Goal: Task Accomplishment & Management: Use online tool/utility

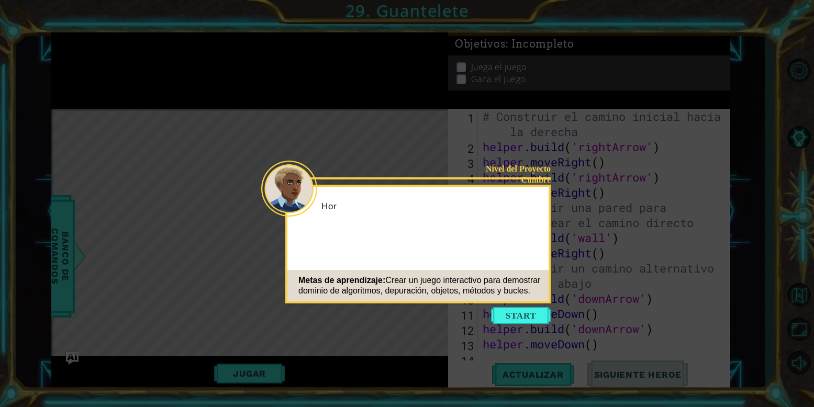
scroll to position [440, 0]
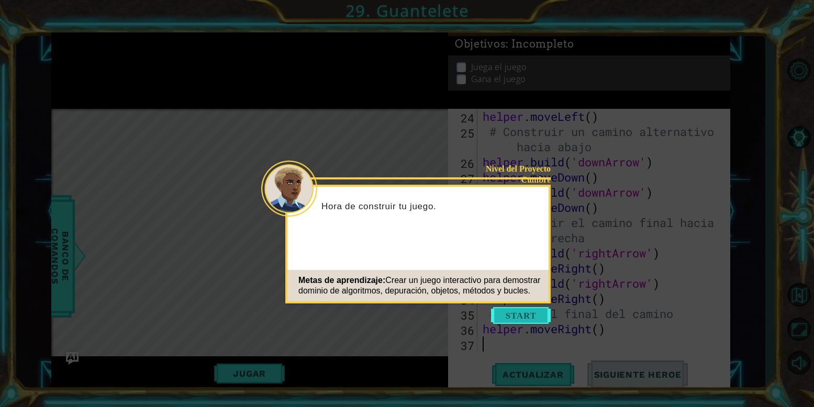
click at [529, 321] on button "Start" at bounding box center [521, 315] width 60 height 17
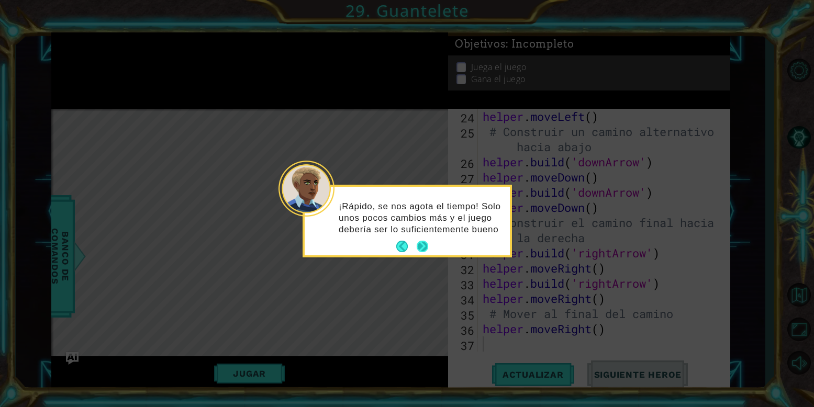
click at [429, 246] on div "¡Rápido, se nos agota el tiempo! Solo unos pocos cambios más y el juego debería…" at bounding box center [407, 221] width 205 height 69
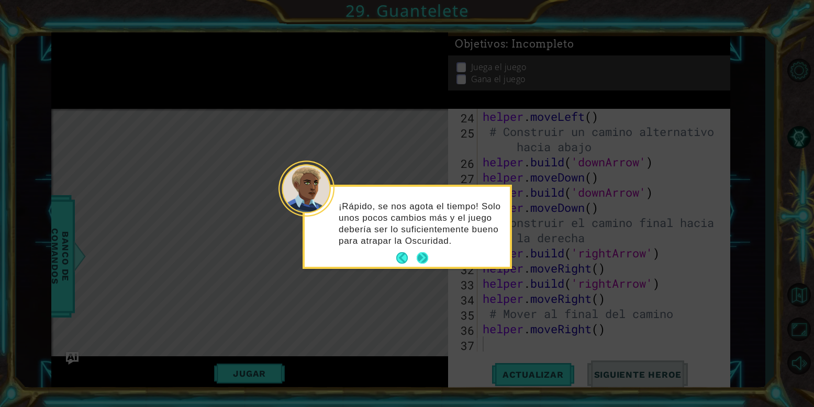
click at [422, 253] on button "Next" at bounding box center [423, 258] width 12 height 12
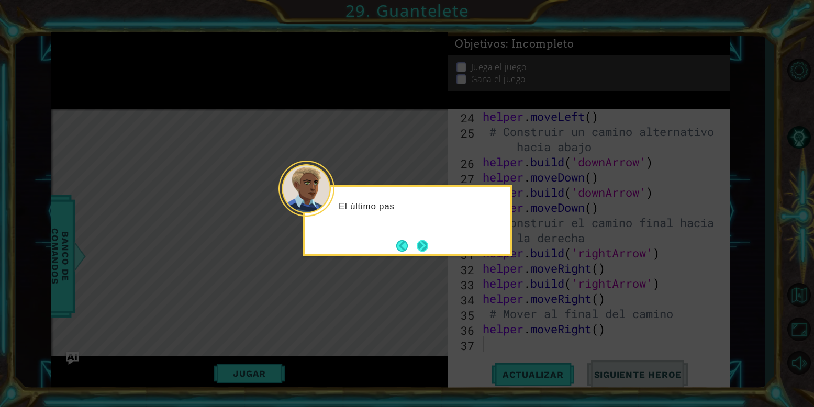
click at [421, 246] on button "Next" at bounding box center [422, 246] width 13 height 13
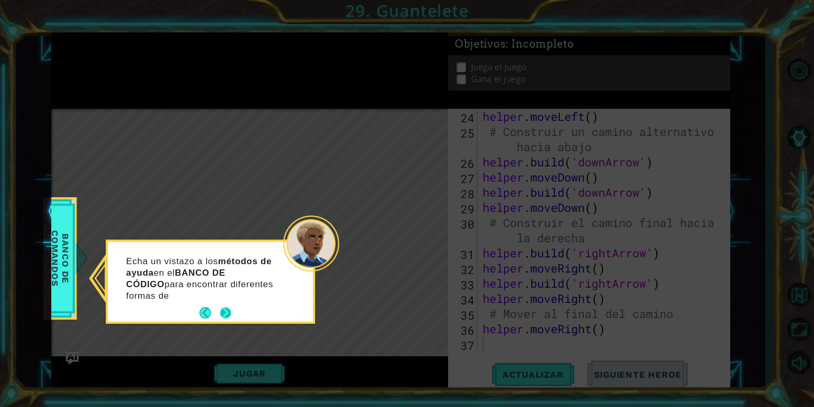
click at [223, 301] on div "Echa un vistazo a los métodos de ayuda en el BANCO DE CÓDIGO para encontrar dif…" at bounding box center [210, 282] width 205 height 80
click at [228, 316] on button "Next" at bounding box center [226, 313] width 12 height 12
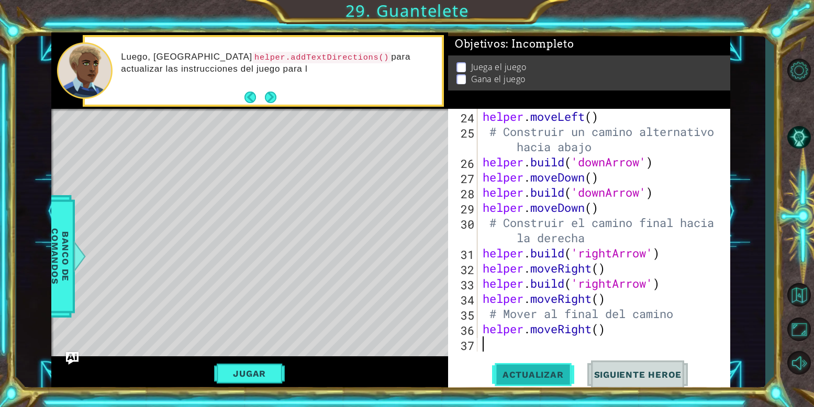
click at [546, 376] on span "Actualizar" at bounding box center [533, 375] width 82 height 10
drag, startPoint x: 782, startPoint y: 96, endPoint x: 771, endPoint y: 96, distance: 11.0
click at [771, 96] on div "1 ההההההההההההההההההההההההההההההההההההההההההההההההההההההההההההההההההההההההההההה…" at bounding box center [407, 203] width 814 height 407
drag, startPoint x: 174, startPoint y: 51, endPoint x: 259, endPoint y: 48, distance: 84.9
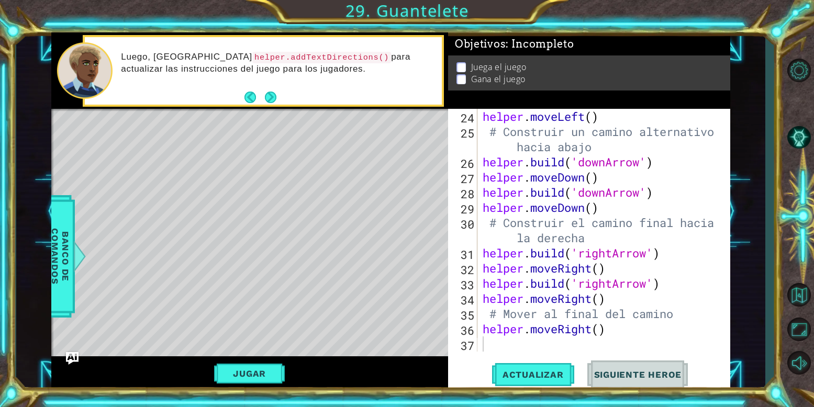
click at [259, 48] on div "Luego, [GEOGRAPHIC_DATA] helper.addTextDirections() para actualizar las instruc…" at bounding box center [278, 70] width 328 height 49
drag, startPoint x: 172, startPoint y: 57, endPoint x: 308, endPoint y: 62, distance: 136.8
click at [308, 62] on p "Luego, [GEOGRAPHIC_DATA] helper.addTextDirections() para actualizar las instruc…" at bounding box center [278, 63] width 314 height 24
click at [614, 171] on div "helper . moveLeft ( ) # Construir un camino alternativo hacia abajo helper . bu…" at bounding box center [603, 245] width 245 height 273
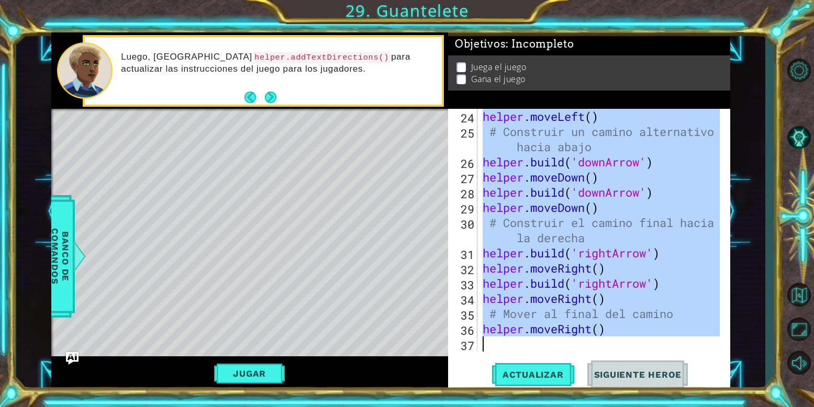
drag, startPoint x: 481, startPoint y: 112, endPoint x: 654, endPoint y: 432, distance: 364.4
click at [654, 407] on html "1 ההההההההההההההההההההההההההההההההההההההההההההההההההההההההההההההההההההההההההההה…" at bounding box center [407, 203] width 814 height 407
type textarea "helper.moveRight()"
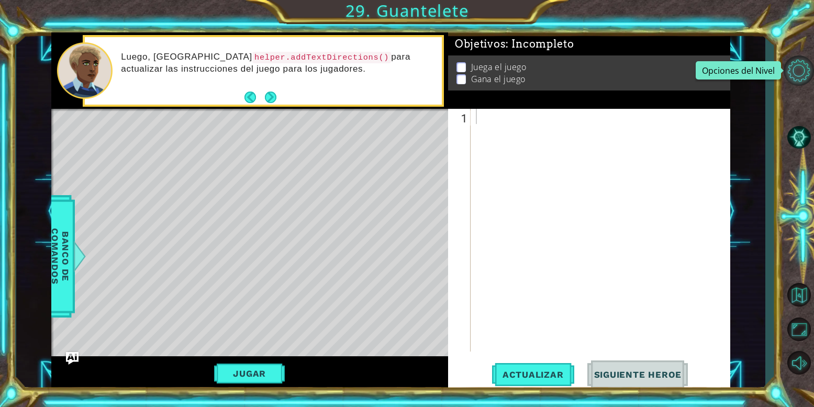
click at [807, 58] on button "Opciones del Nivel" at bounding box center [799, 71] width 30 height 30
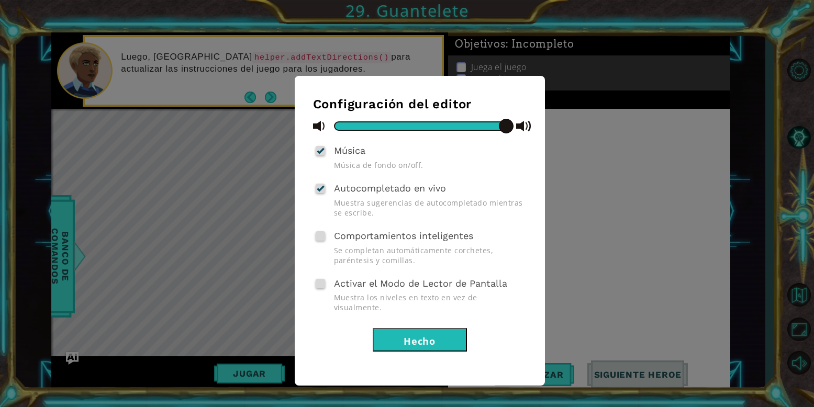
click at [626, 155] on div "Configuración del editor Música Música de fondo on/off. Autocompletado en vivo …" at bounding box center [407, 203] width 814 height 407
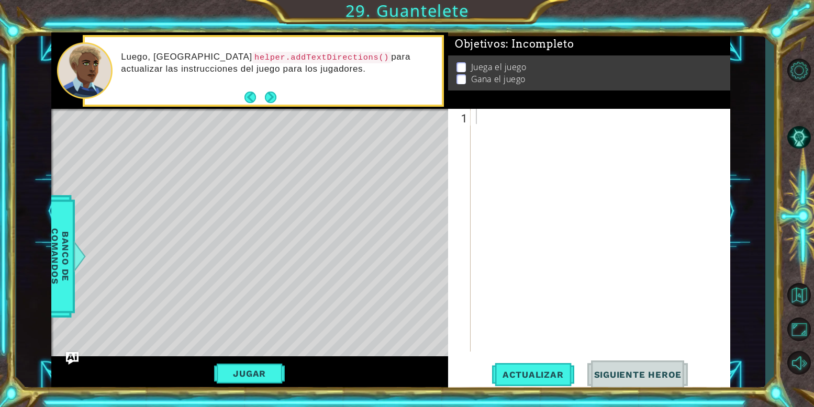
click at [467, 87] on div "Juega el juego Gana el juego" at bounding box center [589, 73] width 282 height 35
click at [484, 132] on div at bounding box center [603, 245] width 259 height 273
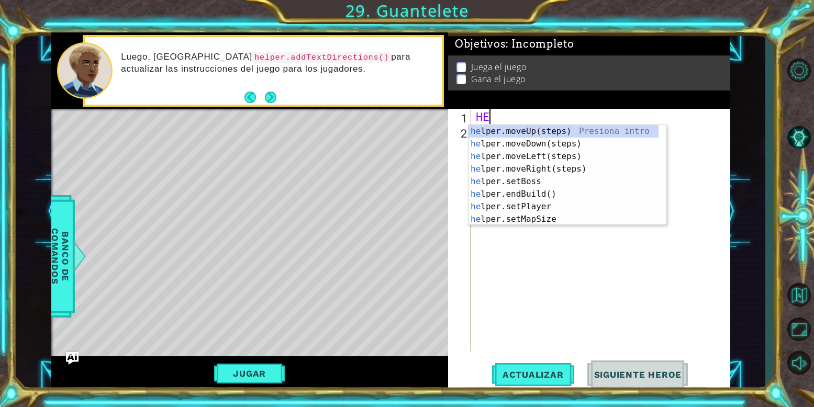
scroll to position [0, 1]
type textarea "H"
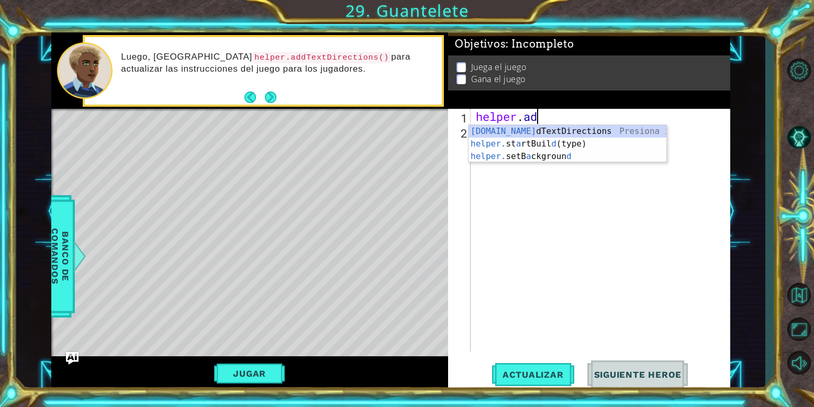
scroll to position [0, 5]
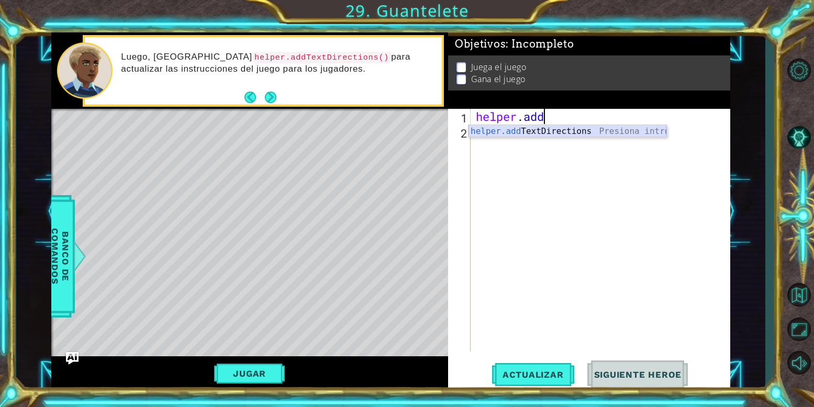
click at [521, 132] on div "helper.add TextDirections Presiona intro" at bounding box center [568, 144] width 198 height 38
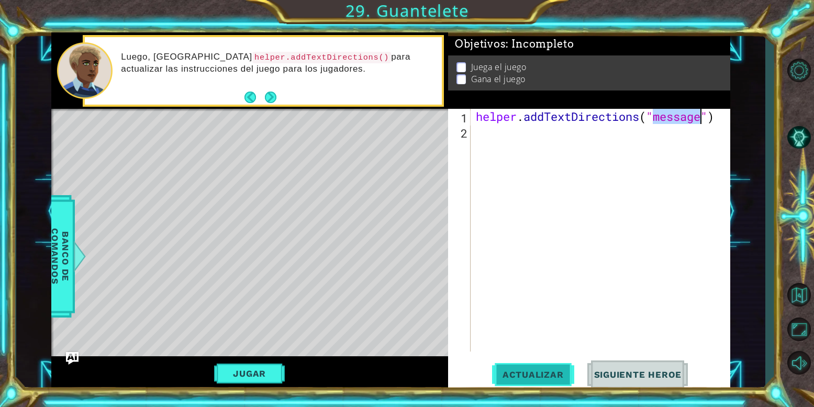
type textarea "helper.addTextDirections("message")"
click at [550, 374] on span "Actualizar" at bounding box center [533, 375] width 82 height 10
drag, startPoint x: 718, startPoint y: 149, endPoint x: 703, endPoint y: 197, distance: 51.0
click at [703, 197] on div "helper . addTextDirections ( "message" )" at bounding box center [603, 245] width 259 height 273
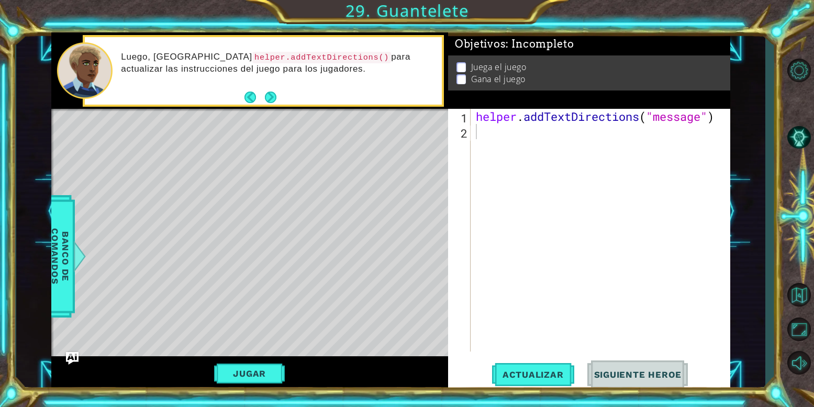
click at [536, 396] on div "1 ההההההההההההההההההההההההההההההההההההההההההההההההההההההההההההההההההההההההההההה…" at bounding box center [407, 203] width 814 height 407
click at [538, 383] on button "Actualizar" at bounding box center [533, 375] width 82 height 28
drag, startPoint x: 706, startPoint y: 120, endPoint x: 647, endPoint y: 119, distance: 59.7
click at [647, 119] on div "helper . addTextDirections ( "message" )" at bounding box center [603, 245] width 259 height 273
type textarea "helper.addTextDirections()"
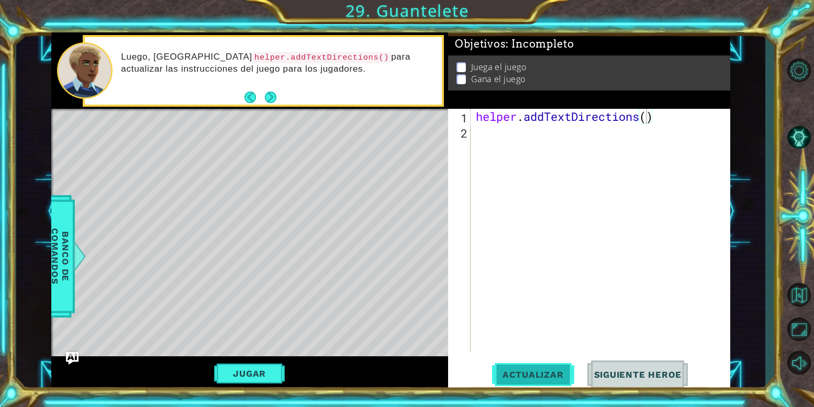
click at [549, 371] on span "Actualizar" at bounding box center [533, 375] width 82 height 10
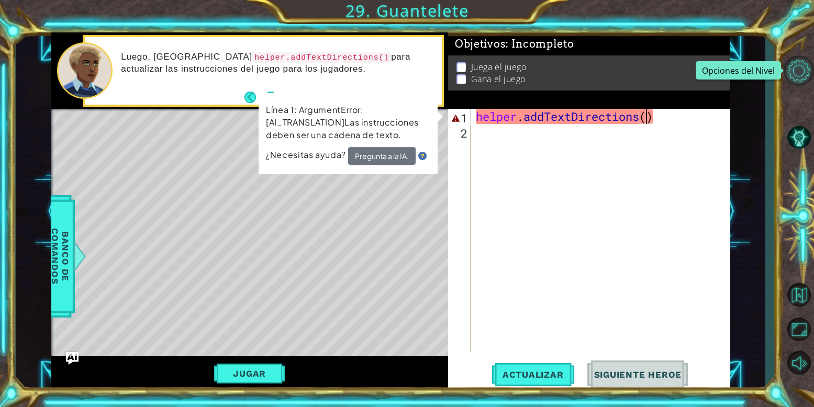
click at [810, 61] on button "Opciones del Nivel" at bounding box center [799, 71] width 30 height 30
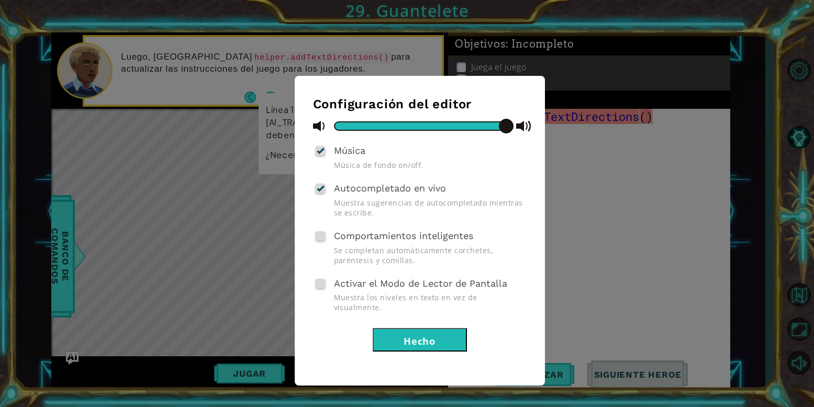
click at [415, 336] on button "Hecho" at bounding box center [420, 340] width 94 height 24
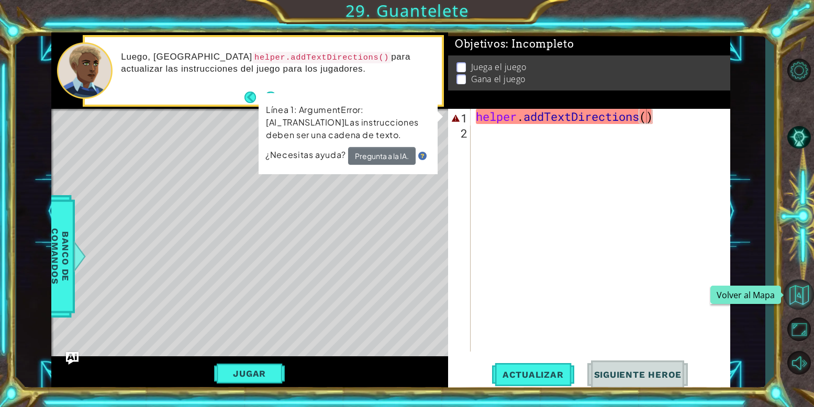
click at [801, 305] on button "Volver al Mapa" at bounding box center [799, 295] width 30 height 30
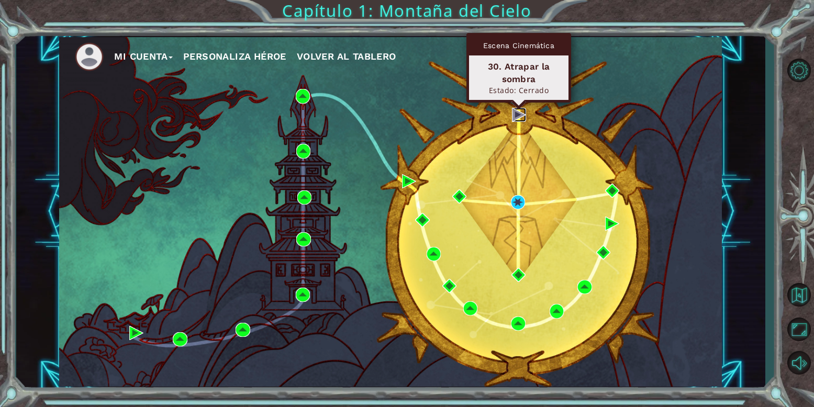
click at [516, 114] on img at bounding box center [519, 115] width 14 height 14
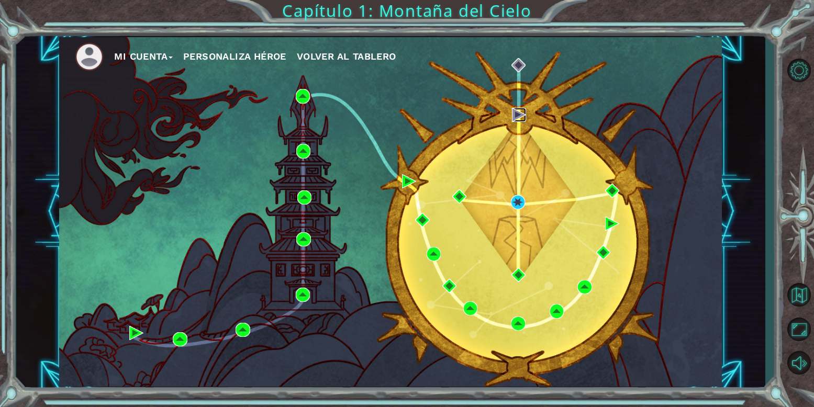
click at [516, 114] on img at bounding box center [519, 115] width 14 height 14
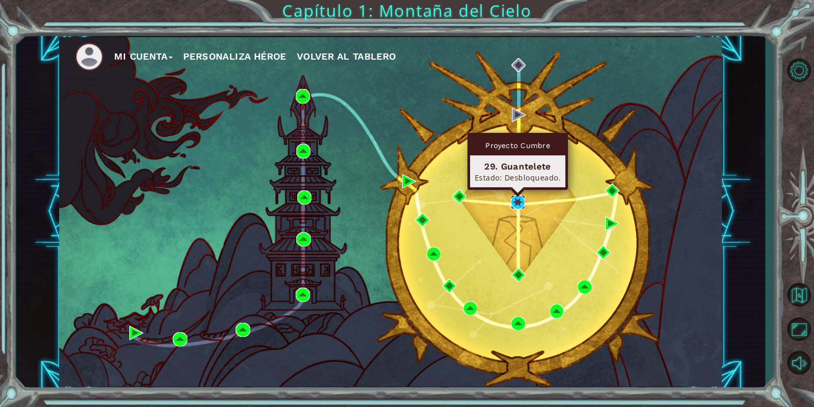
click at [520, 201] on img at bounding box center [518, 202] width 14 height 14
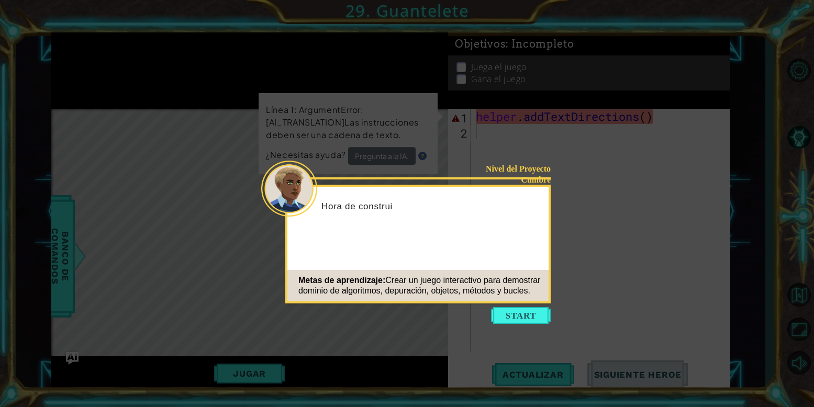
click at [528, 356] on icon at bounding box center [407, 203] width 814 height 407
click at [534, 317] on button "Start" at bounding box center [521, 315] width 60 height 17
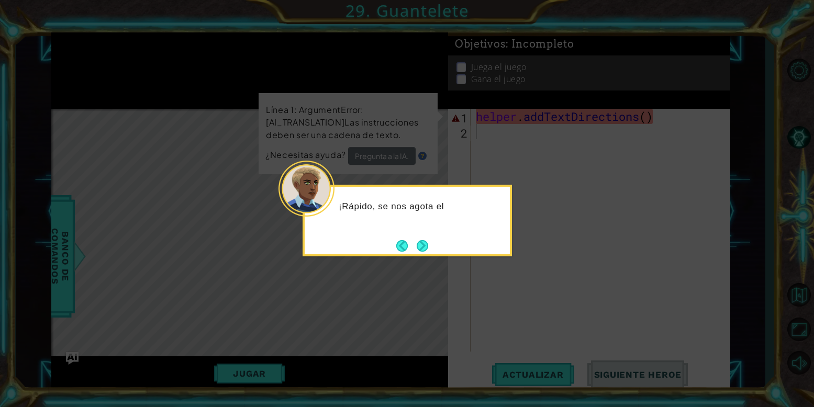
drag, startPoint x: 428, startPoint y: 244, endPoint x: 414, endPoint y: 256, distance: 18.9
click at [414, 256] on div "¡Rápido, se nos agota el" at bounding box center [407, 221] width 209 height 72
click at [420, 256] on div "¡Rápido, se nos agota el tiempo! Solo unos po" at bounding box center [407, 221] width 209 height 72
click at [423, 244] on button "Next" at bounding box center [423, 246] width 12 height 12
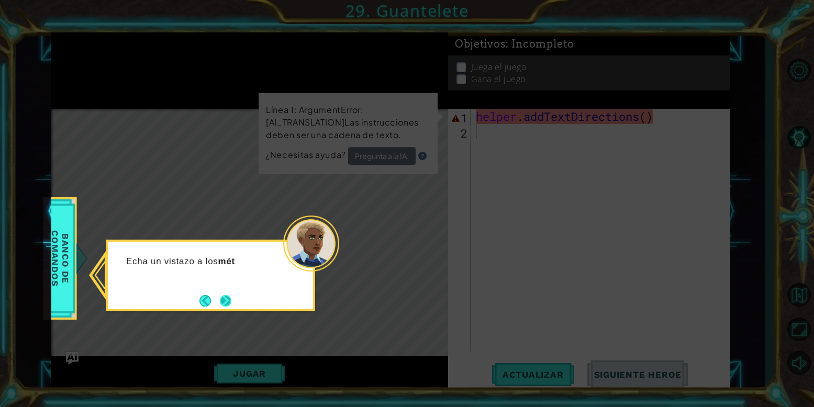
click at [231, 306] on button "Next" at bounding box center [226, 301] width 12 height 12
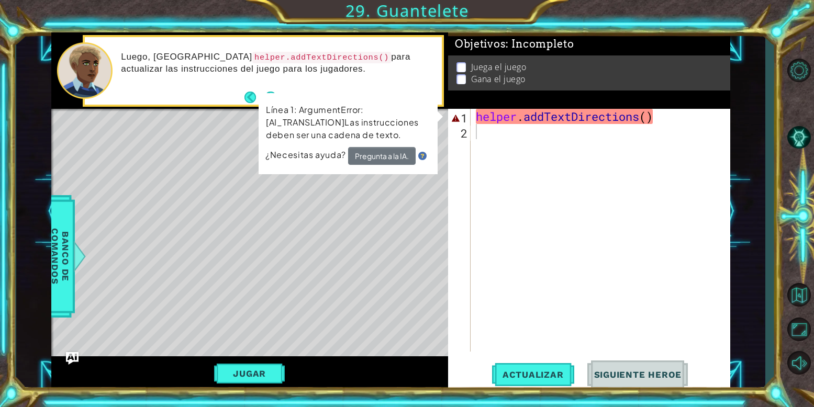
drag, startPoint x: 810, startPoint y: 213, endPoint x: 789, endPoint y: 193, distance: 28.9
click at [789, 193] on div at bounding box center [799, 216] width 30 height 124
click at [800, 155] on div at bounding box center [799, 216] width 30 height 124
click at [810, 79] on button "Opciones del Nivel" at bounding box center [799, 71] width 30 height 30
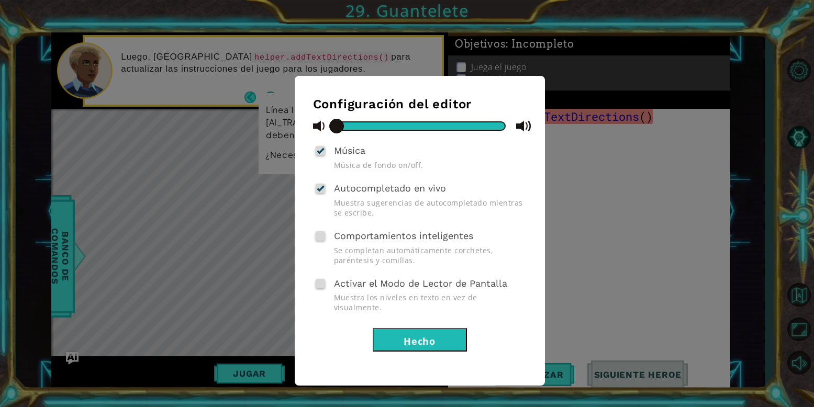
drag, startPoint x: 479, startPoint y: 123, endPoint x: 314, endPoint y: 143, distance: 166.7
click at [314, 143] on div "Configuración del editor Música Música de fondo on/off. Autocompletado en vivo …" at bounding box center [420, 224] width 214 height 255
click at [427, 352] on div "Configuración del editor Música Música de fondo on/off. Autocompletado en vivo …" at bounding box center [420, 231] width 250 height 310
click at [437, 336] on button "Hecho" at bounding box center [420, 340] width 94 height 24
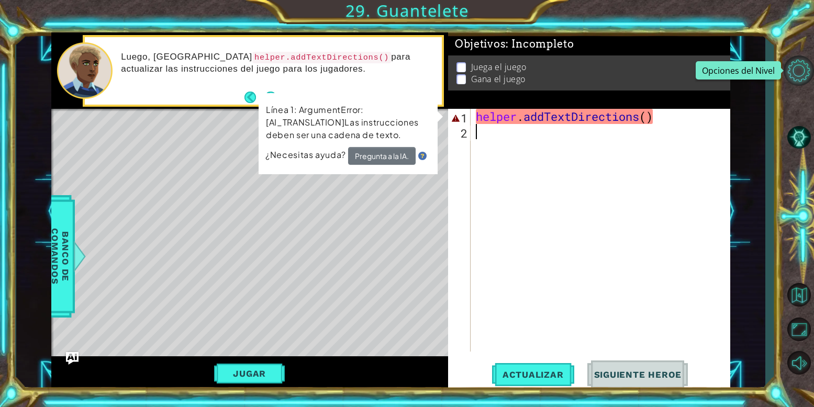
click at [796, 65] on button "Opciones del Nivel" at bounding box center [799, 71] width 30 height 30
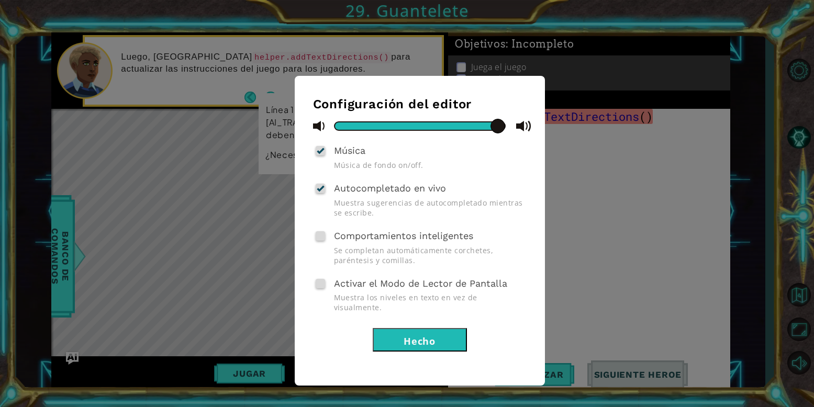
drag, startPoint x: 404, startPoint y: 122, endPoint x: 521, endPoint y: 111, distance: 117.8
click at [521, 111] on div "Configuración del editor Música Música de fondo on/off. Autocompletado en vivo …" at bounding box center [420, 224] width 214 height 255
drag, startPoint x: 431, startPoint y: 350, endPoint x: 436, endPoint y: 327, distance: 24.0
click at [436, 327] on div "Configuración del editor Música Música de fondo on/off. Autocompletado en vivo …" at bounding box center [420, 231] width 250 height 310
click at [436, 328] on button "Hecho" at bounding box center [420, 340] width 94 height 24
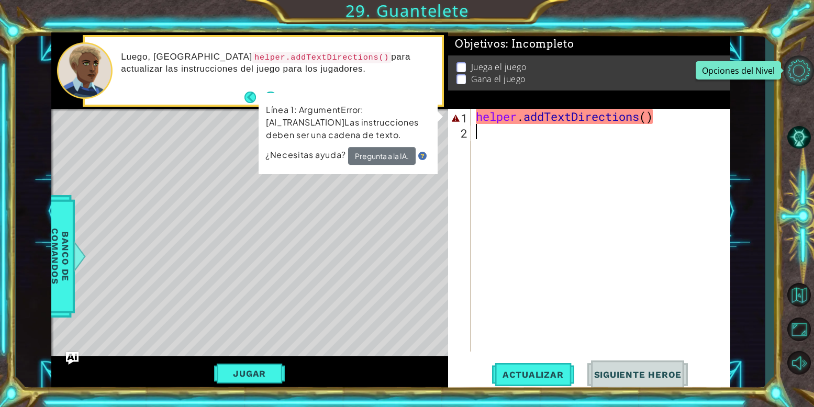
click at [808, 71] on button "Opciones del Nivel" at bounding box center [799, 71] width 30 height 30
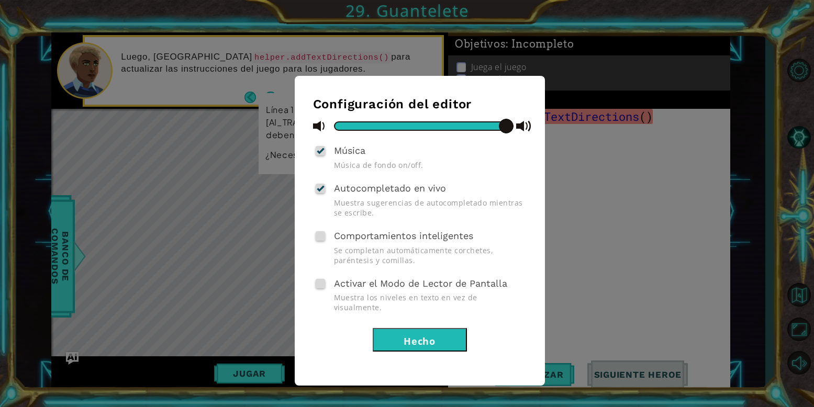
click at [532, 294] on div "Configuración del editor Música Música de fondo on/off. Autocompletado en vivo …" at bounding box center [420, 231] width 250 height 310
click at [441, 337] on button "Hecho" at bounding box center [420, 340] width 94 height 24
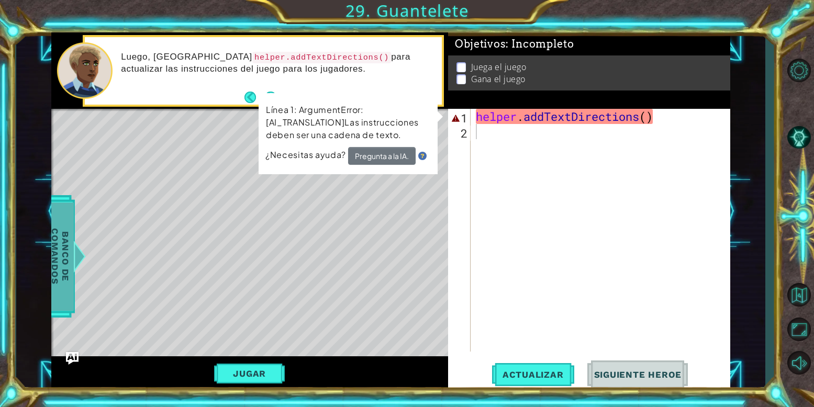
click at [52, 223] on span "Banco de comandos" at bounding box center [60, 257] width 27 height 108
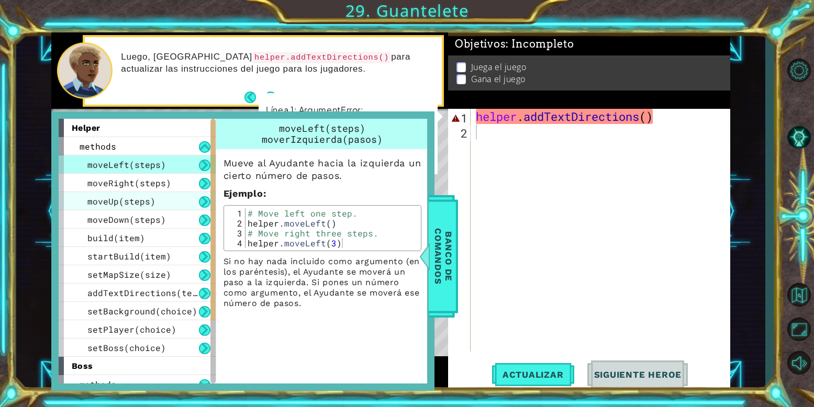
click at [156, 196] on div "moveUp(steps)" at bounding box center [137, 201] width 157 height 18
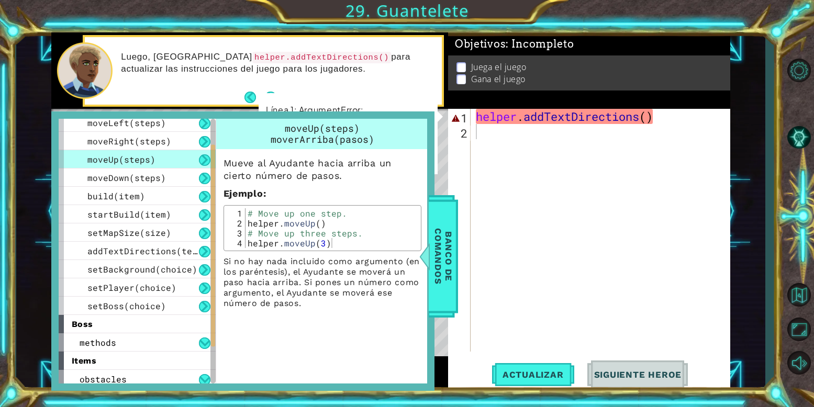
scroll to position [102, 0]
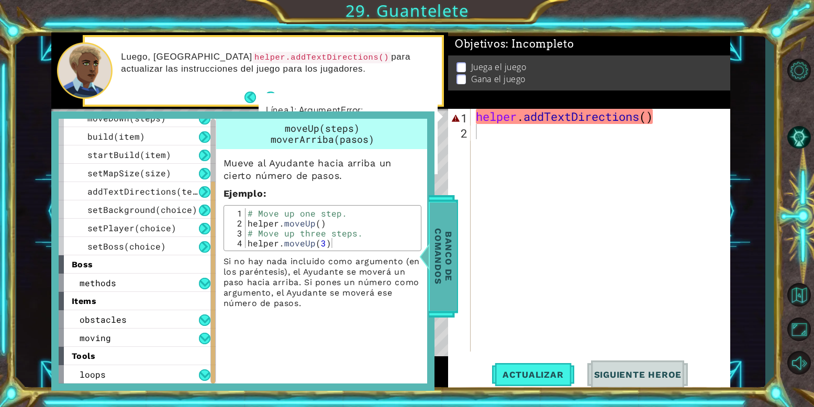
click at [429, 241] on div at bounding box center [424, 256] width 13 height 31
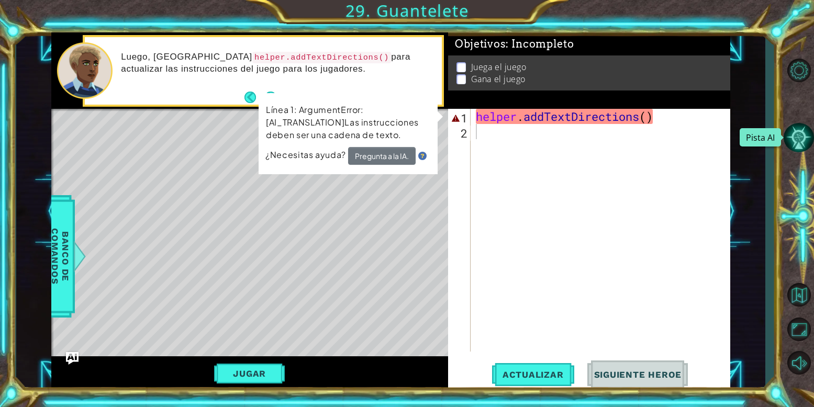
click at [804, 145] on button "Pista AI" at bounding box center [799, 138] width 30 height 30
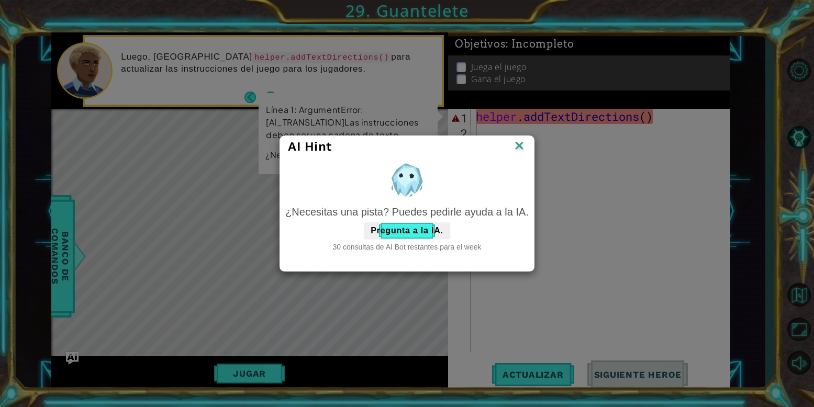
click at [522, 141] on img at bounding box center [520, 147] width 14 height 16
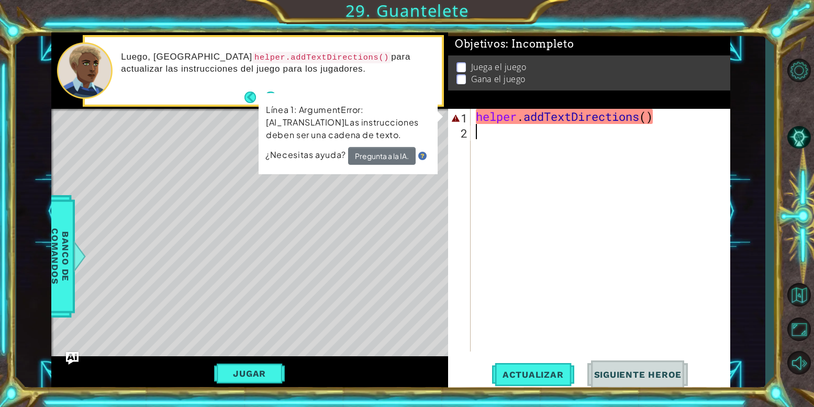
click at [776, 208] on div "1 ההההההההההההההההההההההההההההההההההההההההההההההההההההההההההההההההההההההההההההה…" at bounding box center [407, 203] width 814 height 407
click at [786, 211] on div "1 ההההההההההההההההההההההההההההההההההההההההההההההההההההההההההההההההההההההההההההה…" at bounding box center [407, 203] width 814 height 407
click at [793, 228] on div at bounding box center [799, 216] width 30 height 124
click at [750, 211] on div "1 ההההההההההההההההההההההההההההההההההההההההההההההההההההההההההההההההההההההההההההה…" at bounding box center [390, 211] width 749 height 359
click at [719, 200] on div "helper . addTextDirections ( )" at bounding box center [603, 245] width 259 height 273
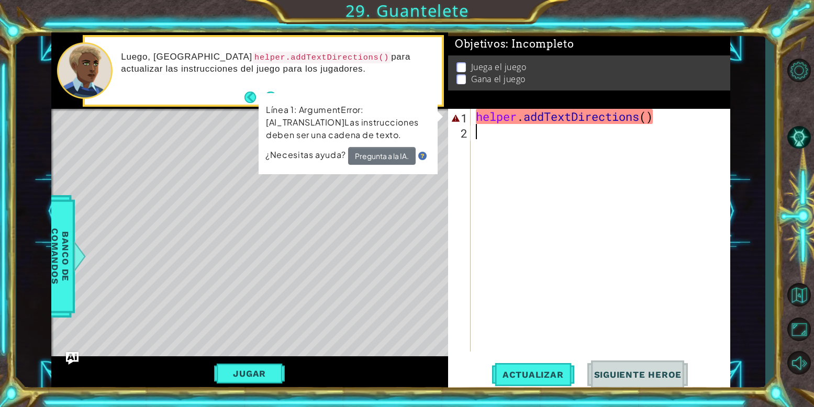
click at [678, 301] on div "helper . addTextDirections ( )" at bounding box center [603, 245] width 259 height 273
click at [656, 340] on div "helper . addTextDirections ( )" at bounding box center [603, 245] width 259 height 273
click at [640, 360] on div "1 2 helper . addTextDirections ( ) הההההההההההההההההההההההההההההההההההההההההההה…" at bounding box center [589, 250] width 282 height 282
click at [623, 391] on div "1 2 helper . addTextDirections ( ) הההההההההההההההההההההההההההההההההההההההההההה…" at bounding box center [589, 250] width 282 height 282
click at [623, 380] on button "Siguiente Heroe" at bounding box center [638, 375] width 109 height 28
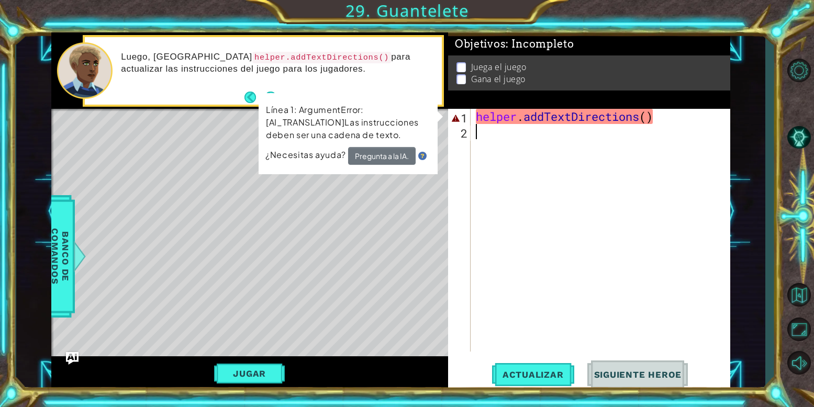
click at [623, 380] on button "Siguiente Heroe" at bounding box center [638, 375] width 109 height 28
click at [768, 356] on div "1 ההההההההההההההההההההההההההההההההההההההההההההההההההההההההההההההההההההההההההההה…" at bounding box center [407, 203] width 814 height 407
click at [793, 360] on button "Silencio" at bounding box center [799, 363] width 30 height 30
click at [793, 360] on button "Activar sonido." at bounding box center [799, 363] width 30 height 30
click at [804, 331] on button "Maximizar Navegador" at bounding box center [799, 329] width 30 height 30
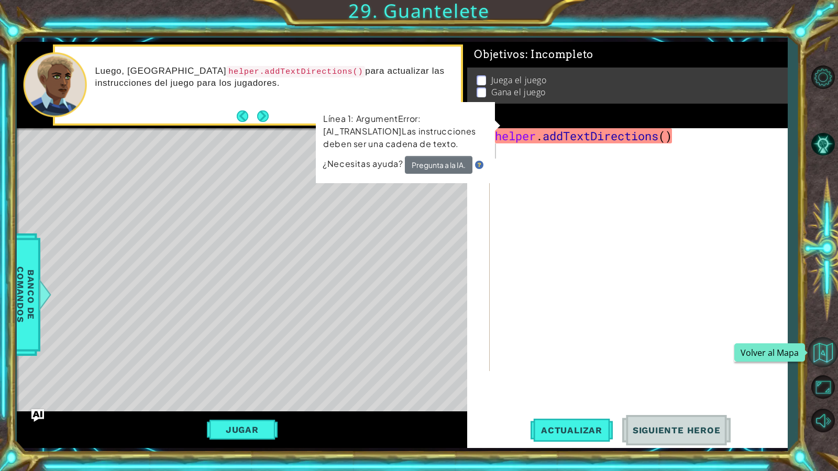
click at [814, 351] on button "Volver al Mapa" at bounding box center [823, 352] width 30 height 30
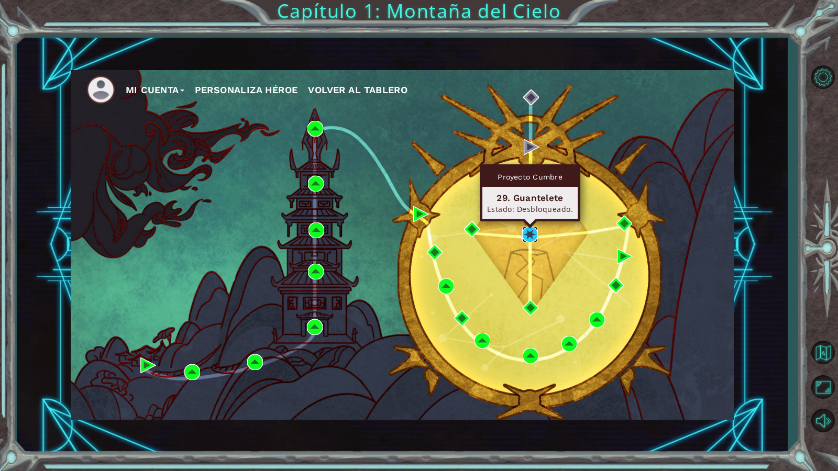
click at [533, 234] on img at bounding box center [530, 235] width 16 height 16
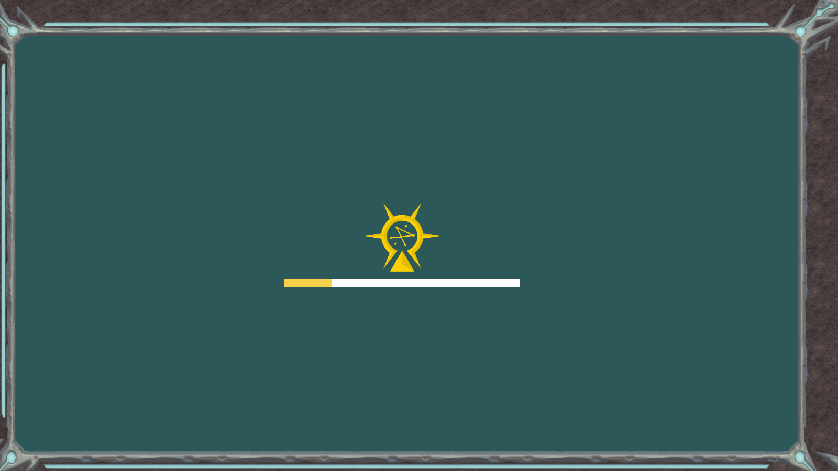
click at [533, 234] on div "Goals Error al cargar desde el servidor. Intenta refrescar la página. Necesitar…" at bounding box center [419, 235] width 838 height 471
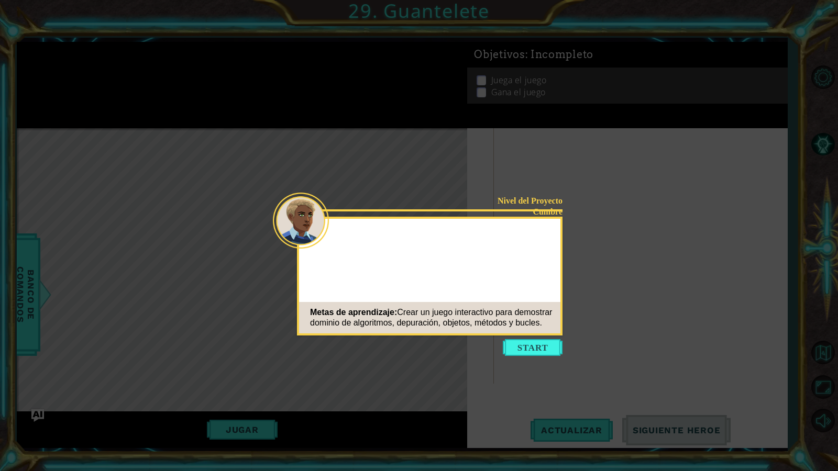
click at [533, 234] on div at bounding box center [429, 238] width 261 height 30
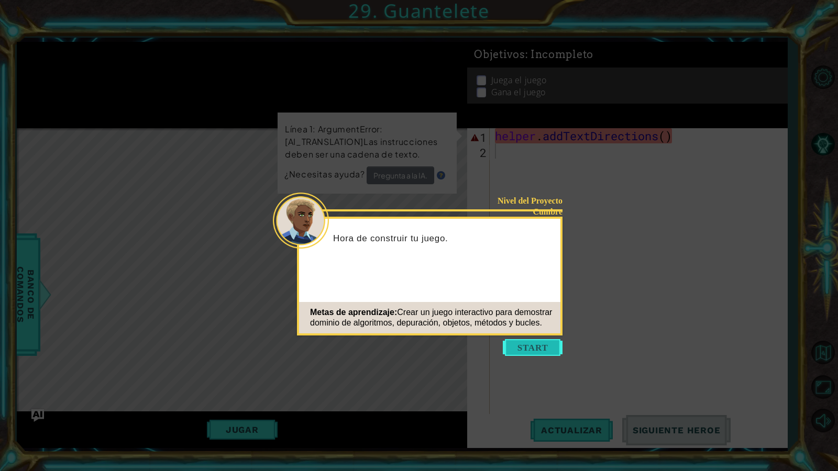
click at [533, 346] on button "Start" at bounding box center [533, 347] width 60 height 17
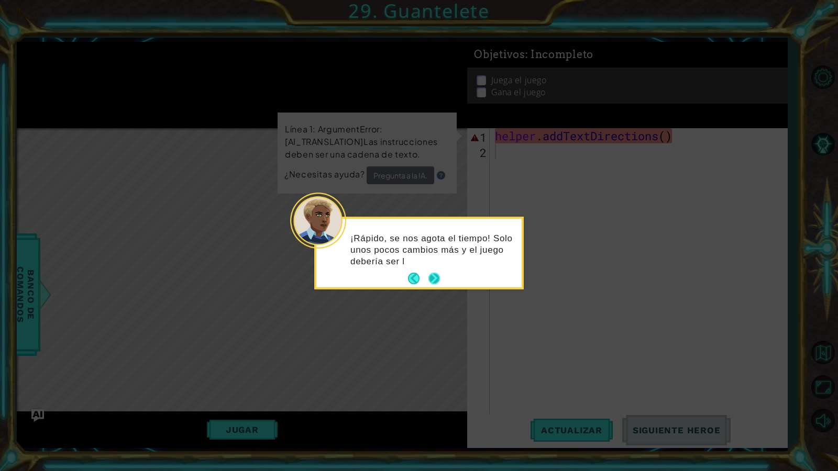
click at [432, 279] on button "Next" at bounding box center [434, 279] width 12 height 12
click at [434, 274] on button "Next" at bounding box center [434, 279] width 12 height 12
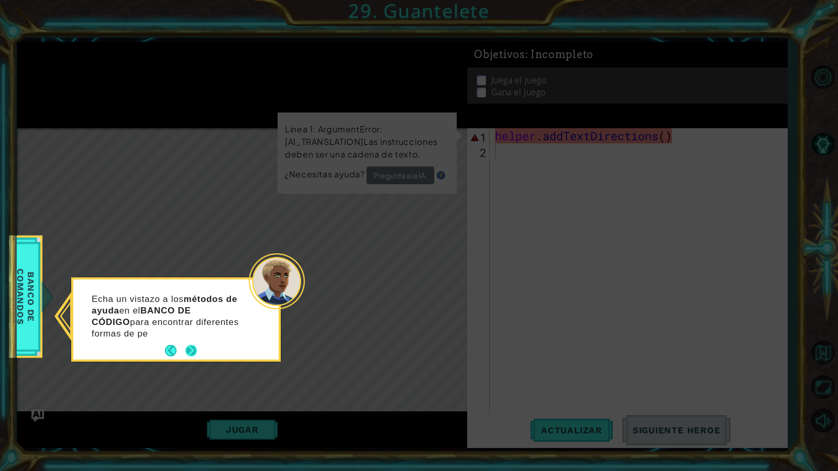
click at [190, 341] on div "Echa un vistazo a los métodos de ayuda en el BANCO DE CÓDIGO para encontrar dif…" at bounding box center [175, 320] width 205 height 80
click at [190, 341] on div "Echa un vistazo a los métodos de ayuda en el BANCO DE CÓDIGO para encontrar dif…" at bounding box center [175, 322] width 205 height 76
click at [190, 351] on button "Next" at bounding box center [191, 351] width 12 height 12
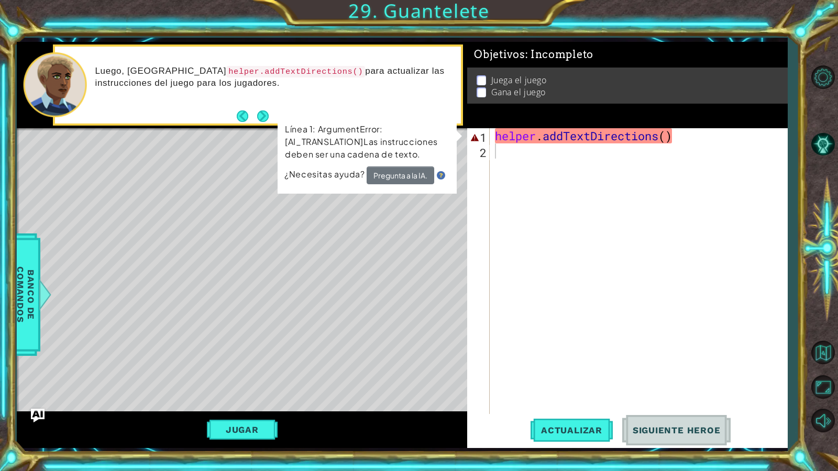
click at [41, 407] on img "Ask AI" at bounding box center [38, 416] width 14 height 14
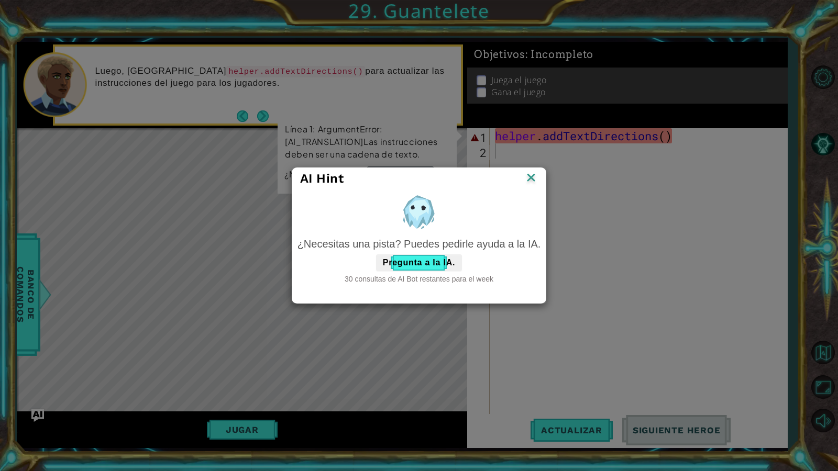
click at [532, 182] on img at bounding box center [531, 179] width 14 height 16
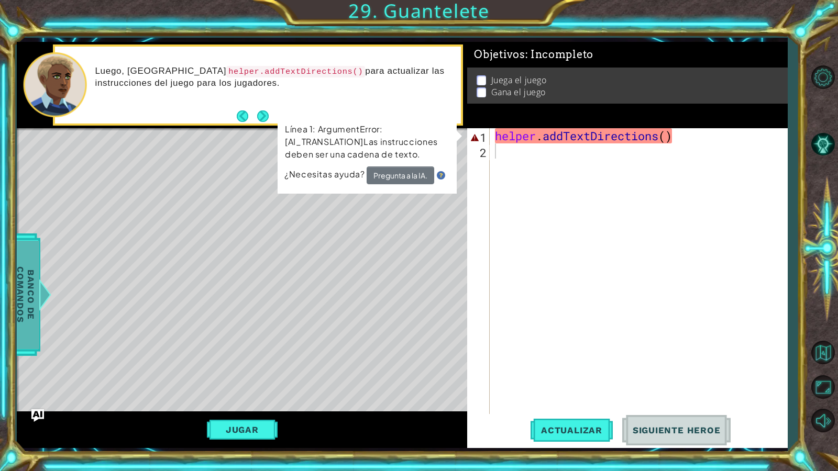
click at [38, 290] on span "Banco de comandos" at bounding box center [25, 294] width 27 height 108
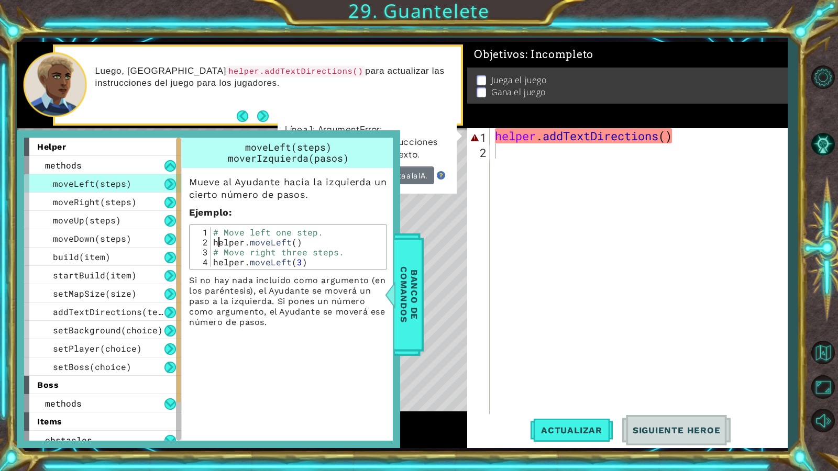
click at [219, 238] on div "# Move left one step. helper . moveLeft ( ) # Move right three steps. helper . …" at bounding box center [297, 257] width 173 height 60
click at [306, 240] on div "# Move left one step. helper . moveLeft ( ) # Move right three steps. helper . …" at bounding box center [297, 257] width 173 height 60
drag, startPoint x: 133, startPoint y: 168, endPoint x: 137, endPoint y: 176, distance: 8.7
click at [137, 176] on div "methods moveLeft(steps) moveRight(steps) moveUp(steps) moveDown(steps) build(it…" at bounding box center [102, 266] width 157 height 220
click at [155, 162] on div "methods" at bounding box center [102, 165] width 157 height 18
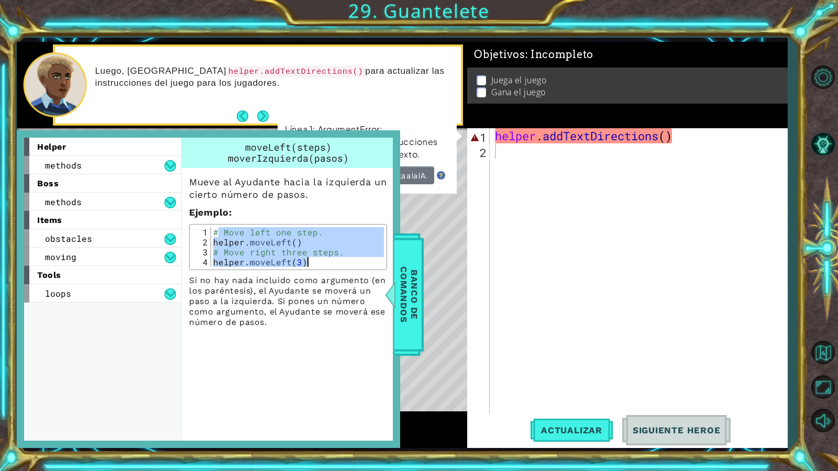
drag, startPoint x: 216, startPoint y: 235, endPoint x: 304, endPoint y: 270, distance: 94.2
click at [304, 270] on div "# Move left one step. 1 2 3 4 # Move left one step. helper . moveLeft ( ) # Mov…" at bounding box center [288, 247] width 198 height 46
click at [331, 267] on div "# Move left one step. helper . moveLeft ( ) # Move right three steps. helper . …" at bounding box center [297, 247] width 173 height 40
type textarea "helper.moveLeft(3)"
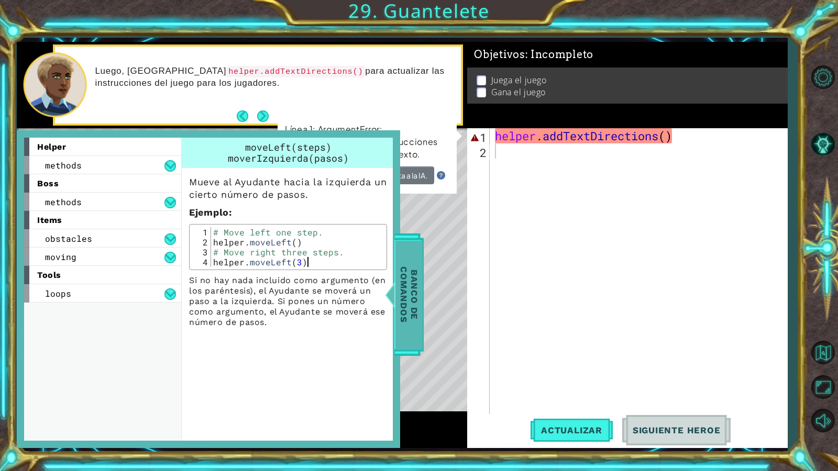
click at [408, 277] on span "Banco de comandos" at bounding box center [408, 294] width 27 height 108
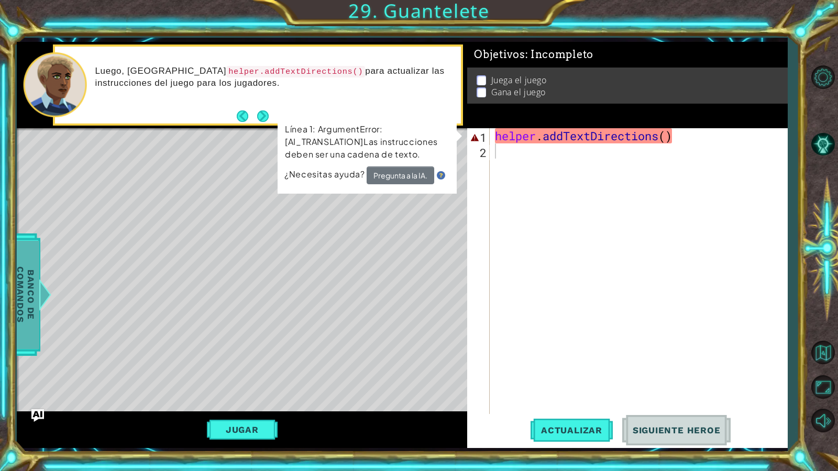
click at [24, 287] on span "Banco de comandos" at bounding box center [25, 294] width 27 height 108
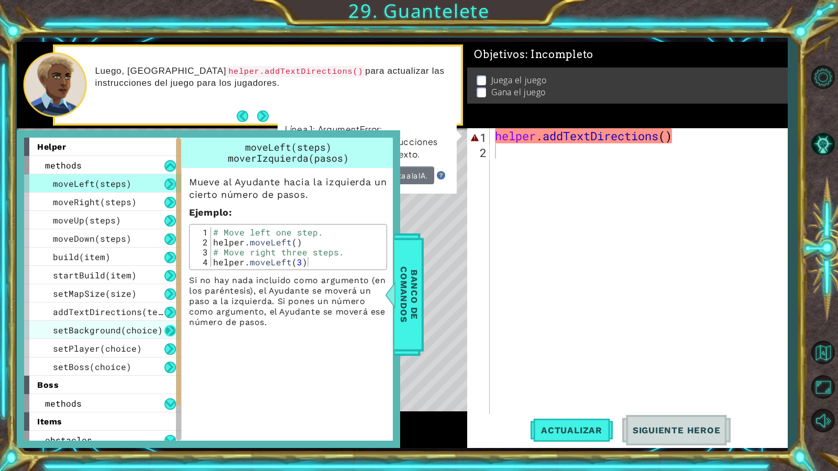
click at [172, 329] on button at bounding box center [170, 331] width 12 height 12
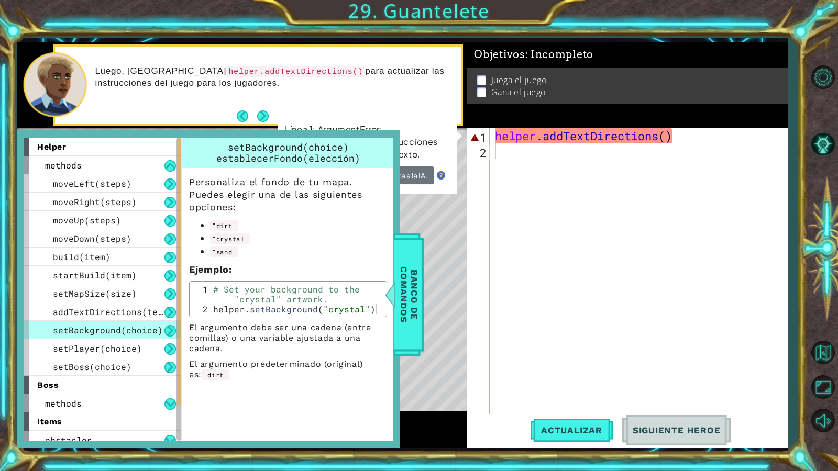
click at [562, 216] on div "helper . addTextDirections ( )" at bounding box center [641, 287] width 296 height 319
click at [532, 235] on div "helper . addTextDirections ( )" at bounding box center [641, 287] width 296 height 319
click at [415, 260] on span "Banco de comandos" at bounding box center [408, 294] width 27 height 108
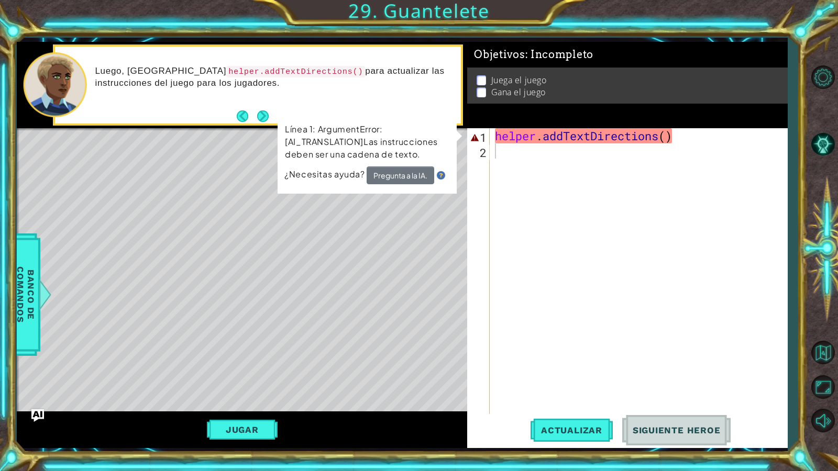
click at [711, 47] on div "Objetivos : Incompleto" at bounding box center [627, 55] width 321 height 26
click at [741, 34] on div "1 ההההההההההההההההההההההההההההההההההההההההההההההההההההההההההההההההההההההההההההה…" at bounding box center [419, 235] width 838 height 471
click at [786, 69] on div "Juega el juego Gana el juego" at bounding box center [627, 86] width 321 height 36
click at [801, 95] on div "1 ההההההההההההההההההההההההההההההההההההההההההההההההההההההההההההההההההההההההההההה…" at bounding box center [419, 235] width 838 height 471
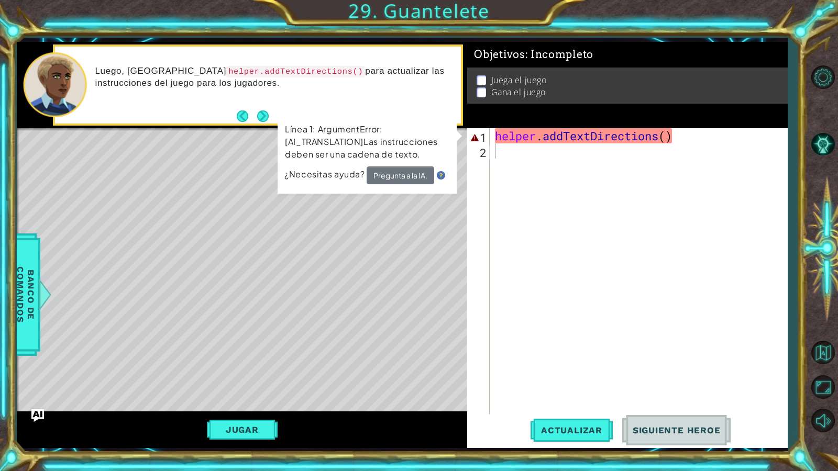
click at [734, 118] on div "Objetivos : Incompleto Juega el juego Gana el juego" at bounding box center [627, 85] width 321 height 86
click at [759, 179] on div "helper . addTextDirections ( )" at bounding box center [641, 287] width 296 height 319
click at [775, 258] on div "helper . addTextDirections ( )" at bounding box center [641, 287] width 296 height 319
click at [814, 325] on div at bounding box center [823, 248] width 30 height 175
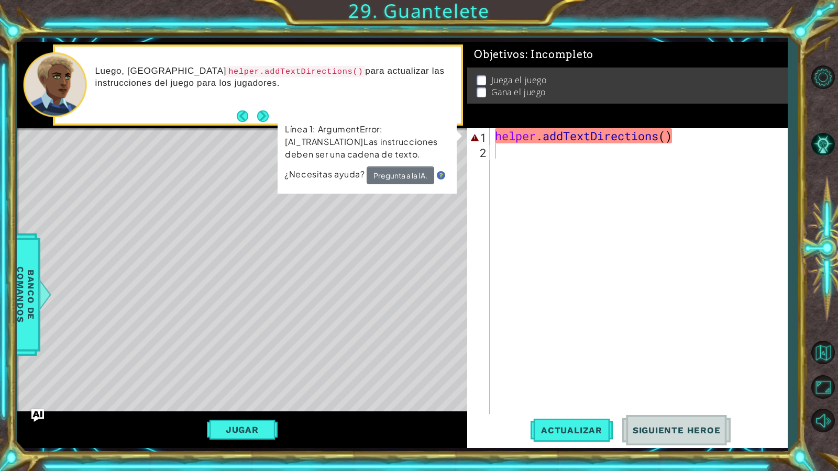
drag, startPoint x: 827, startPoint y: 325, endPoint x: 827, endPoint y: 337, distance: 12.0
click at [814, 337] on div at bounding box center [823, 248] width 30 height 377
click at [814, 337] on link at bounding box center [823, 353] width 30 height 35
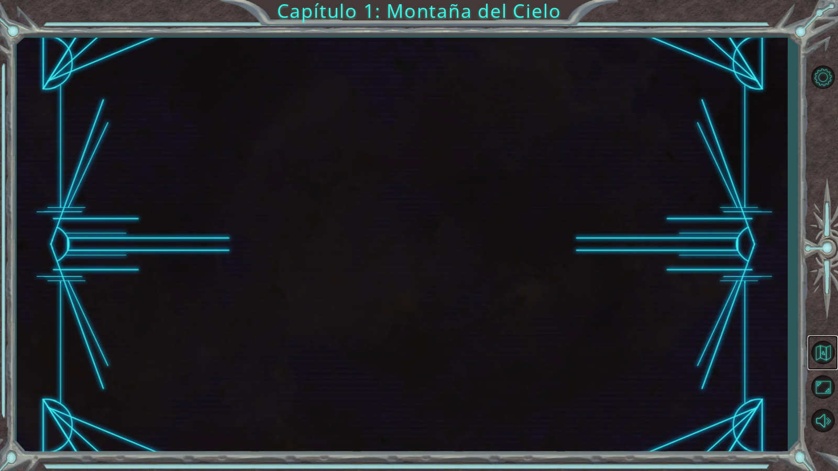
click at [814, 337] on link at bounding box center [823, 353] width 30 height 35
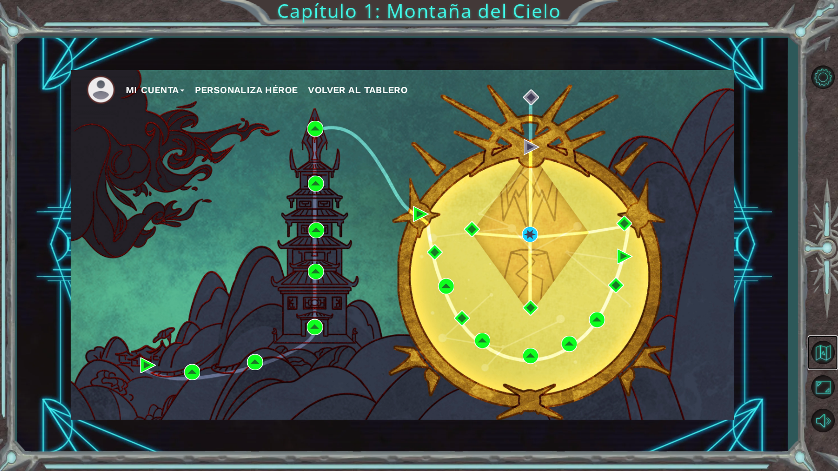
click at [814, 337] on link at bounding box center [823, 353] width 30 height 35
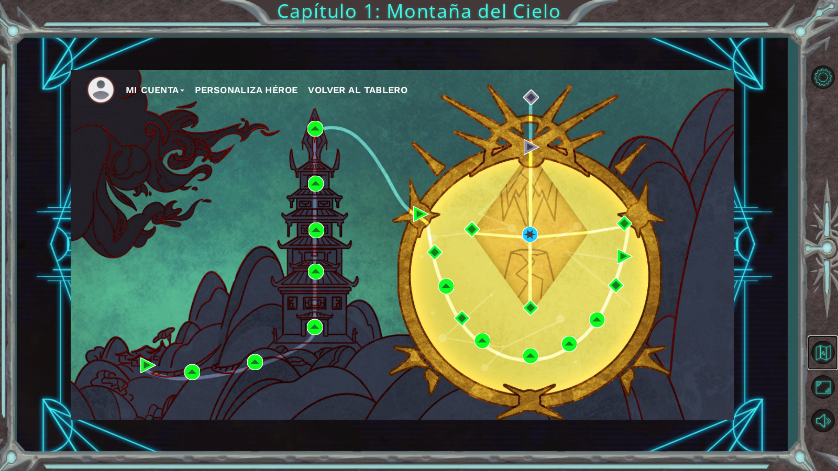
click at [814, 337] on link at bounding box center [823, 353] width 30 height 35
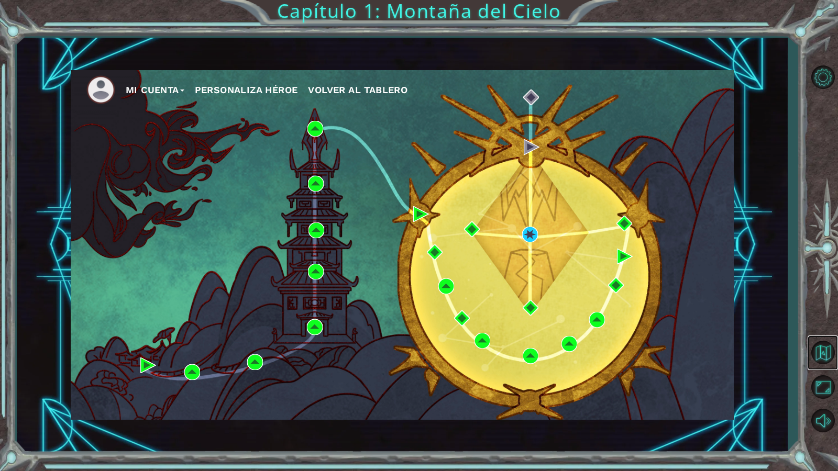
click at [814, 337] on link at bounding box center [823, 353] width 30 height 35
click at [814, 393] on button "Maximizar Navegador" at bounding box center [823, 387] width 30 height 30
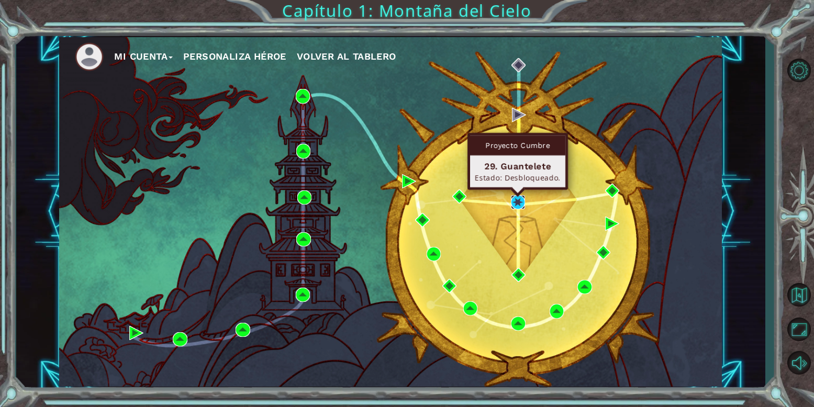
click at [515, 199] on img at bounding box center [518, 202] width 14 height 14
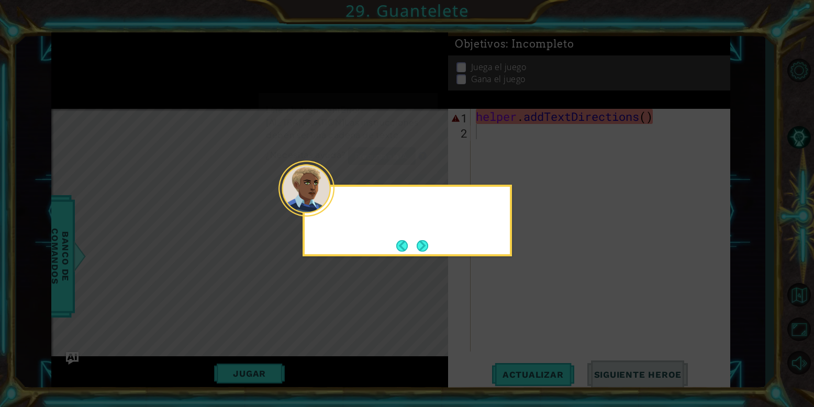
click at [528, 316] on icon at bounding box center [407, 203] width 814 height 407
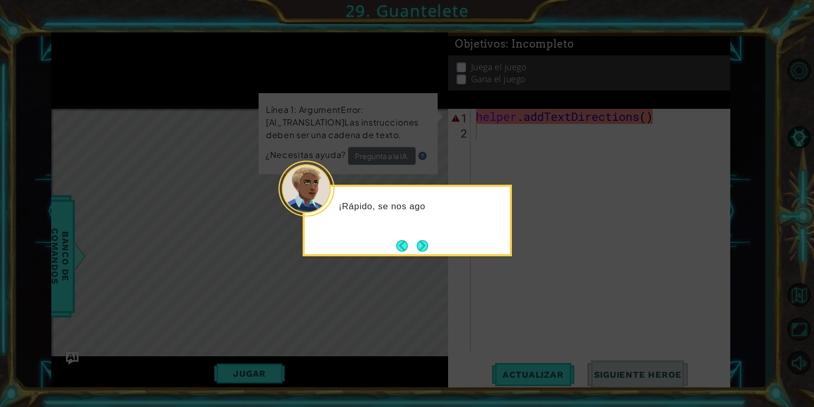
click at [434, 255] on div "¡Rápido, se nos ago" at bounding box center [407, 221] width 209 height 72
click at [433, 250] on div "¡Rápido, se nos agota el t" at bounding box center [407, 221] width 209 height 72
click at [430, 248] on div "¡Rápido, se nos agota el tiempo! Solo u" at bounding box center [407, 221] width 209 height 72
click at [427, 245] on button "Next" at bounding box center [423, 246] width 12 height 12
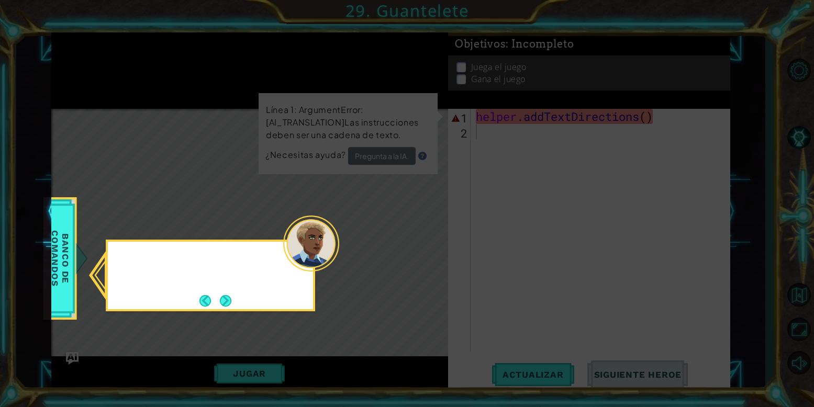
click at [427, 245] on icon at bounding box center [407, 203] width 814 height 407
click at [230, 298] on button "Next" at bounding box center [225, 301] width 13 height 13
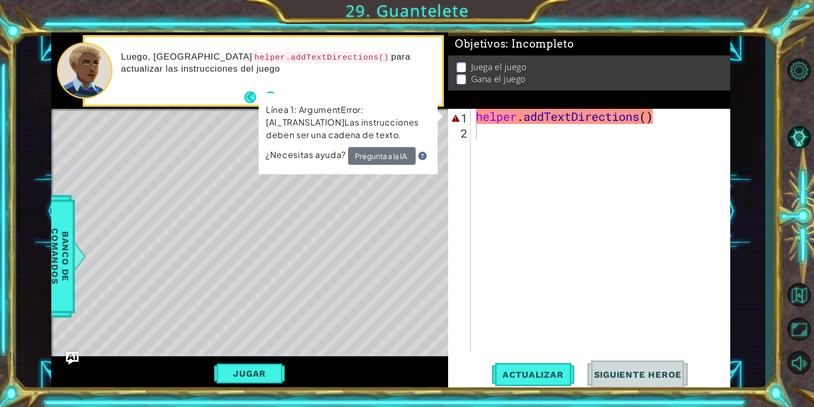
click at [485, 61] on p "Juega el juego" at bounding box center [499, 67] width 56 height 12
drag, startPoint x: 485, startPoint y: 61, endPoint x: 481, endPoint y: 64, distance: 5.6
click at [481, 64] on p "Juega el juego" at bounding box center [499, 67] width 56 height 12
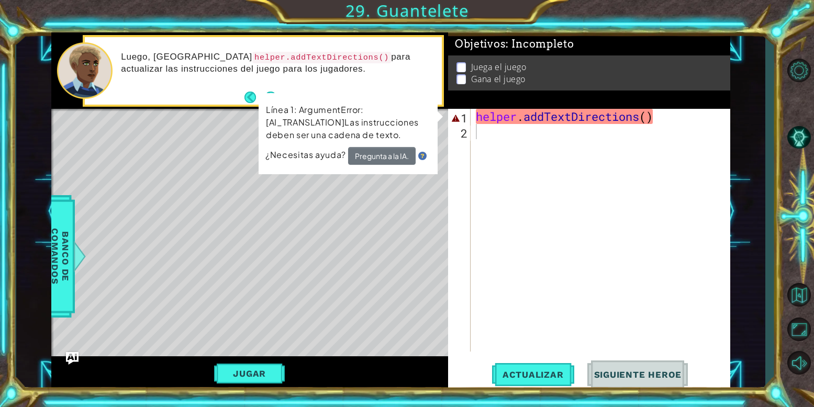
click at [469, 64] on li "Juega el juego" at bounding box center [591, 67] width 269 height 12
click at [466, 78] on li "Gana el juego" at bounding box center [591, 79] width 269 height 12
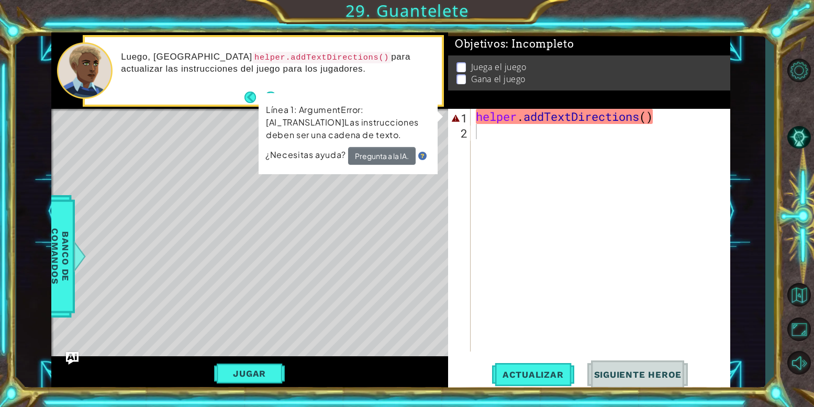
click at [466, 78] on li "Gana el juego" at bounding box center [591, 79] width 269 height 12
type textarea "helper.addTextDirections()"
drag, startPoint x: 702, startPoint y: 114, endPoint x: 352, endPoint y: 100, distance: 350.7
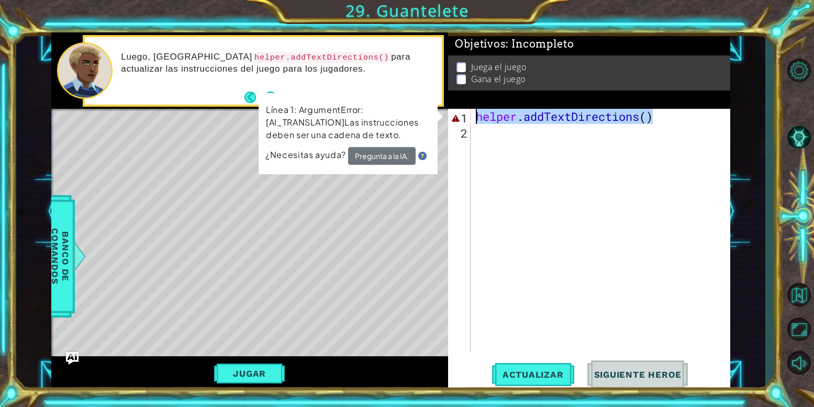
click at [352, 100] on div "1 ההההההההההההההההההההההההההההההההההההההההההההההההההההההההההההההההההההההההההההה…" at bounding box center [391, 211] width 680 height 359
paste textarea "Code Area"
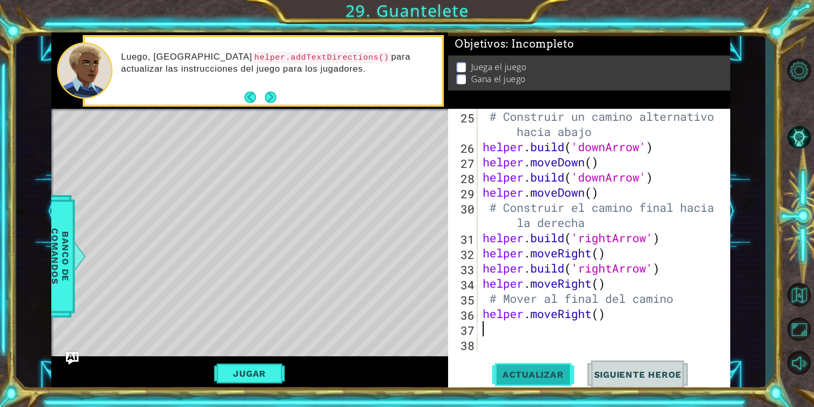
click at [547, 366] on button "Actualizar" at bounding box center [533, 375] width 82 height 28
click at [236, 372] on button "Jugar" at bounding box center [249, 374] width 71 height 20
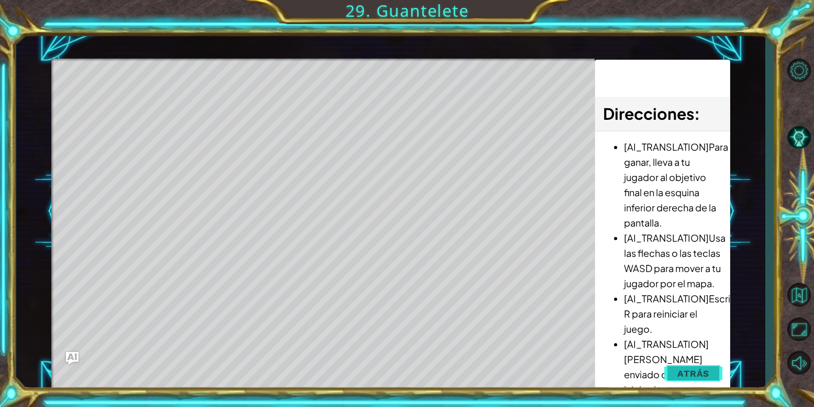
click at [701, 366] on button "Atrás" at bounding box center [694, 373] width 58 height 21
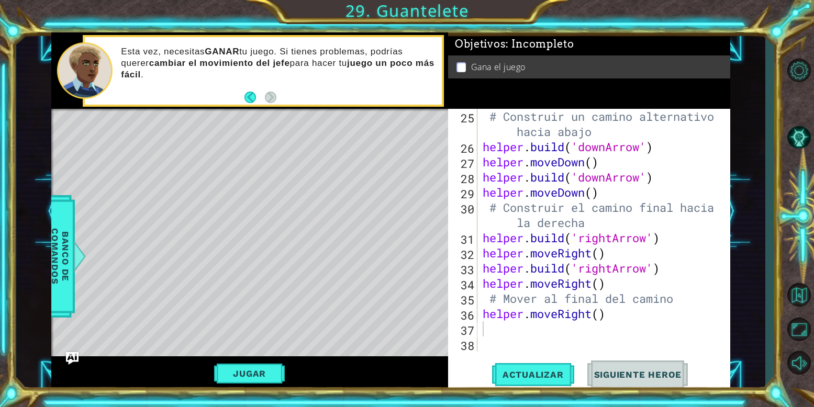
drag, startPoint x: 55, startPoint y: 234, endPoint x: 105, endPoint y: 194, distance: 64.0
click at [63, 227] on span "Banco de comandos" at bounding box center [60, 257] width 27 height 108
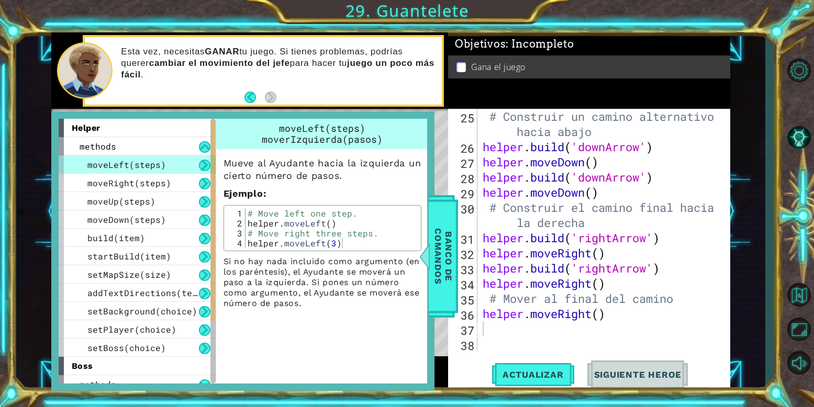
click at [341, 162] on p "Mueve al Ayudante hacia la izquierda un cierto número de pasos." at bounding box center [323, 169] width 198 height 25
click at [277, 39] on div "Esta vez, necesitas GANAR tu juego. Si tienes problemas, podrías querer cambiar…" at bounding box center [263, 71] width 357 height 68
drag, startPoint x: 268, startPoint y: 35, endPoint x: 218, endPoint y: 86, distance: 71.8
click at [218, 86] on div "Esta vez, necesitas GANAR tu juego. Si tienes problemas, podrías querer cambiar…" at bounding box center [278, 71] width 328 height 60
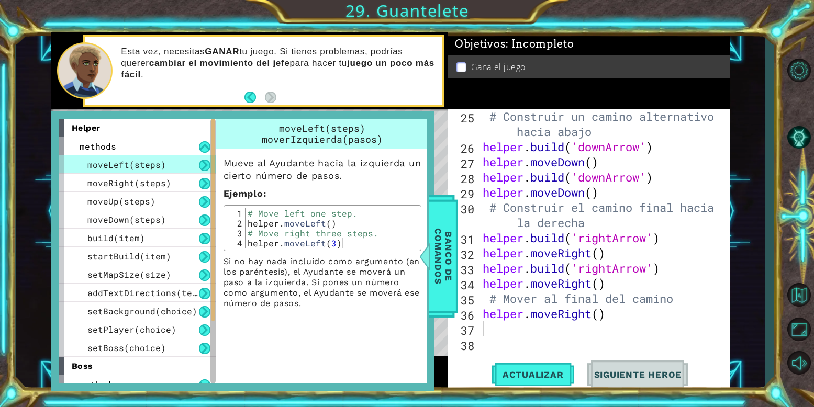
click at [218, 86] on div "Esta vez, necesitas GANAR tu juego. Si tienes problemas, podrías querer cambiar…" at bounding box center [278, 71] width 328 height 60
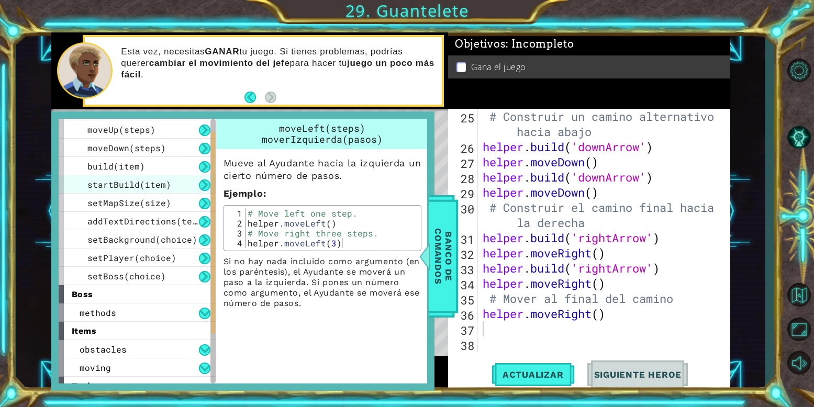
click at [190, 265] on div "moveLeft(steps) moveRight(steps) moveUp(steps) moveDown(steps) build(item) star…" at bounding box center [137, 185] width 157 height 202
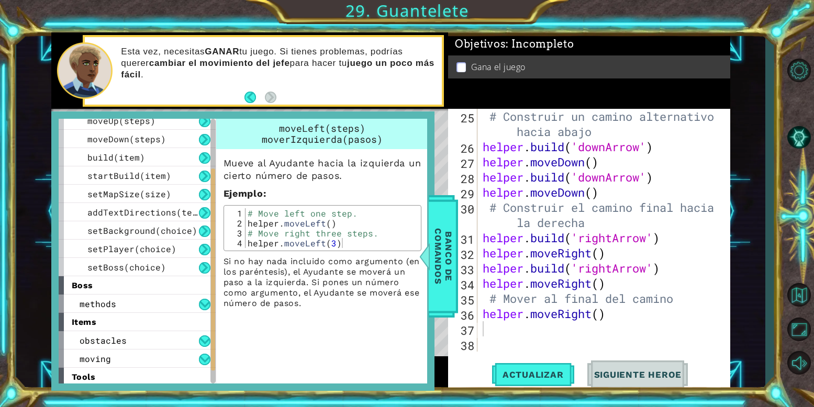
scroll to position [0, 0]
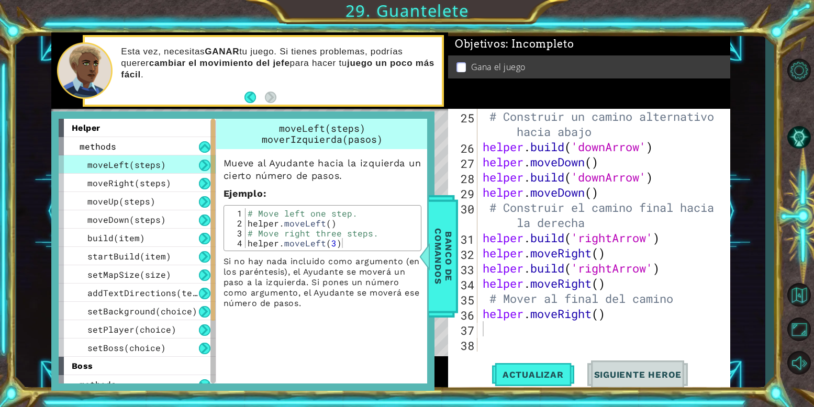
click at [156, 258] on span "startBuild(item)" at bounding box center [129, 256] width 84 height 11
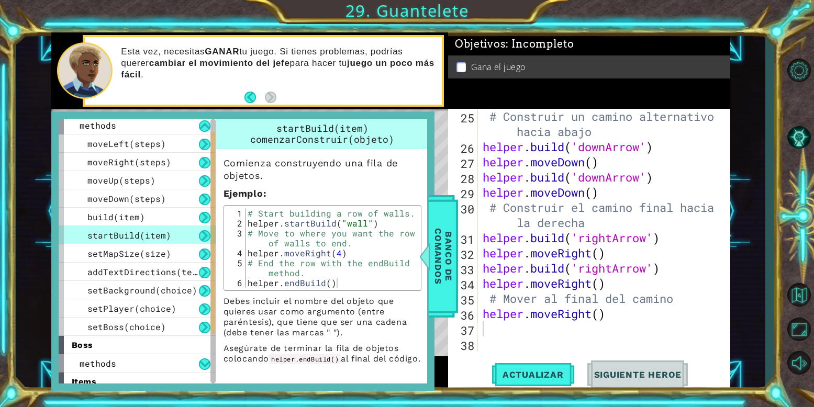
scroll to position [21, 0]
click at [156, 258] on span "setMapSize(size)" at bounding box center [129, 253] width 84 height 11
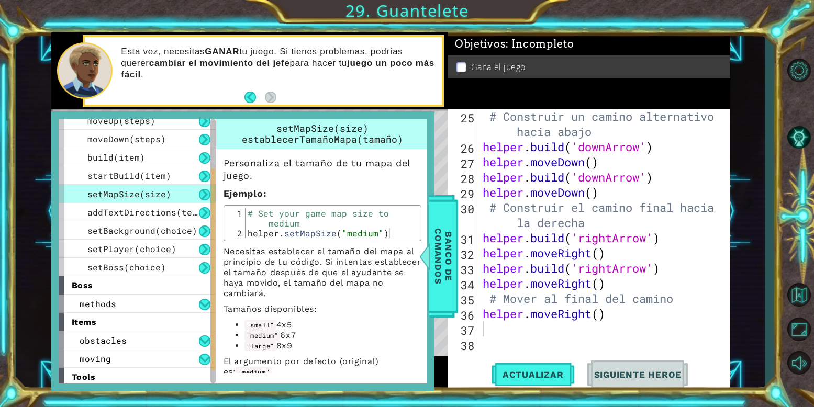
scroll to position [0, 0]
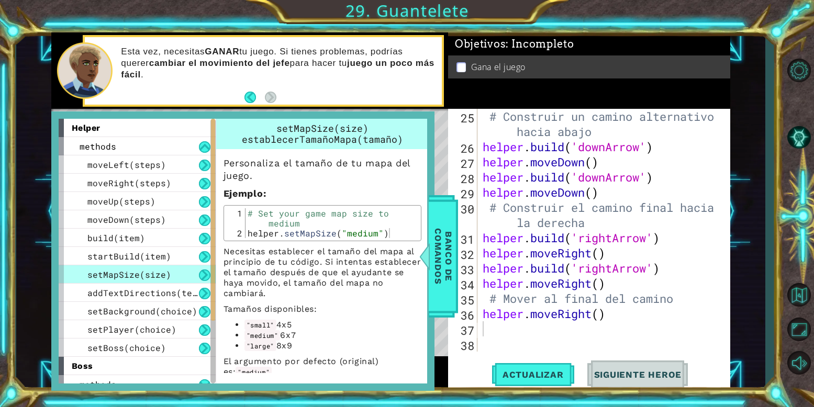
click at [489, 96] on div "Objetivos : Incompleto Gana el juego" at bounding box center [589, 70] width 282 height 76
click at [451, 289] on span "Banco de comandos" at bounding box center [443, 257] width 27 height 108
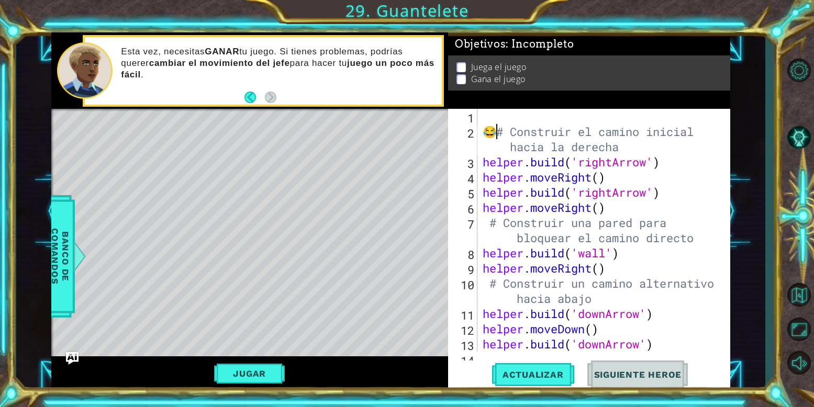
type textarea "# Construir el camino inicial hacia la derecha"
click at [513, 115] on div "# Construir el camino inicial hacia la derecha helper . build ( 'rightArrow' ) …" at bounding box center [603, 245] width 245 height 273
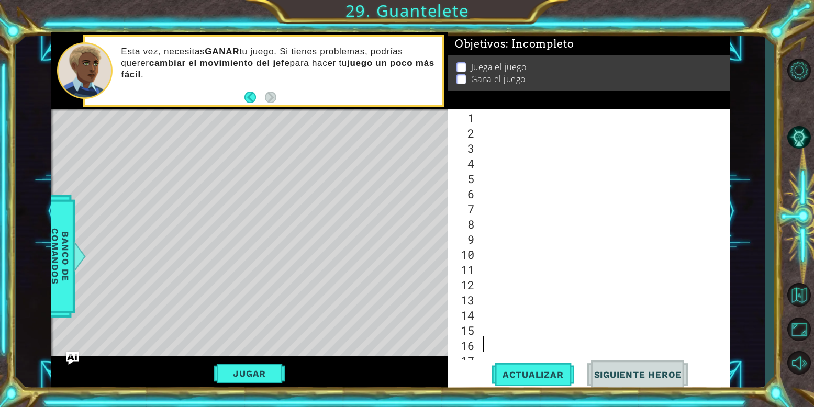
click at [504, 394] on div "1 ההההההההההההההההההההההההההההההההההההההההההההההההההההההההההההההההההההההההההההה…" at bounding box center [407, 203] width 814 height 407
click at [502, 384] on button "Actualizar" at bounding box center [533, 375] width 82 height 28
drag, startPoint x: 75, startPoint y: 249, endPoint x: 81, endPoint y: 248, distance: 6.0
click at [81, 248] on div at bounding box center [79, 256] width 13 height 31
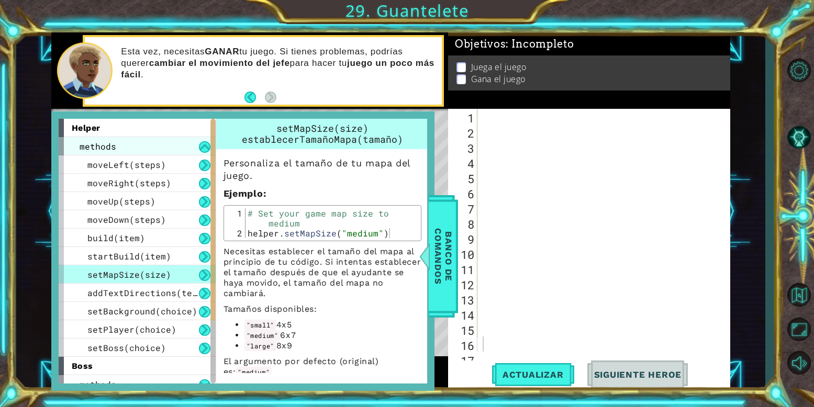
click at [194, 141] on div "methods" at bounding box center [137, 146] width 157 height 18
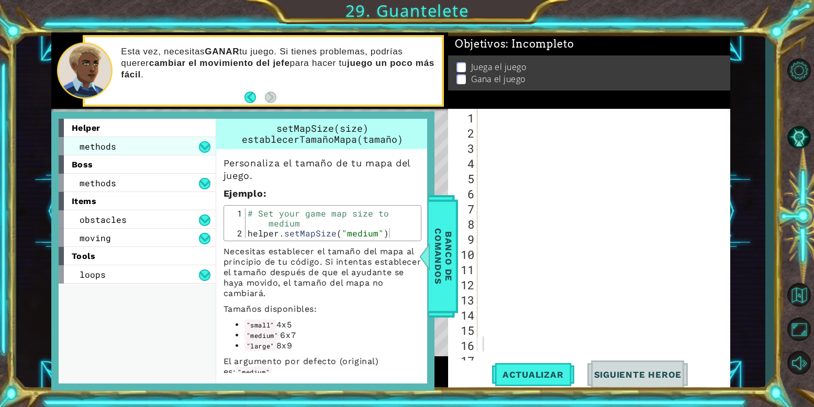
click at [195, 141] on div "methods" at bounding box center [137, 146] width 157 height 18
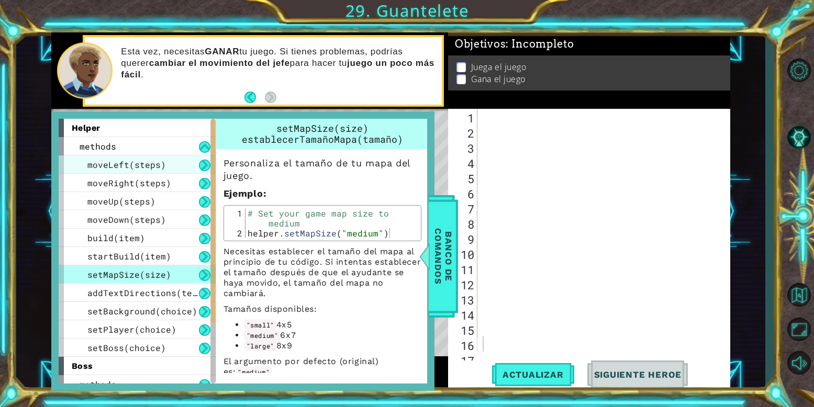
click at [159, 162] on span "moveLeft(steps)" at bounding box center [126, 164] width 79 height 11
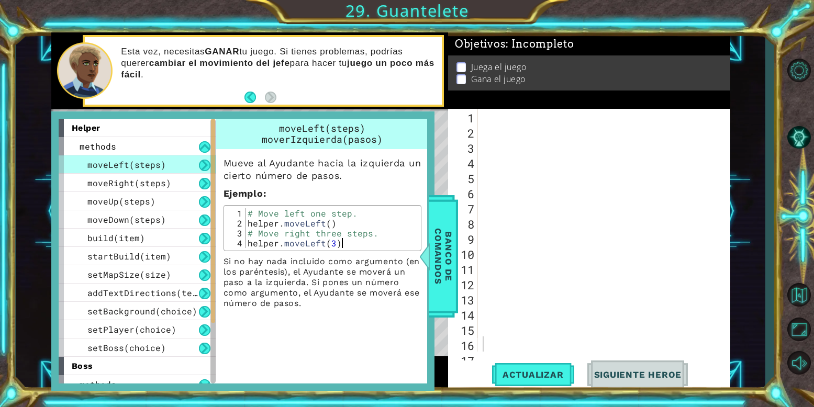
click at [245, 222] on div "2" at bounding box center [236, 223] width 19 height 10
type textarea "helper.moveLeft() # Move right three steps."
click at [245, 222] on div "2" at bounding box center [236, 223] width 19 height 10
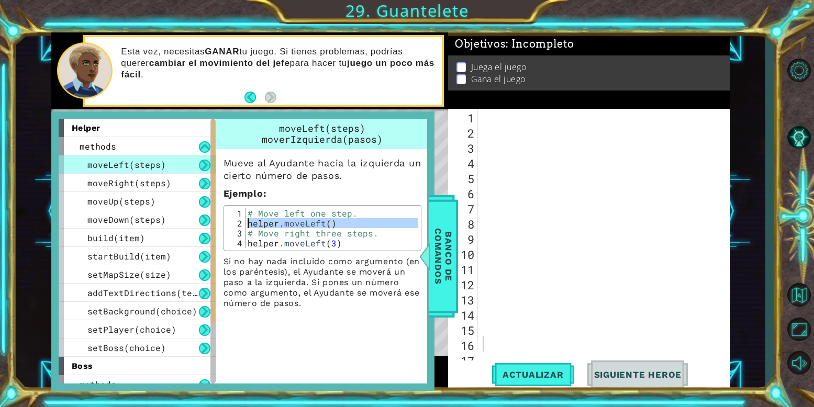
click at [521, 113] on div "# Construir el camino inicial hacia la derecha" at bounding box center [603, 253] width 245 height 289
paste textarea "helper.moveLeft()"
click at [521, 113] on div "helper . moveLeft ( )" at bounding box center [603, 245] width 245 height 273
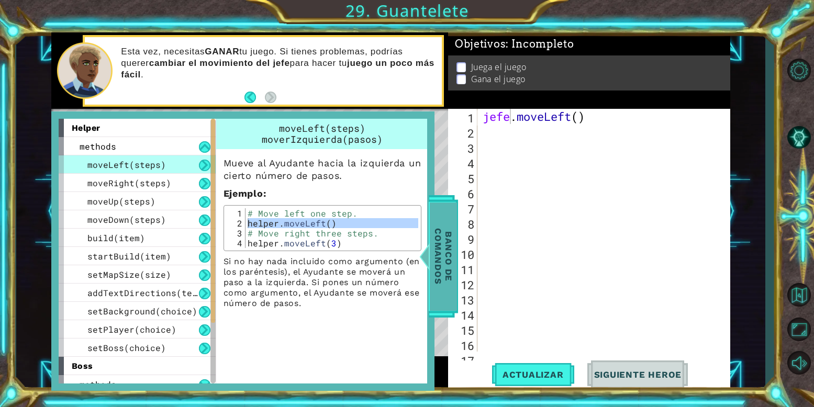
click at [436, 250] on span "Banco de comandos" at bounding box center [443, 257] width 27 height 108
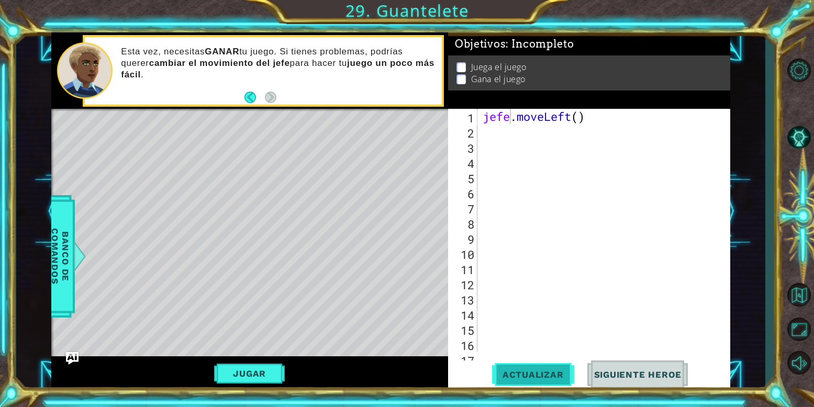
click at [533, 368] on button "Actualizar" at bounding box center [533, 375] width 82 height 28
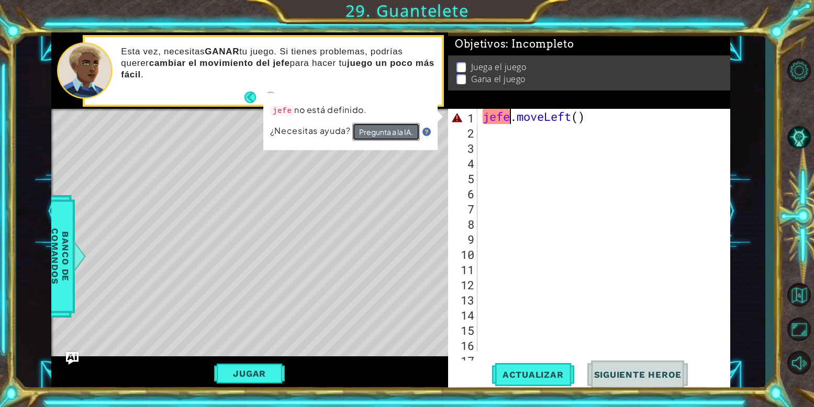
click at [391, 126] on button "Pregunta a la IA." at bounding box center [386, 132] width 68 height 18
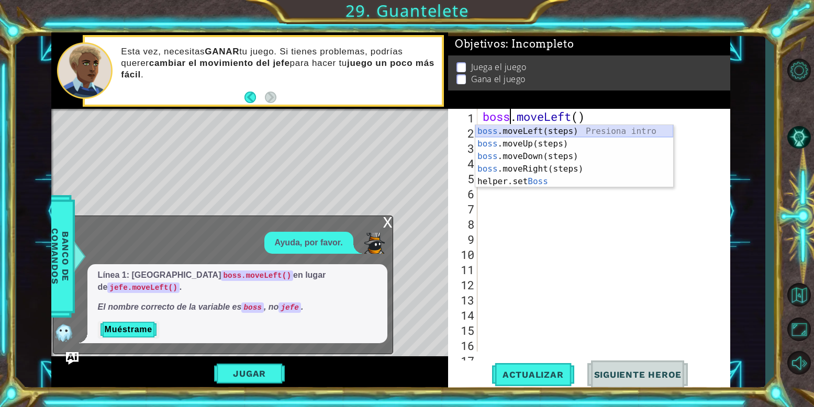
click at [526, 132] on div "boss .moveLeft(steps) Presiona intro boss .moveUp(steps) Presiona intro boss .m…" at bounding box center [575, 169] width 198 height 88
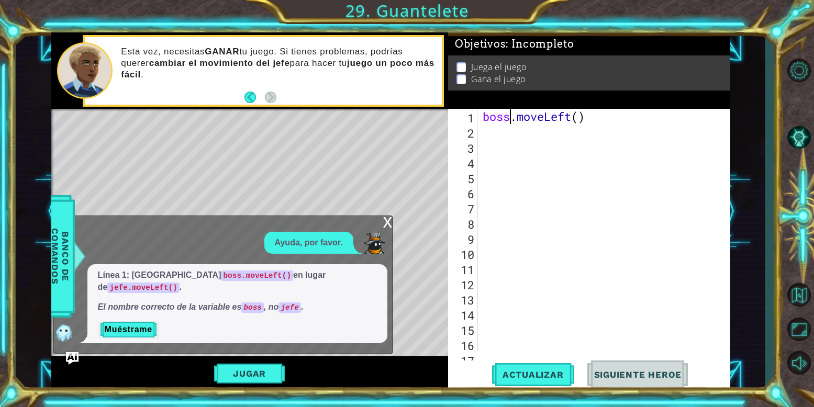
click at [385, 227] on div "x" at bounding box center [387, 221] width 9 height 10
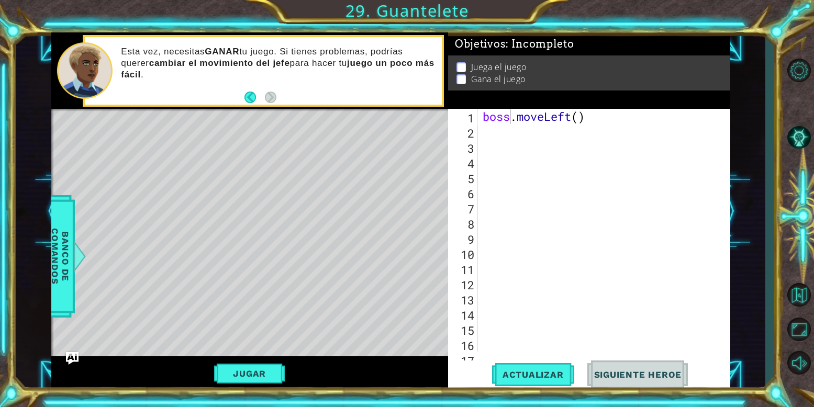
click at [513, 358] on div "boss.moveLeft() 1 2 3 4 5 6 7 8 9 10 11 12 13 14 15 16 17 boss . moveLeft ( ) ה…" at bounding box center [589, 250] width 282 height 282
click at [515, 370] on span "Actualizar" at bounding box center [533, 375] width 82 height 10
click at [257, 370] on button "Jugar" at bounding box center [249, 374] width 71 height 20
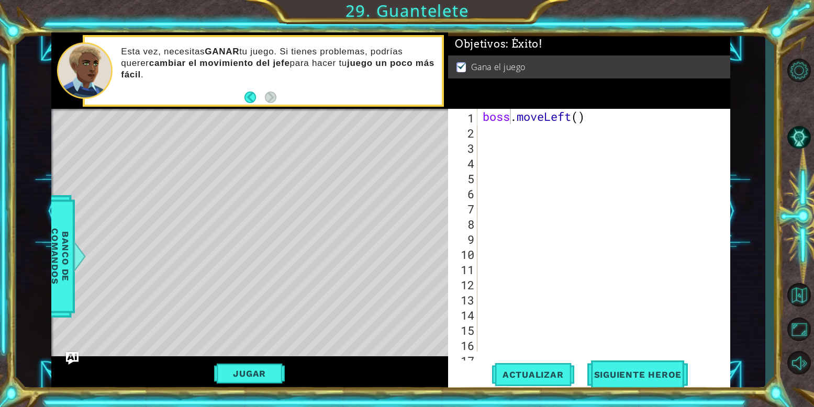
click at [642, 358] on div "boss.moveLeft() 1 2 3 4 5 6 7 8 9 10 11 12 13 14 15 16 17 boss . moveLeft ( ) ה…" at bounding box center [589, 250] width 282 height 282
type textarea "bosss.moveLeft()"
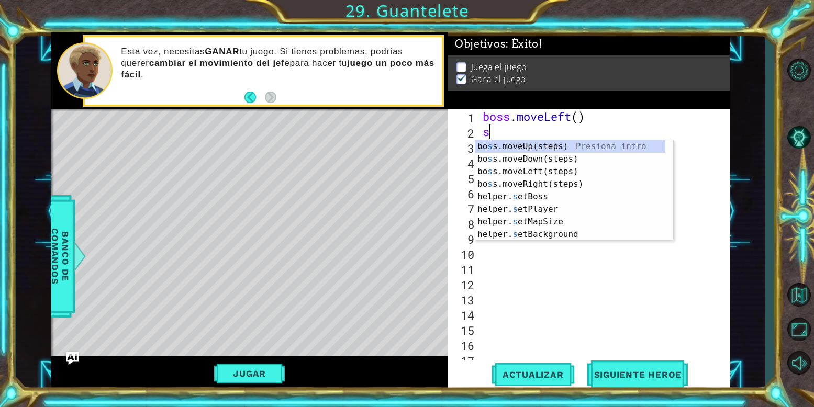
click at [511, 131] on div "boss . moveLeft ( ) s" at bounding box center [603, 245] width 245 height 273
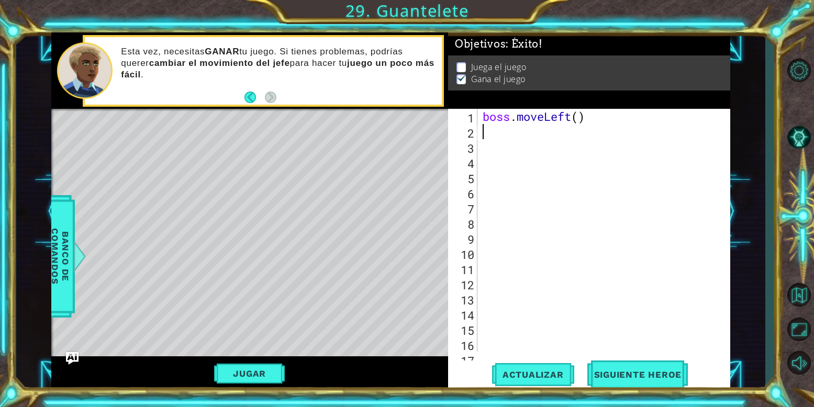
type textarea "boss.moveLeft()"
click at [498, 261] on div "boss . moveLeft ( ) # Construir el camino inicial hacia la derecha" at bounding box center [603, 253] width 245 height 289
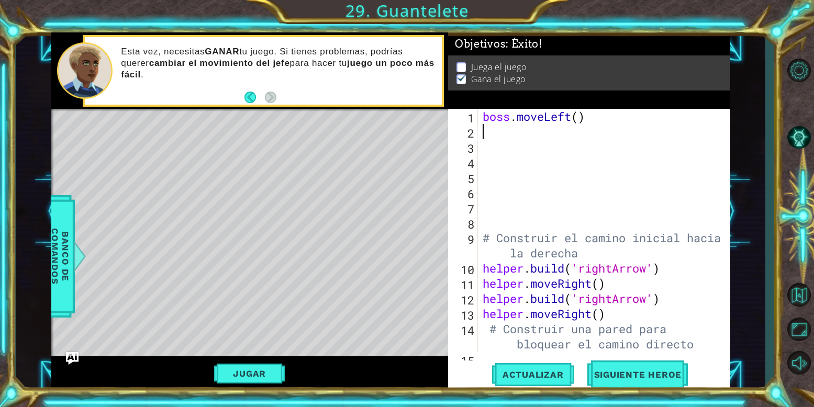
type textarea "boss.moveLeft()"
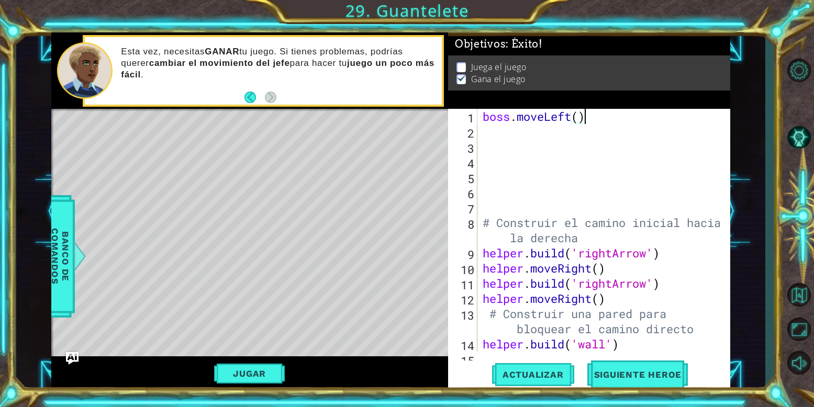
click at [495, 211] on div "boss . moveLeft ( ) # Construir el camino inicial hacia la derecha helper . bui…" at bounding box center [603, 245] width 245 height 273
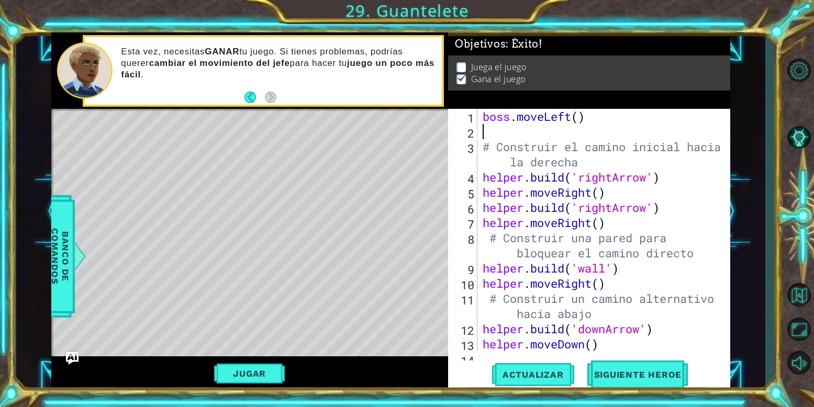
type textarea "boss.moveLeft()"
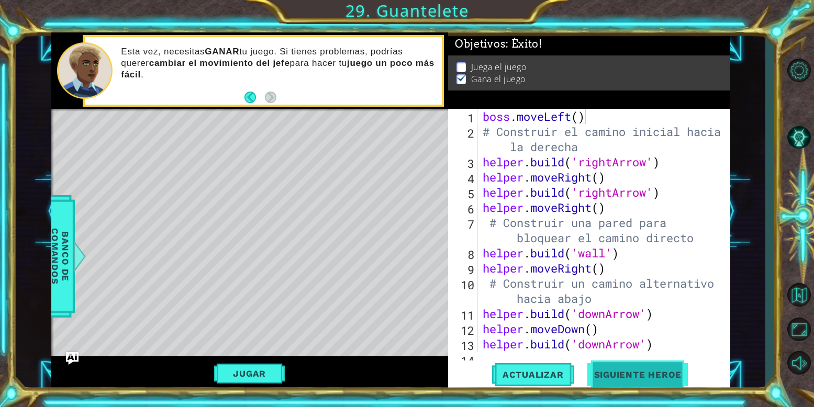
click at [635, 365] on button "Siguiente Heroe" at bounding box center [638, 377] width 109 height 28
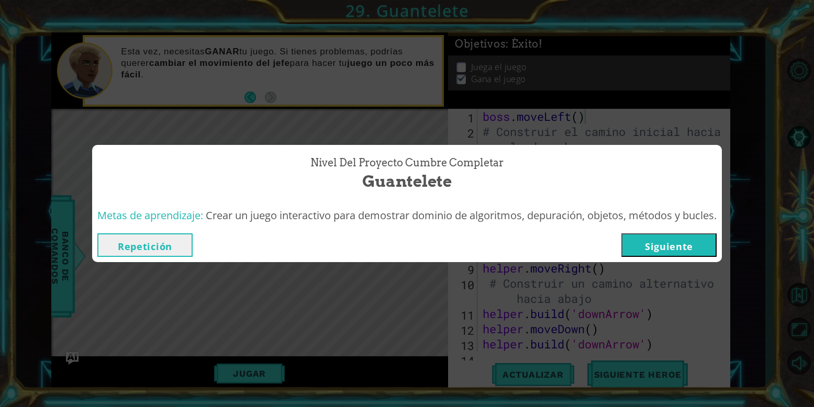
click at [681, 242] on button "Siguiente" at bounding box center [669, 246] width 95 height 24
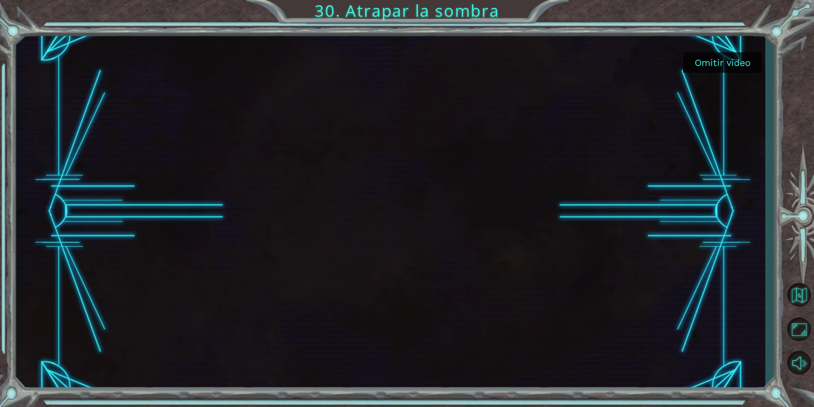
click at [730, 73] on div at bounding box center [390, 211] width 749 height 359
click at [730, 63] on button "Omitir video" at bounding box center [722, 62] width 79 height 20
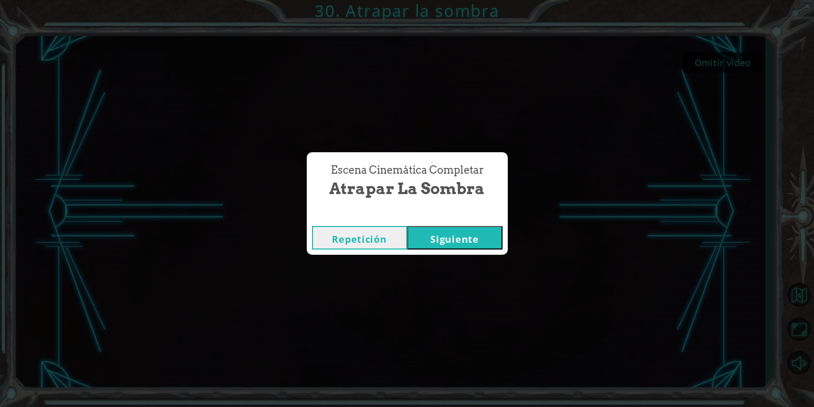
click at [362, 233] on button "Repetición" at bounding box center [359, 238] width 95 height 24
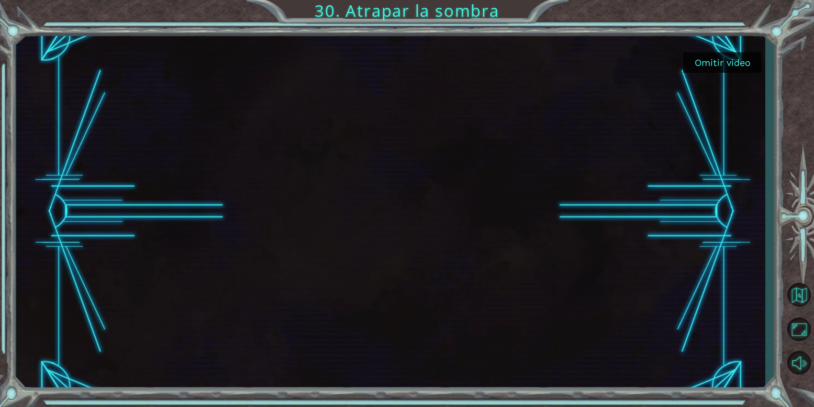
click at [745, 60] on button "Omitir video" at bounding box center [722, 62] width 79 height 20
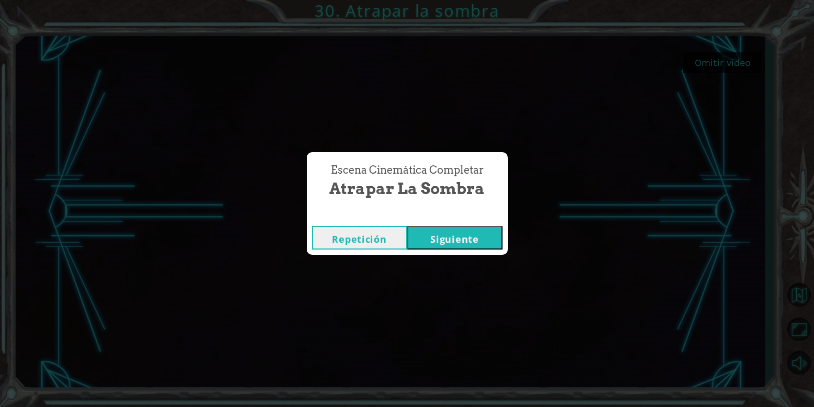
click at [441, 234] on button "Siguiente" at bounding box center [454, 238] width 95 height 24
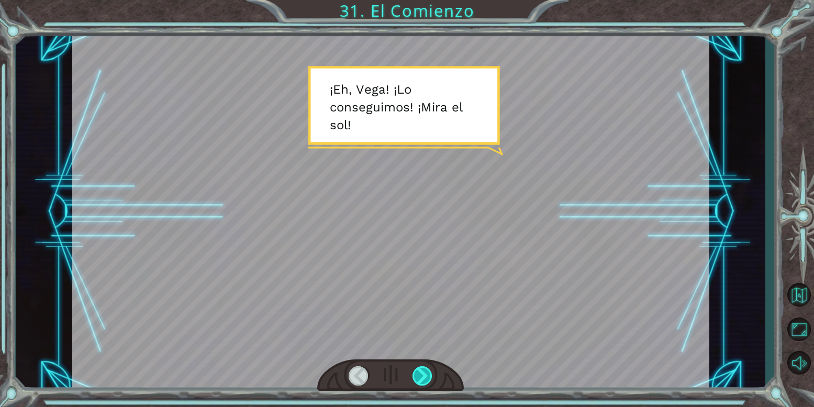
click at [431, 376] on div at bounding box center [423, 376] width 20 height 19
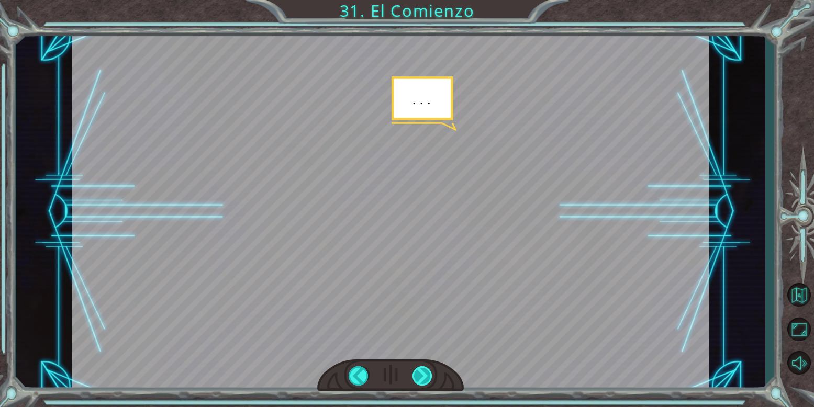
click at [431, 376] on div at bounding box center [423, 376] width 20 height 19
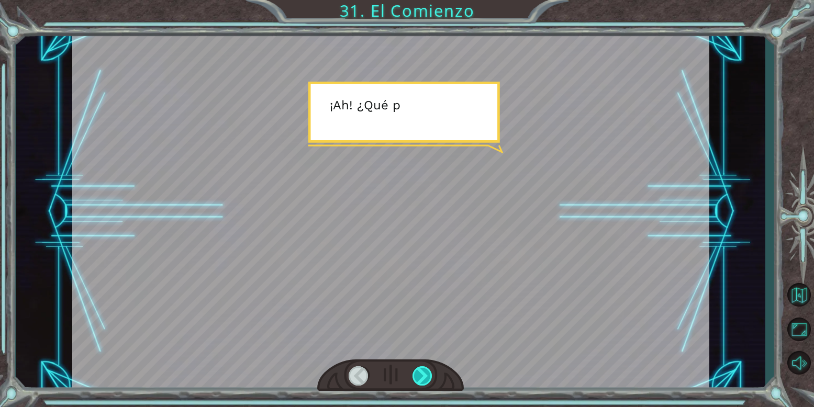
click at [431, 376] on div at bounding box center [423, 376] width 20 height 19
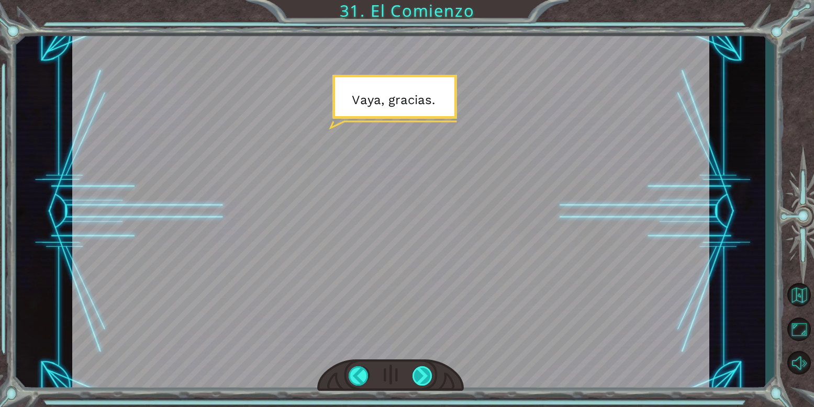
click at [431, 376] on div at bounding box center [423, 376] width 20 height 19
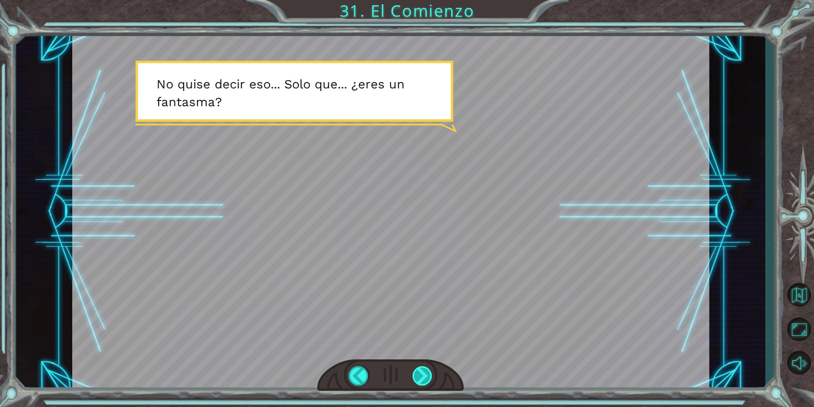
click at [431, 376] on div at bounding box center [423, 376] width 20 height 19
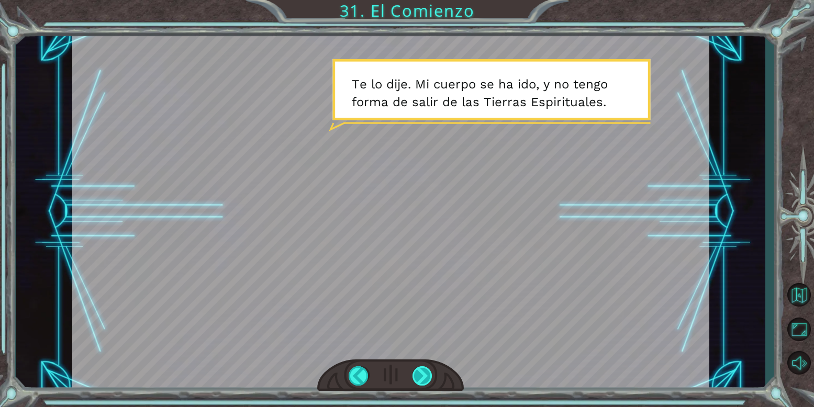
click at [431, 376] on div at bounding box center [423, 376] width 20 height 19
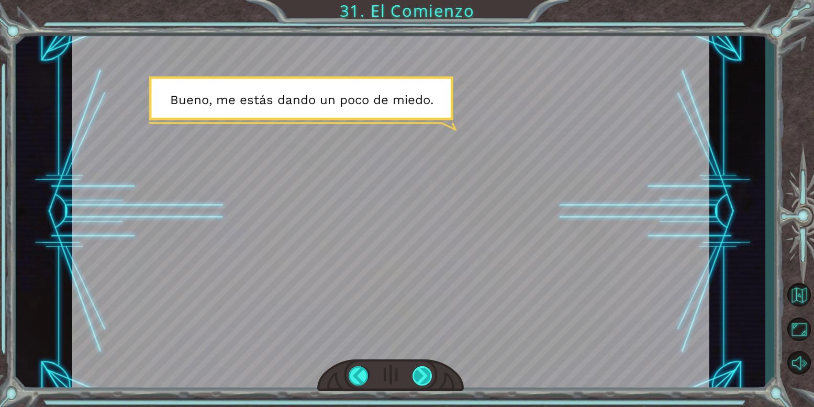
click at [431, 376] on div at bounding box center [423, 376] width 20 height 19
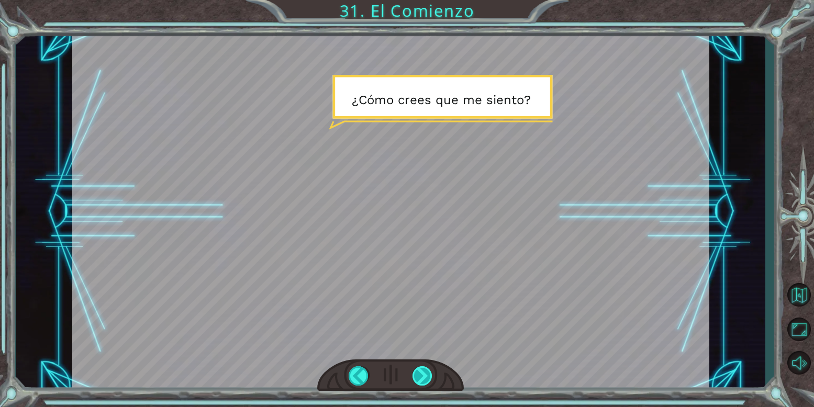
click at [431, 376] on div at bounding box center [423, 376] width 20 height 19
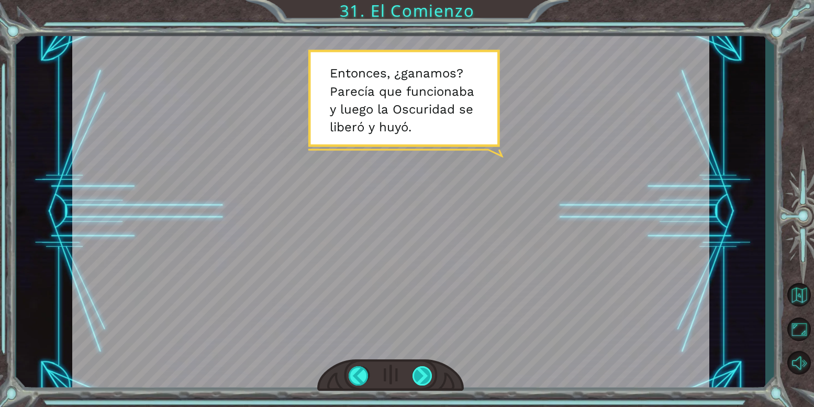
click at [431, 376] on div at bounding box center [423, 376] width 20 height 19
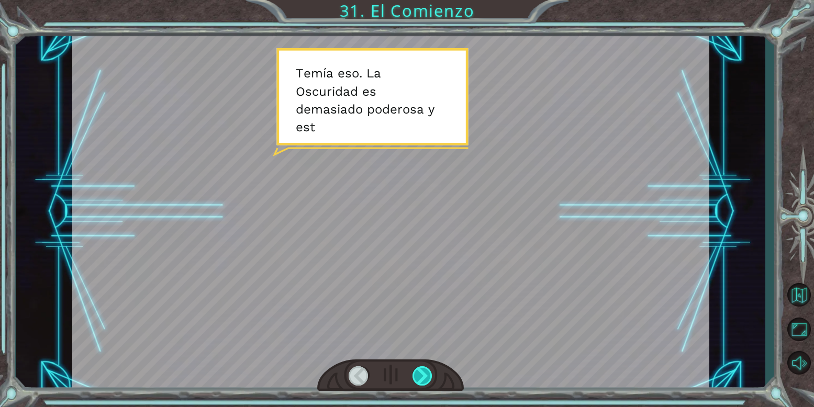
click at [431, 376] on div at bounding box center [423, 376] width 20 height 19
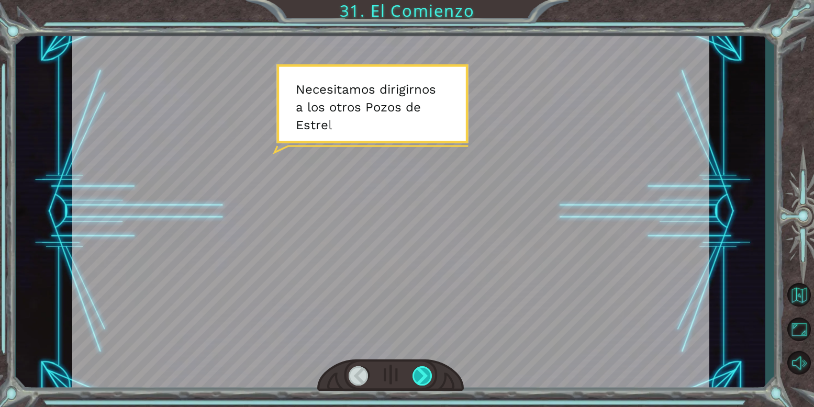
click at [431, 376] on div at bounding box center [423, 376] width 20 height 19
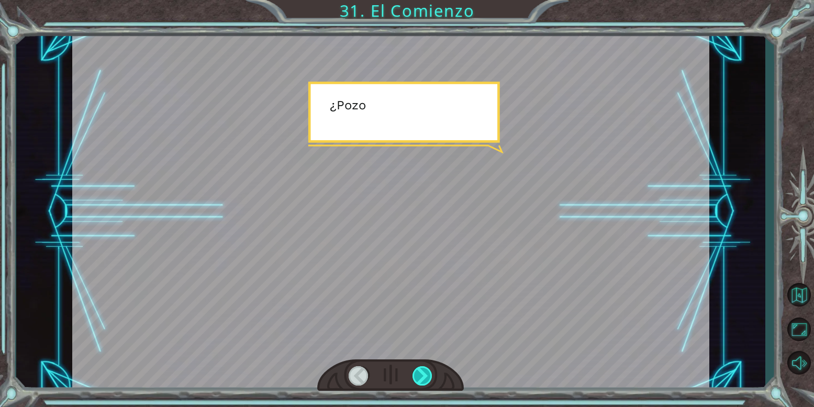
click at [431, 376] on div at bounding box center [423, 376] width 20 height 19
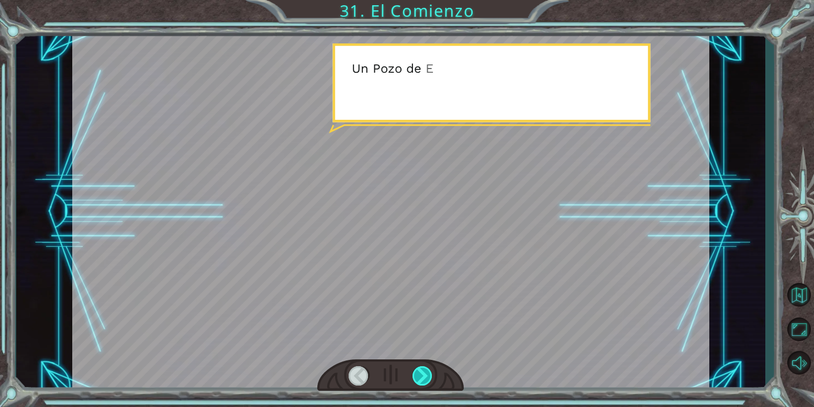
click at [431, 376] on div at bounding box center [423, 376] width 20 height 19
click at [429, 379] on div at bounding box center [423, 376] width 20 height 19
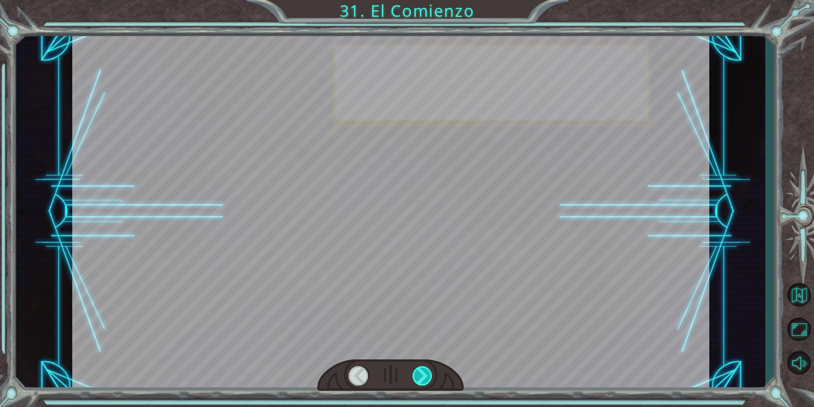
click at [429, 379] on div at bounding box center [423, 376] width 20 height 19
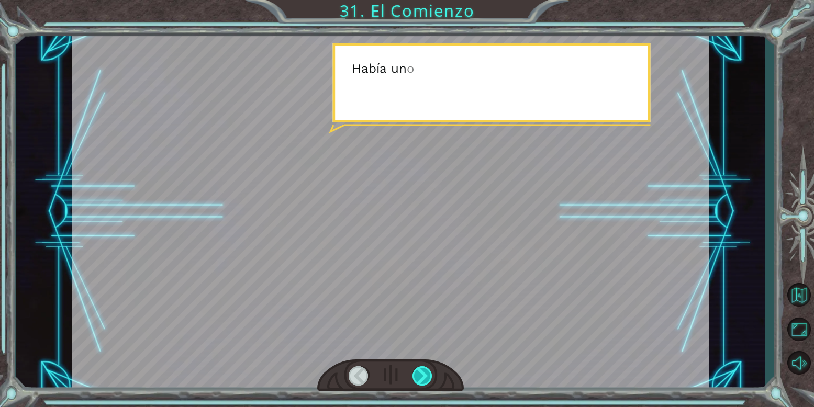
click at [429, 379] on div at bounding box center [423, 376] width 20 height 19
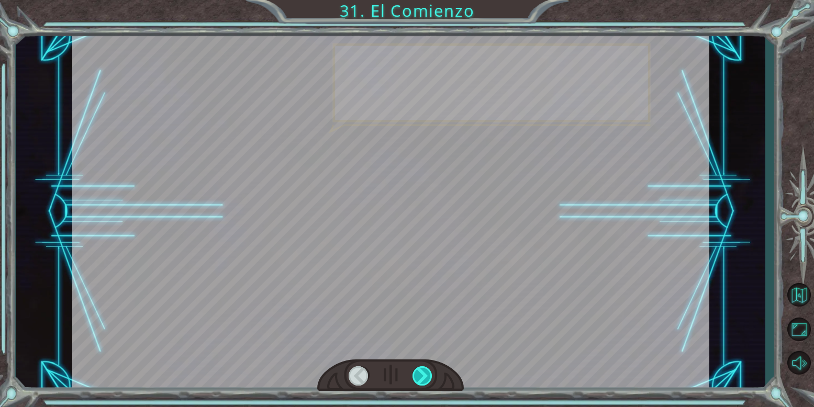
click at [429, 379] on div at bounding box center [423, 376] width 20 height 19
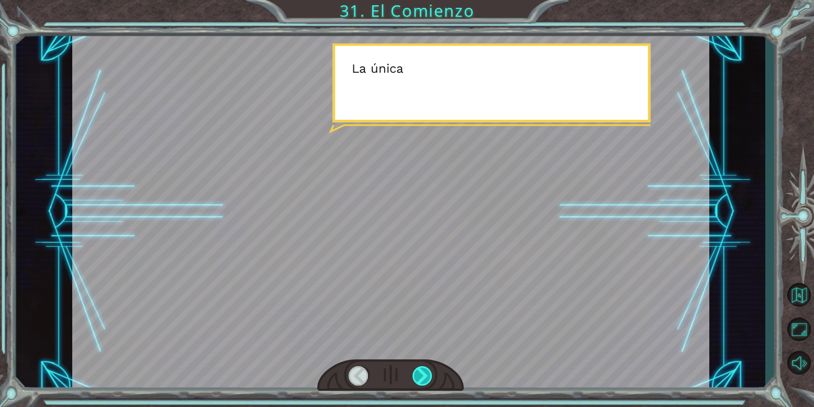
click at [429, 379] on div at bounding box center [423, 376] width 20 height 19
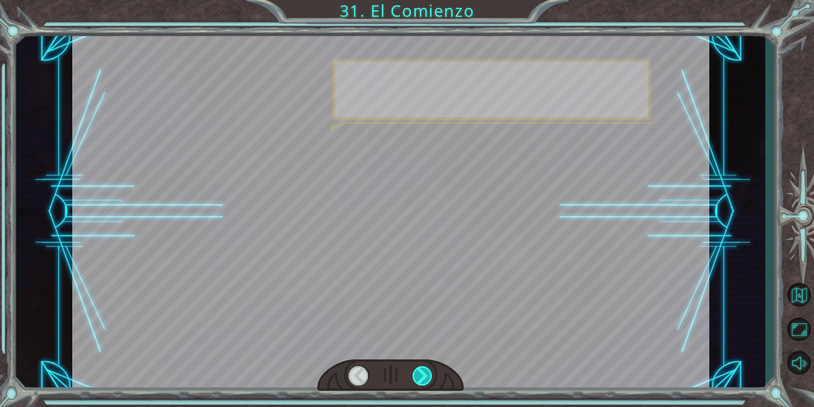
click at [429, 379] on div at bounding box center [423, 376] width 20 height 19
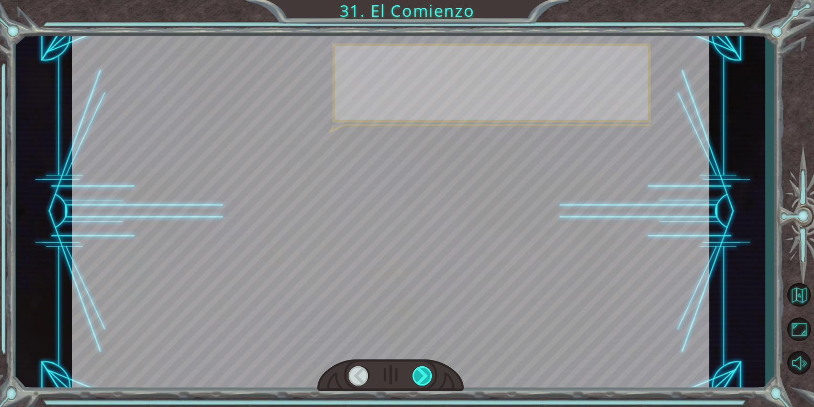
click at [429, 379] on div at bounding box center [423, 376] width 20 height 19
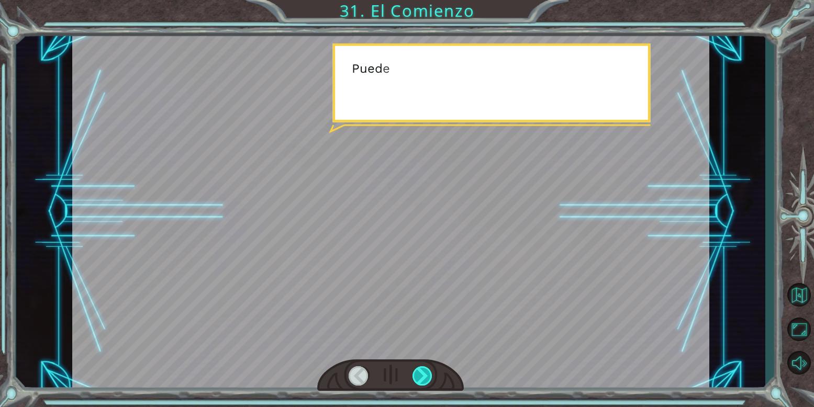
click at [429, 379] on div at bounding box center [423, 376] width 20 height 19
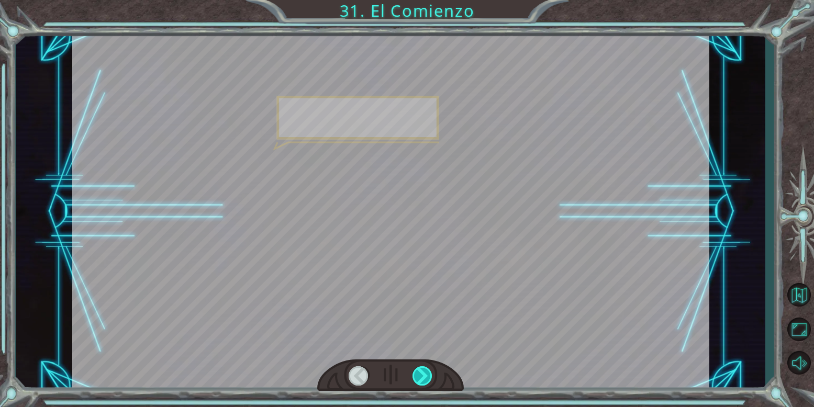
click at [429, 379] on div at bounding box center [423, 376] width 20 height 19
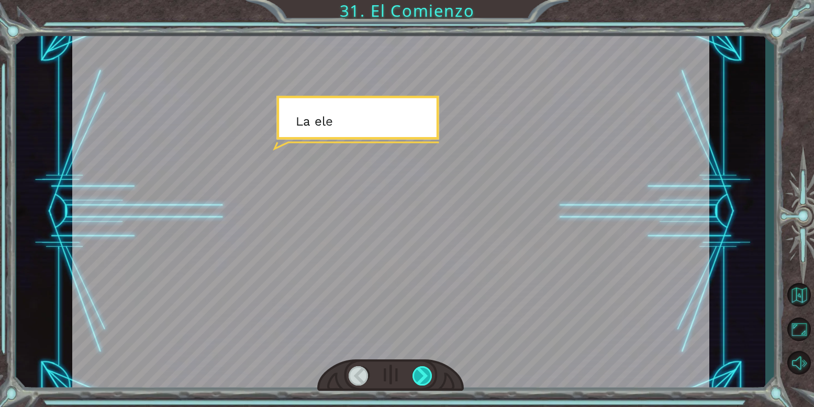
click at [429, 379] on div at bounding box center [423, 376] width 20 height 19
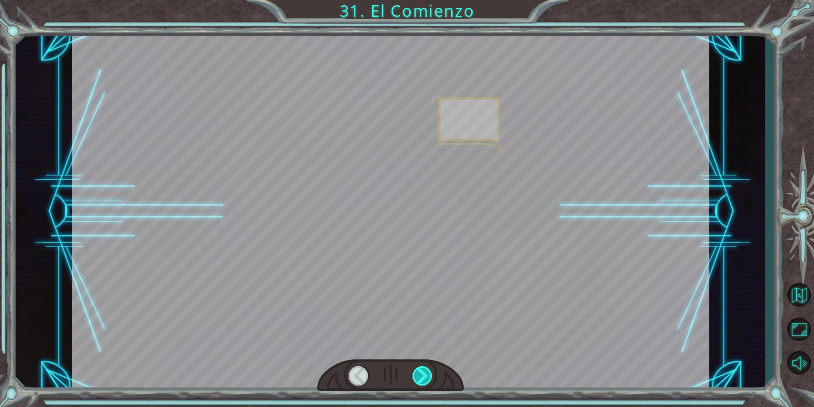
click at [429, 379] on div at bounding box center [423, 376] width 20 height 19
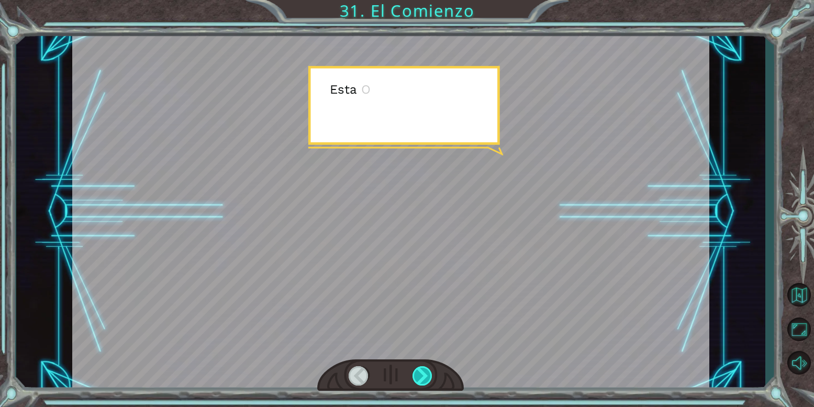
click at [429, 379] on div at bounding box center [423, 376] width 20 height 19
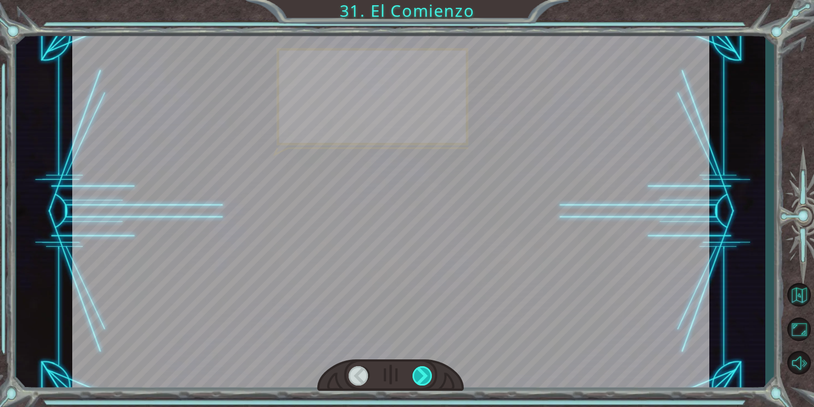
click at [429, 379] on div at bounding box center [423, 376] width 20 height 19
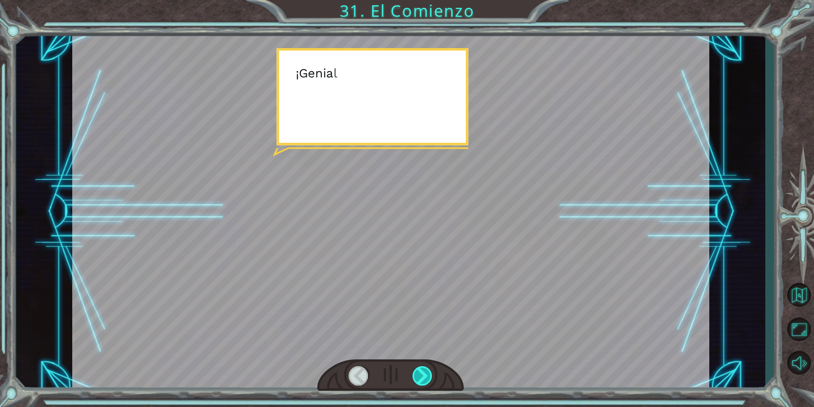
click at [429, 379] on div at bounding box center [423, 376] width 20 height 19
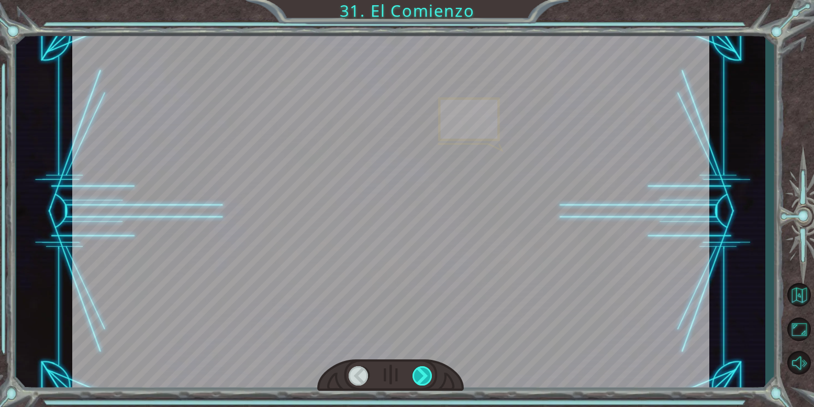
click at [429, 379] on div at bounding box center [423, 376] width 20 height 19
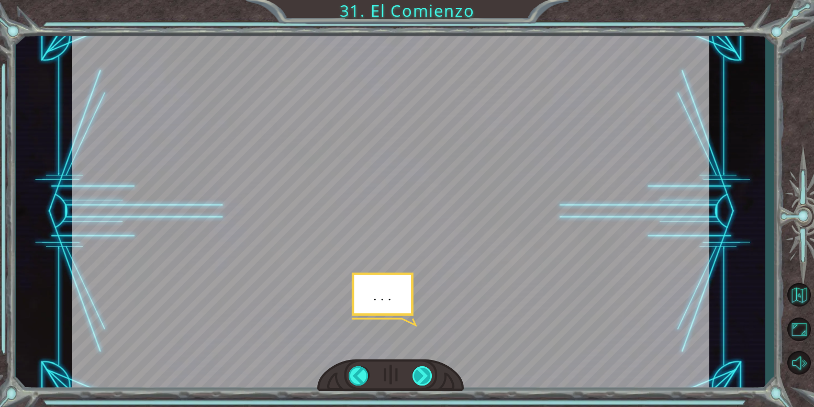
click at [429, 379] on div at bounding box center [423, 376] width 20 height 19
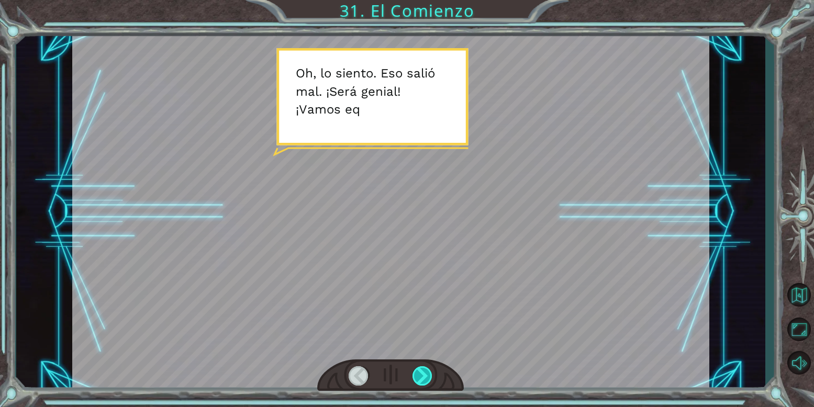
click at [429, 379] on div at bounding box center [423, 376] width 20 height 19
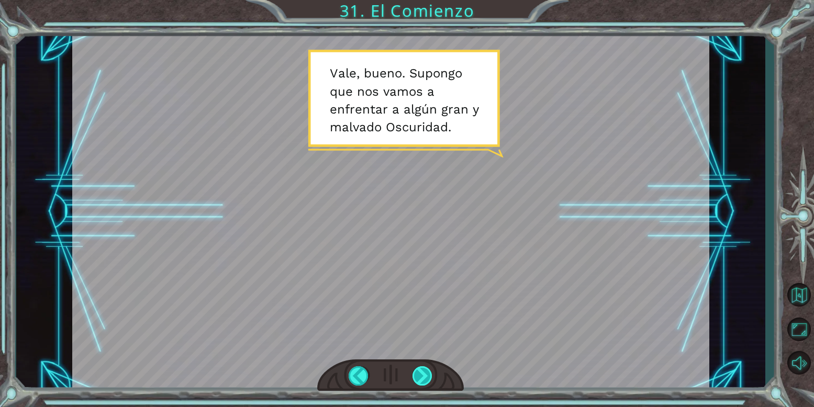
click at [429, 379] on div at bounding box center [423, 376] width 20 height 19
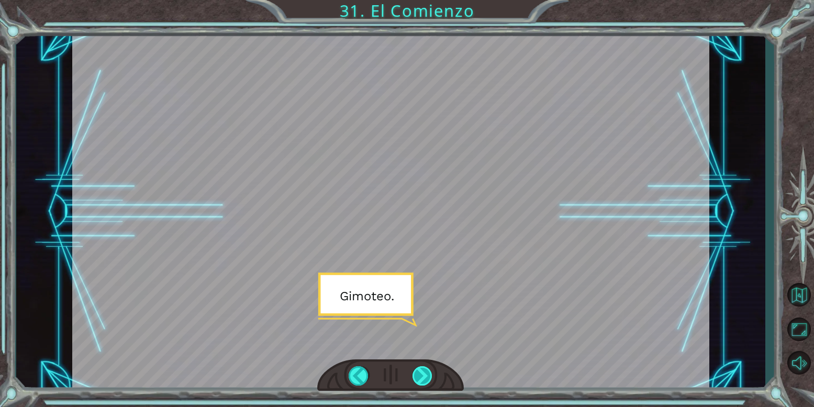
click at [429, 379] on div at bounding box center [423, 376] width 20 height 19
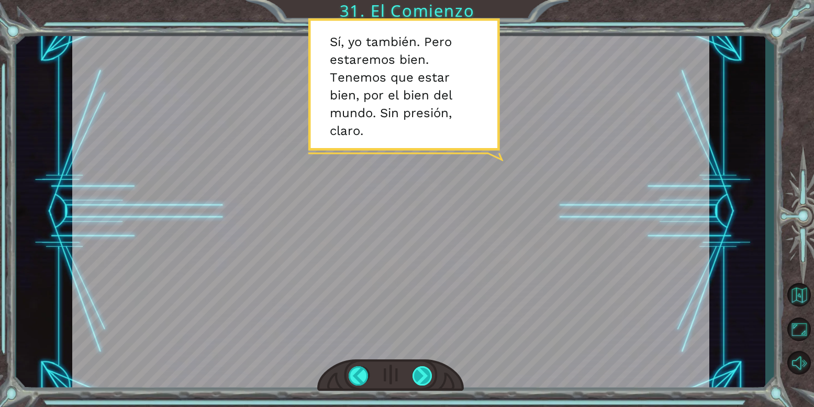
click at [428, 379] on div at bounding box center [423, 376] width 20 height 19
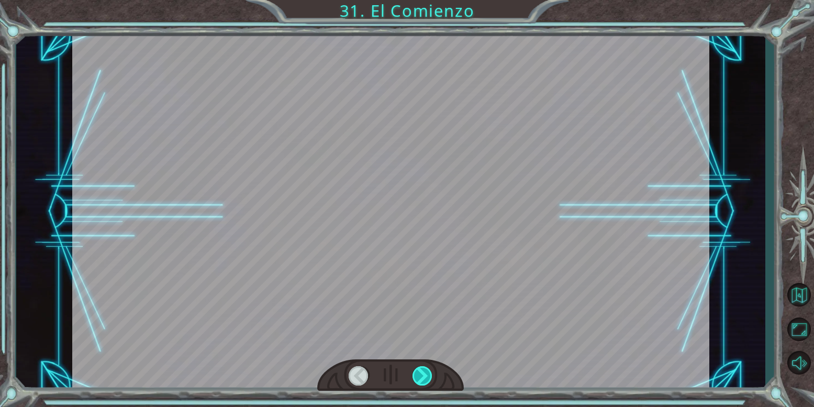
click at [428, 379] on div at bounding box center [423, 376] width 20 height 19
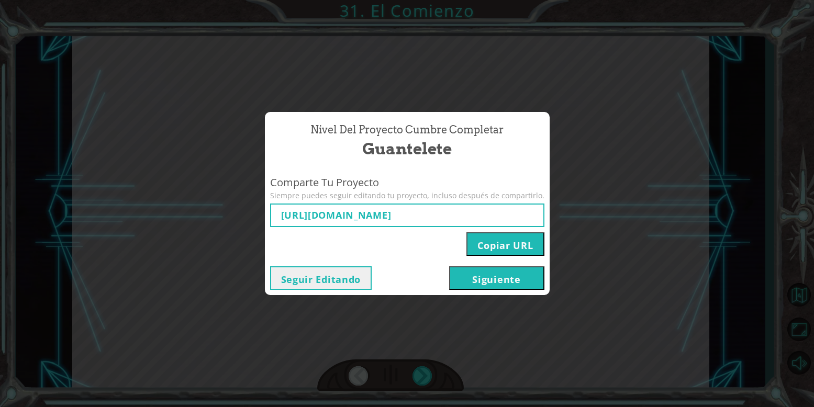
type input "[URL][DOMAIN_NAME]"
click at [491, 280] on button "Siguiente" at bounding box center [496, 279] width 95 height 24
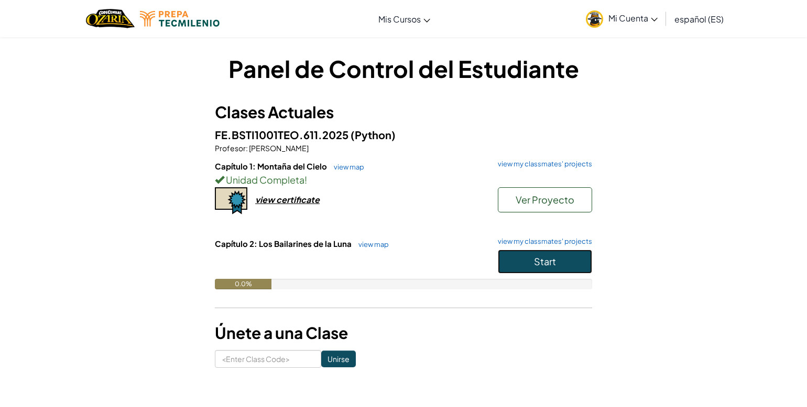
click at [515, 265] on button "Start" at bounding box center [545, 262] width 94 height 24
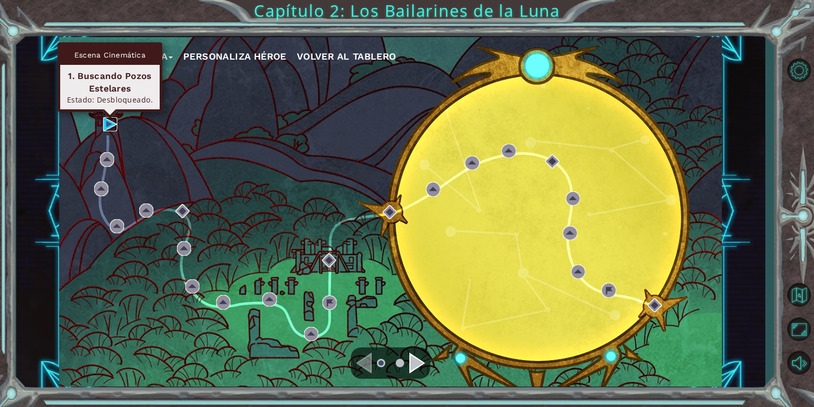
click at [106, 121] on img at bounding box center [110, 124] width 14 height 14
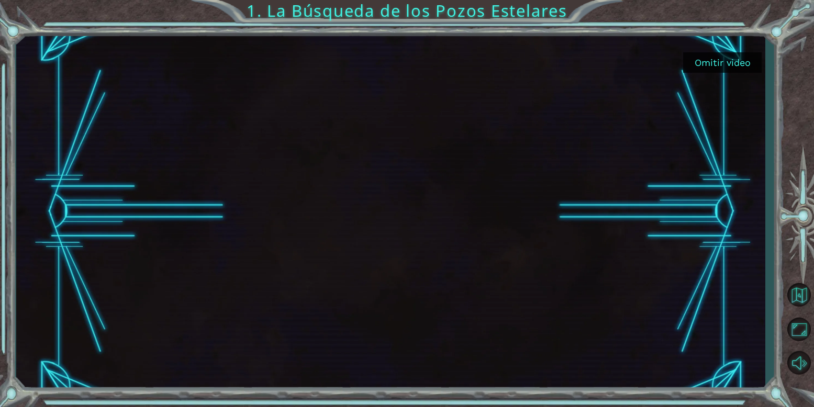
click at [742, 61] on button "Omitir video" at bounding box center [722, 62] width 79 height 20
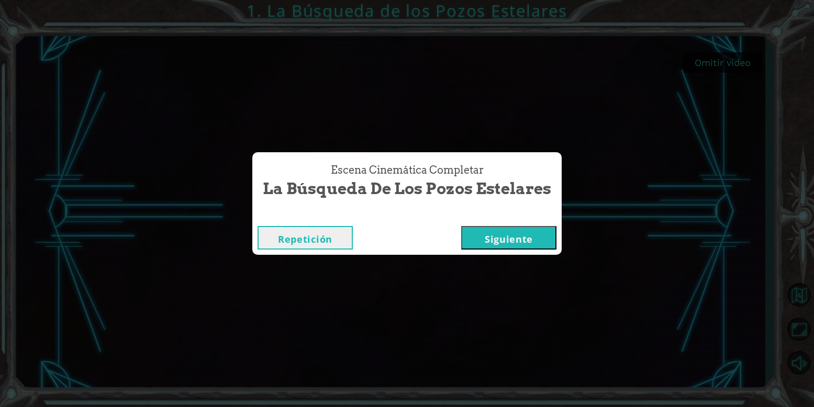
click at [515, 235] on button "Siguiente" at bounding box center [508, 238] width 95 height 24
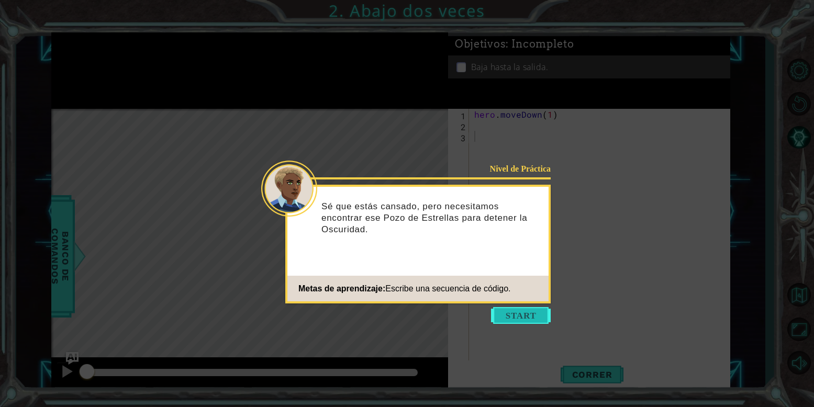
click at [520, 313] on button "Start" at bounding box center [521, 315] width 60 height 17
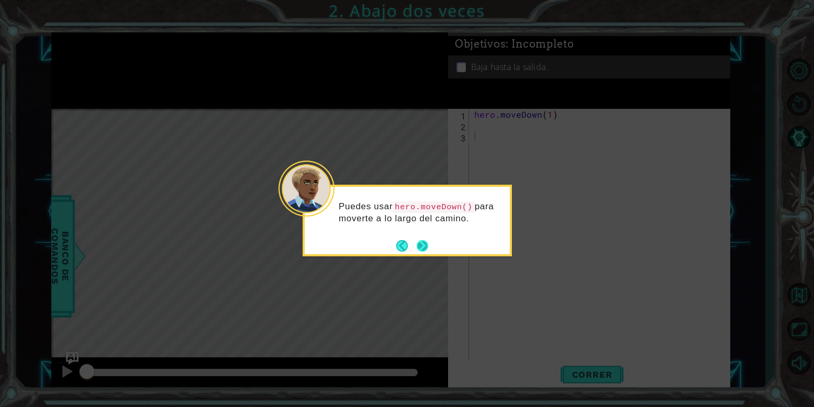
click at [421, 245] on button "Next" at bounding box center [422, 245] width 13 height 13
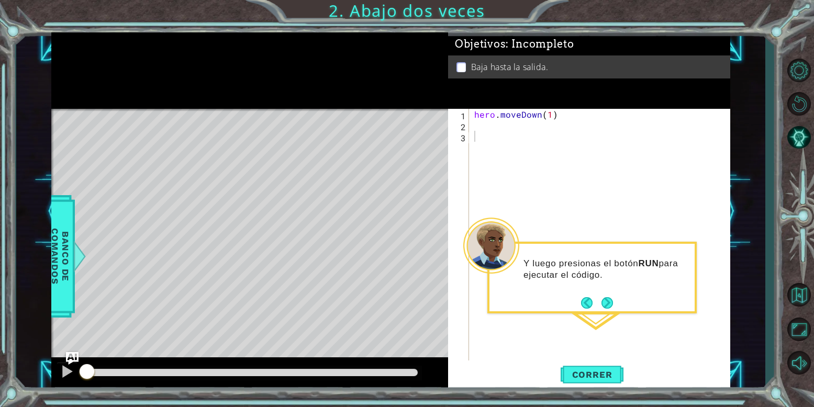
drag, startPoint x: 611, startPoint y: 304, endPoint x: 620, endPoint y: 305, distance: 9.0
click at [620, 305] on div "Y luego presionas el botón RUN para ejecutar el código." at bounding box center [592, 278] width 209 height 72
click at [609, 305] on button "Next" at bounding box center [608, 303] width 14 height 14
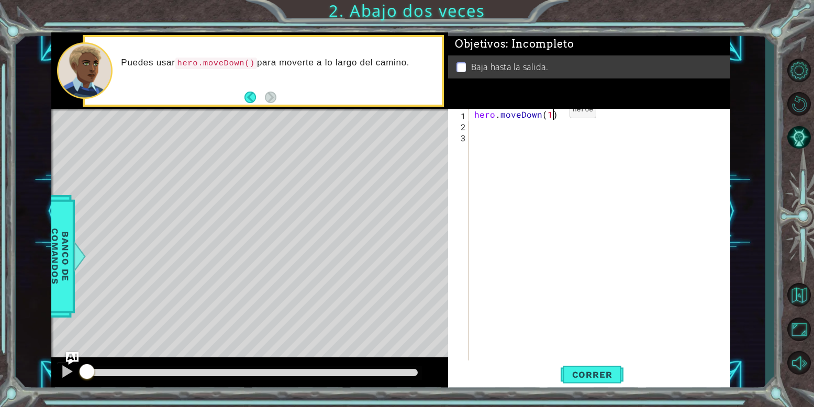
click at [552, 113] on div "hero . moveDown ( 1 )" at bounding box center [602, 246] width 261 height 275
type textarea "hero.moveDown(2)"
click at [615, 367] on button "Correr" at bounding box center [592, 375] width 63 height 28
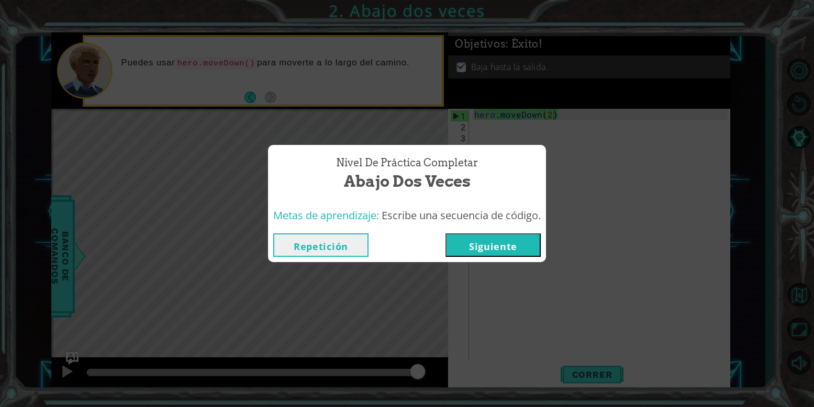
click at [516, 225] on div "Metas de aprendizaje: Escribe una secuencia de código." at bounding box center [407, 216] width 278 height 26
click at [506, 245] on button "Siguiente" at bounding box center [493, 246] width 95 height 24
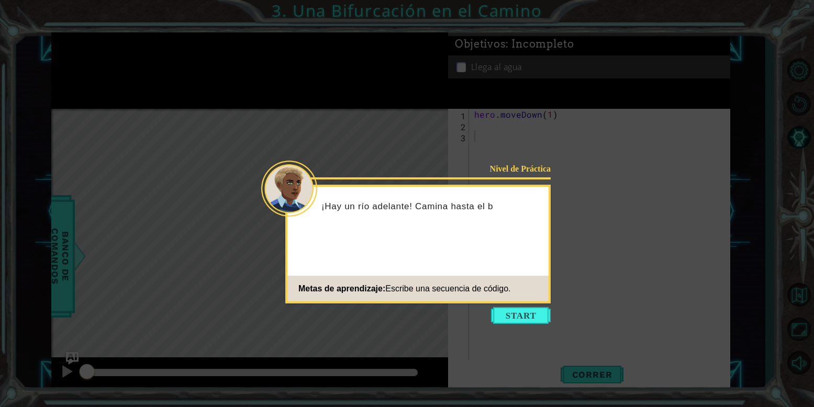
click at [520, 307] on icon at bounding box center [407, 203] width 814 height 407
click at [518, 312] on button "Start" at bounding box center [521, 315] width 60 height 17
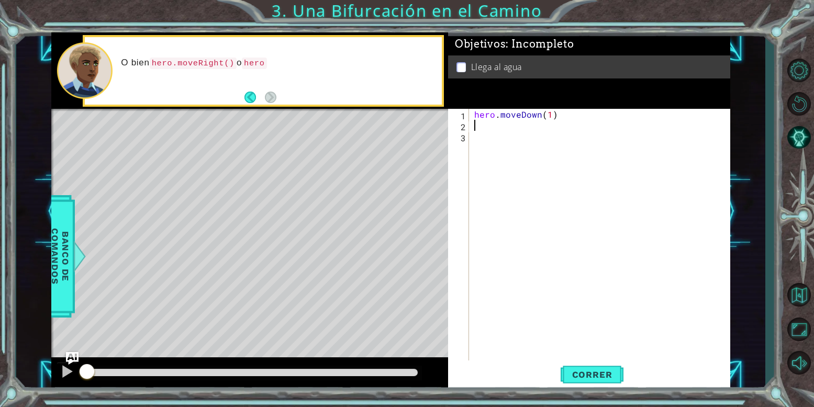
drag, startPoint x: 511, startPoint y: 130, endPoint x: 496, endPoint y: 122, distance: 17.2
click at [496, 122] on div "hero . moveDown ( 1 )" at bounding box center [602, 246] width 261 height 275
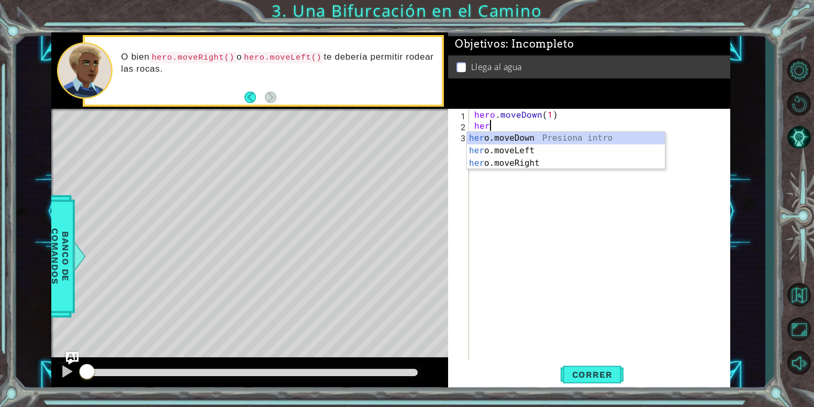
scroll to position [0, 2]
click at [535, 148] on div "hero .moveDown Presiona intro hero .moveLeft Presiona intro hero .moveRight Pre…" at bounding box center [566, 163] width 198 height 63
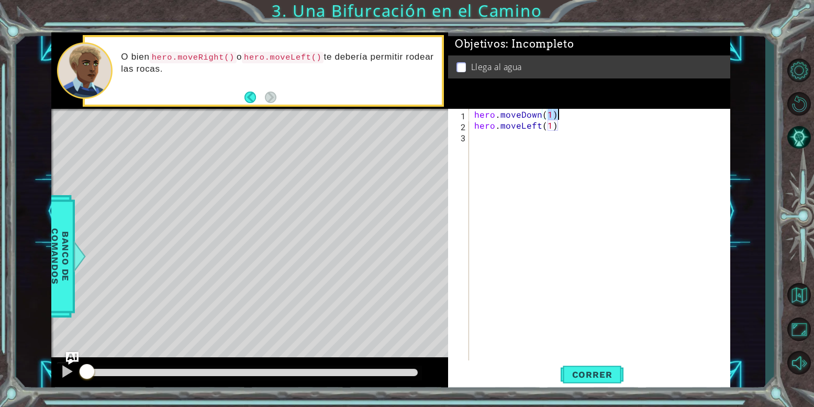
drag, startPoint x: 547, startPoint y: 113, endPoint x: 565, endPoint y: 114, distance: 17.8
click at [565, 114] on div "hero . moveDown ( 1 ) hero . moveLeft ( 1 )" at bounding box center [602, 246] width 261 height 275
type textarea "hero.moveDown(1)"
click at [565, 114] on div "hero . moveDown ( 1 ) hero . moveLeft ( 1 )" at bounding box center [600, 235] width 256 height 253
drag, startPoint x: 565, startPoint y: 114, endPoint x: 485, endPoint y: 104, distance: 80.2
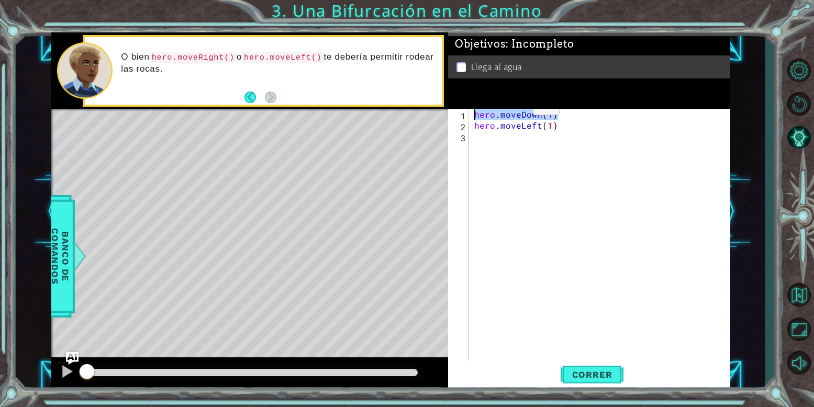
click at [485, 104] on div "Objetivos : Incompleto Llega al agua hero.moveDown(1) 1 2 3 hero . moveDown ( 1…" at bounding box center [589, 211] width 282 height 359
click at [476, 150] on div "hero . moveDown ( 1 ) hero . moveLeft ( 1 )" at bounding box center [602, 246] width 261 height 275
paste textarea "hero.moveDown(1)"
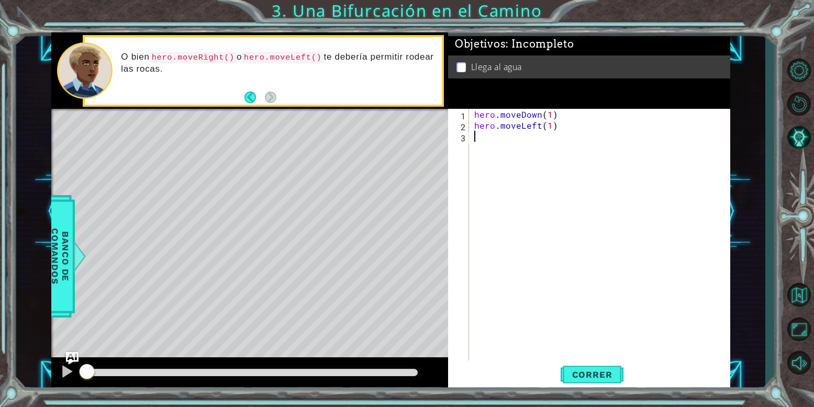
type textarea "hero.moveDown(1)"
click at [577, 376] on span "Correr" at bounding box center [592, 375] width 61 height 10
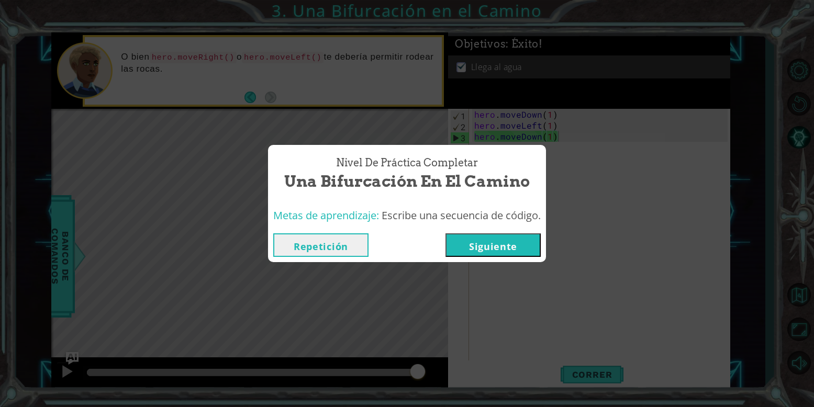
click at [513, 250] on button "Siguiente" at bounding box center [493, 246] width 95 height 24
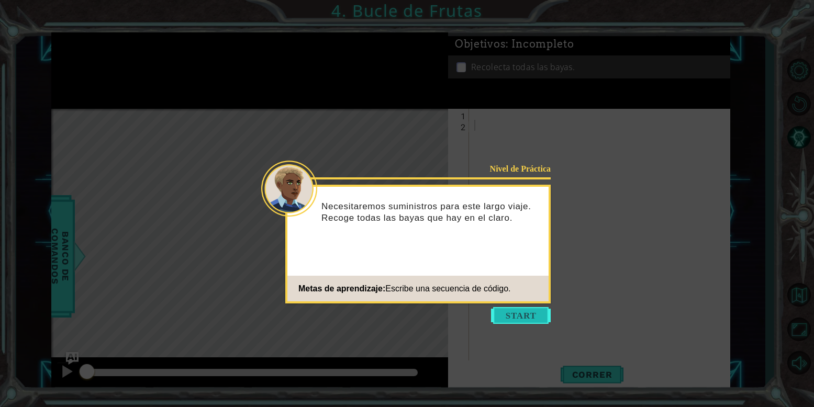
click at [524, 313] on button "Start" at bounding box center [521, 315] width 60 height 17
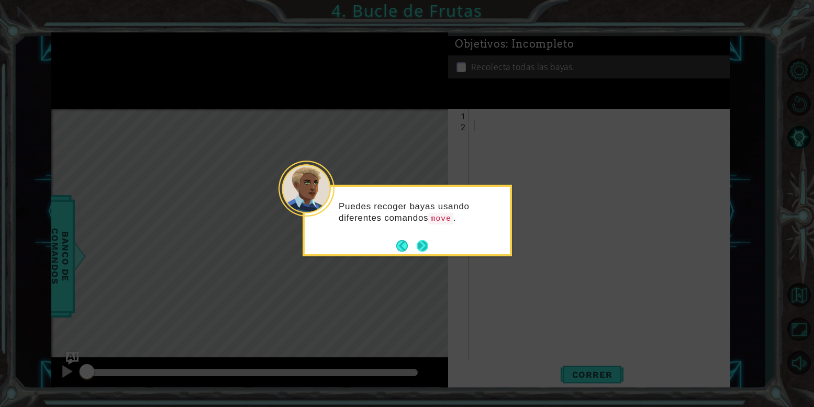
click at [426, 250] on button "Next" at bounding box center [423, 246] width 12 height 12
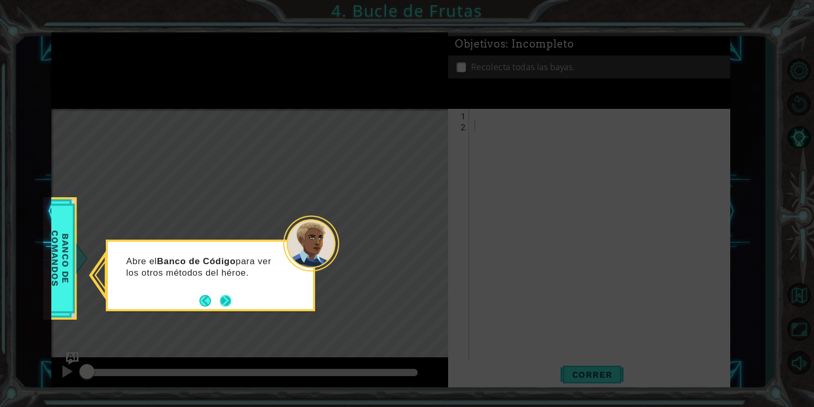
click at [224, 301] on button "Next" at bounding box center [225, 301] width 13 height 13
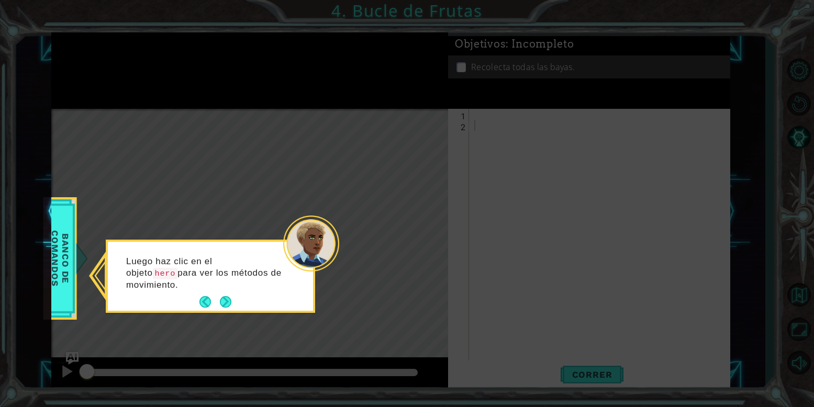
click at [224, 301] on button "Next" at bounding box center [226, 302] width 12 height 12
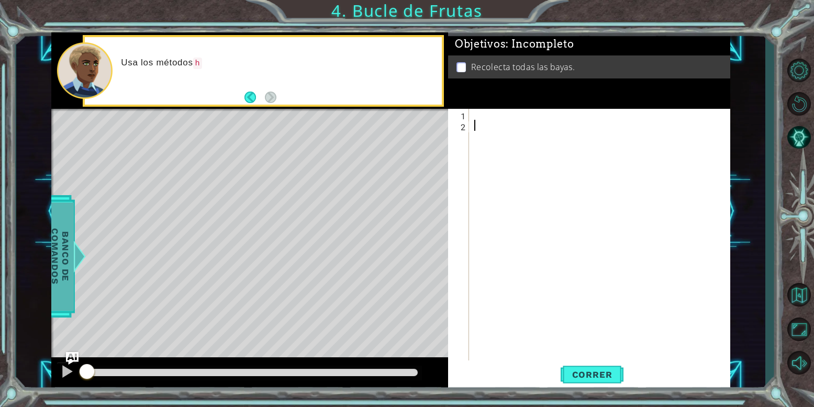
click at [74, 230] on div "Banco de comandos" at bounding box center [60, 256] width 29 height 123
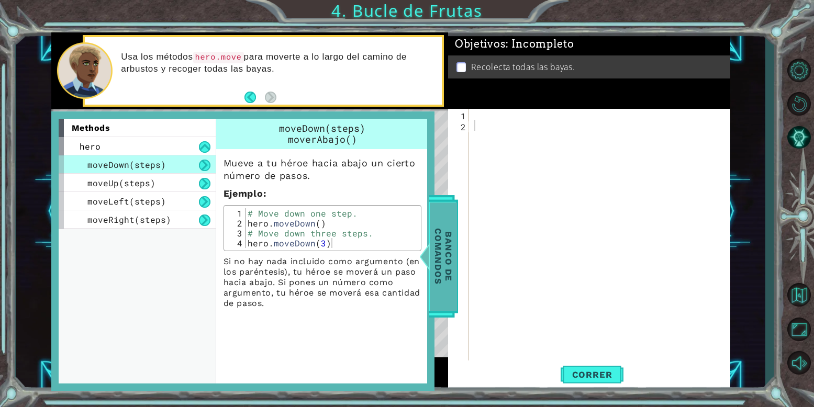
click at [434, 242] on span "Banco de comandos" at bounding box center [443, 257] width 27 height 108
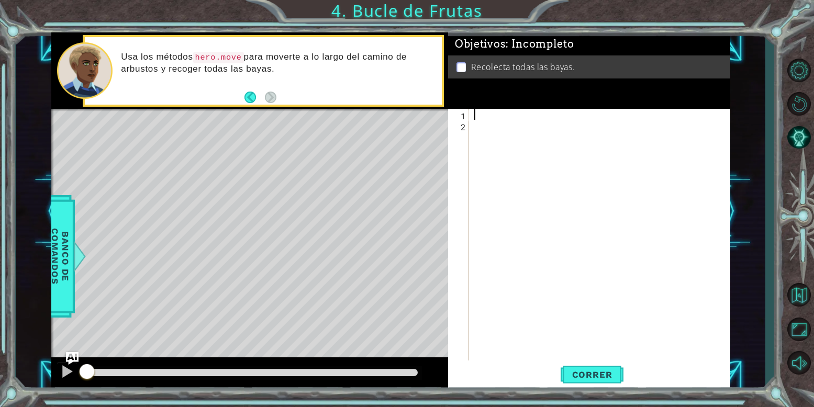
click at [493, 116] on div at bounding box center [602, 246] width 261 height 275
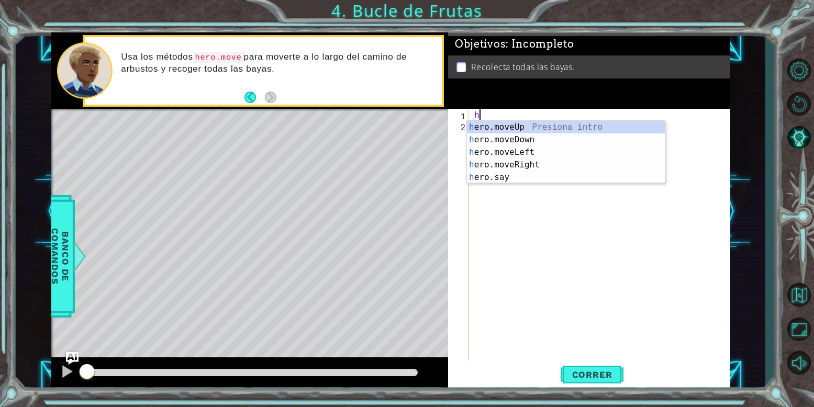
scroll to position [0, 1]
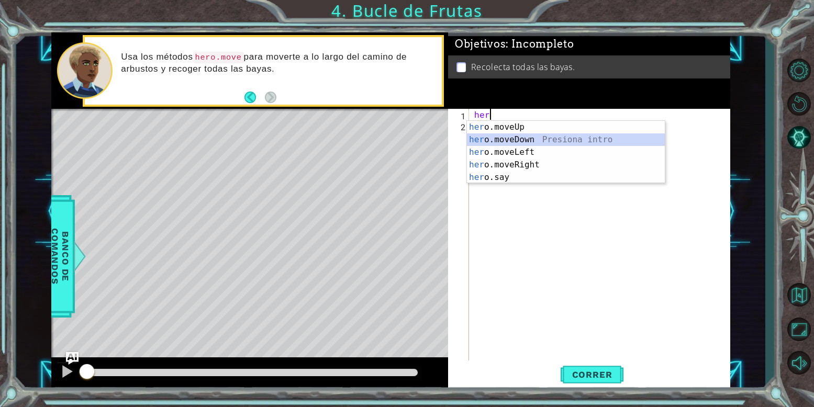
click at [512, 137] on div "her o.moveUp Presiona intro her o.moveDown Presiona intro her o.moveLeft Presio…" at bounding box center [566, 165] width 198 height 88
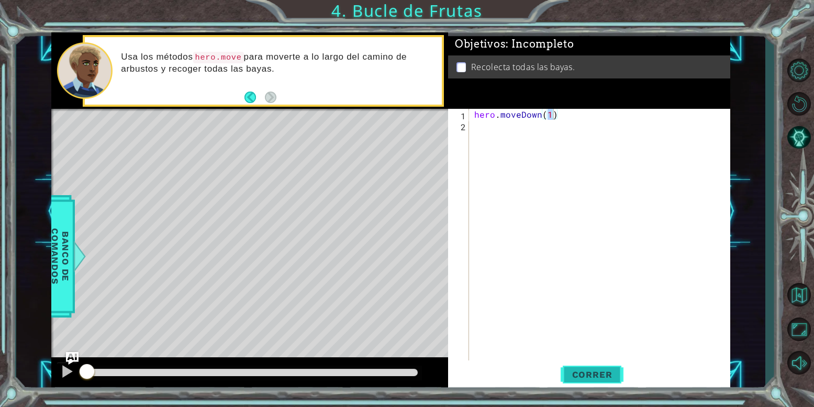
click at [611, 383] on button "Correr" at bounding box center [592, 375] width 63 height 28
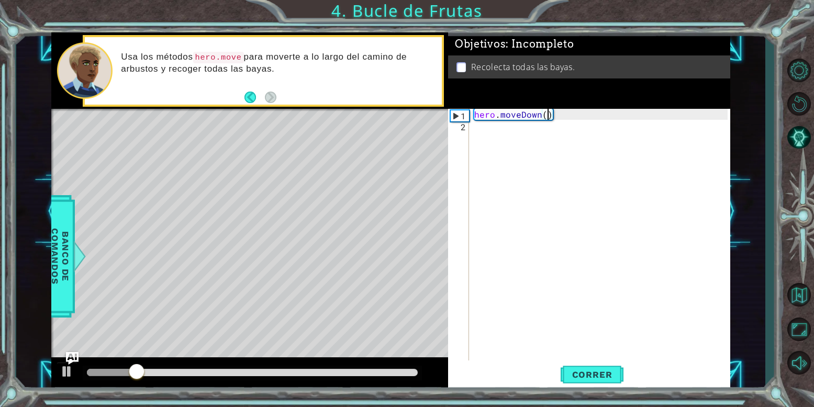
scroll to position [0, 8]
type textarea "hero.moveDown(2)"
click at [590, 367] on button "Correr" at bounding box center [592, 375] width 63 height 28
click at [474, 129] on div "hero . moveDown ( 2 )" at bounding box center [602, 246] width 261 height 275
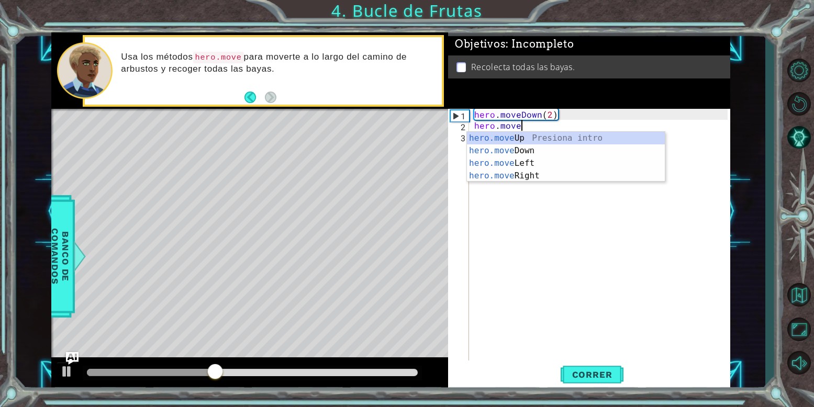
scroll to position [0, 5]
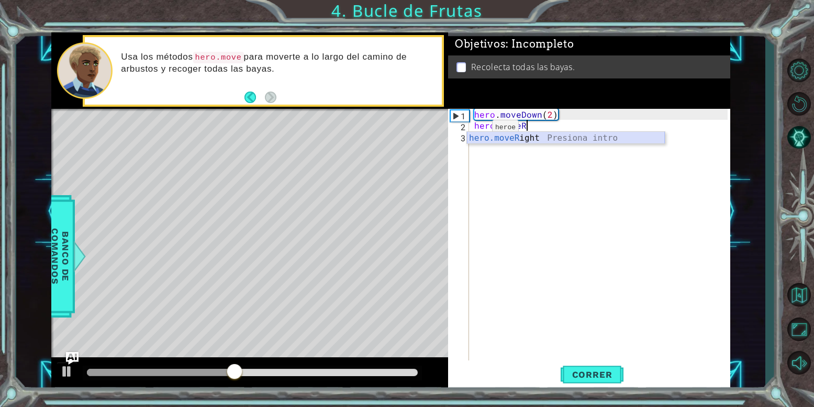
click at [529, 143] on div "hero.moveR ight Presiona intro" at bounding box center [566, 151] width 198 height 38
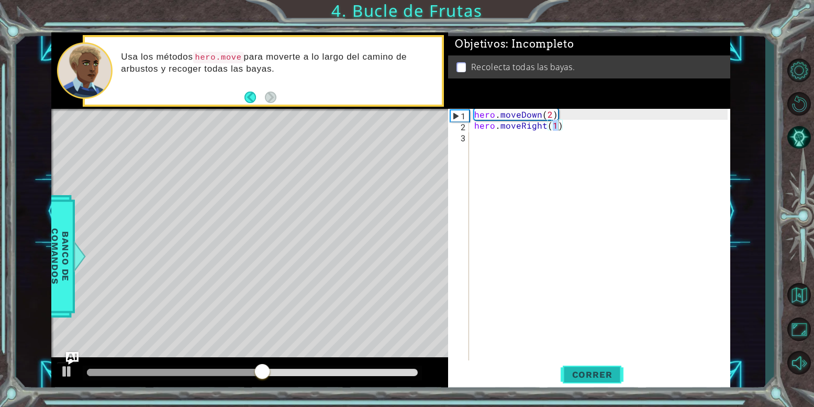
click at [588, 364] on button "Correr" at bounding box center [592, 375] width 63 height 28
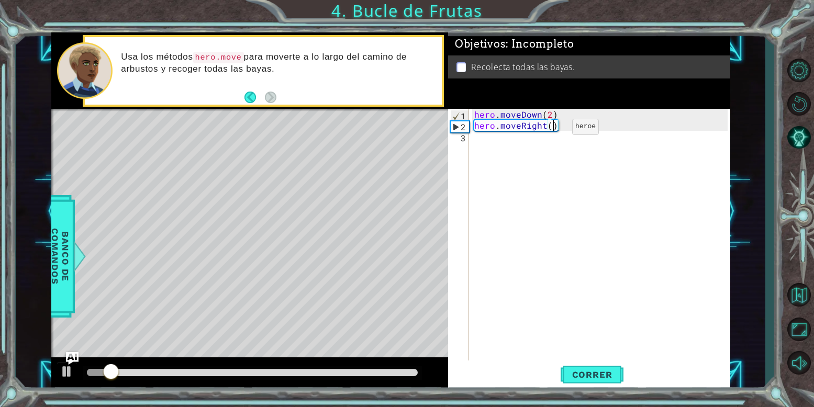
scroll to position [0, 8]
click at [544, 127] on div "hero . moveDown ( 2 ) hero . moveRight ( 2 )" at bounding box center [602, 246] width 261 height 275
click at [547, 125] on div "hero . moveDown ( 2 ) hero . moveRight ( 2 )" at bounding box center [602, 246] width 261 height 275
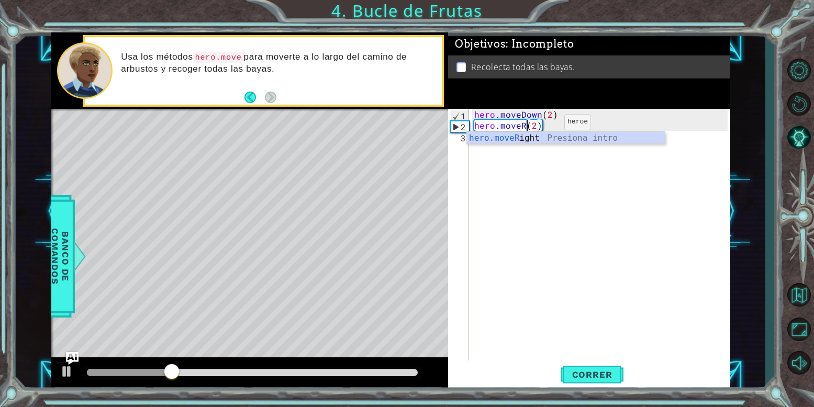
scroll to position [0, 6]
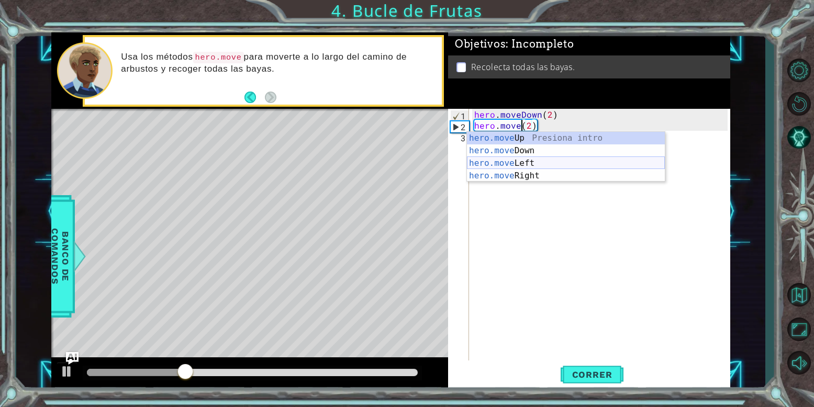
click at [556, 169] on div "hero.move Up Presiona intro hero.move Down Presiona intro hero.move Left Presio…" at bounding box center [566, 169] width 198 height 75
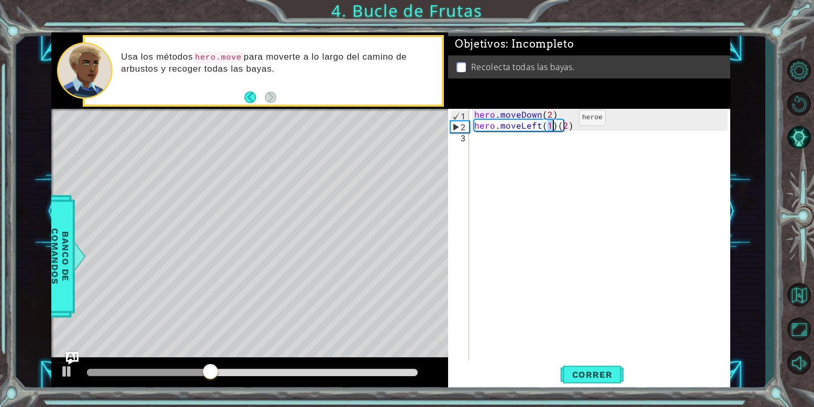
click at [565, 122] on div "hero . moveDown ( 2 ) hero . moveLeft ( 1 ) ( 2 )" at bounding box center [602, 246] width 261 height 275
click at [560, 120] on div "hero . moveDown ( 2 ) hero . moveLeft ( 1 ) ( 2 )" at bounding box center [602, 246] width 261 height 275
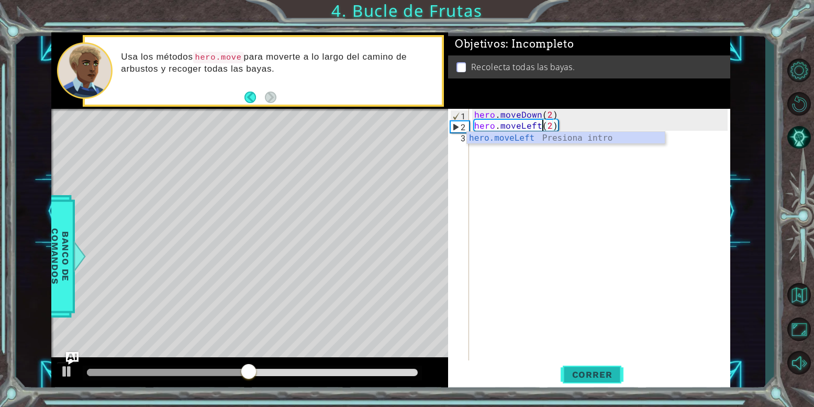
type textarea "hero.moveLeft(2)"
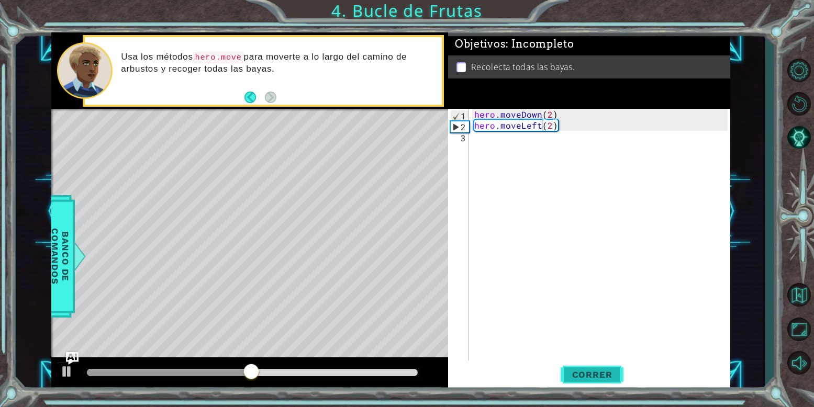
click at [603, 365] on button "Correr" at bounding box center [592, 375] width 63 height 28
click at [516, 155] on div "hero . moveDown ( 2 ) hero . moveLeft ( 2 )" at bounding box center [602, 246] width 261 height 275
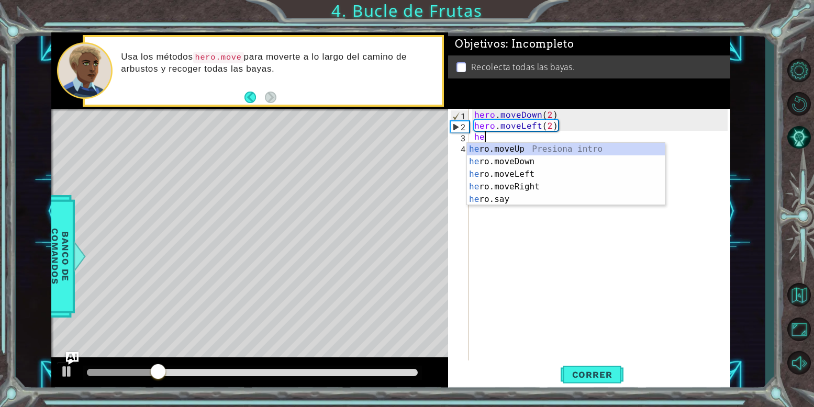
scroll to position [0, 1]
click at [526, 202] on div "her o.moveUp Presiona intro her o.moveDown Presiona intro her o.moveLeft Presio…" at bounding box center [566, 187] width 198 height 88
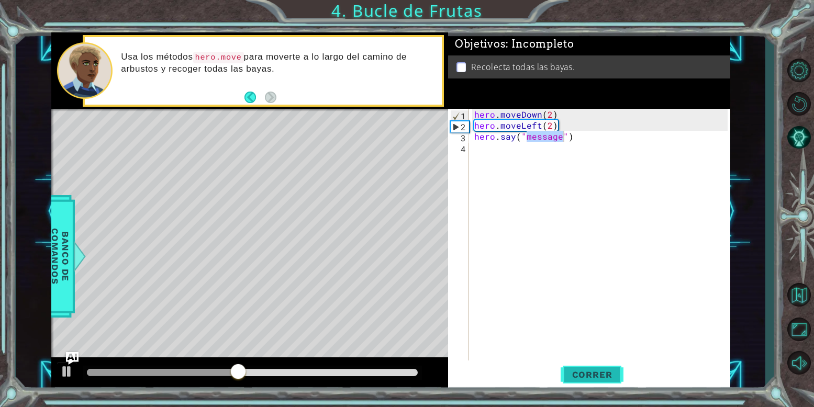
click at [605, 370] on span "Correr" at bounding box center [592, 375] width 61 height 10
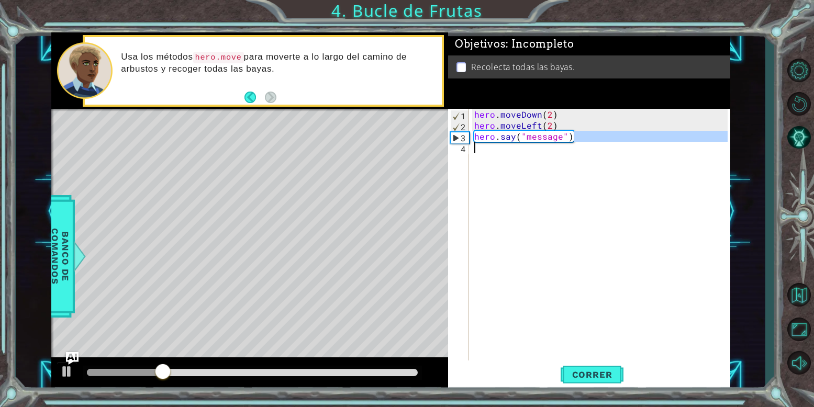
drag, startPoint x: 582, startPoint y: 134, endPoint x: 470, endPoint y: 144, distance: 112.0
click at [470, 144] on div "hero.say("message") 1 2 3 4 hero . moveDown ( 2 ) hero . moveLeft ( 2 ) hero . …" at bounding box center [588, 235] width 280 height 253
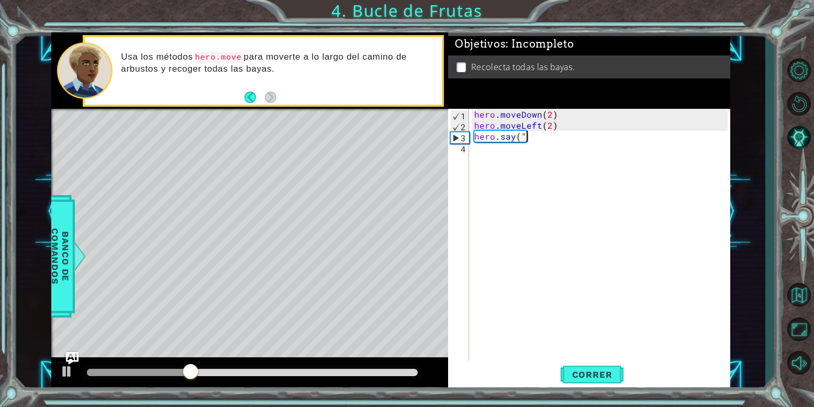
type textarea "h"
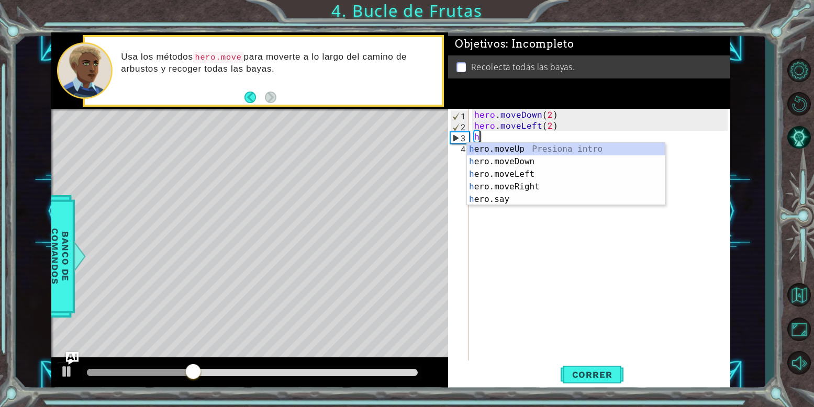
scroll to position [0, 0]
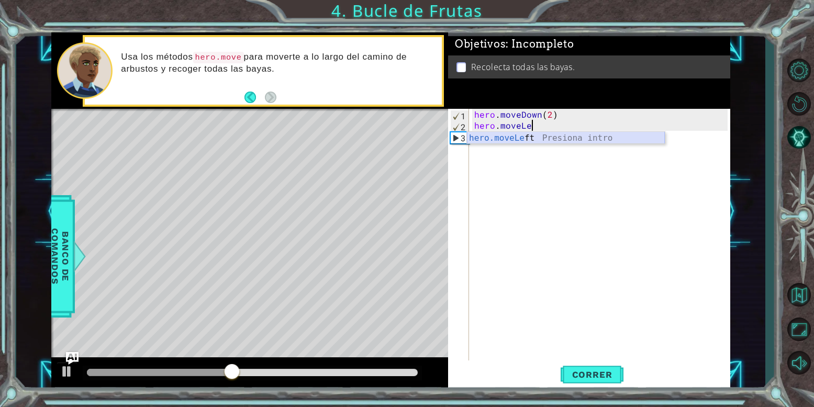
click at [634, 140] on div "hero.moveLe ft Presiona intro" at bounding box center [566, 151] width 198 height 38
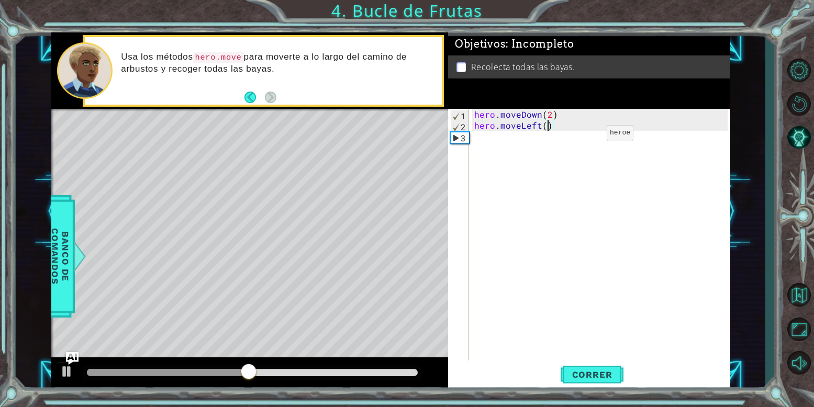
type textarea "hero.moveLeft(2)"
click at [560, 134] on div "hero . moveDown ( 2 ) hero . moveLeft ( 2 )" at bounding box center [602, 246] width 261 height 275
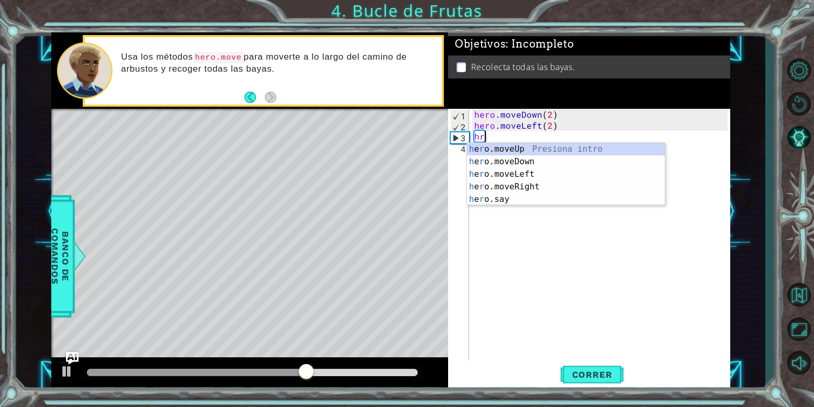
scroll to position [0, 0]
click at [496, 152] on div "h ero.moveUp Presiona intro h ero.moveDown Presiona intro h ero.moveLeft Presio…" at bounding box center [566, 187] width 198 height 88
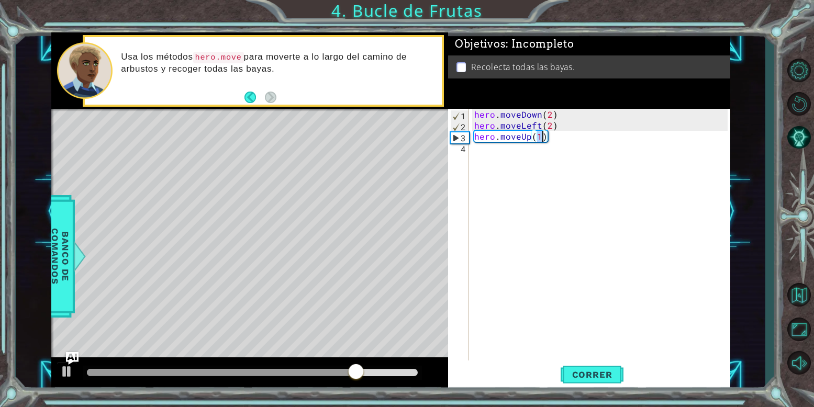
scroll to position [0, 7]
type textarea "hero.moveUp(2)"
click at [597, 379] on span "Correr" at bounding box center [592, 375] width 61 height 10
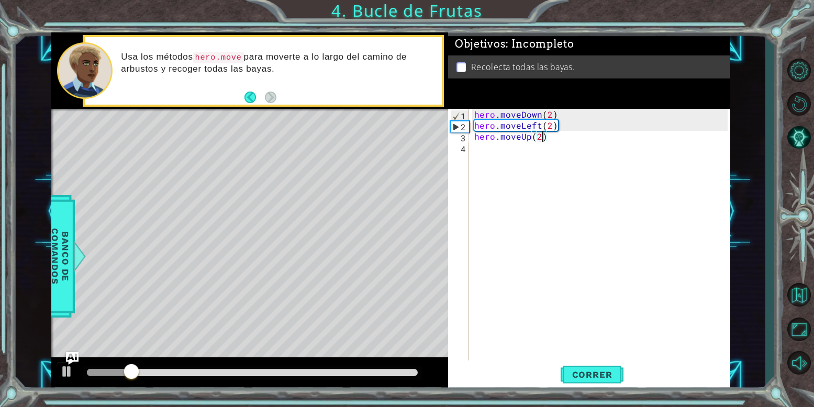
click at [478, 153] on div "hero . moveDown ( 2 ) hero . moveLeft ( 2 ) hero . moveUp ( 2 )" at bounding box center [602, 246] width 261 height 275
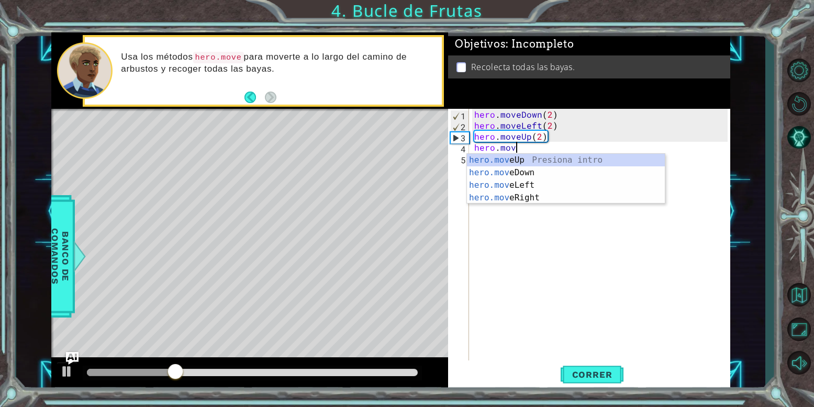
scroll to position [0, 4]
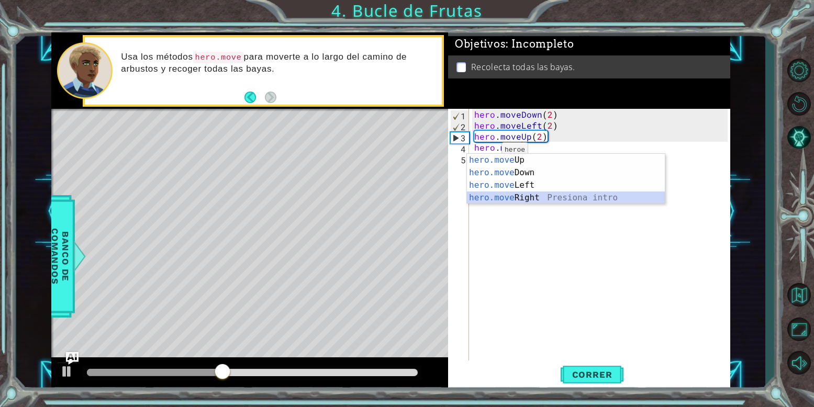
click at [554, 196] on div "hero.move Up Presiona intro hero.move Down Presiona intro hero.move Left Presio…" at bounding box center [566, 191] width 198 height 75
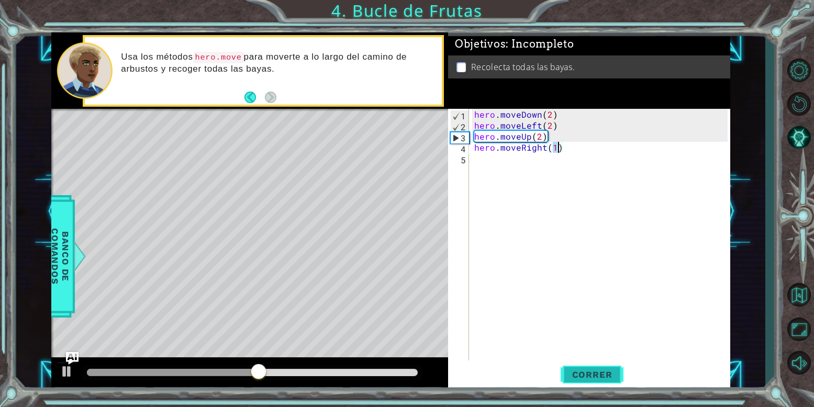
click at [576, 376] on span "Correr" at bounding box center [592, 375] width 61 height 10
click at [410, 372] on div at bounding box center [252, 372] width 331 height 7
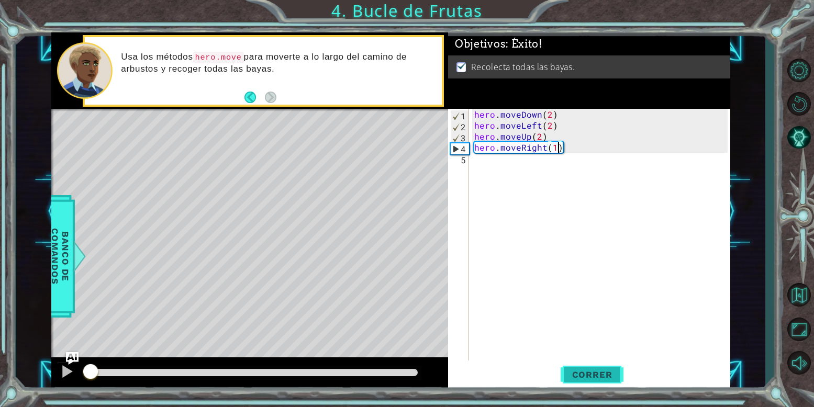
drag, startPoint x: 598, startPoint y: 389, endPoint x: 597, endPoint y: 381, distance: 7.5
click at [597, 381] on button "Correr" at bounding box center [592, 375] width 63 height 28
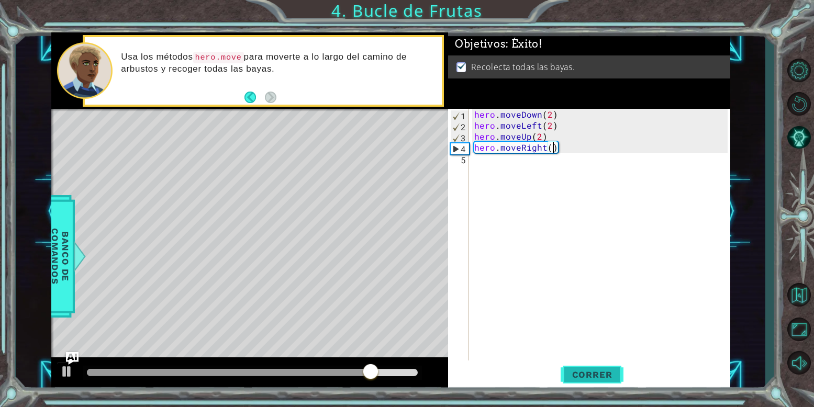
scroll to position [0, 8]
type textarea "hero.moveRight(3)"
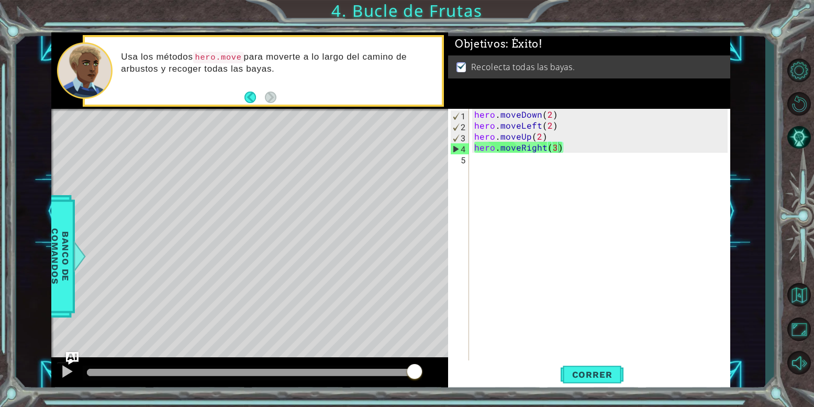
click at [0, 0] on div "Nivel de Práctica Completar Bucle de Frutas Metas de aprendizaje: Escribe una s…" at bounding box center [0, 0] width 0 height 0
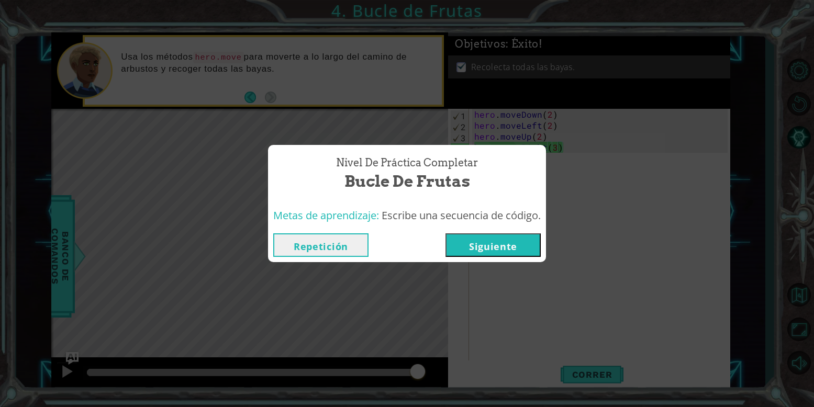
click at [507, 256] on button "Siguiente" at bounding box center [493, 246] width 95 height 24
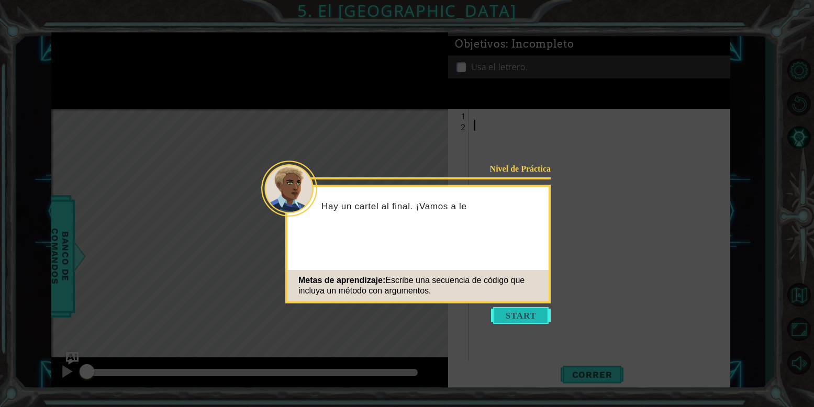
click at [529, 310] on button "Start" at bounding box center [521, 315] width 60 height 17
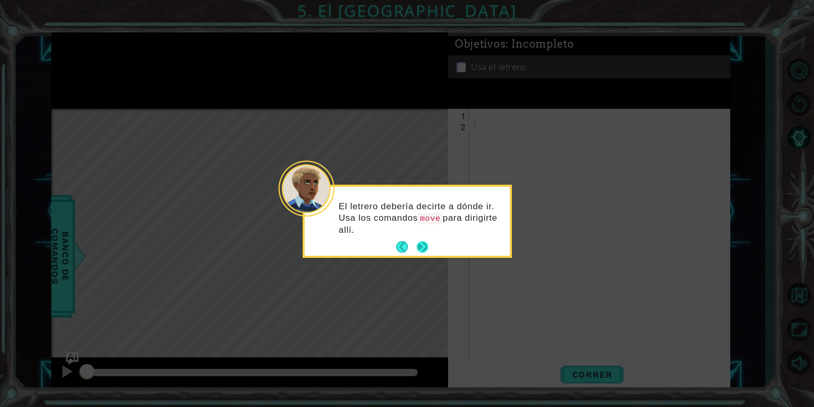
click at [428, 246] on button "Next" at bounding box center [422, 247] width 13 height 13
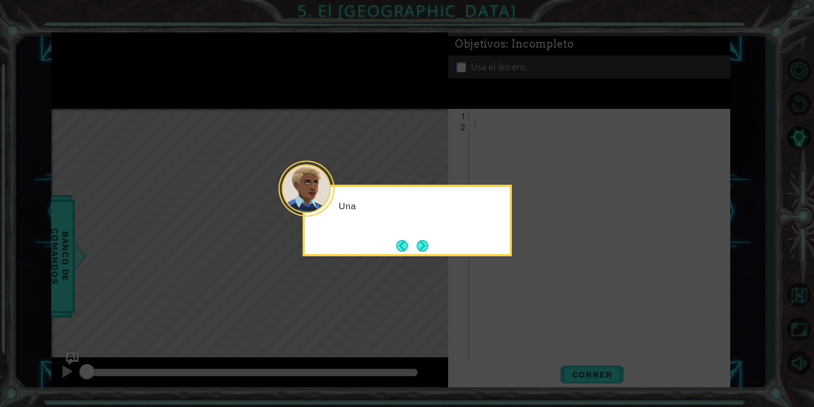
click at [428, 246] on button "Next" at bounding box center [423, 246] width 12 height 12
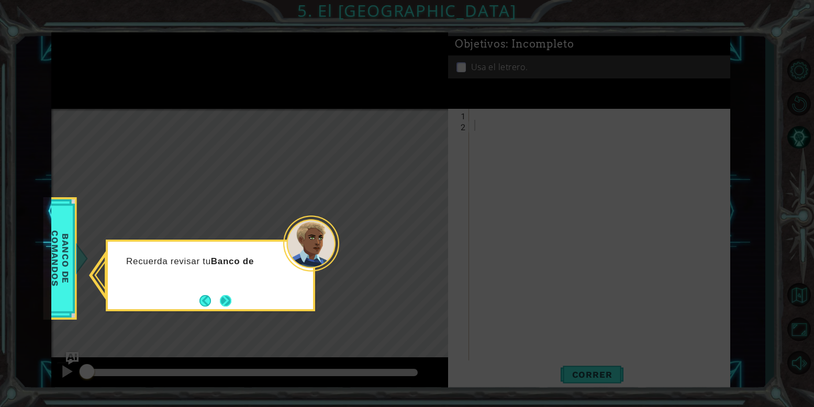
click at [220, 303] on button "Next" at bounding box center [226, 301] width 12 height 12
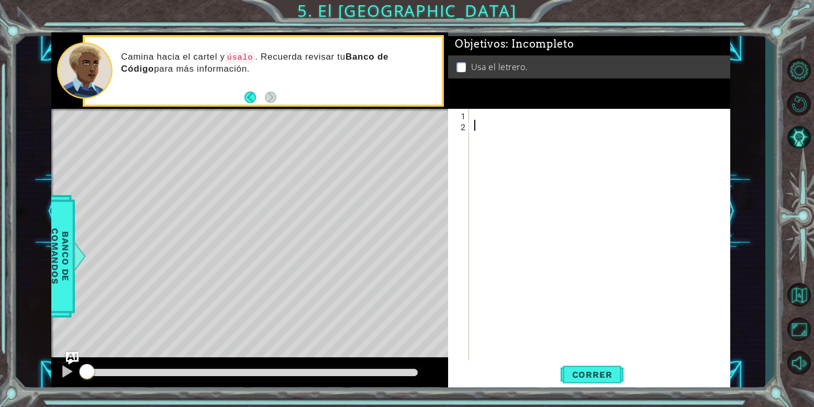
click at [504, 116] on div at bounding box center [602, 246] width 261 height 275
type textarea "g"
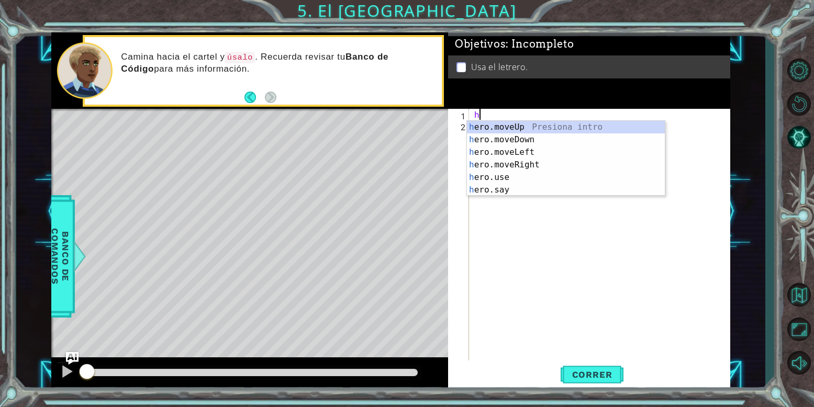
scroll to position [0, 1]
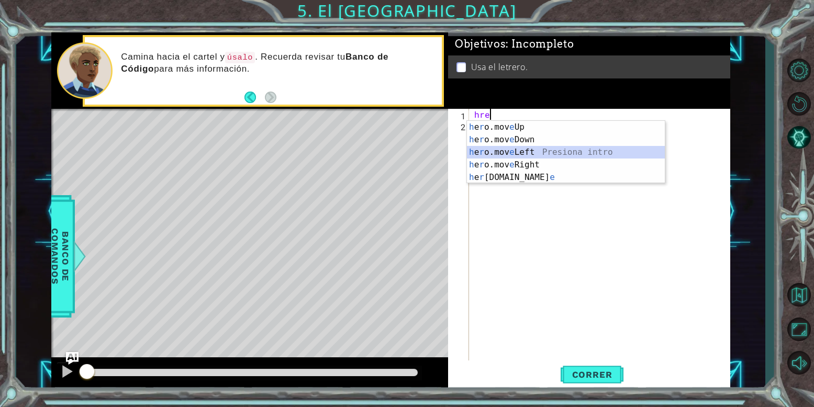
click at [524, 156] on div "h e r o.mov e Up Presiona intro h e r o.mov e Down Presiona intro h e r o.mov e…" at bounding box center [566, 165] width 198 height 88
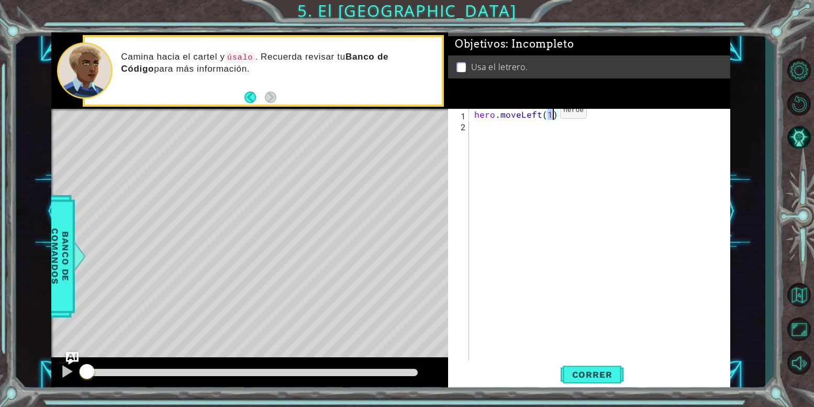
click at [543, 113] on div "hero . moveLeft ( 1 )" at bounding box center [602, 246] width 261 height 275
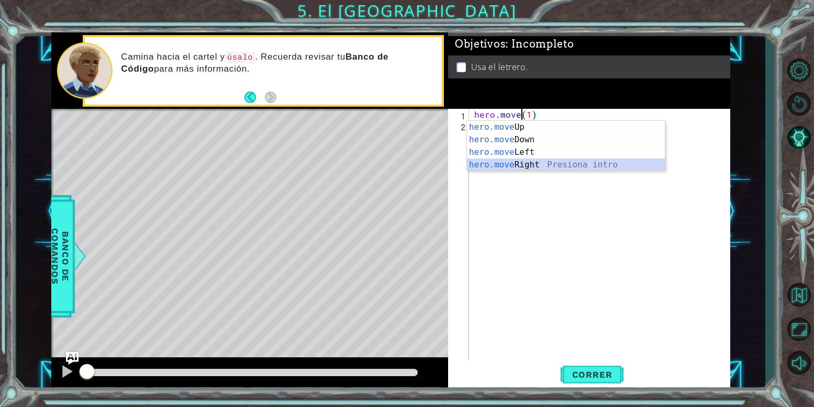
click at [541, 162] on div "hero.move Up Presiona intro hero.move Down Presiona intro hero.move Left Presio…" at bounding box center [566, 158] width 198 height 75
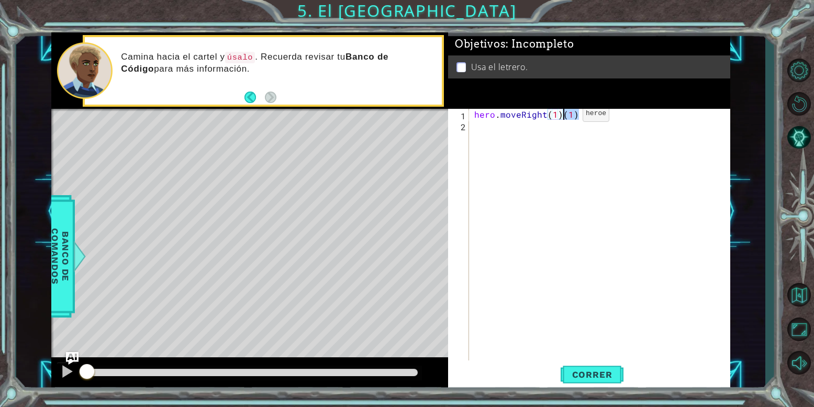
drag, startPoint x: 599, startPoint y: 116, endPoint x: 565, endPoint y: 116, distance: 33.5
click at [565, 116] on div "hero . moveRight ( 1 ) ( 1 )" at bounding box center [602, 246] width 261 height 275
type textarea "hero.moveRight(1)"
click at [482, 135] on div "hero . moveRight ( 1 )" at bounding box center [602, 246] width 261 height 275
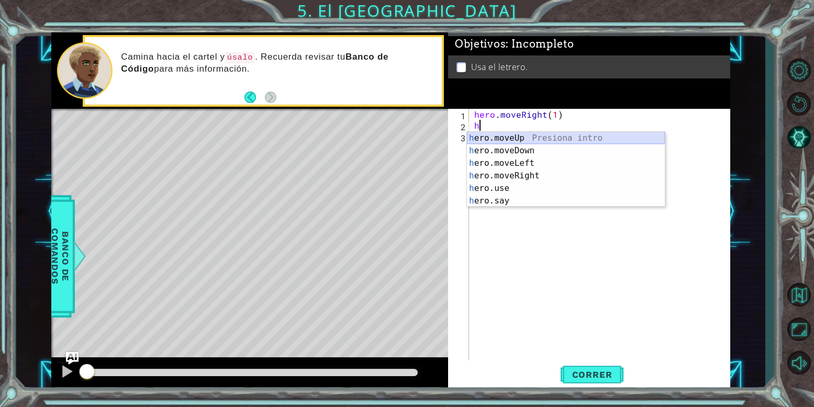
click at [521, 137] on div "h ero.moveUp Presiona intro h ero.moveDown Presiona intro h ero.moveLeft Presio…" at bounding box center [566, 182] width 198 height 101
type textarea "hero.moveUp(1)"
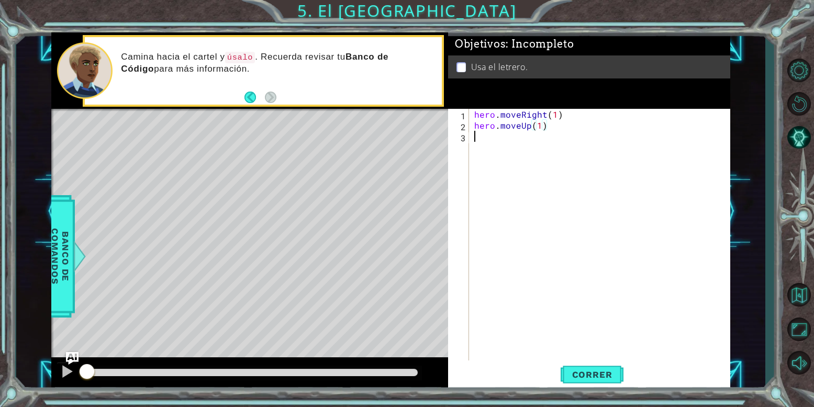
drag, startPoint x: 518, startPoint y: 138, endPoint x: 522, endPoint y: 146, distance: 8.0
click at [522, 146] on div "hero . moveRight ( 1 ) hero . moveUp ( 1 )" at bounding box center [602, 246] width 261 height 275
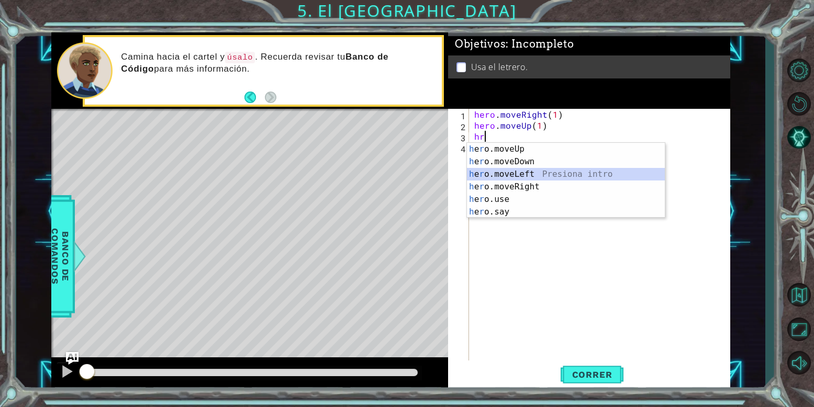
click at [534, 176] on div "h e r o.moveUp Presiona intro h e r o.moveDown Presiona intro h e r o.moveLeft …" at bounding box center [566, 193] width 198 height 101
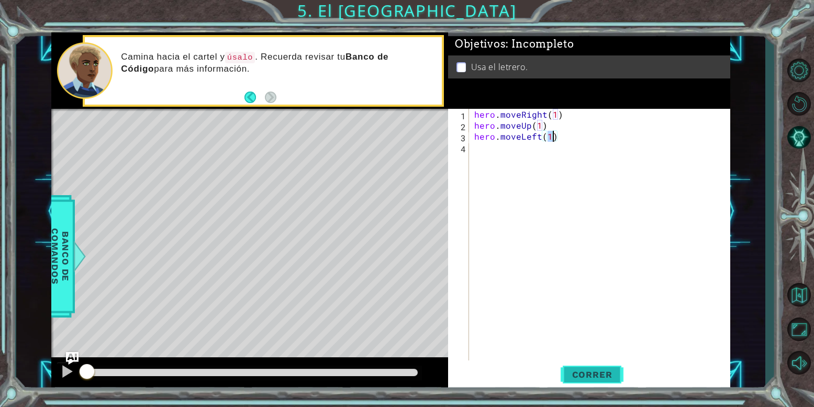
click at [589, 366] on button "Correr" at bounding box center [592, 375] width 63 height 28
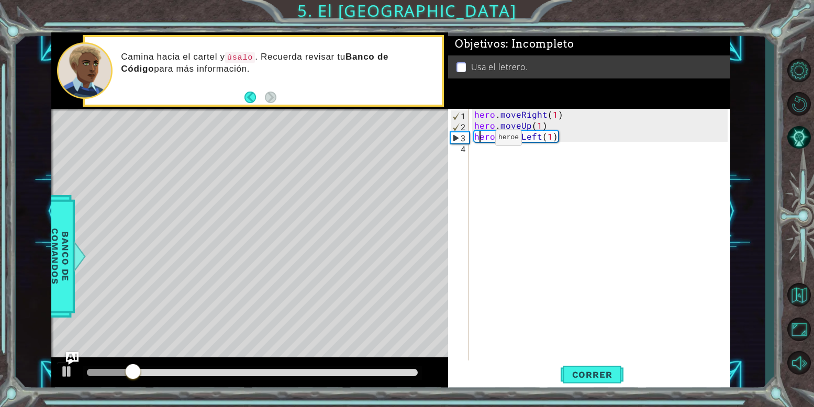
click at [478, 140] on div "hero . moveRight ( 1 ) hero . moveUp ( 1 ) hero . moveLeft ( 1 )" at bounding box center [602, 246] width 261 height 275
drag, startPoint x: 550, startPoint y: 125, endPoint x: 477, endPoint y: 126, distance: 73.3
click at [477, 126] on div "hero . moveRight ( 1 ) hero . moveUp ( 1 ) hero . moveLeft ( 1 )" at bounding box center [602, 246] width 261 height 275
type textarea "hero.moveUp(1)"
click at [484, 154] on div "hero . moveRight ( 1 ) hero . moveUp ( 1 ) hero . moveLeft ( 1 )" at bounding box center [602, 246] width 261 height 275
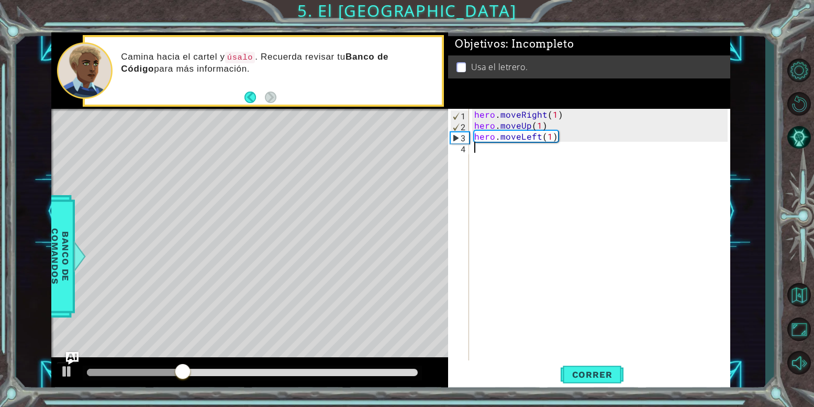
scroll to position [0, 0]
paste textarea "hero.moveUp(1)"
type textarea "hero.moveUp(1)"
click at [481, 159] on div "hero . moveRight ( 1 ) hero . moveUp ( 1 ) hero . moveLeft ( 1 ) hero . moveUp …" at bounding box center [602, 246] width 261 height 275
drag, startPoint x: 470, startPoint y: 124, endPoint x: 523, endPoint y: 124, distance: 52.9
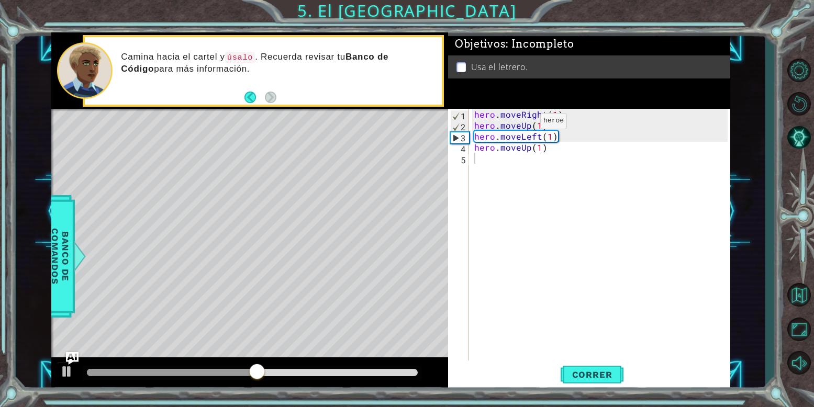
click at [523, 124] on div "1 2 3 4 5 hero . moveRight ( 1 ) hero . moveUp ( 1 ) hero . moveLeft ( 1 ) hero…" at bounding box center [588, 235] width 280 height 253
drag, startPoint x: 459, startPoint y: 112, endPoint x: 575, endPoint y: 115, distance: 115.3
click at [575, 115] on div "hero . moveRight ( 1 ) hero . moveUp ( 1 ) hero . moveLeft ( 1 ) hero . moveUp …" at bounding box center [602, 246] width 261 height 275
type textarea "hero.moveRight(1)"
click at [483, 170] on div "hero . moveRight ( 1 ) hero . moveUp ( 1 ) hero . moveLeft ( 1 ) hero . moveUp …" at bounding box center [602, 246] width 261 height 275
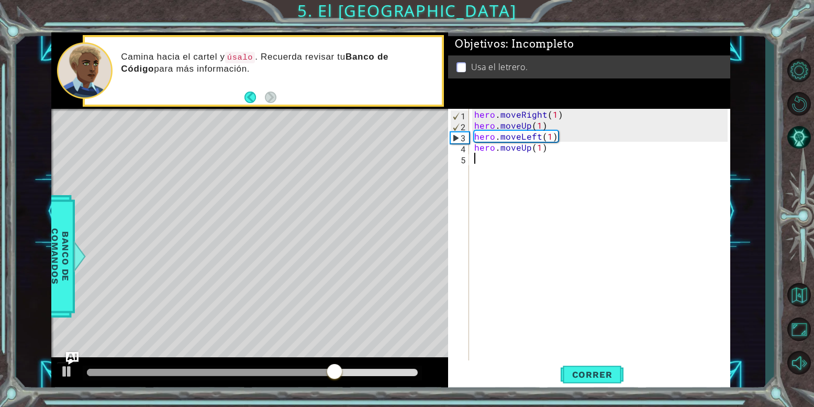
paste textarea "hero.moveRight(1)"
click at [557, 156] on div "hero . moveRight ( 1 ) hero . moveUp ( 1 ) hero . moveLeft ( 1 ) hero . moveUp …" at bounding box center [602, 246] width 261 height 275
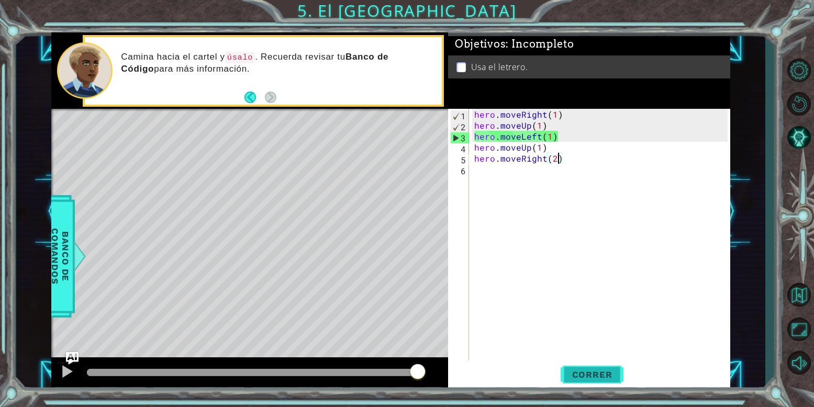
type textarea "hero.moveRight(2)"
click at [590, 376] on span "Correr" at bounding box center [592, 375] width 61 height 10
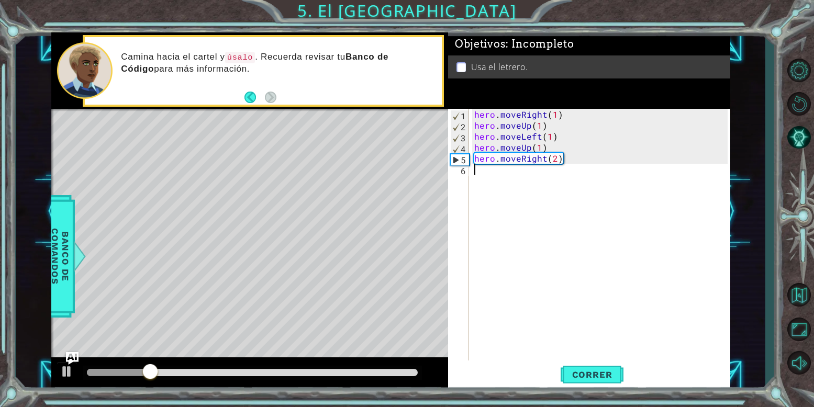
click at [573, 329] on div "hero . moveRight ( 1 ) hero . moveUp ( 1 ) hero . moveLeft ( 1 ) hero . moveUp …" at bounding box center [602, 246] width 261 height 275
click at [490, 178] on div "hero . moveRight ( 1 ) hero . moveUp ( 1 ) hero . moveLeft ( 1 ) hero . moveUp …" at bounding box center [602, 246] width 261 height 275
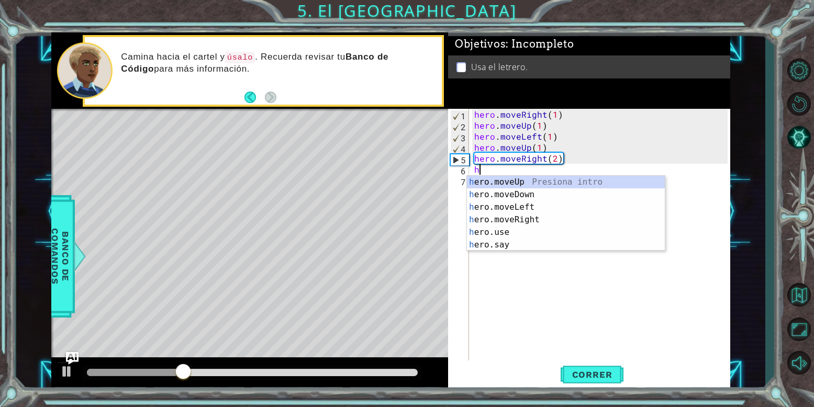
scroll to position [0, 1]
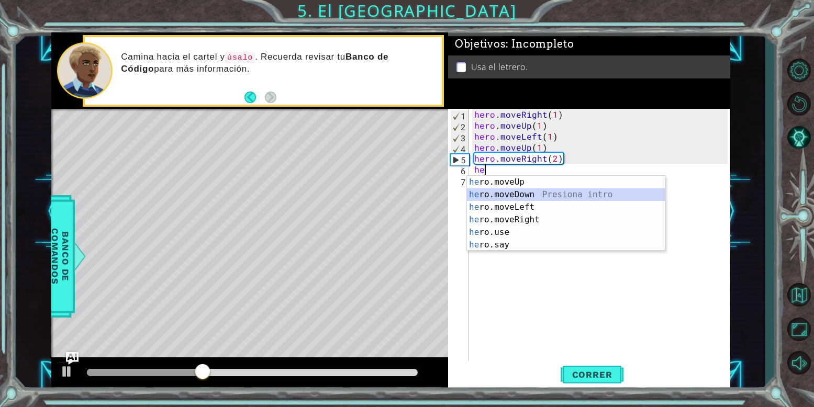
click at [519, 191] on div "he ro.moveUp Presiona intro he ro.moveDown Presiona intro he ro.moveLeft Presio…" at bounding box center [566, 226] width 198 height 101
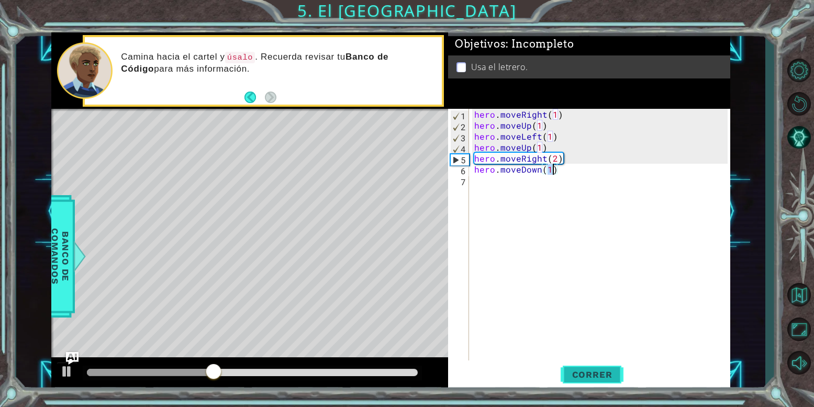
type textarea "hero.moveDown(1)"
click at [603, 379] on span "Correr" at bounding box center [592, 375] width 61 height 10
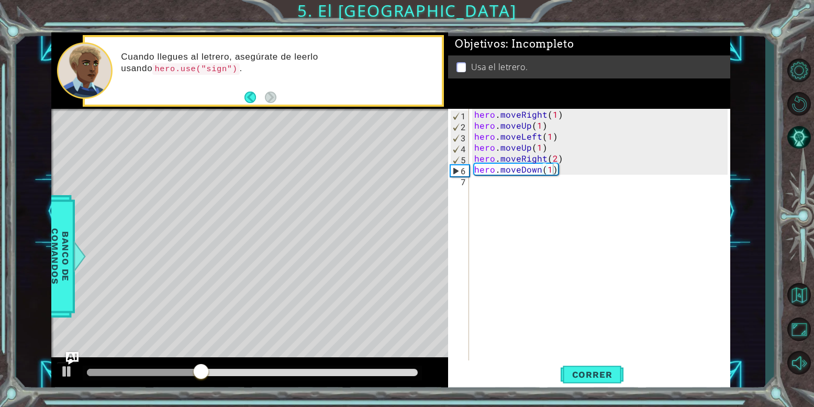
drag, startPoint x: 344, startPoint y: 65, endPoint x: 419, endPoint y: 64, distance: 75.4
click at [419, 64] on p "Cuando llegues al letrero, asegúrate de leerlo usando hero.use("sign") ." at bounding box center [278, 63] width 314 height 24
click at [486, 189] on div "hero . moveRight ( 1 ) hero . moveUp ( 1 ) hero . moveLeft ( 1 ) hero . moveUp …" at bounding box center [602, 246] width 261 height 275
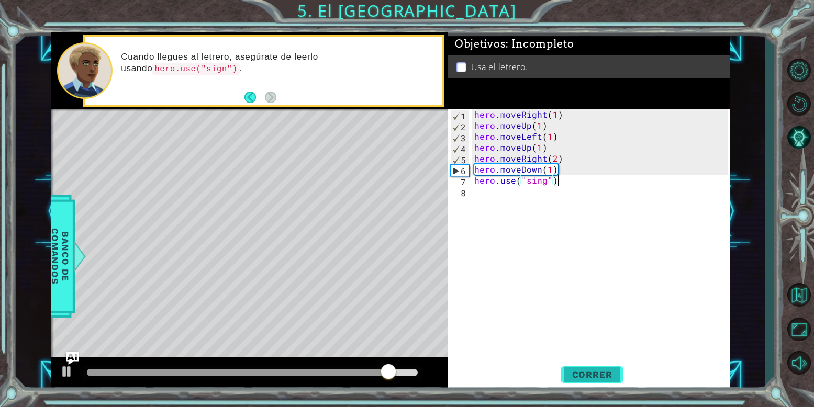
click at [589, 376] on span "Correr" at bounding box center [592, 375] width 61 height 10
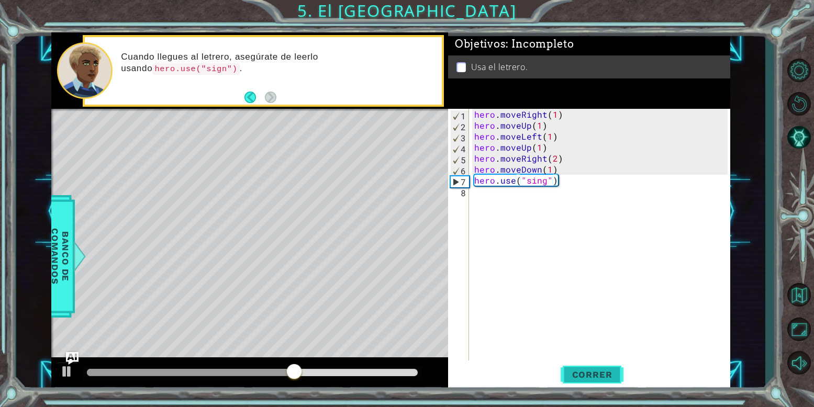
click at [611, 376] on span "Correr" at bounding box center [592, 375] width 61 height 10
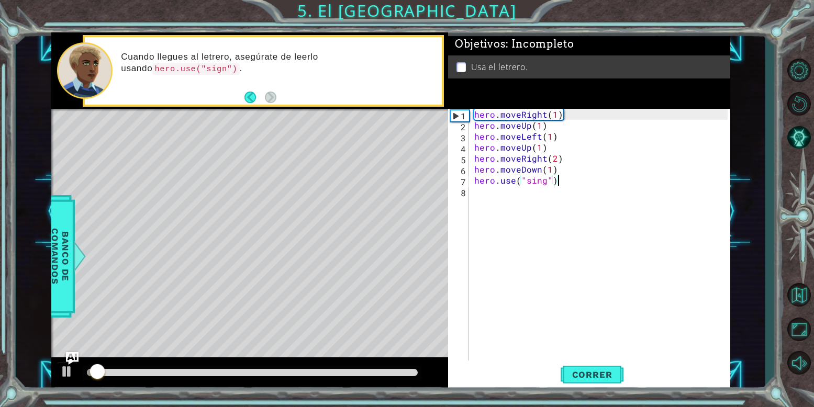
drag, startPoint x: 384, startPoint y: 374, endPoint x: 391, endPoint y: 373, distance: 7.0
click at [391, 373] on div at bounding box center [252, 372] width 331 height 7
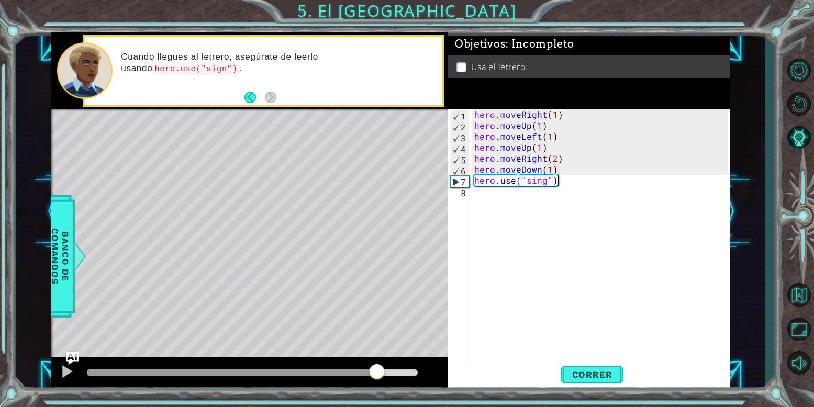
drag, startPoint x: 380, startPoint y: 374, endPoint x: 388, endPoint y: 377, distance: 8.3
click at [377, 377] on div at bounding box center [232, 372] width 290 height 7
drag, startPoint x: 381, startPoint y: 377, endPoint x: 299, endPoint y: 363, distance: 83.8
click at [299, 363] on div at bounding box center [249, 375] width 397 height 34
click at [298, 373] on div at bounding box center [244, 372] width 314 height 7
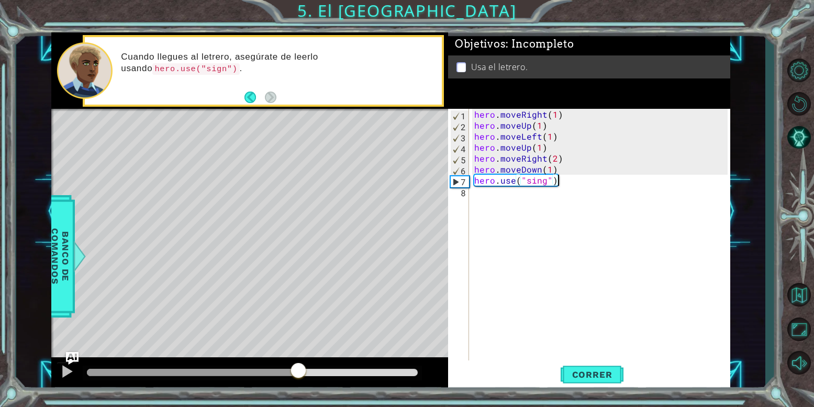
click at [298, 373] on div at bounding box center [298, 371] width 19 height 19
click at [68, 379] on div at bounding box center [67, 372] width 14 height 14
click at [598, 381] on button "Correr" at bounding box center [592, 375] width 63 height 28
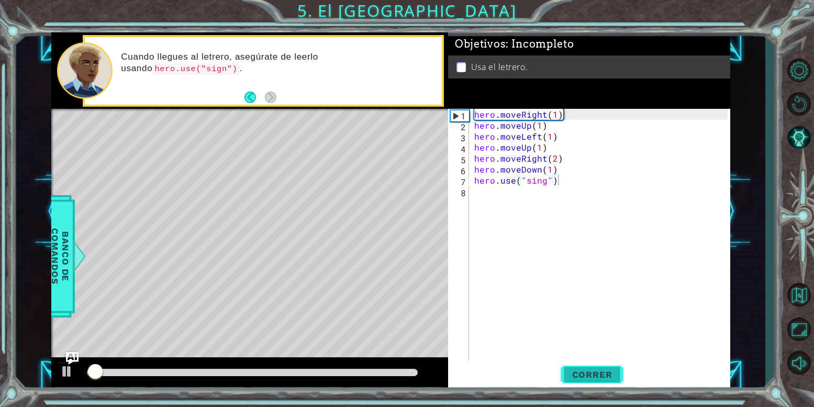
click at [598, 381] on button "Correr" at bounding box center [592, 375] width 63 height 28
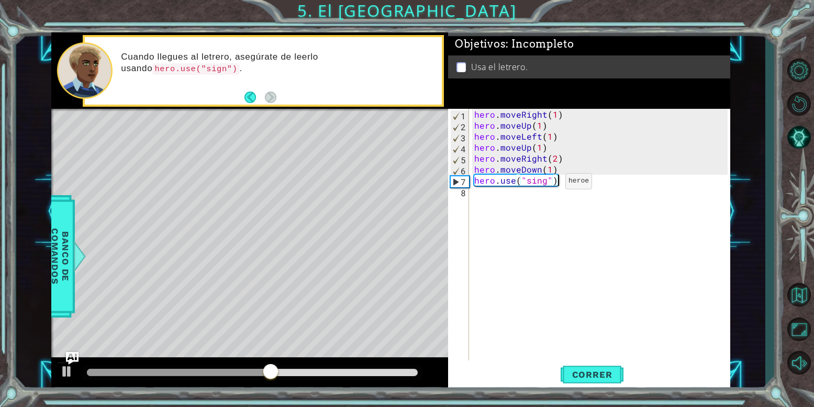
click at [548, 184] on div "hero . moveRight ( 1 ) hero . moveUp ( 1 ) hero . moveLeft ( 1 ) hero . moveUp …" at bounding box center [602, 246] width 261 height 275
click at [591, 379] on span "Correr" at bounding box center [592, 375] width 61 height 10
type textarea "hero.use("sign")"
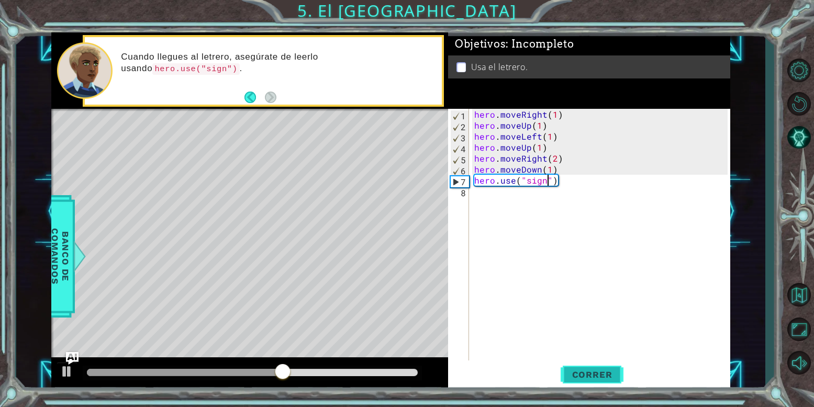
click at [584, 376] on span "Correr" at bounding box center [592, 375] width 61 height 10
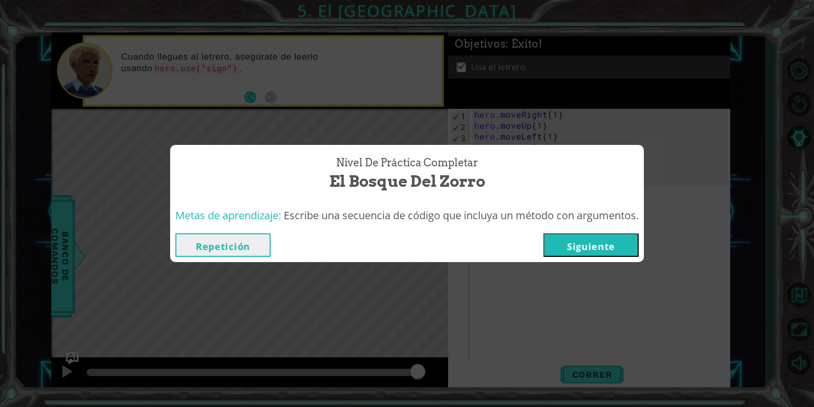
click at [588, 246] on button "Siguiente" at bounding box center [591, 246] width 95 height 24
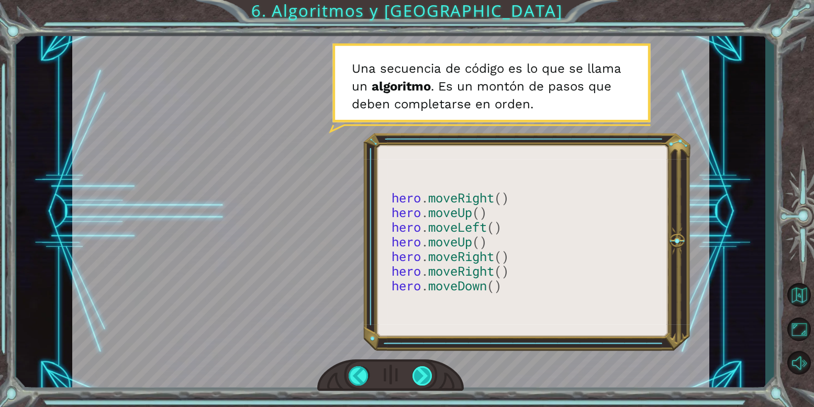
click at [425, 377] on div at bounding box center [423, 376] width 20 height 19
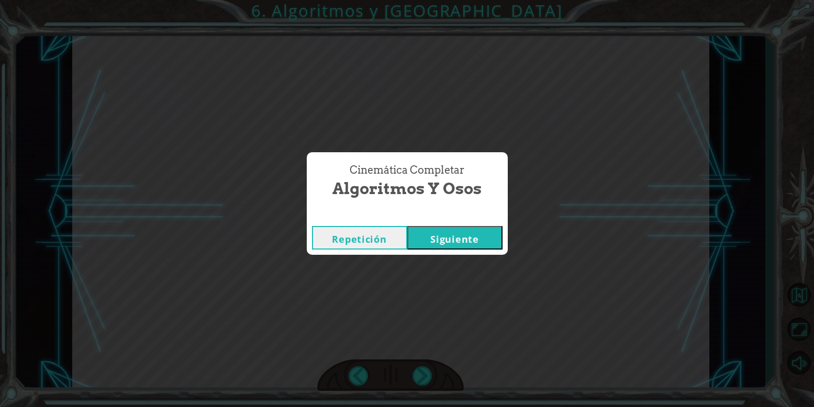
click at [450, 236] on button "Siguiente" at bounding box center [454, 238] width 95 height 24
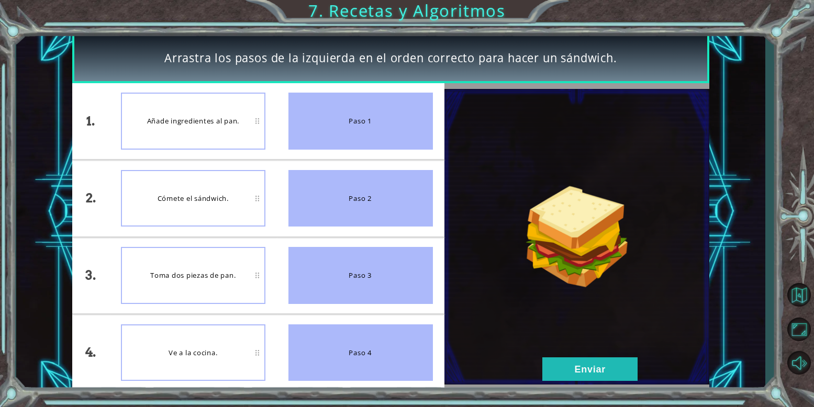
click at [291, 125] on div "Paso 1" at bounding box center [361, 121] width 145 height 57
click at [620, 358] on button "Enviar" at bounding box center [590, 370] width 95 height 24
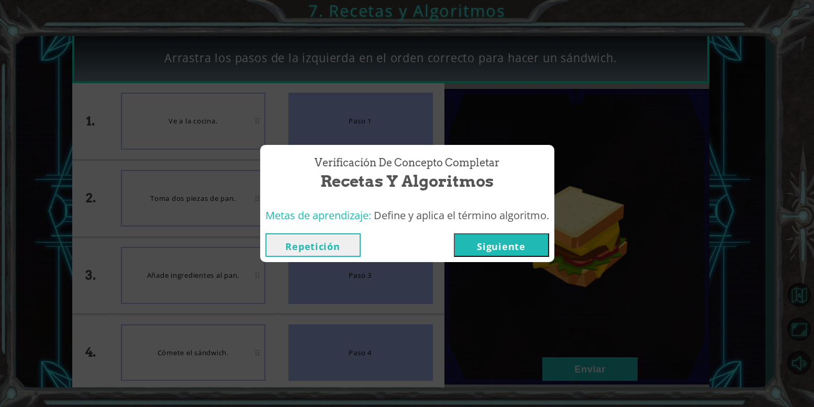
click at [534, 247] on button "Siguiente" at bounding box center [501, 246] width 95 height 24
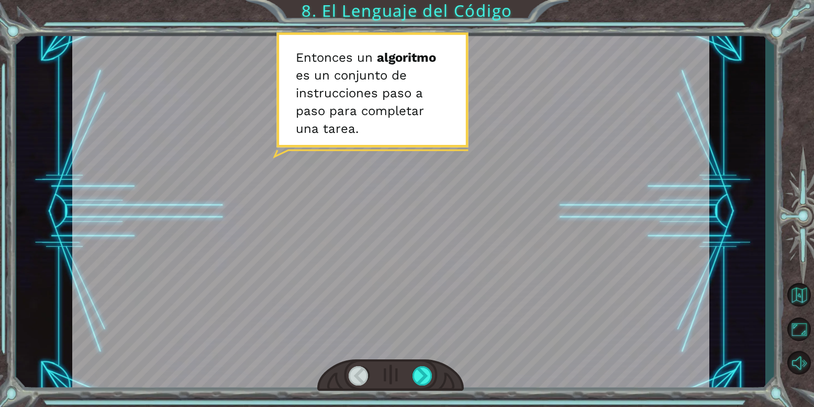
click at [412, 374] on div at bounding box center [390, 376] width 147 height 32
click at [424, 381] on div at bounding box center [423, 376] width 20 height 19
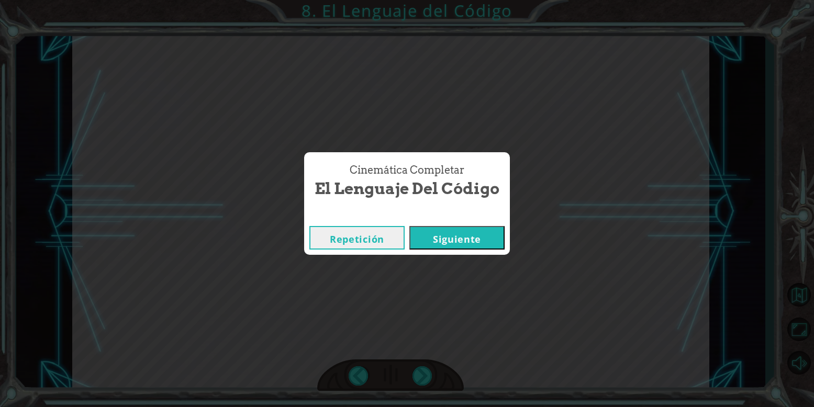
click at [425, 250] on button "Siguiente" at bounding box center [457, 238] width 95 height 24
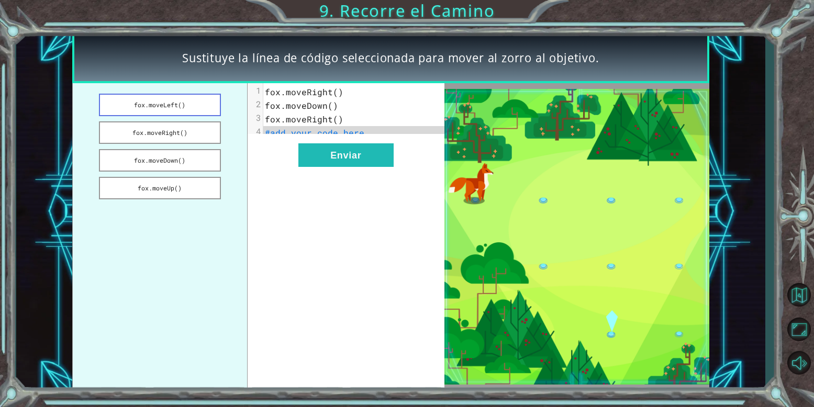
click at [176, 106] on button "fox.moveLeft()" at bounding box center [160, 105] width 122 height 23
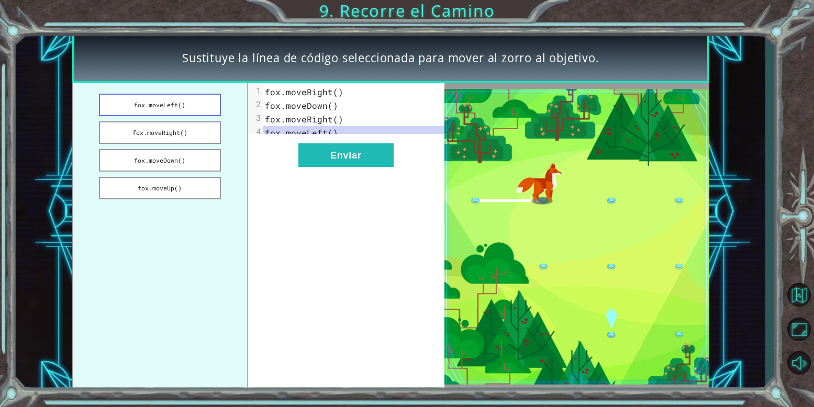
click at [182, 105] on button "fox.moveLeft()" at bounding box center [160, 105] width 122 height 23
click at [182, 103] on button "fox.moveLeft()" at bounding box center [160, 105] width 122 height 23
click at [201, 160] on button "fox.moveDown()" at bounding box center [160, 160] width 122 height 23
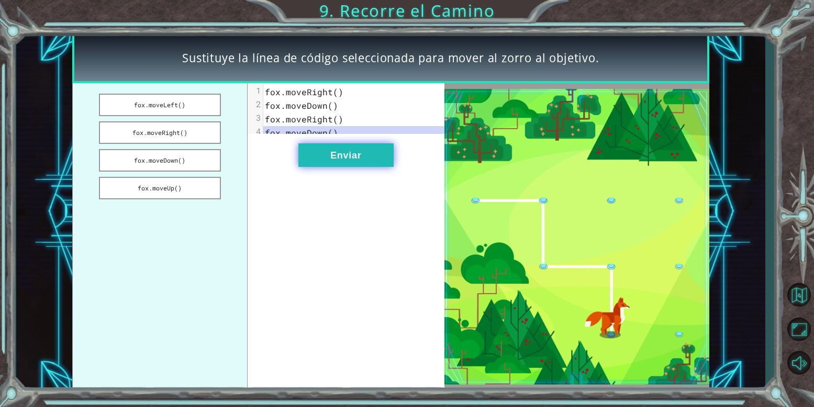
click at [340, 167] on button "Enviar" at bounding box center [346, 155] width 95 height 24
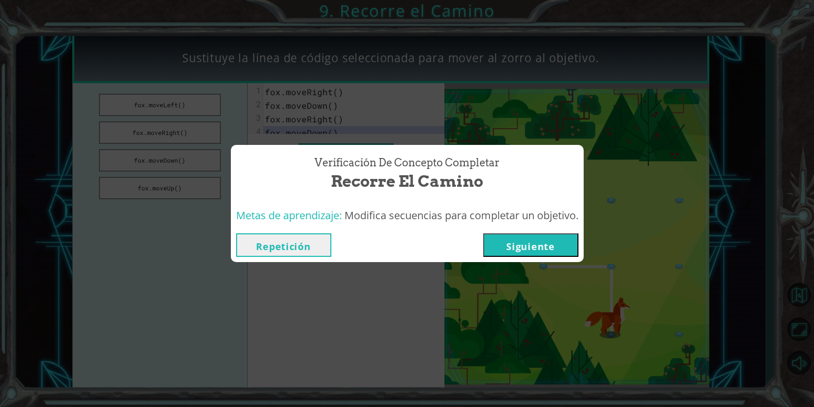
click at [520, 248] on button "Siguiente" at bounding box center [530, 246] width 95 height 24
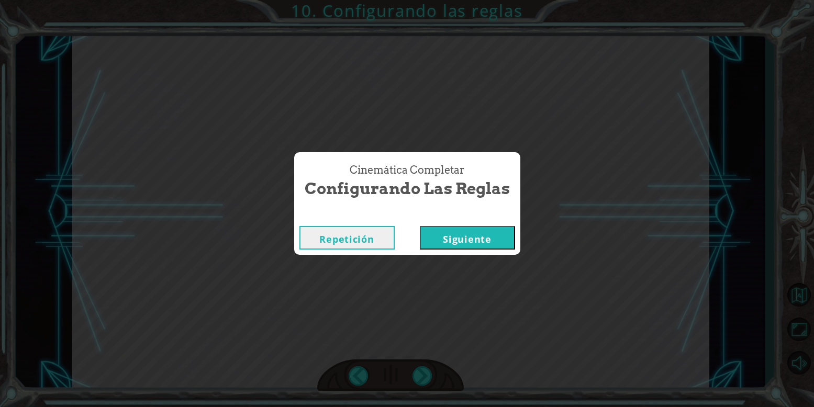
click at [407, 250] on div "Repetición [GEOGRAPHIC_DATA]" at bounding box center [408, 238] width 216 height 24
drag, startPoint x: 434, startPoint y: 244, endPoint x: 427, endPoint y: 246, distance: 7.3
click at [427, 246] on button "Siguiente" at bounding box center [467, 238] width 95 height 24
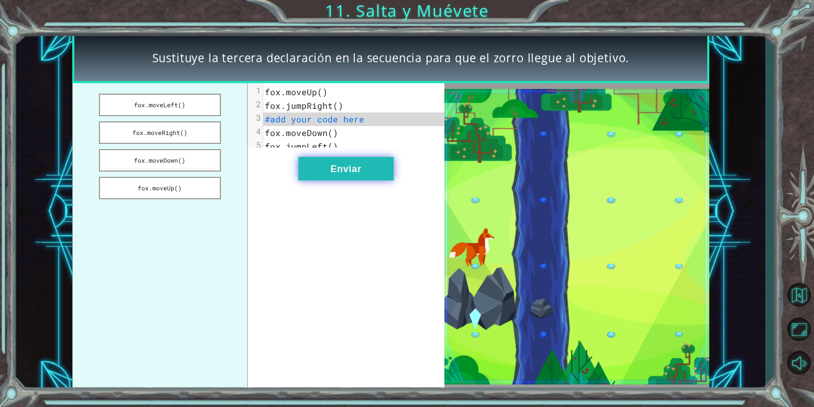
click at [337, 181] on button "Enviar" at bounding box center [346, 169] width 95 height 24
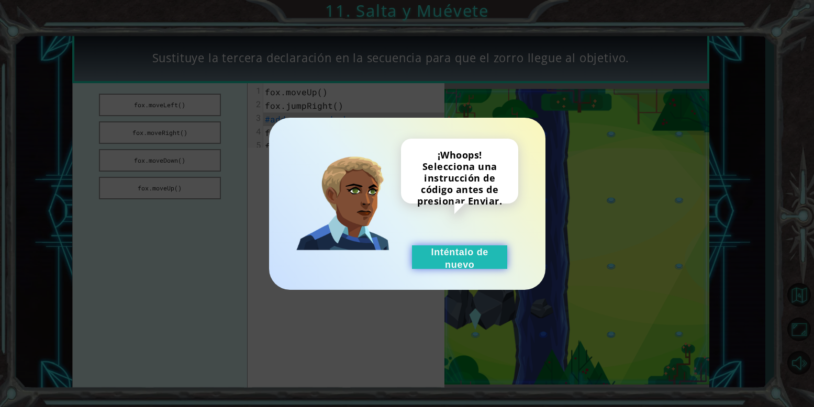
click at [487, 255] on button "Inténtalo de nuevo" at bounding box center [459, 258] width 95 height 24
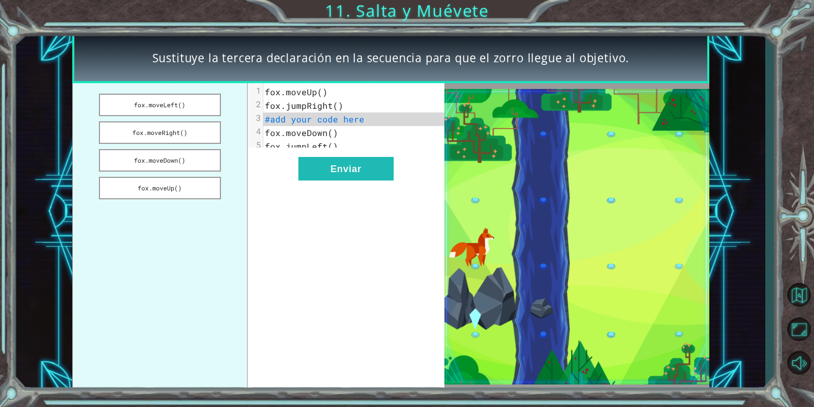
click at [297, 97] on span "fox.moveUp()" at bounding box center [296, 91] width 63 height 11
click at [413, 179] on div "xxxxxxxxxx 5 1 fox.moveUp() 2 fox.jumpRight() 3 #add your code here 4 fox.moveD…" at bounding box center [346, 237] width 197 height 308
click at [338, 132] on span "fox.moveDown()" at bounding box center [301, 132] width 73 height 11
click at [322, 130] on span "fox.moveDown()" at bounding box center [301, 132] width 73 height 11
click at [209, 132] on button "fox.moveRight()" at bounding box center [160, 133] width 122 height 23
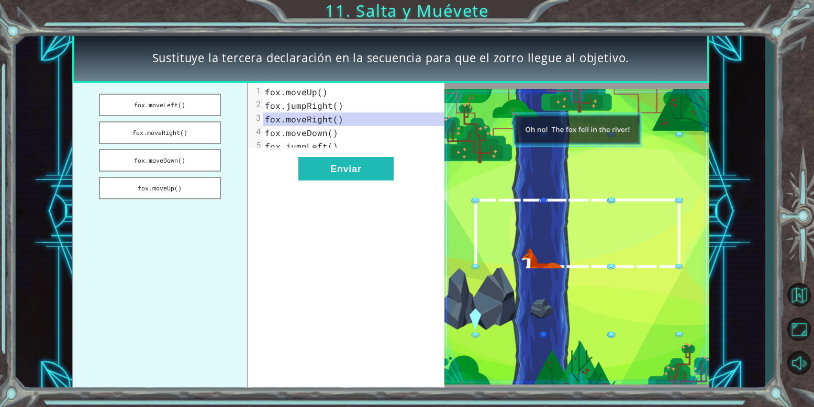
click at [368, 193] on div "xxxxxxxxxx 5 1 fox.moveUp() 2 fox.jumpRight() 3 fox.moveRight() 4 fox.moveDown(…" at bounding box center [346, 237] width 197 height 308
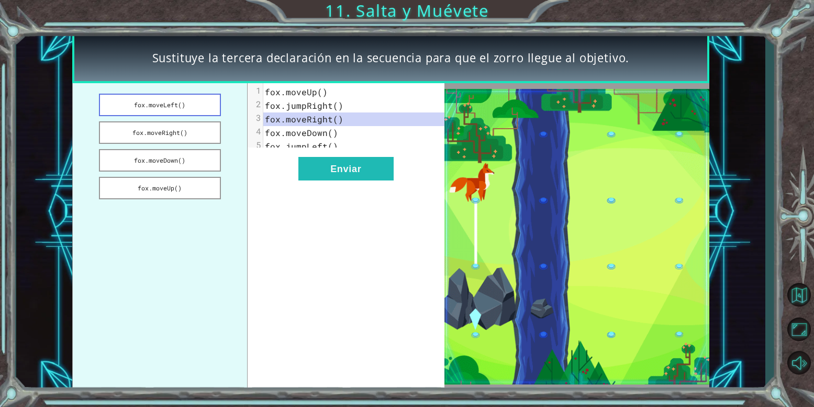
click at [202, 111] on button "fox.moveLeft()" at bounding box center [160, 105] width 122 height 23
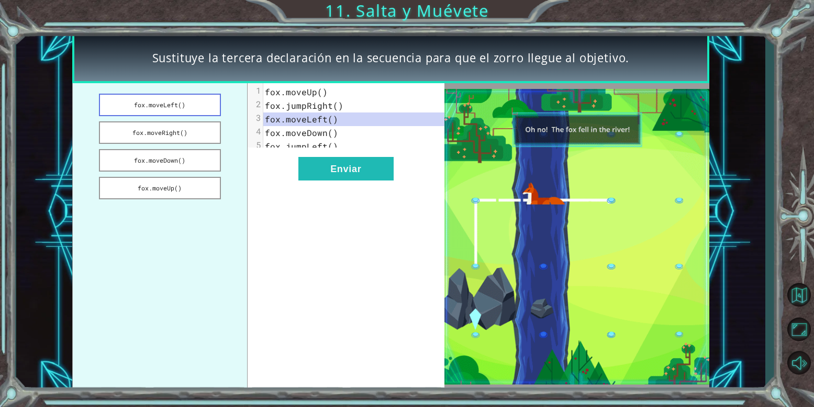
click at [202, 111] on button "fox.moveLeft()" at bounding box center [160, 105] width 122 height 23
click at [183, 157] on button "fox.moveDown()" at bounding box center [160, 160] width 122 height 23
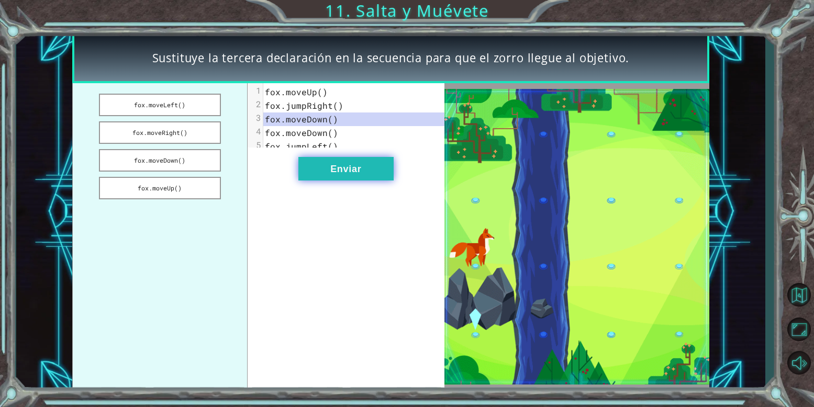
click at [312, 171] on button "Enviar" at bounding box center [346, 169] width 95 height 24
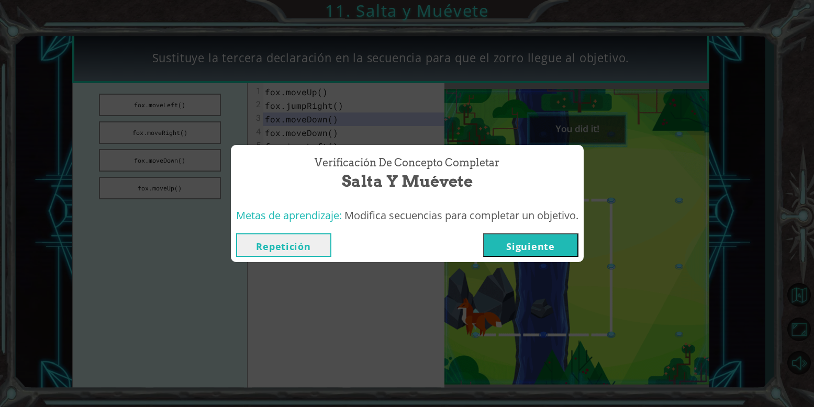
click at [564, 255] on button "Siguiente" at bounding box center [530, 246] width 95 height 24
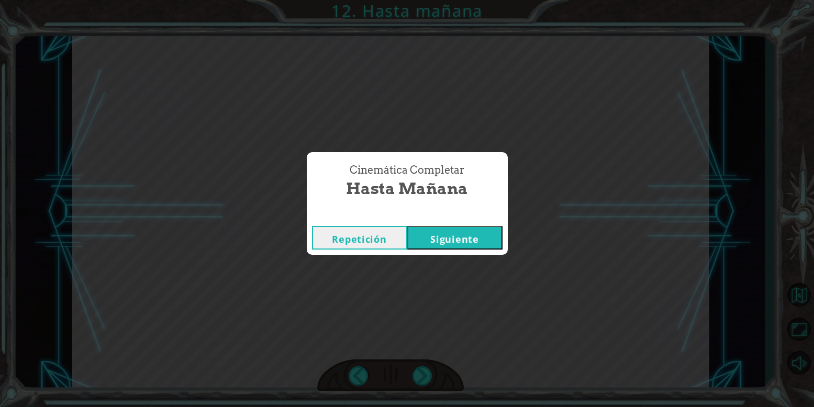
click at [472, 248] on button "Siguiente" at bounding box center [454, 238] width 95 height 24
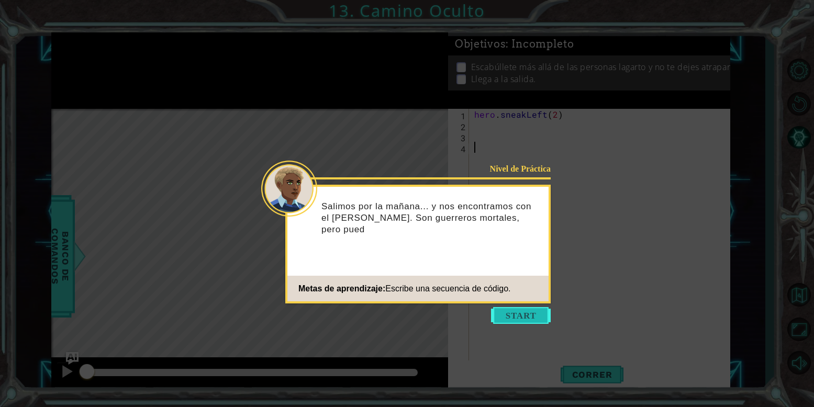
click at [525, 319] on button "Start" at bounding box center [521, 315] width 60 height 17
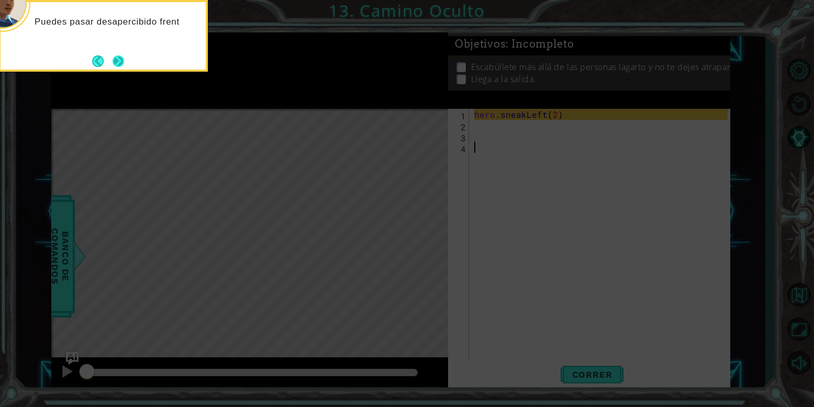
click at [120, 66] on button "Next" at bounding box center [119, 61] width 12 height 12
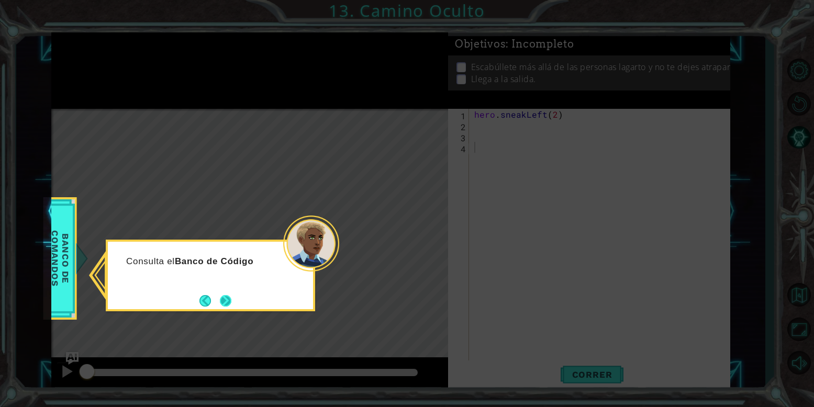
click at [225, 304] on button "Next" at bounding box center [226, 301] width 12 height 12
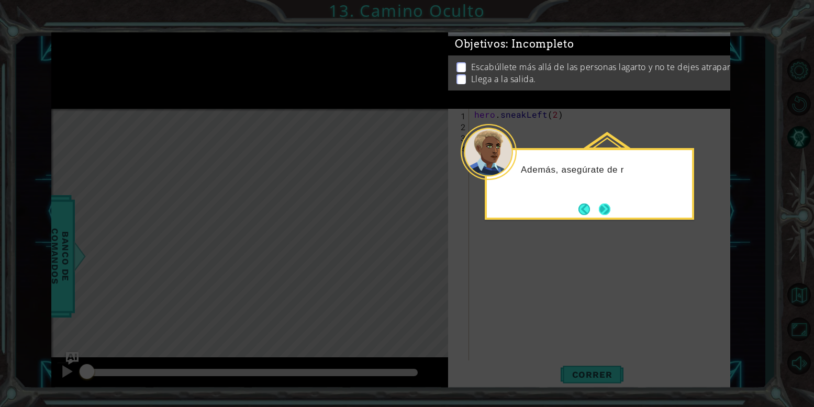
click at [608, 212] on button "Next" at bounding box center [605, 210] width 12 height 12
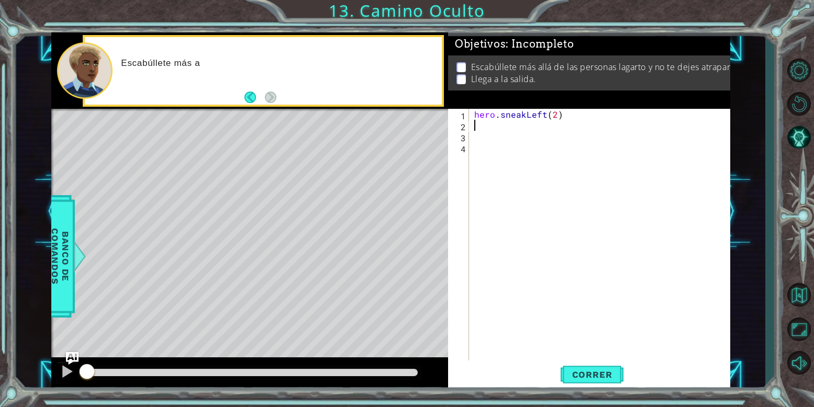
click at [506, 125] on div "hero . sneakLeft ( 2 )" at bounding box center [602, 246] width 261 height 275
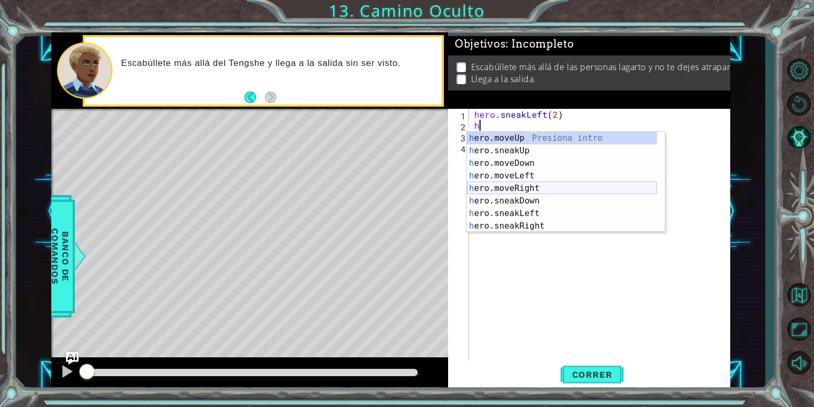
click at [516, 189] on div "h ero.moveUp Presiona intro h ero.sneakUp Presiona intro h ero.moveDown Presion…" at bounding box center [562, 195] width 190 height 126
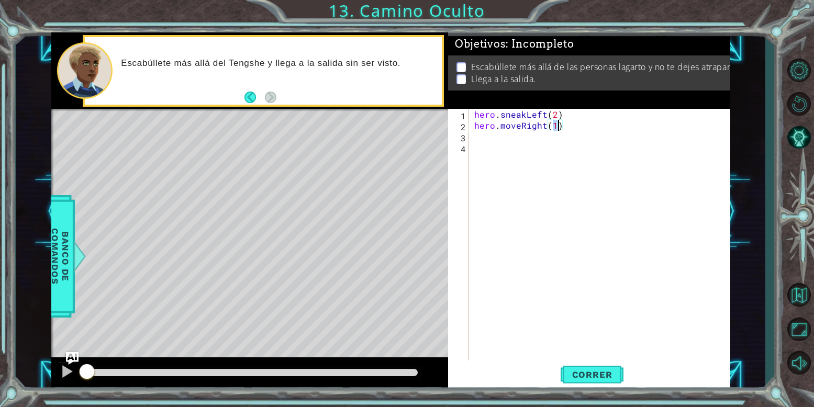
type textarea "hero.moveRight(2)"
click at [511, 142] on div "hero . sneakLeft ( 2 ) hero . moveRight ( 2 )" at bounding box center [602, 246] width 261 height 275
type textarea "g"
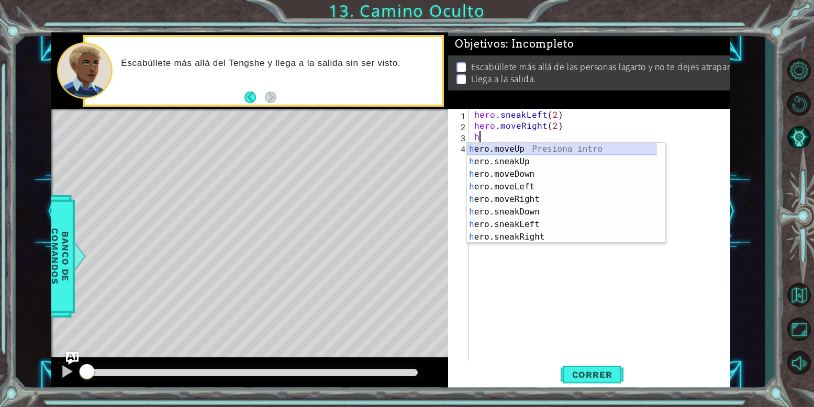
click at [517, 151] on div "h ero.moveUp Presiona intro h ero.sneakUp Presiona intro h ero.moveDown Presion…" at bounding box center [566, 206] width 198 height 126
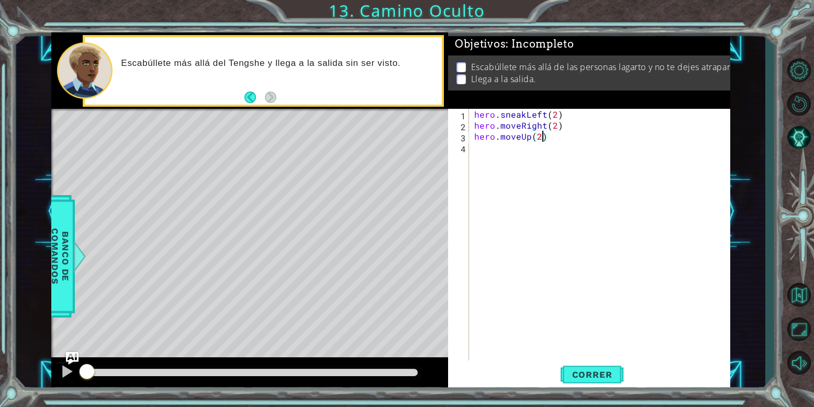
scroll to position [0, 7]
type textarea "hero.moveUp(2)"
click at [567, 373] on span "Correr" at bounding box center [592, 375] width 61 height 10
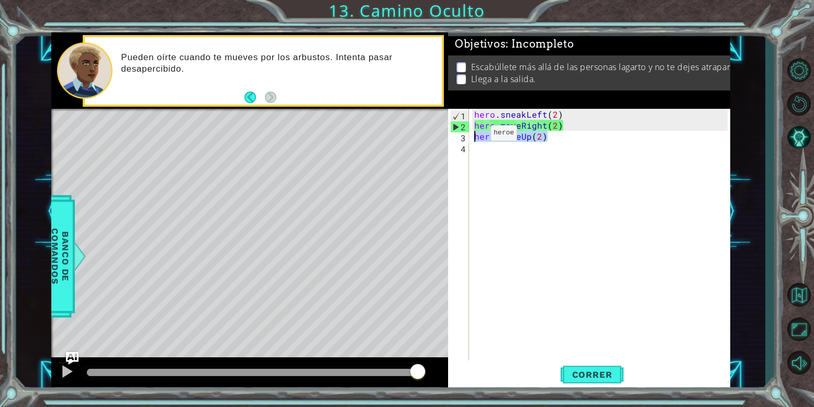
drag, startPoint x: 556, startPoint y: 135, endPoint x: 473, endPoint y: 136, distance: 82.7
click at [473, 136] on div "hero . sneakLeft ( 2 ) hero . moveRight ( 2 ) hero . moveUp ( 2 )" at bounding box center [602, 246] width 261 height 275
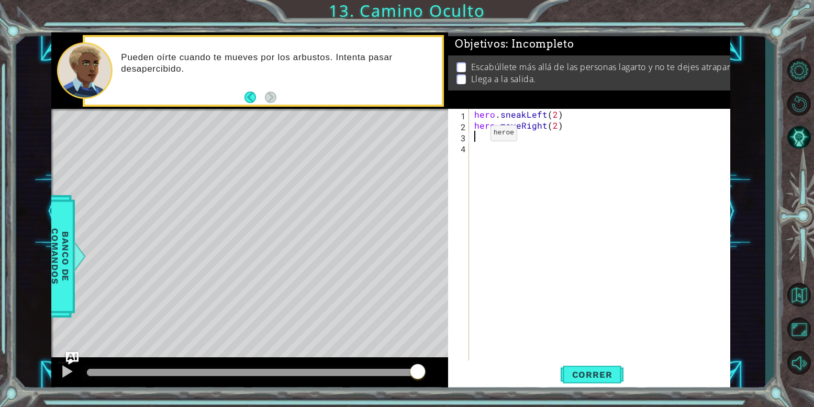
scroll to position [0, 0]
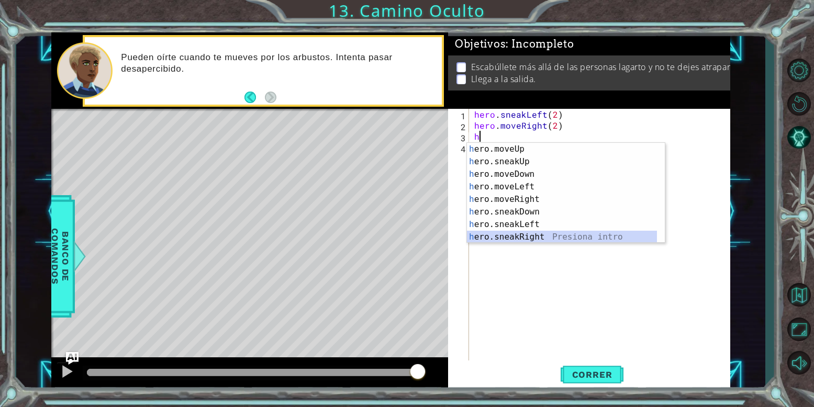
click at [512, 239] on div "h ero.moveUp Presiona intro h ero.sneakUp Presiona intro h ero.moveDown Presion…" at bounding box center [562, 206] width 190 height 126
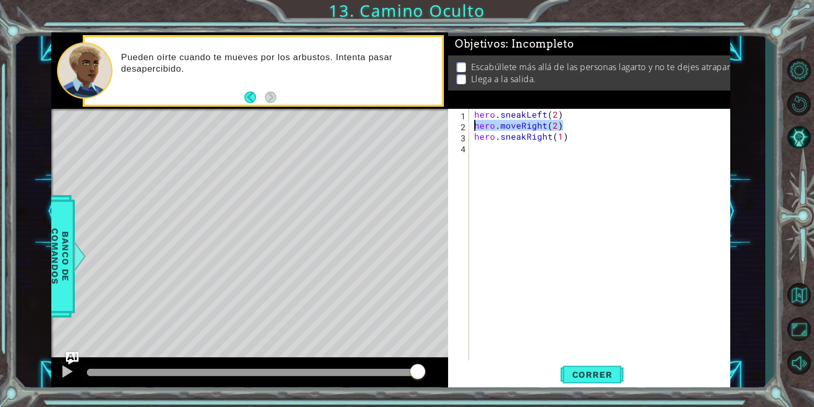
drag, startPoint x: 567, startPoint y: 125, endPoint x: 457, endPoint y: 129, distance: 110.6
click at [457, 129] on div "hero.sneakRight(1) 1 2 3 4 hero . sneakLeft ( 2 ) hero . moveRight ( 2 ) hero .…" at bounding box center [588, 235] width 280 height 253
type textarea "hero.moveRight(2)"
type textarea "hero.sneakLeft(2)"
click at [590, 370] on span "Correr" at bounding box center [592, 375] width 61 height 10
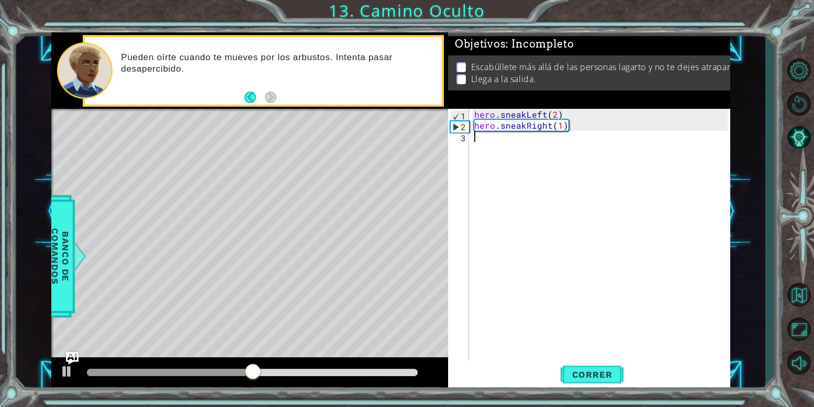
click at [495, 145] on div "hero . sneakLeft ( 2 ) hero . sneakRight ( 1 )" at bounding box center [602, 246] width 261 height 275
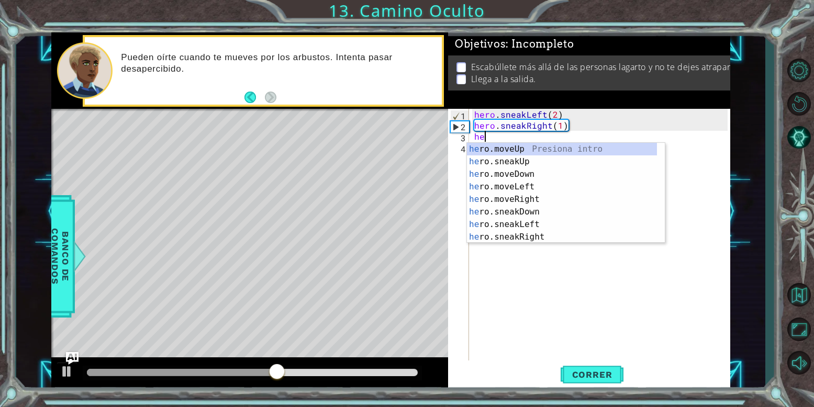
scroll to position [0, 1]
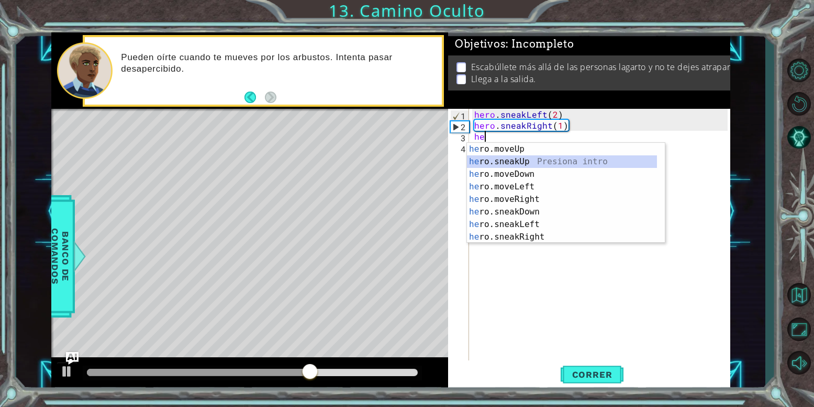
click at [545, 164] on div "he ro.moveUp Presiona intro he ro.sneakUp Presiona intro he ro.moveDown Presion…" at bounding box center [562, 206] width 190 height 126
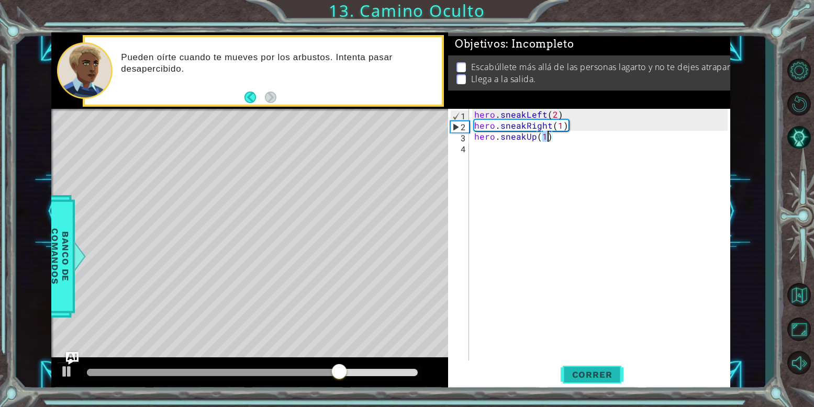
click at [609, 371] on span "Correr" at bounding box center [592, 375] width 61 height 10
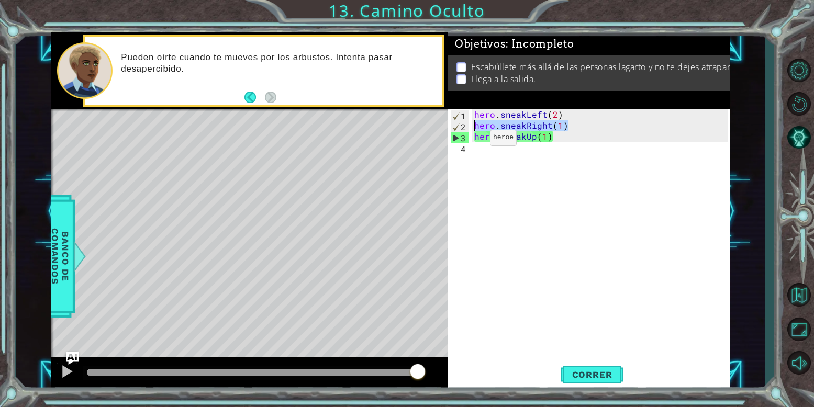
drag, startPoint x: 579, startPoint y: 124, endPoint x: 467, endPoint y: 128, distance: 112.2
click at [467, 128] on div "hero.sneakUp(1) 1 2 3 4 hero . sneakLeft ( 2 ) hero . sneakRight ( 1 ) hero . s…" at bounding box center [588, 235] width 280 height 253
type textarea "hero.sneakRight(1)"
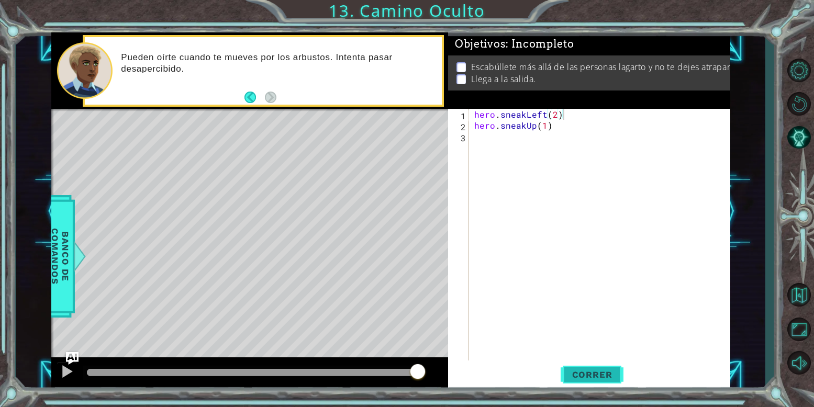
click at [602, 368] on button "Correr" at bounding box center [592, 375] width 63 height 28
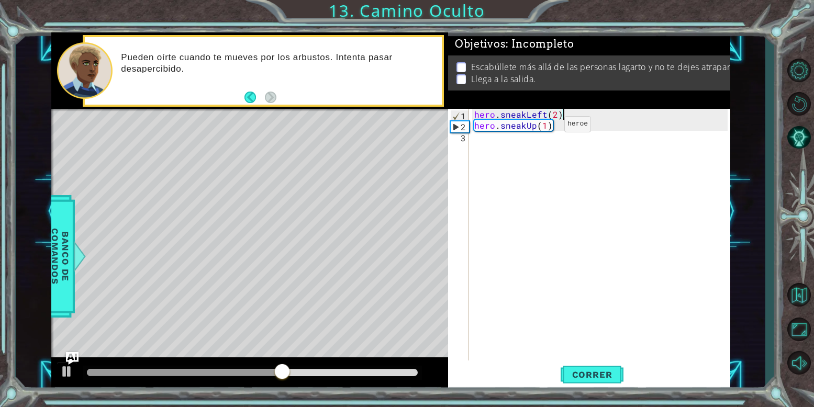
click at [547, 127] on div "hero . sneakLeft ( 2 ) hero . sneakUp ( 1 )" at bounding box center [602, 246] width 261 height 275
type textarea "hero.sneakUp(2)"
click at [491, 133] on div "hero . sneakLeft ( 2 ) hero . sneakUp ( 2 )" at bounding box center [602, 246] width 261 height 275
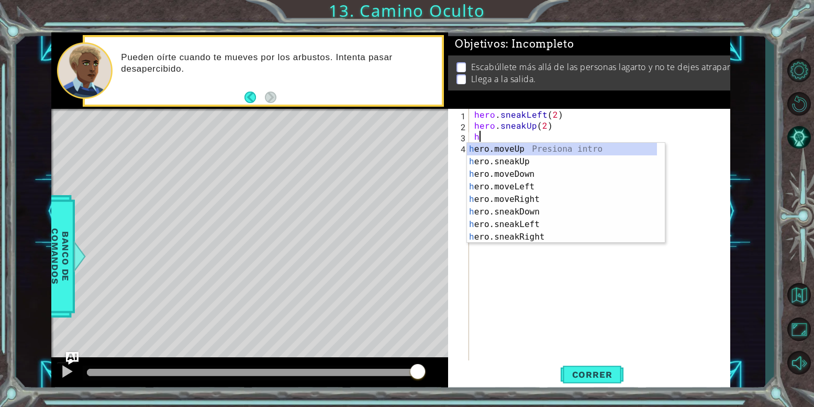
scroll to position [0, 1]
click at [509, 206] on div "he ro.moveUp Presiona intro he ro.sneakUp Presiona intro he ro.moveDown Presion…" at bounding box center [562, 206] width 190 height 126
type textarea "hero.moveRight(1)"
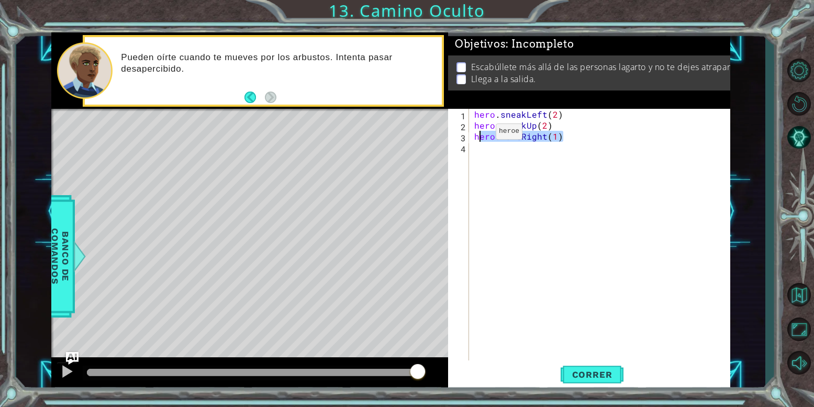
drag, startPoint x: 565, startPoint y: 135, endPoint x: 477, endPoint y: 134, distance: 88.0
click at [477, 134] on div "hero . sneakLeft ( 2 ) hero . sneakUp ( 2 ) hero . moveRight ( 1 )" at bounding box center [602, 246] width 261 height 275
click at [477, 134] on div "hero . sneakLeft ( 2 ) hero . sneakUp ( 2 )" at bounding box center [602, 246] width 261 height 275
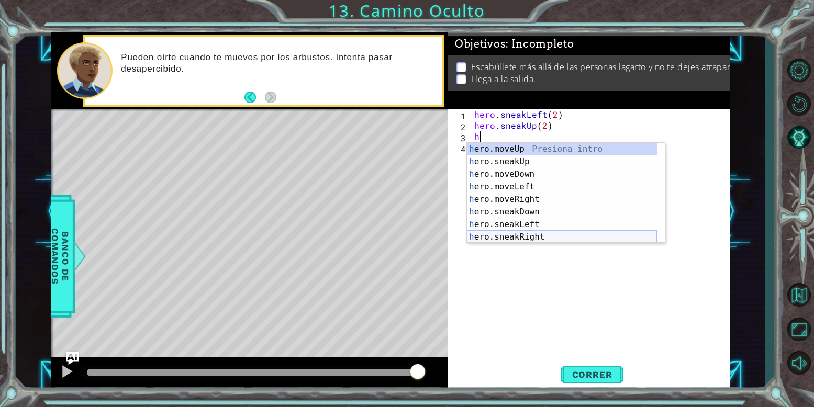
click at [541, 234] on div "h ero.moveUp Presiona intro h ero.sneakUp Presiona intro h ero.moveDown Presion…" at bounding box center [562, 206] width 190 height 126
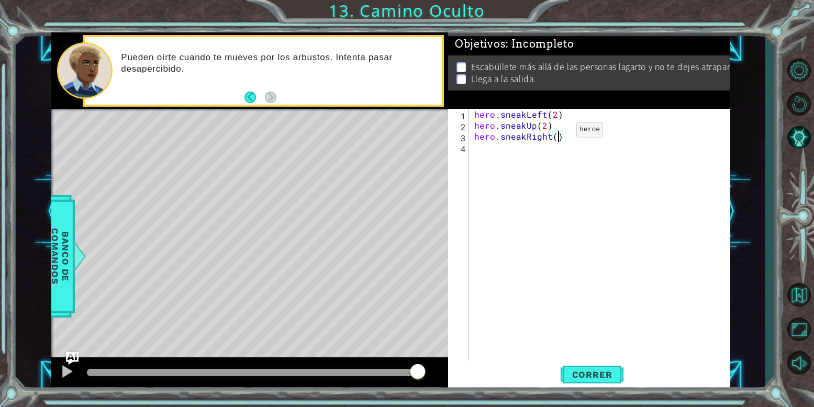
scroll to position [0, 9]
type textarea "hero.sneakRight(2)"
click at [585, 369] on button "Correr" at bounding box center [592, 375] width 63 height 28
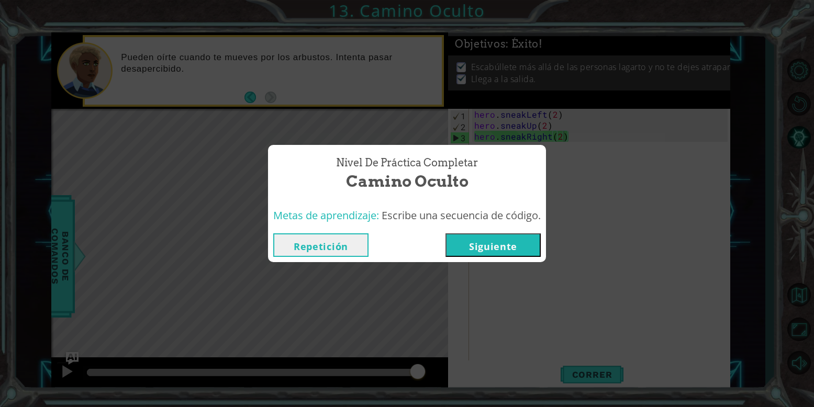
click at [512, 238] on button "Siguiente" at bounding box center [493, 246] width 95 height 24
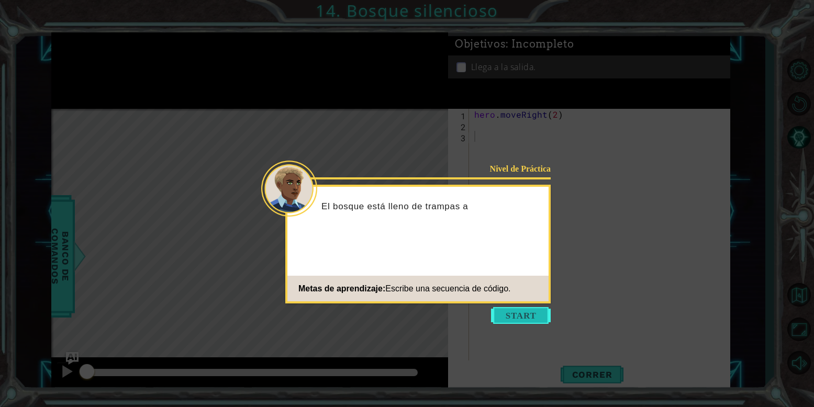
click at [522, 312] on button "Start" at bounding box center [521, 315] width 60 height 17
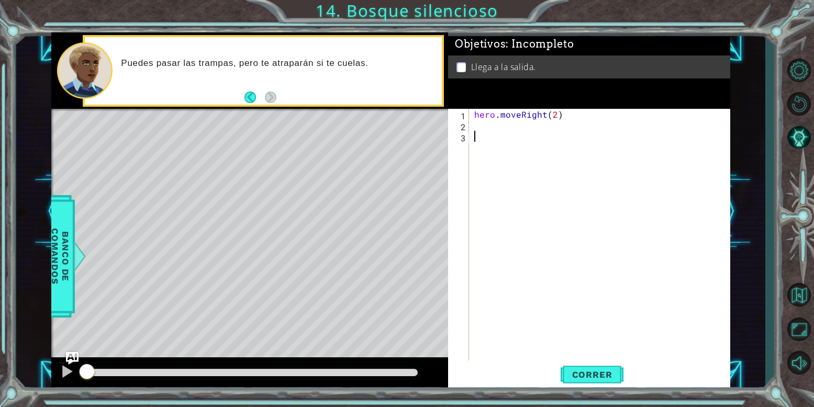
click at [483, 123] on div "hero . moveRight ( 2 )" at bounding box center [602, 246] width 261 height 275
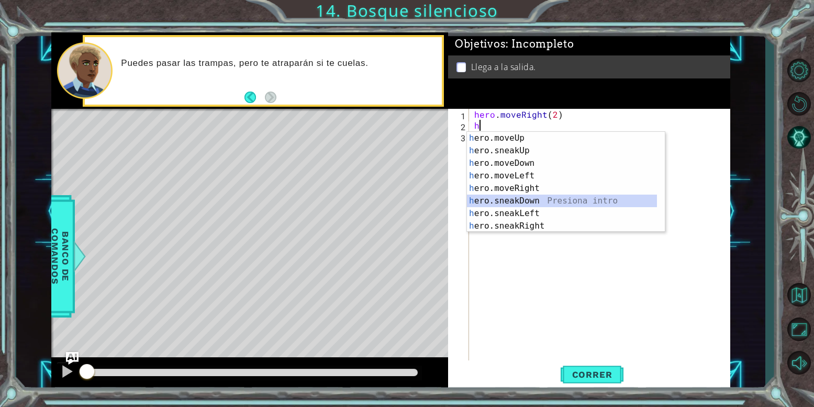
click at [542, 201] on div "h ero.moveUp Presiona intro h ero.sneakUp Presiona intro h ero.moveDown Presion…" at bounding box center [562, 195] width 190 height 126
type textarea "hero.sneakDown(1)"
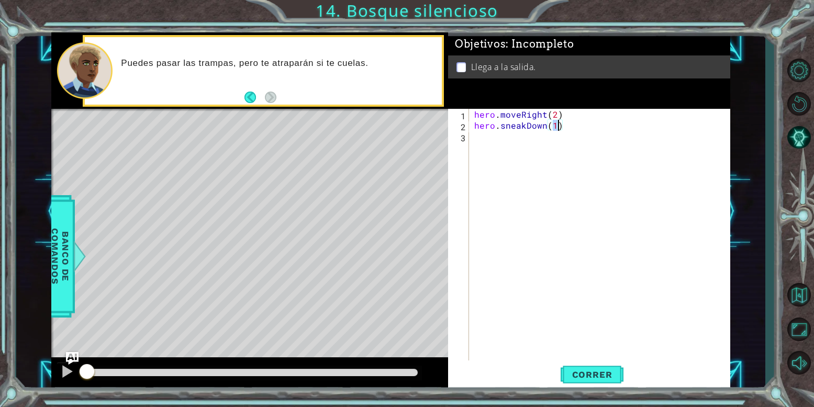
click at [529, 151] on div "hero . moveRight ( 2 ) hero . sneakDown ( 1 )" at bounding box center [602, 246] width 261 height 275
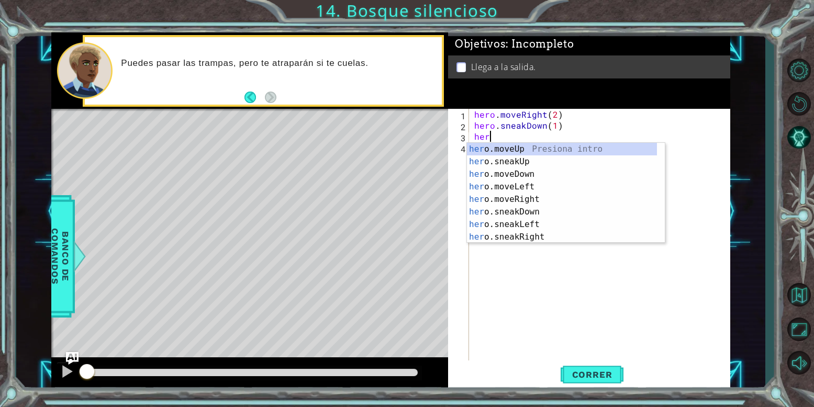
scroll to position [0, 2]
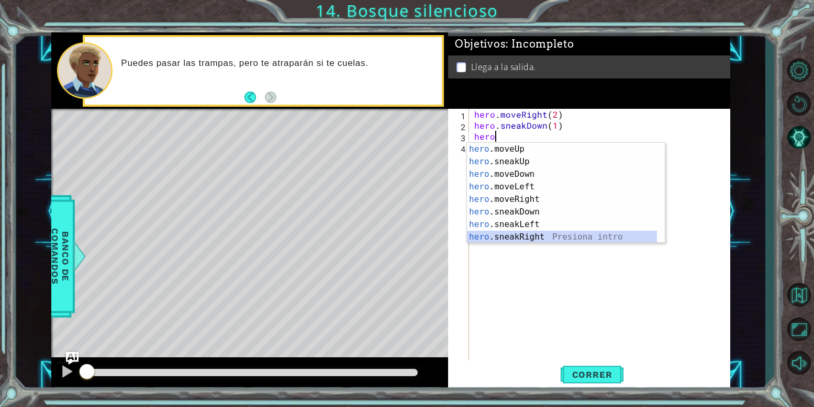
click at [540, 237] on div "hero .moveUp Presiona intro hero .sneakUp Presiona intro hero .moveDown Presion…" at bounding box center [562, 206] width 190 height 126
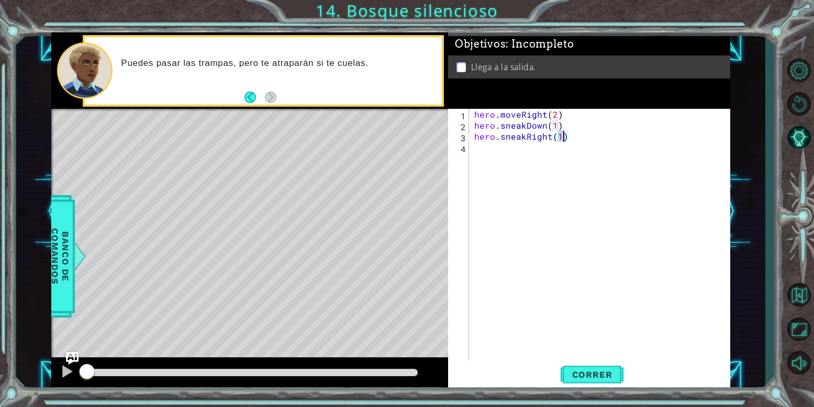
type textarea "hero.sneakRight(2)"
click at [519, 146] on div "hero . moveRight ( 2 ) hero . sneakDown ( 1 ) hero . sneakRight ( 2 )" at bounding box center [602, 246] width 261 height 275
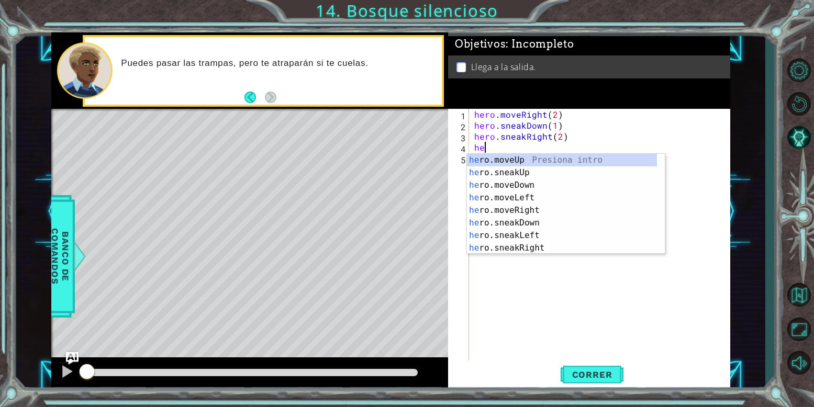
scroll to position [0, 1]
click at [527, 174] on div "he ro.moveUp Presiona intro he ro.sneakUp Presiona intro he ro.moveDown Presion…" at bounding box center [562, 217] width 190 height 126
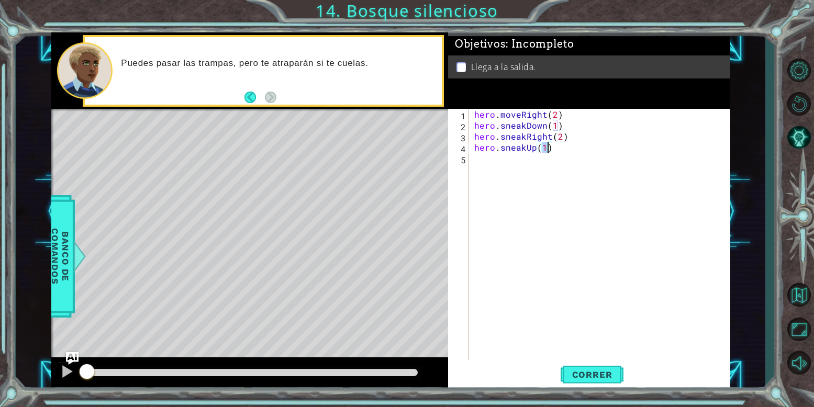
click at [527, 167] on div "hero . moveRight ( 2 ) hero . sneakDown ( 1 ) hero . sneakRight ( 2 ) hero . sn…" at bounding box center [602, 246] width 261 height 275
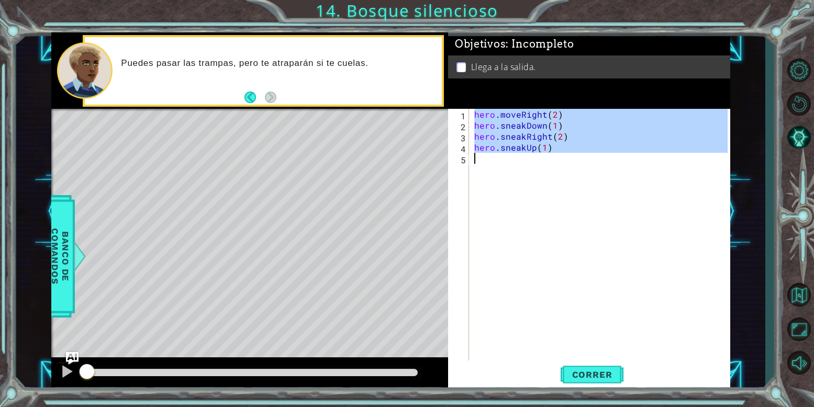
type textarea "hero.sneakUp(1)"
click at [527, 167] on div "hero . moveRight ( 2 ) hero . sneakDown ( 1 ) hero . sneakRight ( 2 ) hero . sn…" at bounding box center [600, 235] width 256 height 253
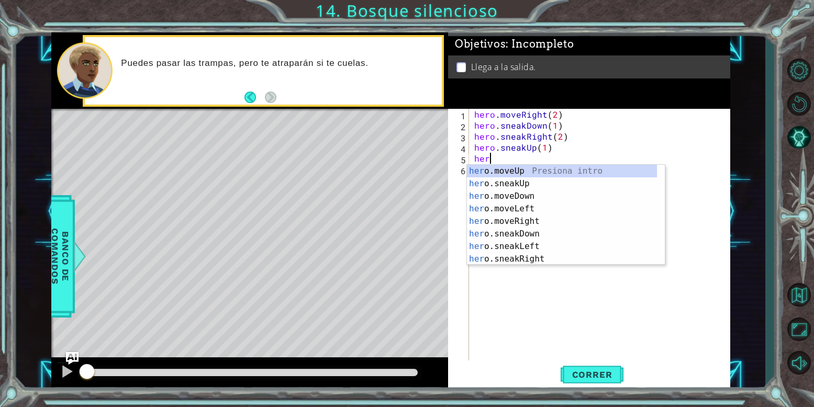
scroll to position [0, 1]
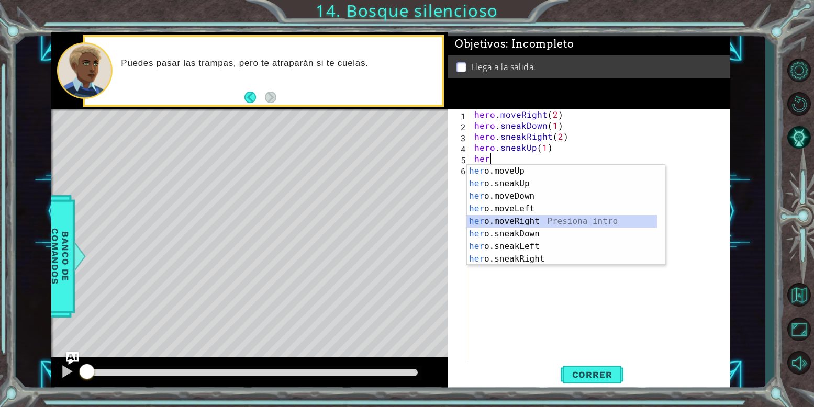
click at [537, 216] on div "her o.moveUp Presiona intro her o.sneakUp Presiona intro her o.moveDown Presion…" at bounding box center [562, 228] width 190 height 126
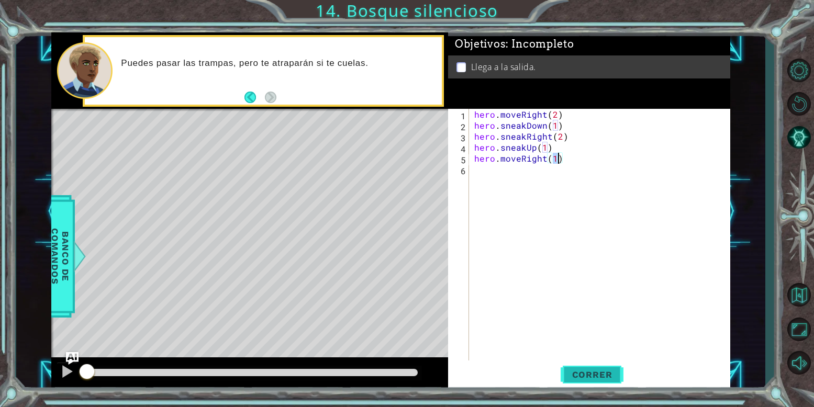
type textarea "hero.moveRight(1)"
click at [595, 370] on span "Correr" at bounding box center [592, 375] width 61 height 10
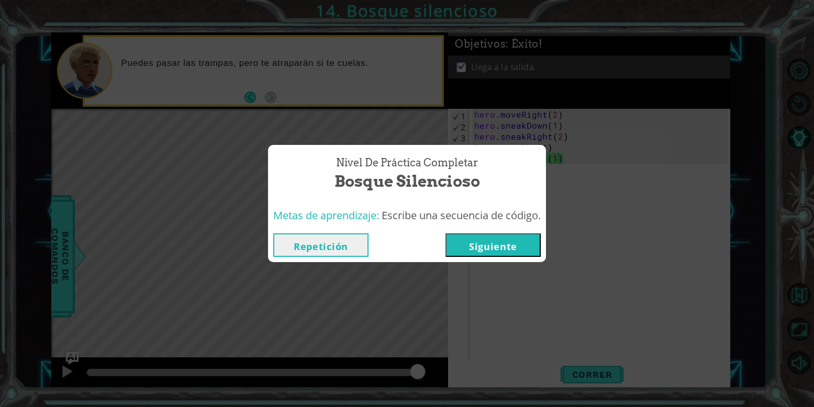
click at [508, 246] on button "Siguiente" at bounding box center [493, 246] width 95 height 24
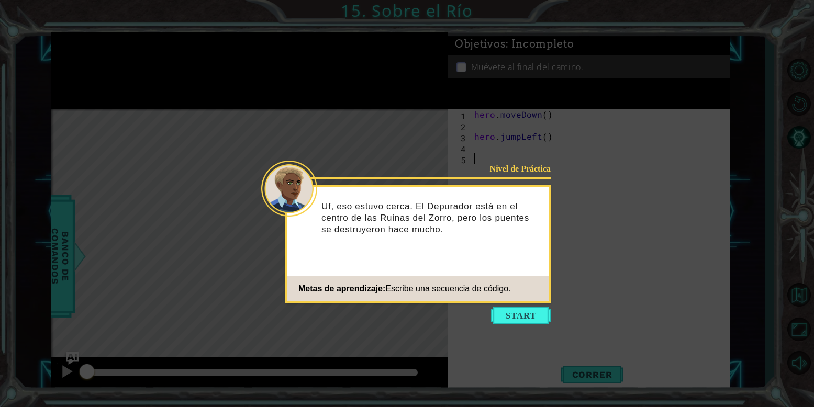
click at [536, 326] on icon at bounding box center [407, 203] width 814 height 407
click at [538, 308] on button "Start" at bounding box center [521, 315] width 60 height 17
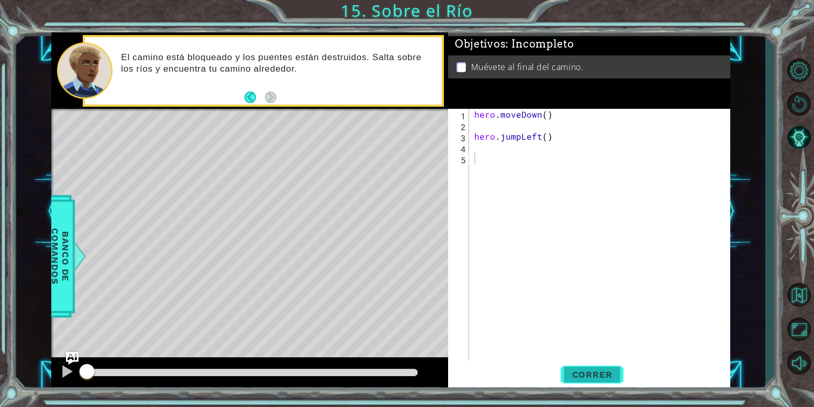
click at [579, 377] on span "Correr" at bounding box center [592, 375] width 61 height 10
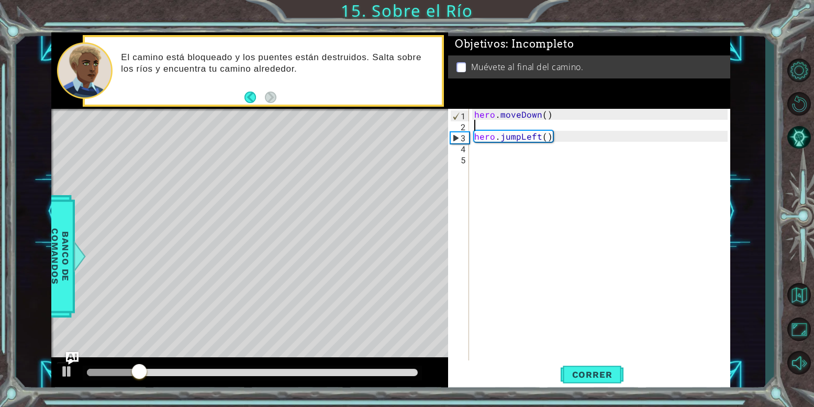
click at [477, 124] on div "hero . moveDown ( ) hero . jumpLeft ( )" at bounding box center [602, 246] width 261 height 275
type textarea "hero.moveDown()"
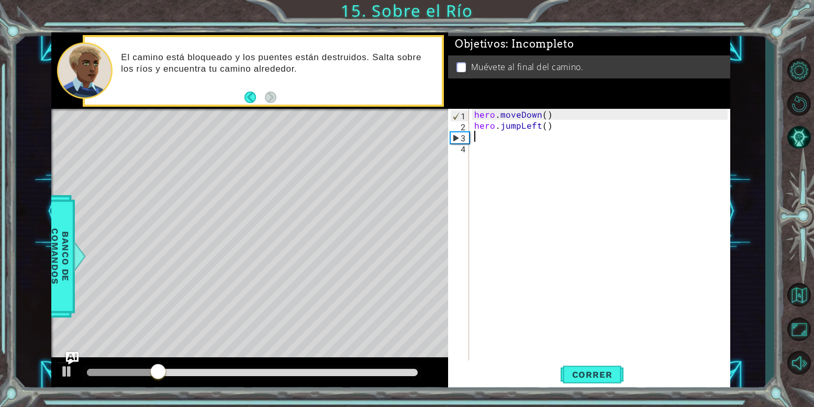
click at [481, 138] on div "hero . moveDown ( ) hero . jumpLeft ( )" at bounding box center [602, 246] width 261 height 275
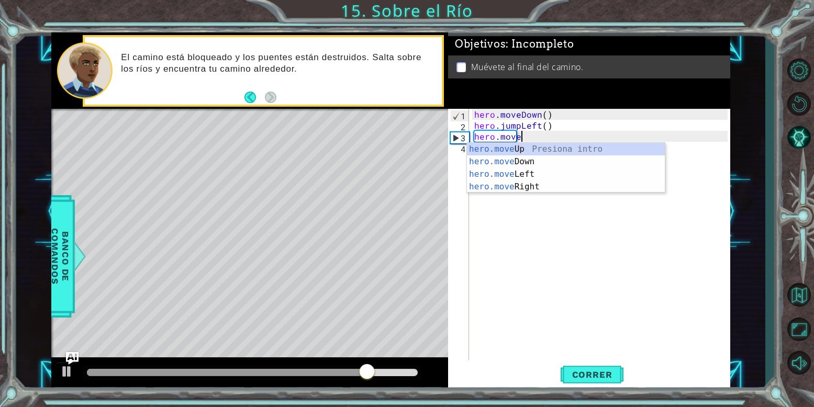
scroll to position [0, 4]
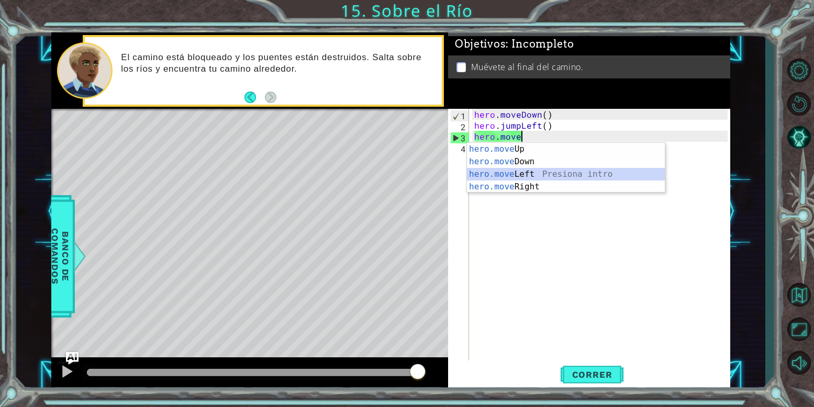
click at [489, 171] on div "hero.move Up Presiona intro hero.move Down Presiona intro hero.move Left Presio…" at bounding box center [566, 180] width 198 height 75
type textarea "hero.moveLeft(1)"
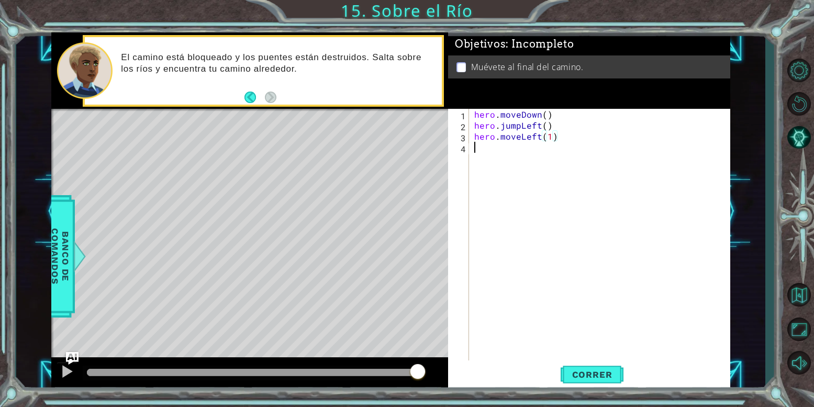
click at [497, 147] on div "hero . moveDown ( ) hero . jumpLeft ( ) hero . moveLeft ( 1 )" at bounding box center [602, 246] width 261 height 275
type textarea "her"
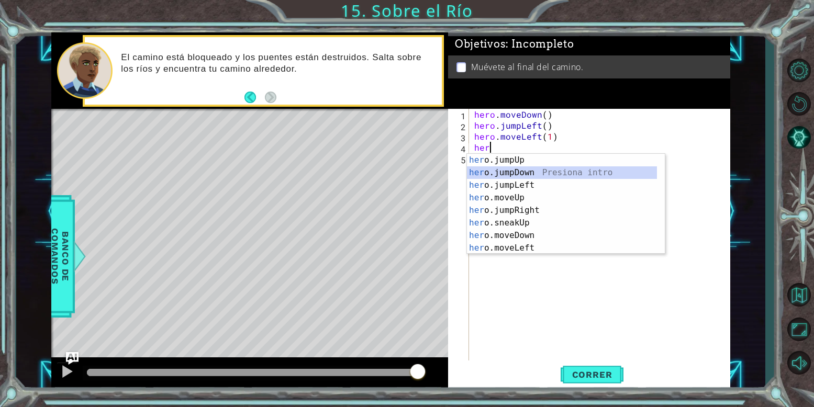
click at [525, 179] on div "her o.jumpUp Presiona intro her o.jumpDown Presiona intro her o.jumpLeft Presio…" at bounding box center [562, 217] width 190 height 126
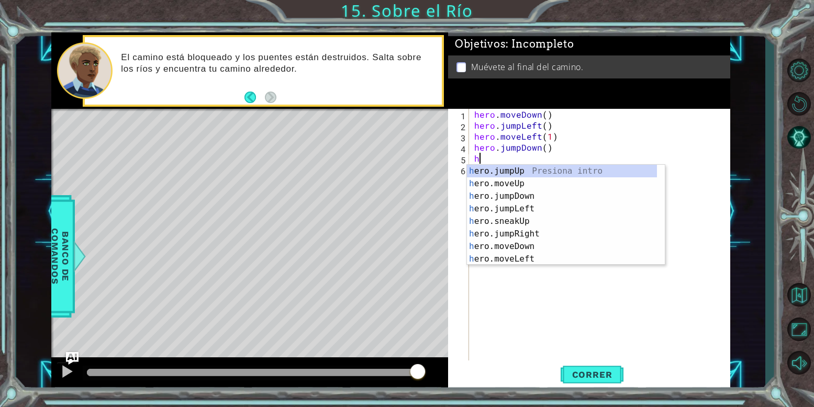
type textarea "her"
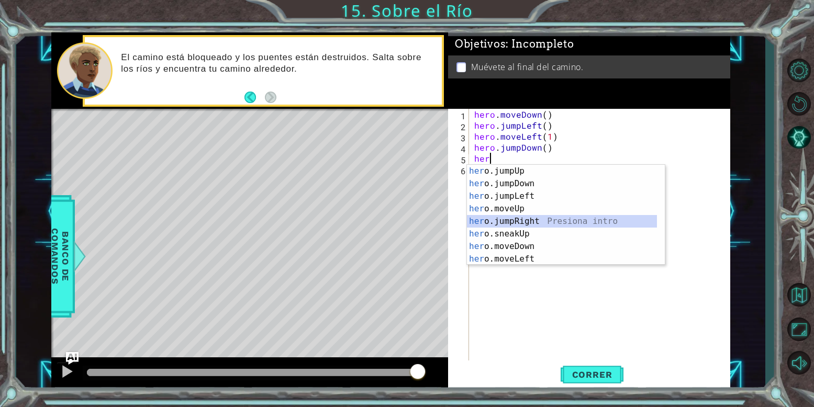
click at [545, 221] on div "her o.jumpUp Presiona intro her o.jumpDown Presiona intro her o.jumpLeft Presio…" at bounding box center [562, 228] width 190 height 126
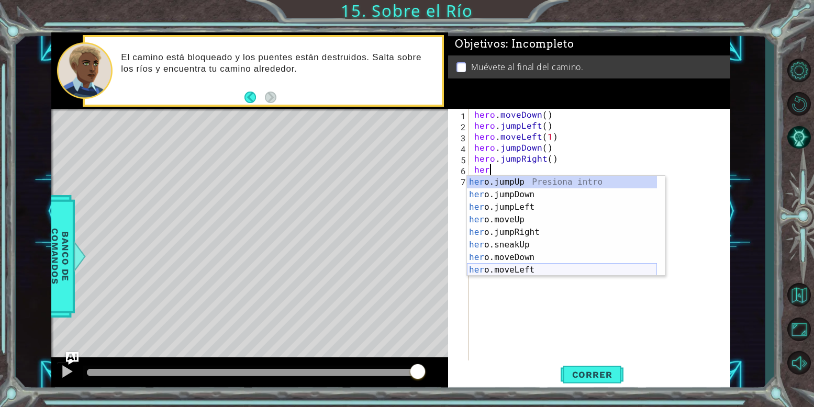
click at [531, 267] on div "her o.jumpUp Presiona intro her o.jumpDown Presiona intro her o.jumpLeft Presio…" at bounding box center [562, 239] width 190 height 126
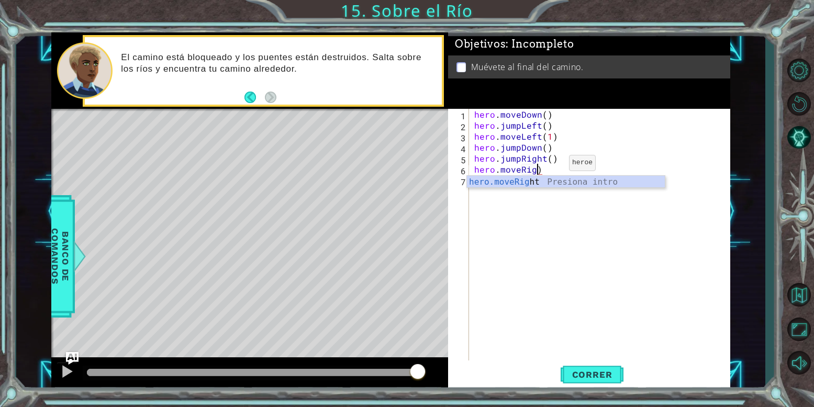
scroll to position [0, 7]
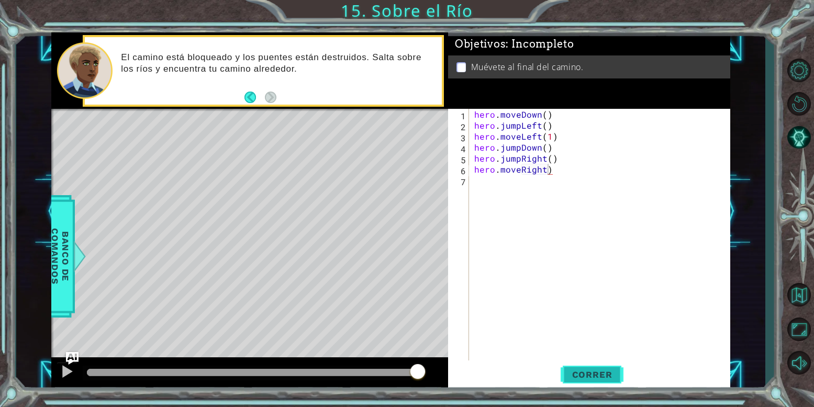
click at [594, 379] on span "Correr" at bounding box center [592, 375] width 61 height 10
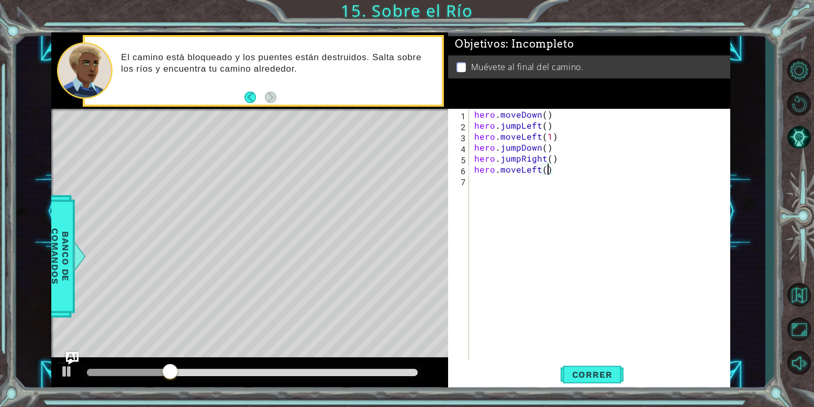
scroll to position [0, 8]
type textarea "hero.moveLeft(1)"
click at [594, 376] on span "Correr" at bounding box center [592, 375] width 61 height 10
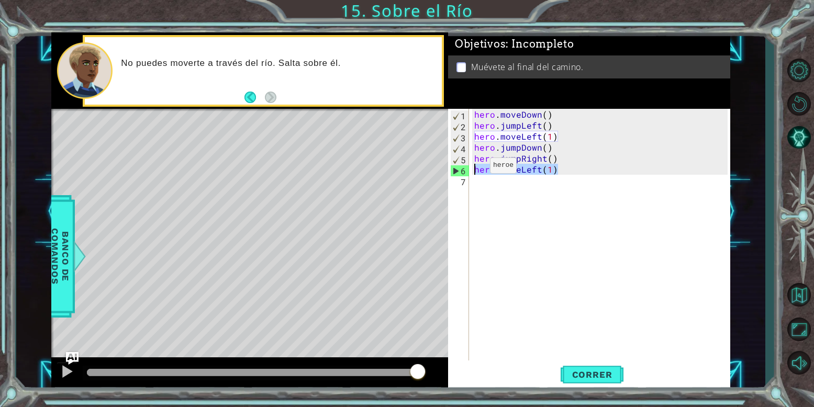
drag, startPoint x: 610, startPoint y: 172, endPoint x: 472, endPoint y: 168, distance: 137.3
click at [472, 168] on div "hero . moveDown ( ) hero . jumpLeft ( ) hero . moveLeft ( 1 ) hero . jumpDown (…" at bounding box center [602, 246] width 261 height 275
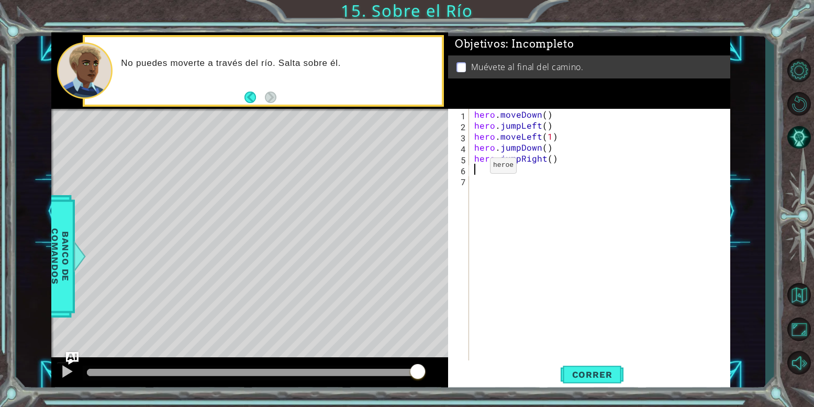
type textarea "he"
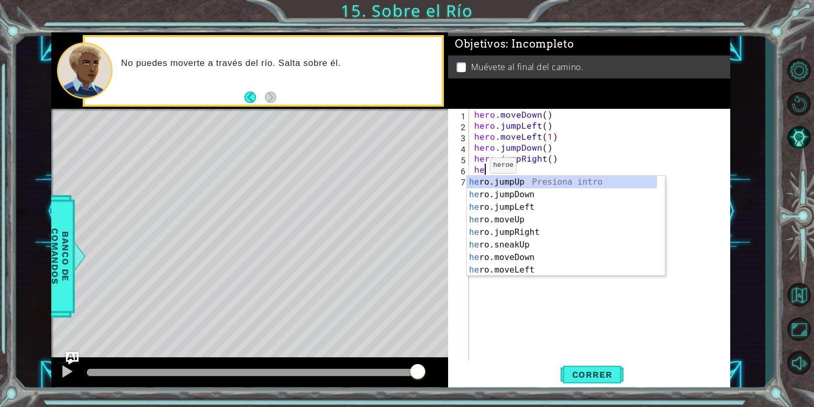
scroll to position [0, 1]
click at [528, 234] on div "he ro.jumpUp Presiona intro he ro.jumpDown Presiona intro he ro.jumpLeft Presio…" at bounding box center [562, 239] width 190 height 126
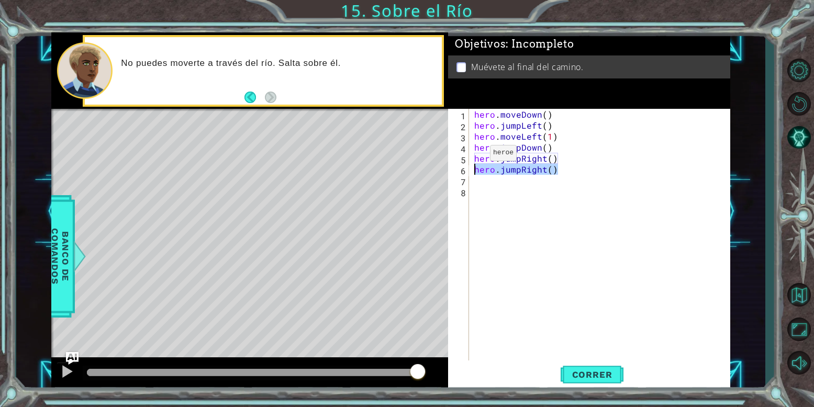
click at [444, 169] on div "1 ההההההההההההההההההההההההההההההההההההההההההההההההההההההההההההההההההההההההההההה…" at bounding box center [391, 211] width 680 height 359
type textarea "hero.jumpRight()"
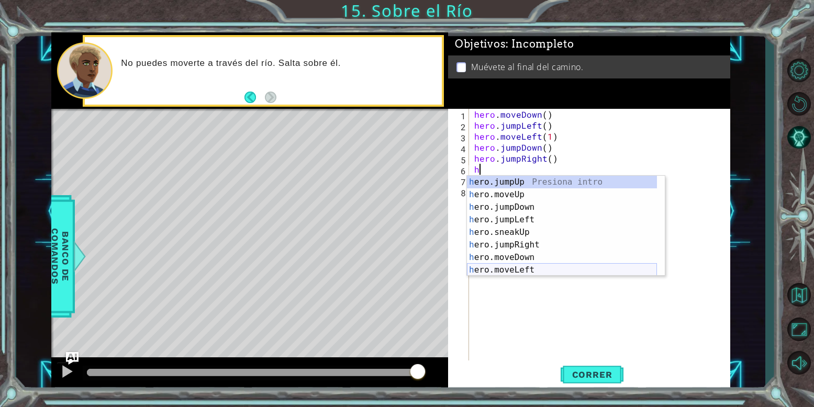
click at [523, 267] on div "h ero.jumpUp Presiona intro h ero.moveUp Presiona intro h ero.jumpDown Presiona…" at bounding box center [562, 239] width 190 height 126
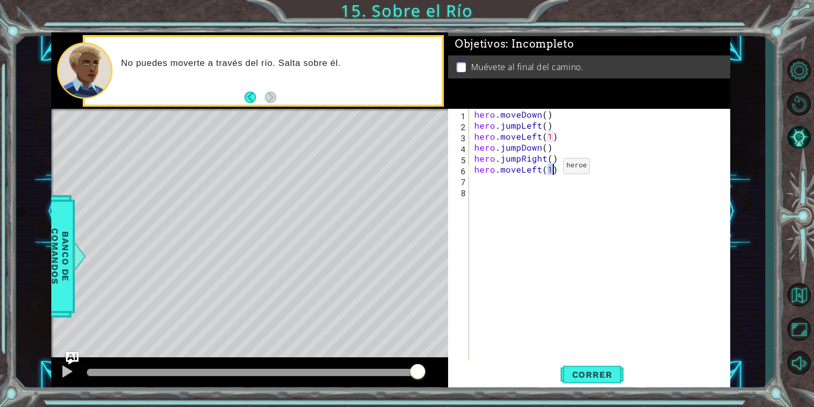
click at [546, 169] on div "hero . moveDown ( ) hero . jumpLeft ( ) hero . moveLeft ( 1 ) hero . jumpDown (…" at bounding box center [600, 235] width 256 height 253
click at [542, 169] on div "hero . moveDown ( ) hero . jumpLeft ( ) hero . moveLeft ( 1 ) hero . jumpDown (…" at bounding box center [602, 246] width 261 height 275
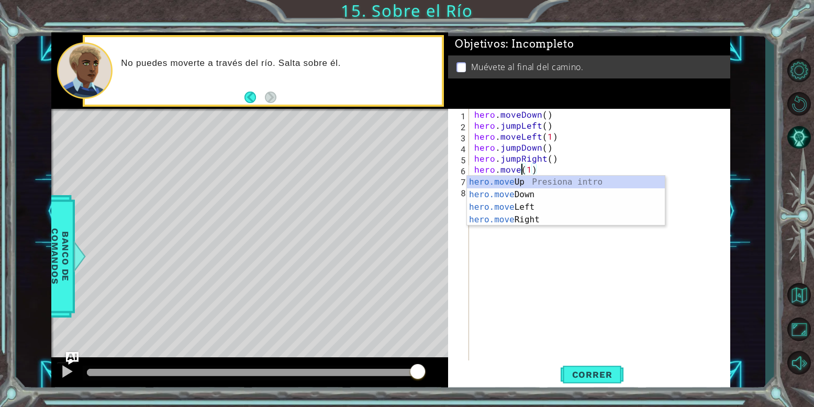
scroll to position [0, 6]
click at [546, 176] on div "hero.moveR ight Presiona intro" at bounding box center [566, 195] width 198 height 38
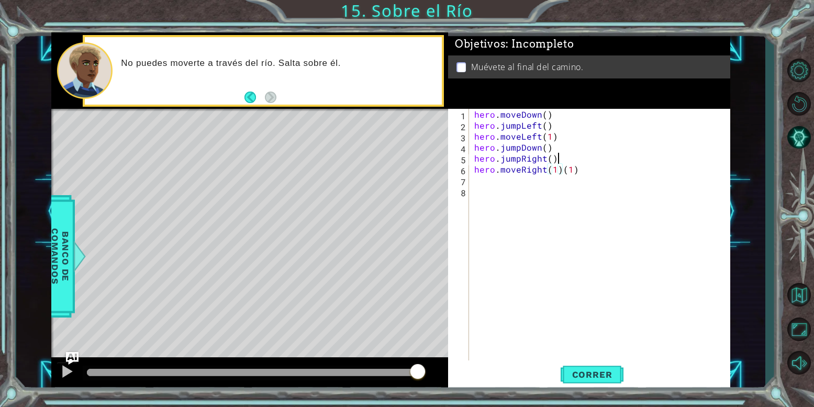
click at [623, 163] on div "hero . moveDown ( ) hero . jumpLeft ( ) hero . moveLeft ( 1 ) hero . jumpDown (…" at bounding box center [602, 246] width 261 height 275
click at [621, 168] on div "hero . moveDown ( ) hero . jumpLeft ( ) hero . moveLeft ( 1 ) hero . jumpDown (…" at bounding box center [602, 246] width 261 height 275
type textarea "hero.moveRight(1)"
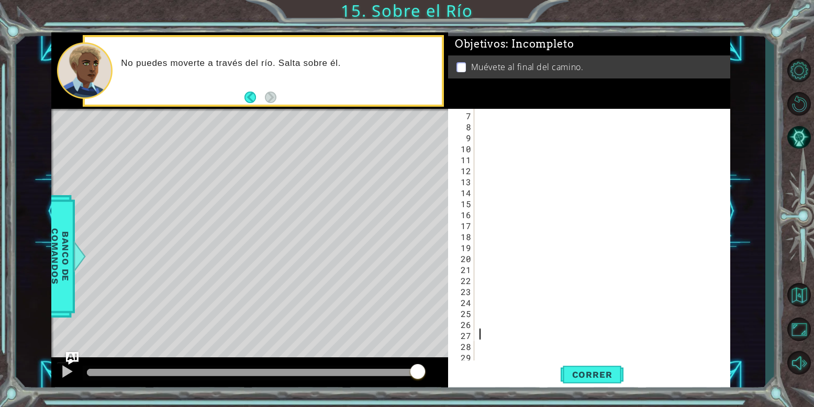
scroll to position [0, 0]
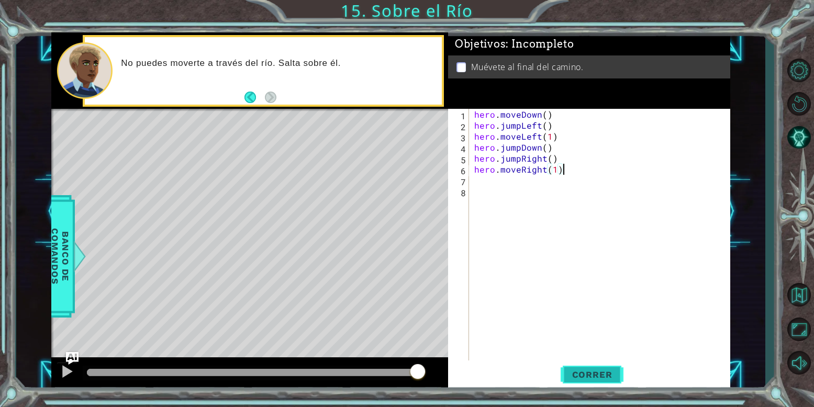
type textarea "hero.moveRight(1)"
click at [597, 365] on button "Correr" at bounding box center [592, 375] width 63 height 28
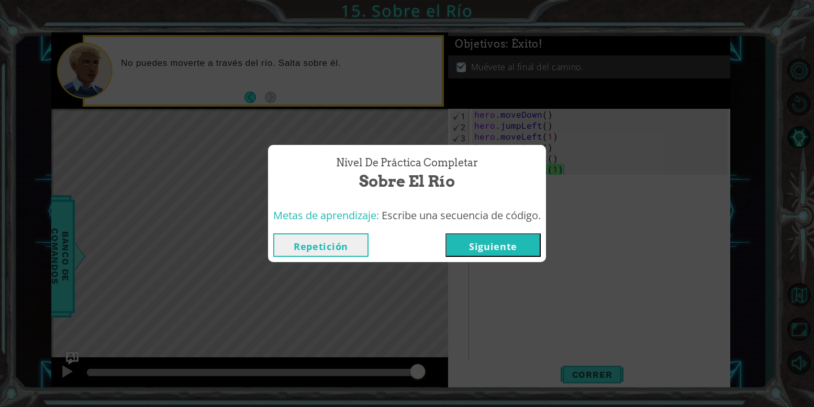
click at [512, 239] on button "Siguiente" at bounding box center [493, 246] width 95 height 24
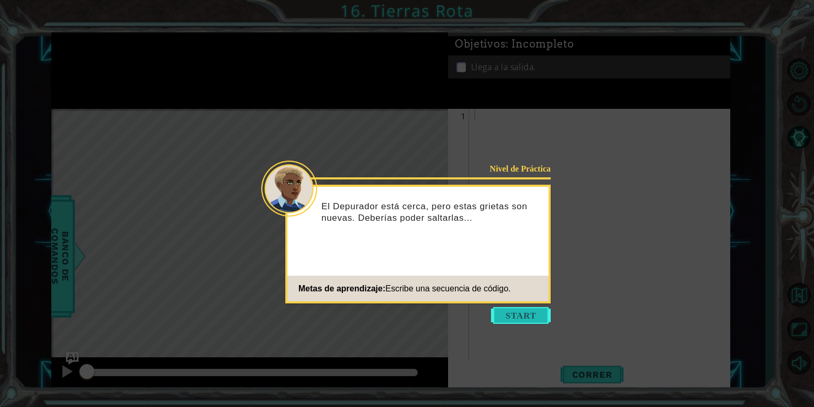
click at [508, 324] on button "Start" at bounding box center [521, 315] width 60 height 17
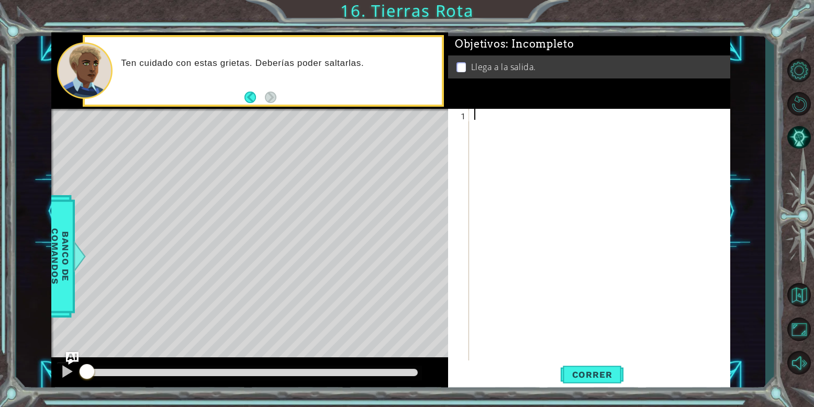
type textarea "h"
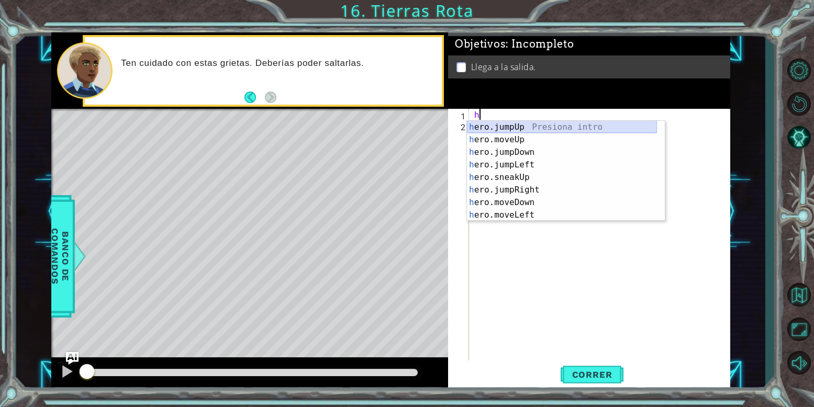
click at [525, 129] on div "h ero.jumpUp Presiona intro h ero.moveUp Presiona intro h ero.jumpDown Presiona…" at bounding box center [562, 184] width 190 height 126
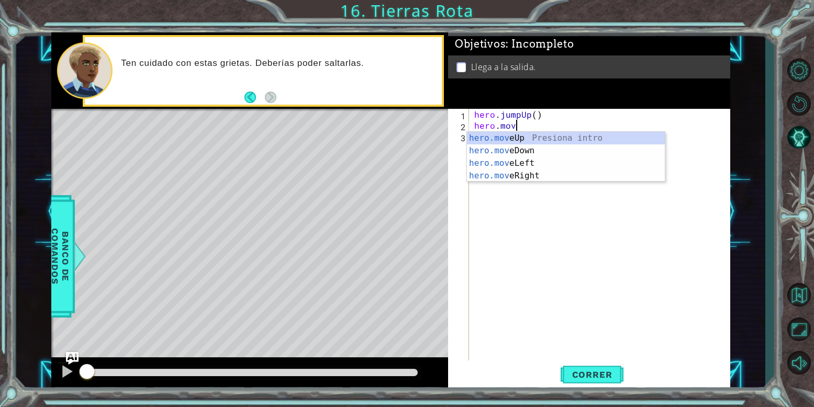
scroll to position [0, 4]
click at [532, 138] on div "hero.move Up Presiona intro hero.move Down Presiona intro hero.move Left Presio…" at bounding box center [566, 169] width 198 height 75
type textarea "hero.moveUp(1)"
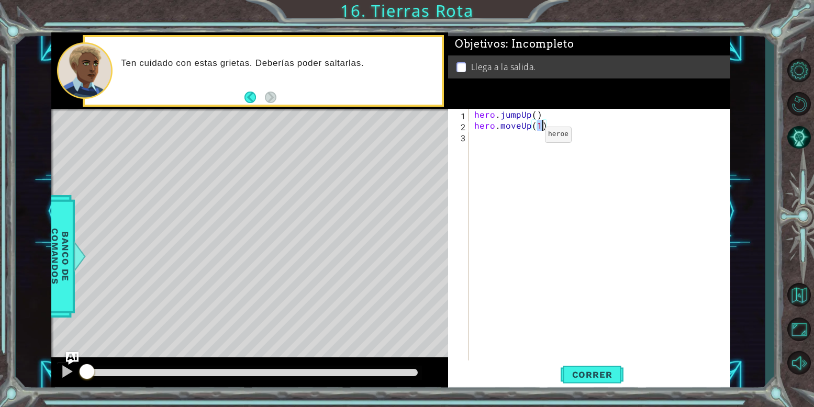
click at [527, 137] on div "hero . jumpUp ( ) hero . moveUp ( 1 )" at bounding box center [602, 246] width 261 height 275
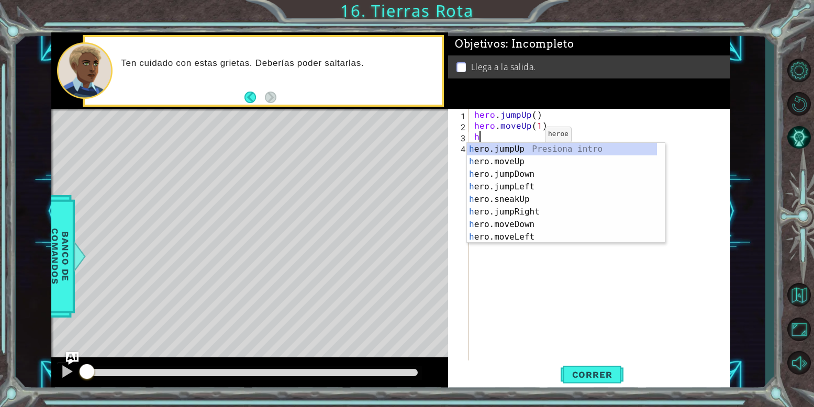
scroll to position [0, 1]
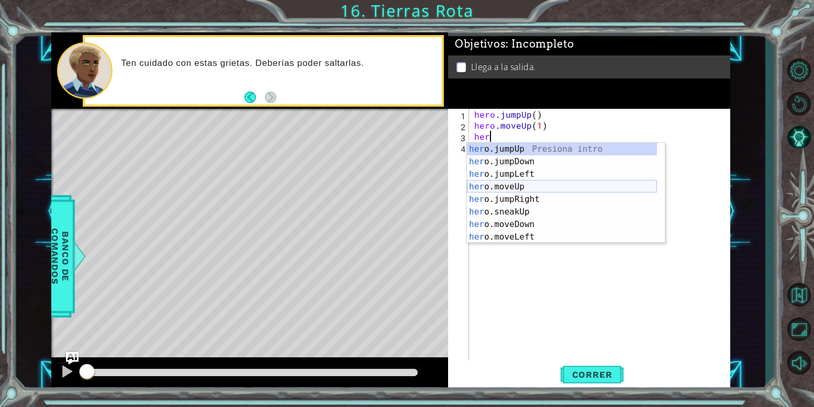
click at [532, 182] on div "her o.jumpUp Presiona intro her o.jumpDown Presiona intro her o.jumpLeft Presio…" at bounding box center [562, 206] width 190 height 126
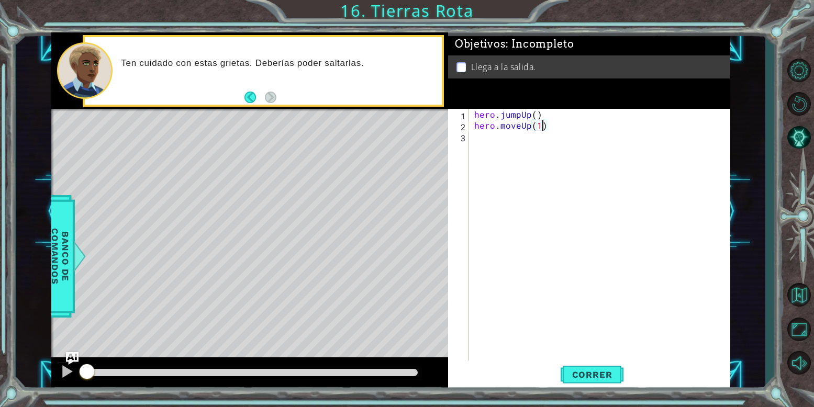
scroll to position [0, 7]
type textarea "hero.moveUp()"
click at [479, 140] on div "hero . jumpUp ( ) hero . moveUp ( )" at bounding box center [602, 246] width 261 height 275
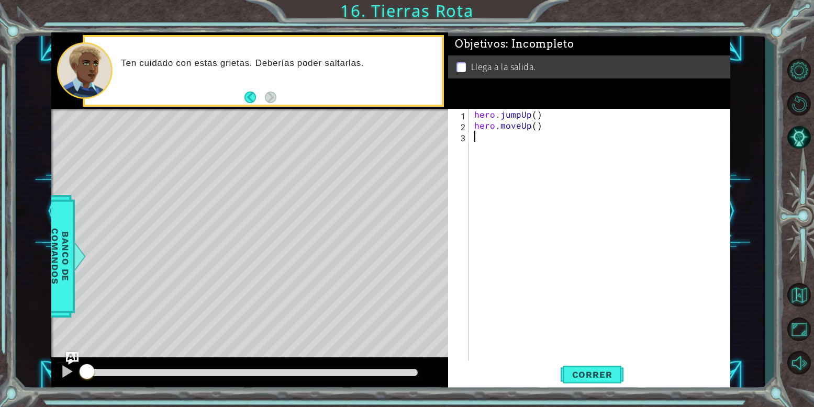
type textarea "he"
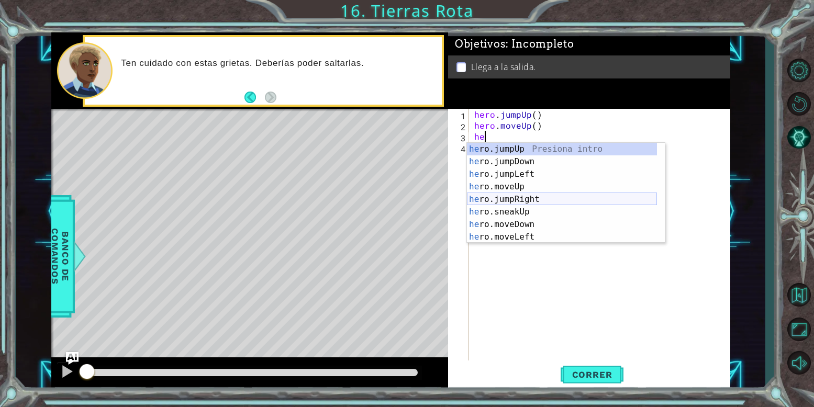
click at [527, 198] on div "he ro.jumpUp Presiona intro he ro.jumpDown Presiona intro he ro.jumpLeft Presio…" at bounding box center [562, 206] width 190 height 126
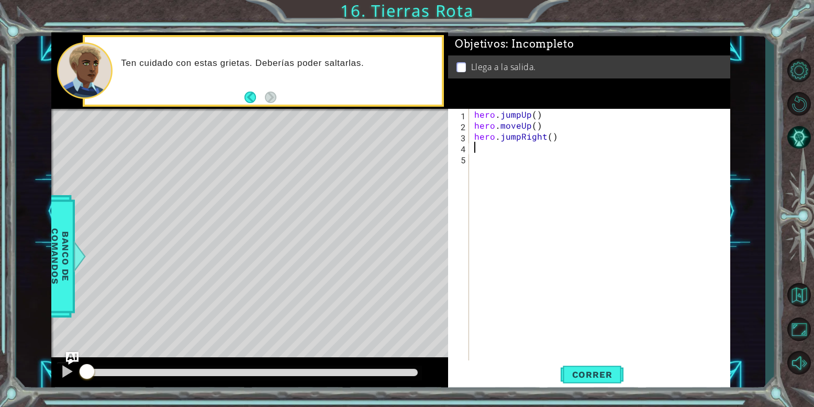
scroll to position [0, 0]
click at [533, 161] on div "hero . jumpUp ( ) hero . moveUp ( ) hero . jumpRight ( )" at bounding box center [602, 246] width 261 height 275
drag, startPoint x: 587, startPoint y: 137, endPoint x: 474, endPoint y: 133, distance: 113.2
click at [474, 133] on div "hero . jumpUp ( ) hero . moveUp ( ) hero . jumpRight ( )" at bounding box center [602, 246] width 261 height 275
type textarea "hero.jumpRight()"
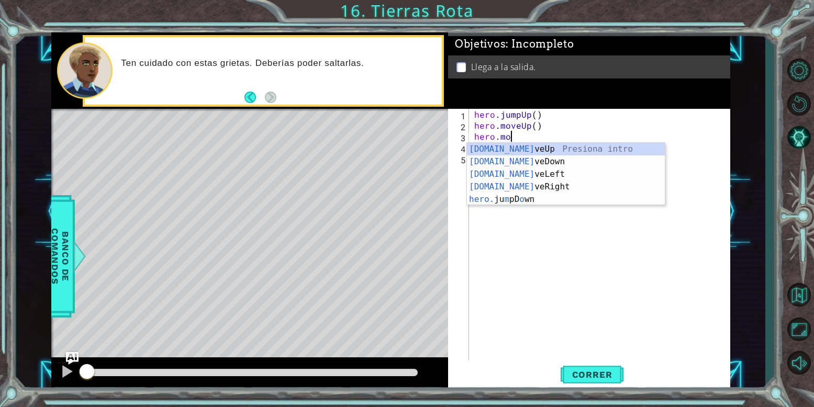
scroll to position [0, 3]
click at [523, 182] on div "[DOMAIN_NAME] veUp Presiona intro [DOMAIN_NAME] veDown Presiona intro [DOMAIN_N…" at bounding box center [566, 187] width 198 height 88
type textarea "hero.moveRight(1)"
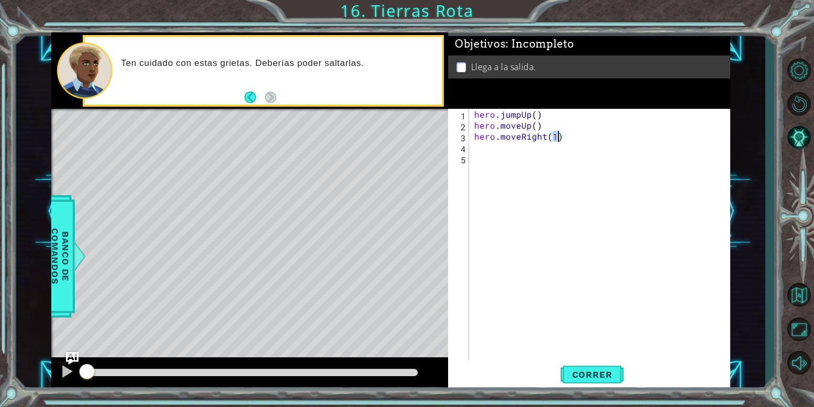
click at [512, 157] on div "hero . jumpUp ( ) hero . moveUp ( ) hero . moveRight ( 1 )" at bounding box center [602, 246] width 261 height 275
click at [508, 152] on div "hero . jumpUp ( ) hero . moveUp ( ) hero . moveRight ( 1 )" at bounding box center [602, 246] width 261 height 275
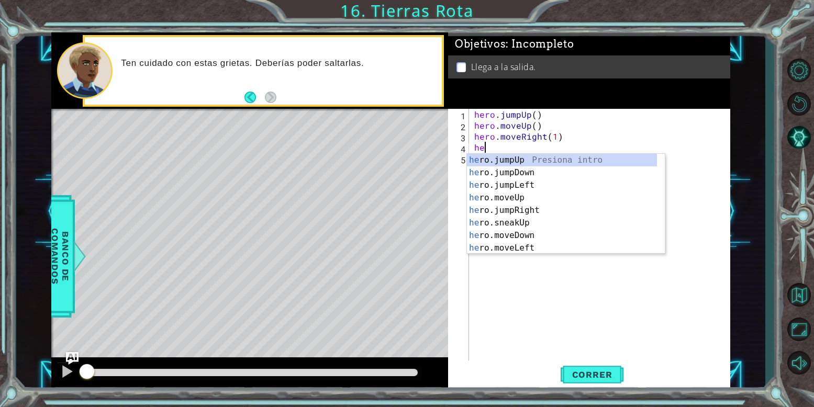
type textarea "her"
click at [540, 207] on div "her o.jumpUp Presiona intro her o.jumpDown Presiona intro her o.jumpLeft Presio…" at bounding box center [562, 217] width 190 height 126
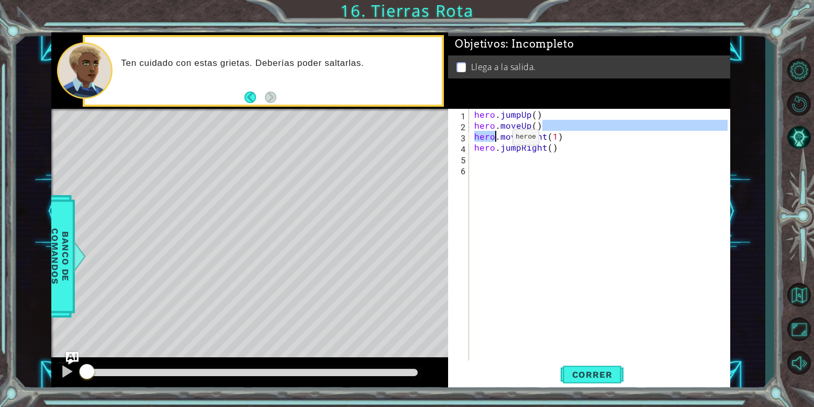
drag, startPoint x: 568, startPoint y: 130, endPoint x: 473, endPoint y: 137, distance: 95.0
click at [473, 137] on div "hero . jumpUp ( ) hero . moveUp ( ) hero . moveRight ( 1 ) hero . jumpRight ( )" at bounding box center [602, 246] width 261 height 275
click at [568, 133] on div "hero . jumpUp ( ) hero . moveUp ( ) hero . moveRight ( 1 ) hero . jumpRight ( )" at bounding box center [602, 246] width 261 height 275
drag, startPoint x: 568, startPoint y: 133, endPoint x: 455, endPoint y: 130, distance: 113.7
click at [455, 130] on div "hero.moveRight(1) 1 2 3 4 5 6 hero . jumpUp ( ) hero . moveUp ( ) hero . moveRi…" at bounding box center [588, 235] width 280 height 253
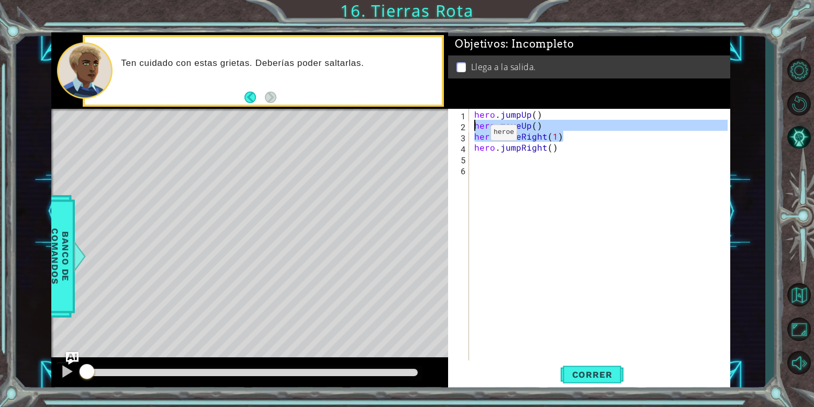
type textarea "hero.moveRight(1)"
drag, startPoint x: 545, startPoint y: 137, endPoint x: 474, endPoint y: 137, distance: 70.2
click at [474, 137] on div "hero . jumpUp ( ) hero . moveUp ( ) hero . moveRight ( 1 ) hero . jumpRight ( )" at bounding box center [602, 246] width 261 height 275
click at [499, 158] on div "hero . jumpUp ( ) hero . moveUp ( ) hero . moveRight ( 1 ) hero . jumpRight ( )" at bounding box center [602, 246] width 261 height 275
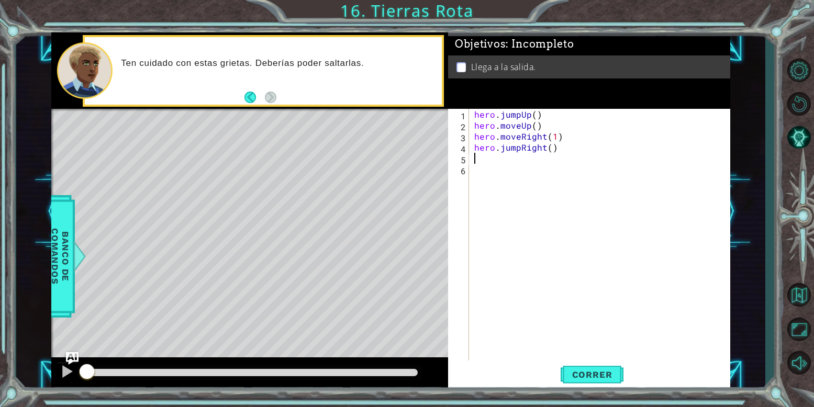
paste textarea "hero.moveRight(1)"
type textarea "hero.moveRight(1)"
click at [589, 371] on span "Correr" at bounding box center [592, 375] width 61 height 10
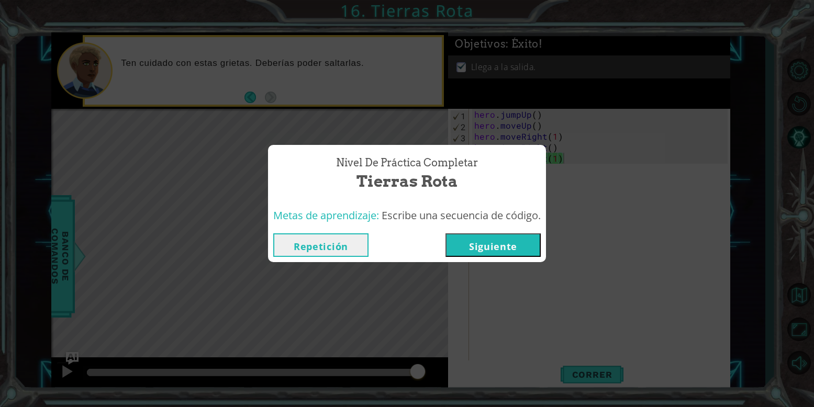
click at [522, 249] on button "Siguiente" at bounding box center [493, 246] width 95 height 24
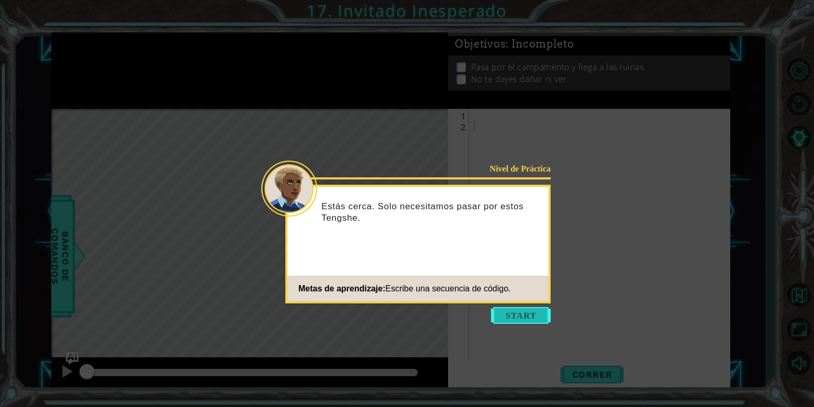
click at [535, 312] on button "Start" at bounding box center [521, 315] width 60 height 17
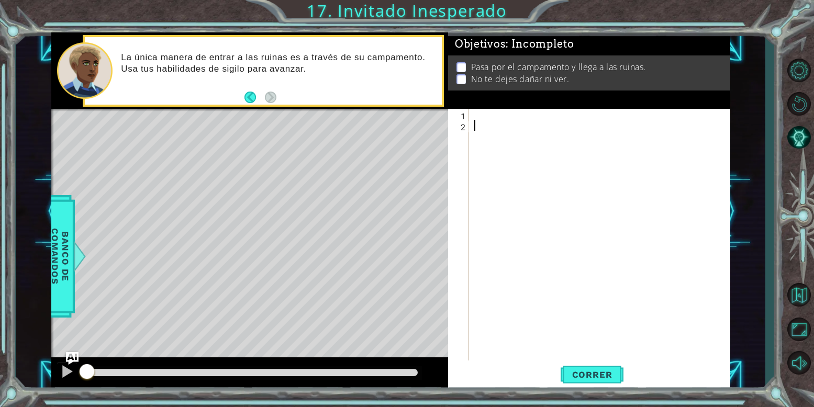
click at [514, 118] on div at bounding box center [602, 246] width 261 height 275
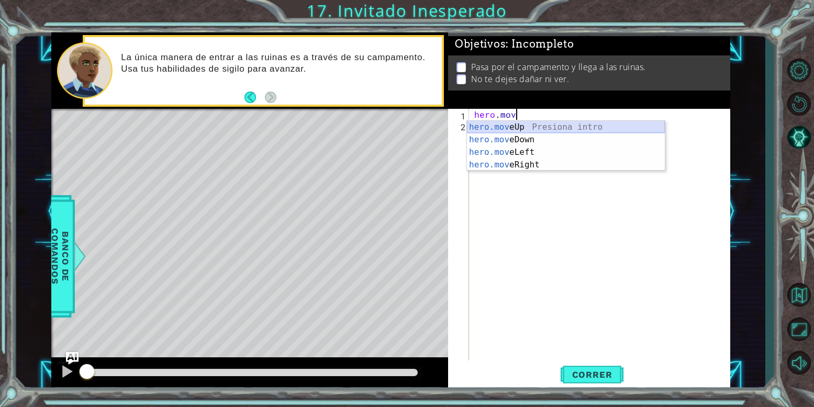
click at [514, 127] on div "hero.mov eUp Presiona intro hero.mov eDown Presiona intro hero.mov eLeft Presio…" at bounding box center [566, 158] width 198 height 75
type textarea "hero.moveUp(1)"
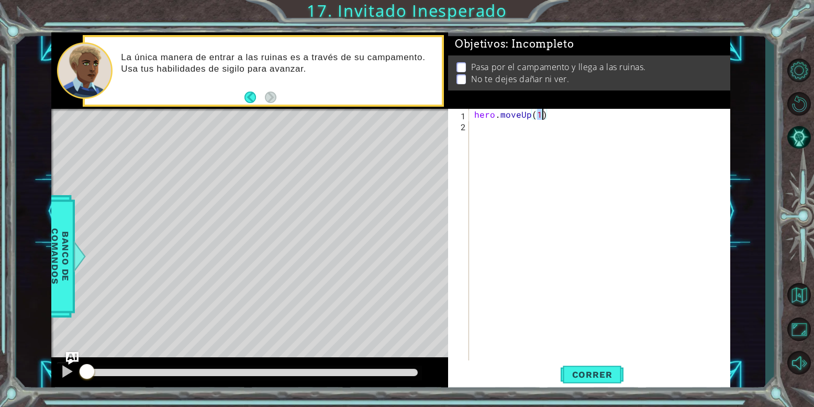
drag, startPoint x: 499, startPoint y: 127, endPoint x: 506, endPoint y: 130, distance: 7.5
click at [506, 130] on div "hero . moveUp ( 1 )" at bounding box center [602, 246] width 261 height 275
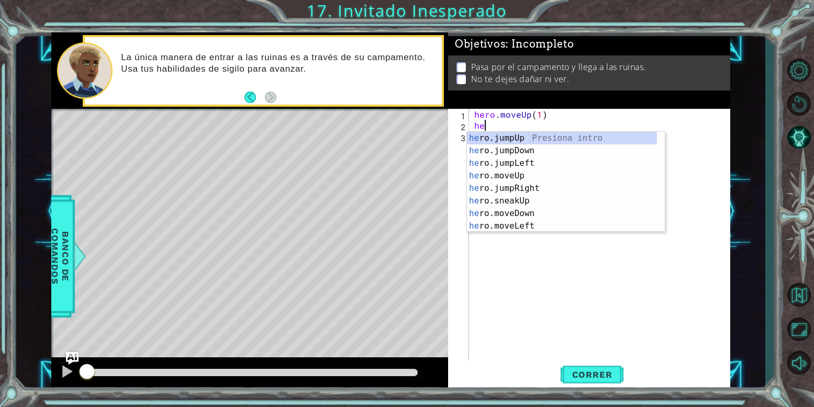
scroll to position [0, 1]
type textarea "her"
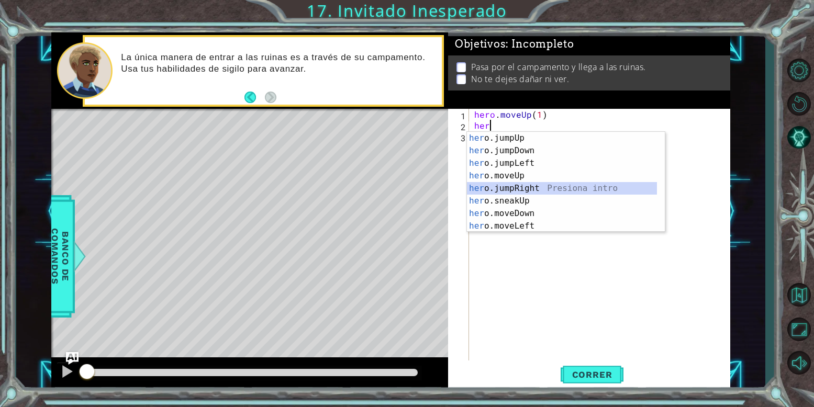
click at [528, 192] on div "her o.jumpUp Presiona intro her o.jumpDown Presiona intro her o.jumpLeft Presio…" at bounding box center [562, 195] width 190 height 126
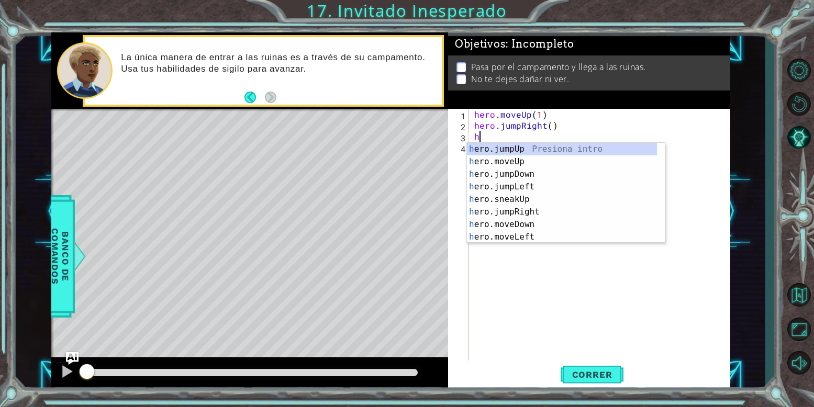
scroll to position [0, 1]
type textarea "hero"
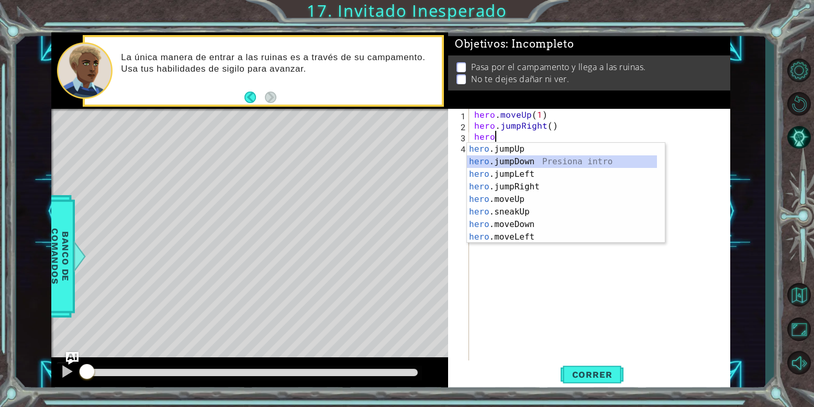
click at [520, 164] on div "hero .jumpUp Presiona intro hero .jumpDown Presiona intro hero .jumpLeft Presio…" at bounding box center [562, 206] width 190 height 126
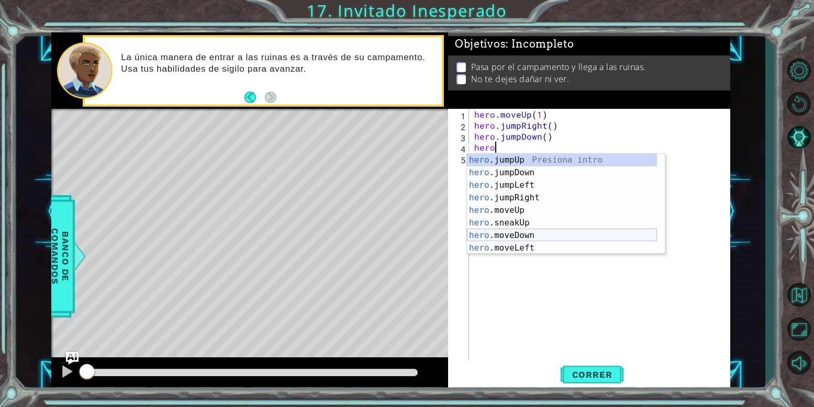
click at [527, 234] on div "hero .jumpUp Presiona intro hero .jumpDown Presiona intro hero .jumpLeft Presio…" at bounding box center [562, 217] width 190 height 126
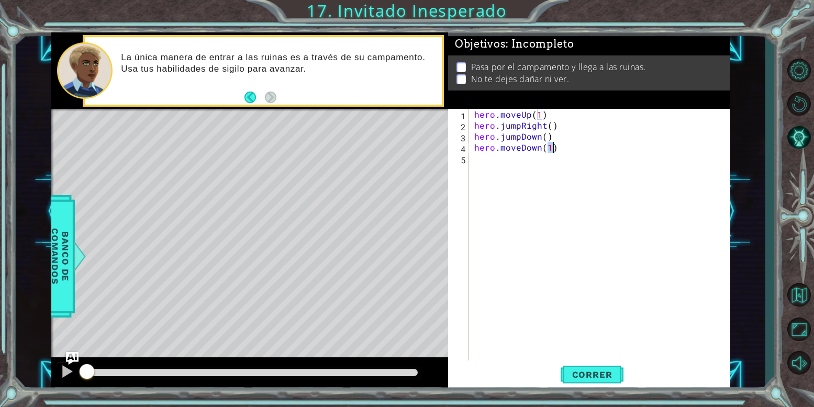
type textarea "hero.moveDown(1)"
click at [526, 155] on div "hero . moveUp ( 1 ) hero . jumpRight ( ) hero . jumpDown ( ) hero . moveDown ( …" at bounding box center [602, 246] width 261 height 275
click at [555, 148] on div "hero . moveUp ( 1 ) hero . jumpRight ( ) hero . jumpDown ( ) hero . moveDown ( …" at bounding box center [602, 246] width 261 height 275
click at [562, 147] on div "hero . moveUp ( 1 ) hero . jumpRight ( ) hero . jumpDown ( ) hero . moveDown ( …" at bounding box center [602, 246] width 261 height 275
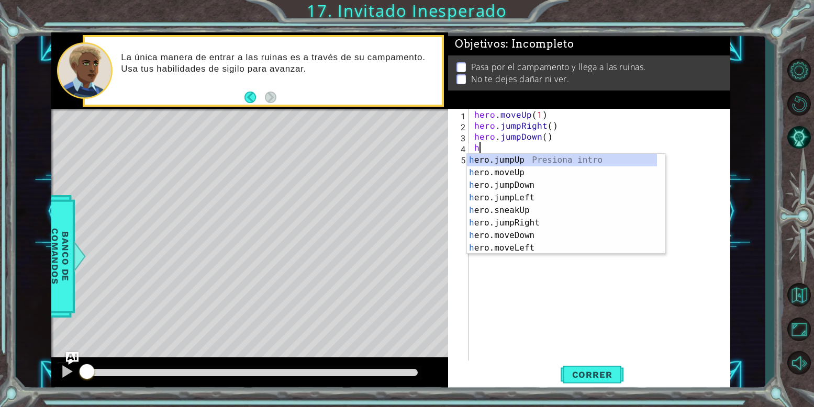
type textarea "h"
type textarea "hero.jumpDown()"
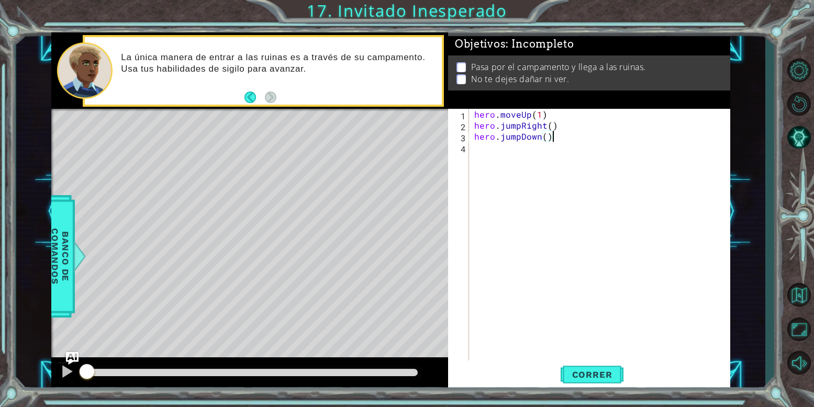
click at [527, 158] on div "hero . moveUp ( 1 ) hero . jumpRight ( ) hero . jumpDown ( )" at bounding box center [602, 246] width 261 height 275
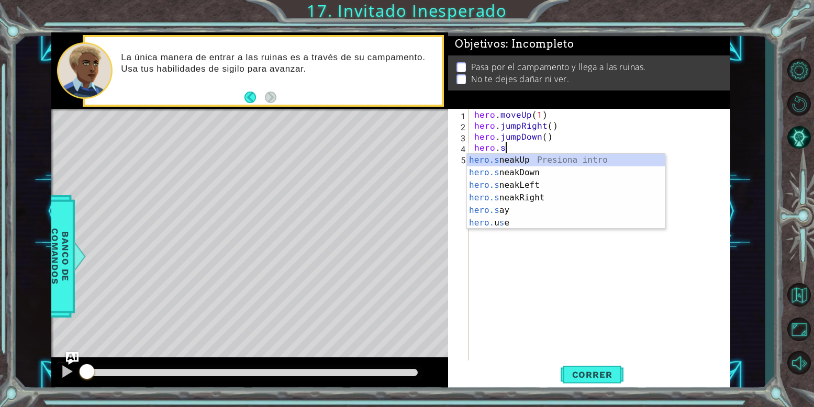
scroll to position [0, 3]
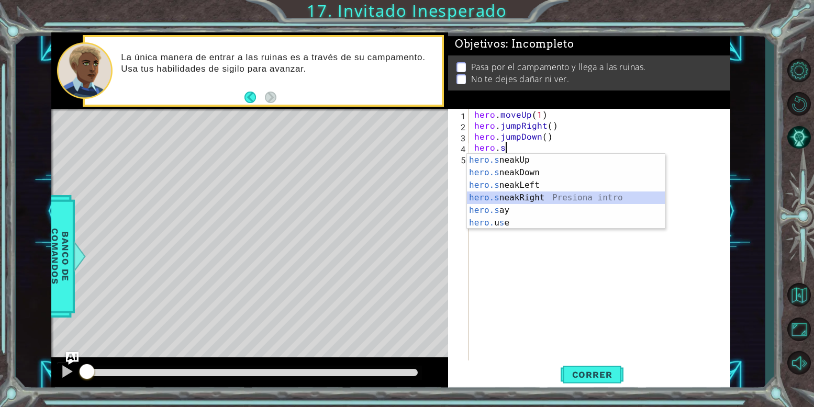
click at [541, 200] on div "hero.s neakUp Presiona intro hero.s neakDown Presiona intro hero.s neakLeft Pre…" at bounding box center [566, 204] width 198 height 101
type textarea "hero.sneakRight(1)"
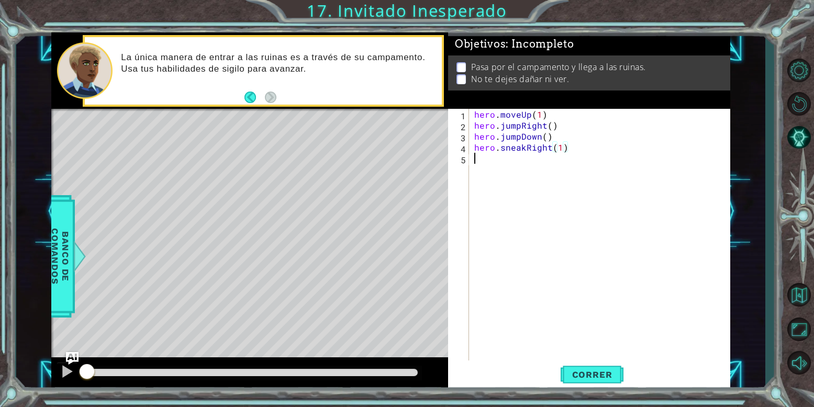
click at [539, 179] on div "hero . moveUp ( 1 ) hero . jumpRight ( ) hero . jumpDown ( ) hero . sneakRight …" at bounding box center [602, 246] width 261 height 275
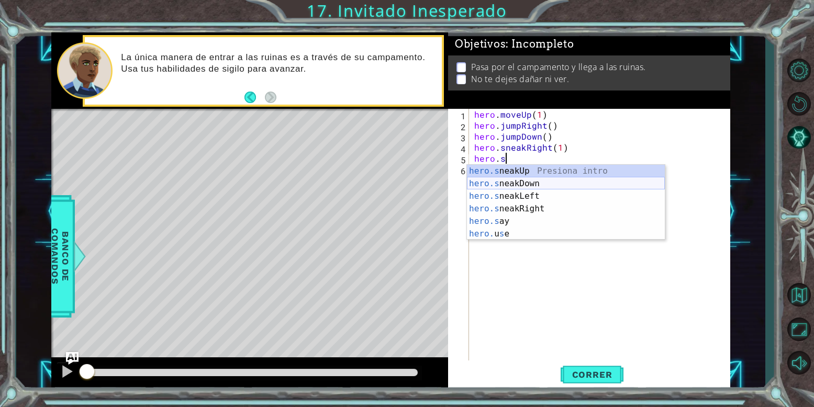
click at [533, 179] on div "hero.s neakUp Presiona intro hero.s neakDown Presiona intro hero.s neakLeft Pre…" at bounding box center [566, 215] width 198 height 101
type textarea "hero.sneakDown(1)"
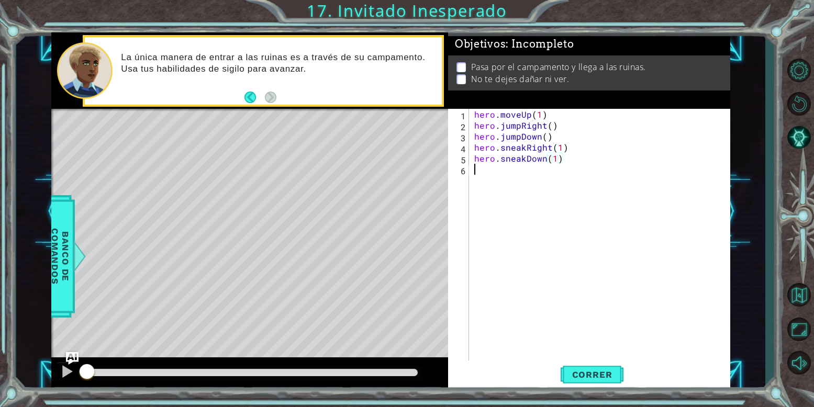
click at [533, 179] on div "hero . moveUp ( 1 ) hero . jumpRight ( ) hero . jumpDown ( ) hero . sneakRight …" at bounding box center [602, 246] width 261 height 275
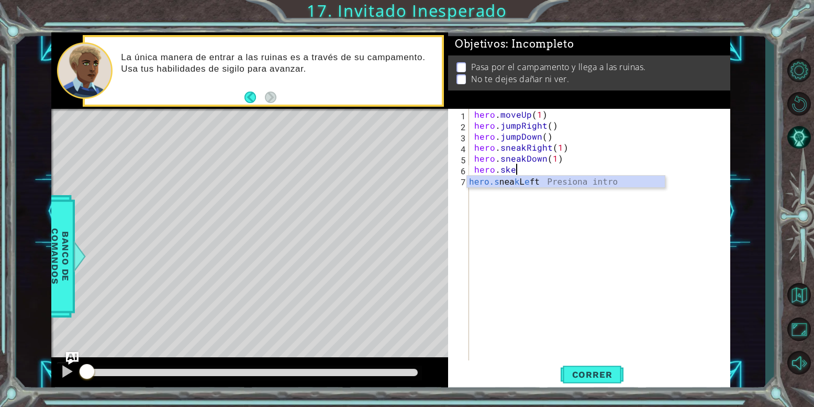
scroll to position [0, 3]
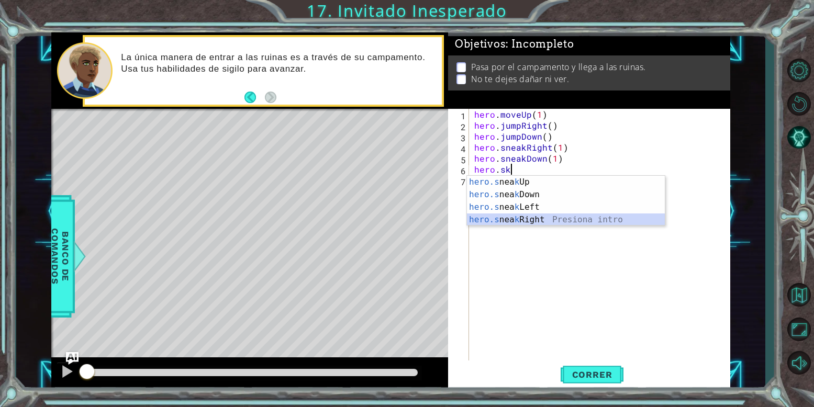
click at [512, 219] on div "hero.s nea k Up Presiona intro hero.s nea k Down Presiona intro hero.s nea k Le…" at bounding box center [566, 213] width 198 height 75
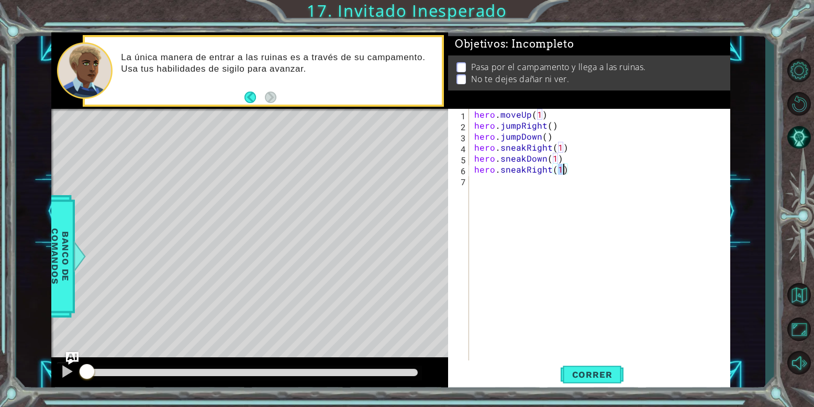
type textarea "hero.sneakRight(2)"
click at [499, 185] on div "hero . moveUp ( 1 ) hero . jumpRight ( ) hero . jumpDown ( ) hero . sneakRight …" at bounding box center [602, 246] width 261 height 275
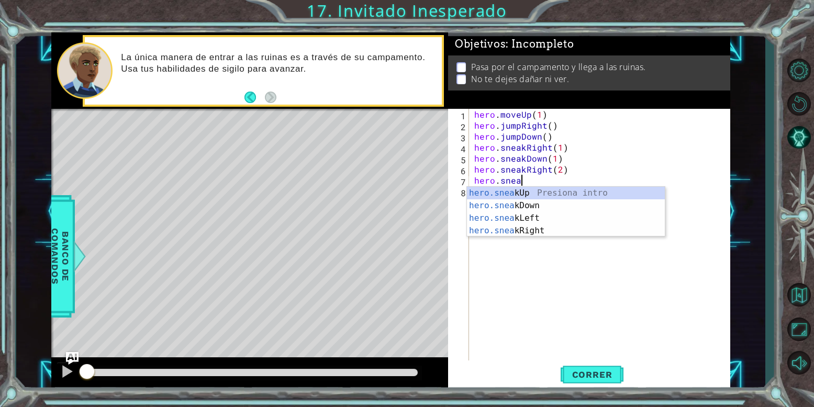
scroll to position [0, 5]
click at [508, 192] on div "hero.sneak Up Presiona intro hero.sneak Down Presiona intro hero.sneak Left Pre…" at bounding box center [566, 224] width 198 height 75
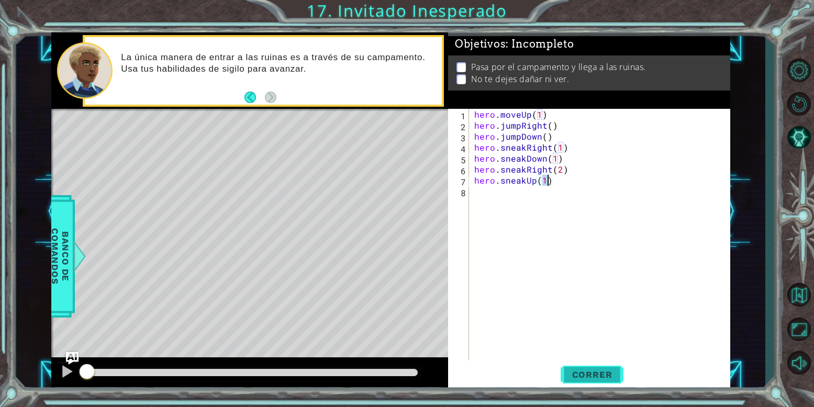
type textarea "hero.sneakUp(1)"
click at [581, 374] on span "Correr" at bounding box center [592, 375] width 61 height 10
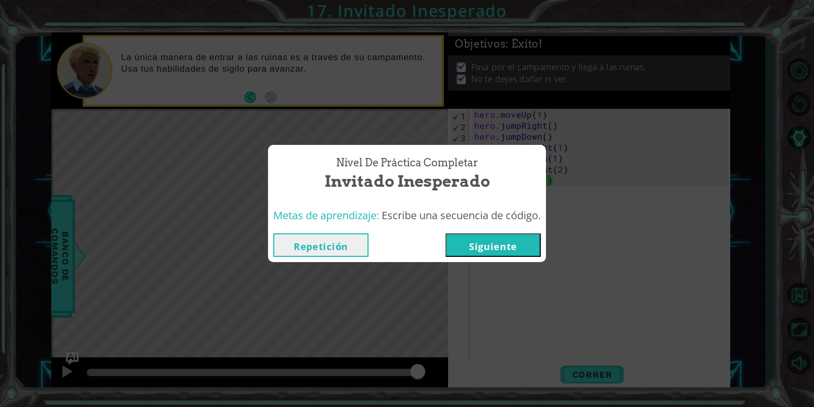
click at [482, 239] on button "Siguiente" at bounding box center [493, 246] width 95 height 24
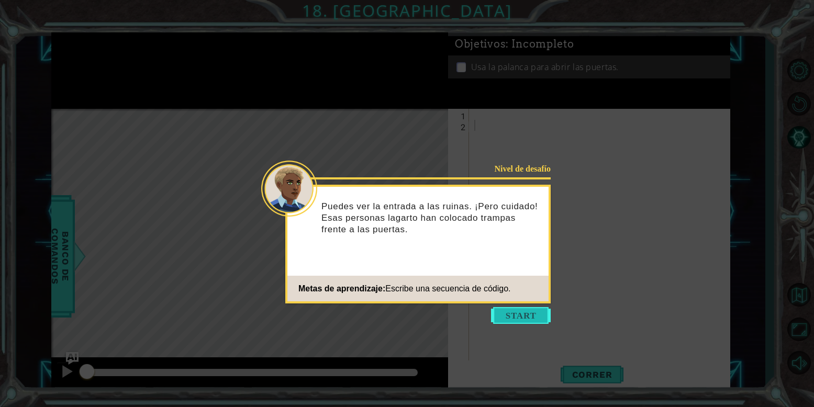
click at [528, 318] on button "Start" at bounding box center [521, 315] width 60 height 17
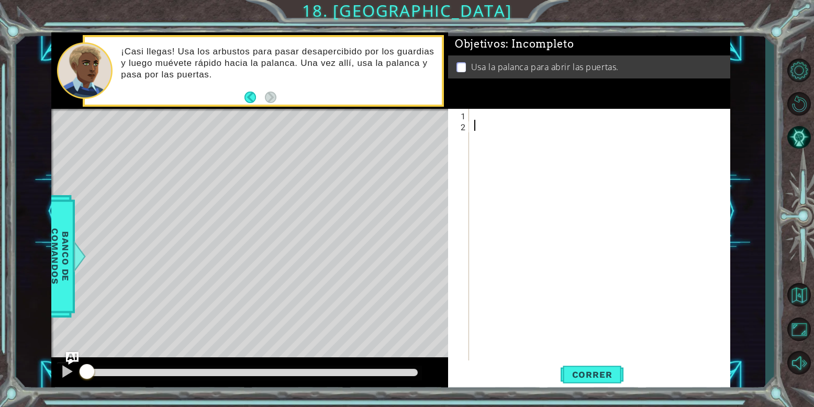
click at [485, 114] on div at bounding box center [602, 246] width 261 height 275
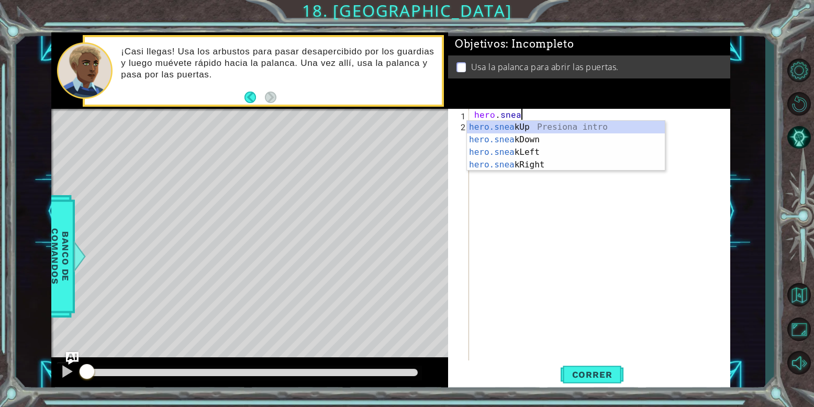
scroll to position [0, 5]
click at [501, 163] on div "hero.sneak Up Presiona intro hero.sneak Down Presiona intro hero.sneak Left Pre…" at bounding box center [566, 158] width 198 height 75
type textarea "hero.sneakRight(1)"
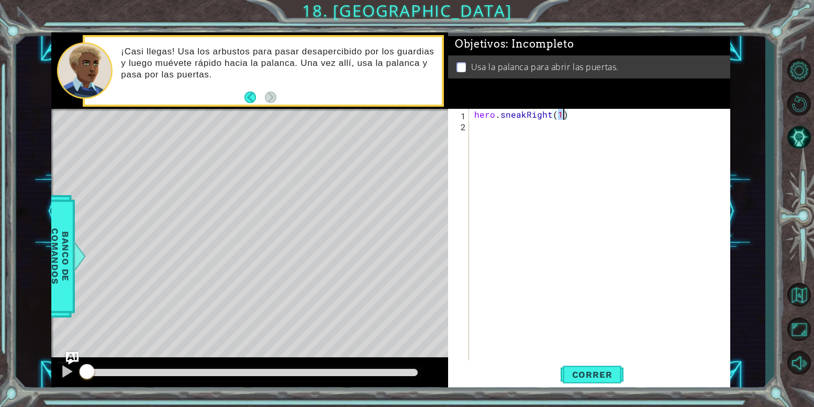
click at [487, 134] on div "hero . sneakRight ( 1 )" at bounding box center [602, 246] width 261 height 275
click at [548, 122] on div "hero . sneakRight ( 1 ) hero . sneakUp ( 1 )" at bounding box center [602, 246] width 261 height 275
type textarea "hero.sneakUp(2)"
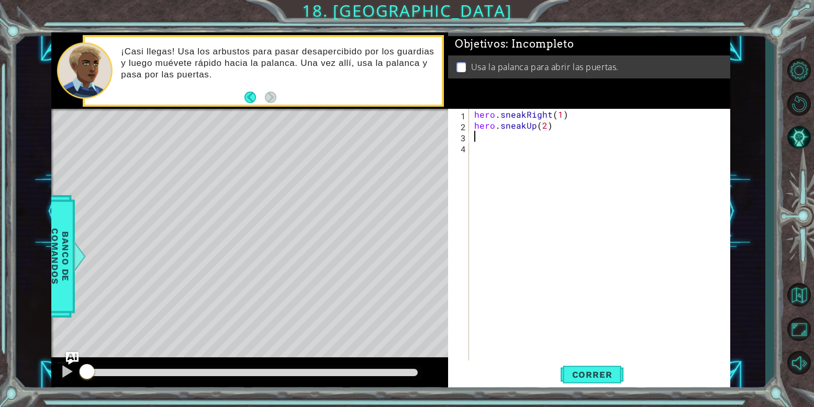
click at [485, 134] on div "hero . sneakRight ( 1 ) hero . sneakUp ( 2 )" at bounding box center [602, 246] width 261 height 275
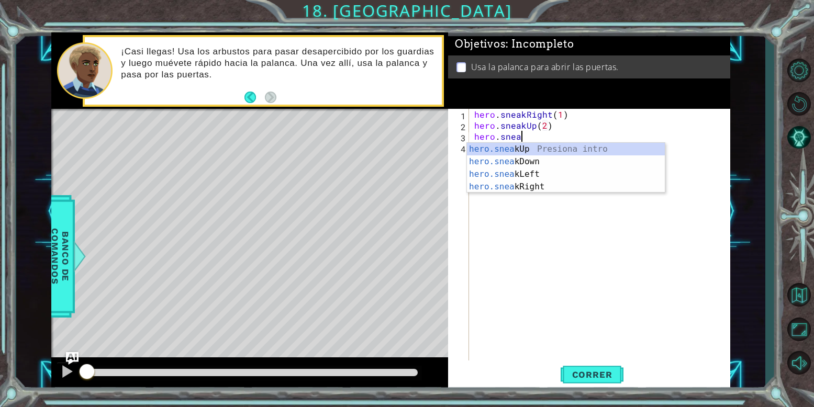
scroll to position [0, 5]
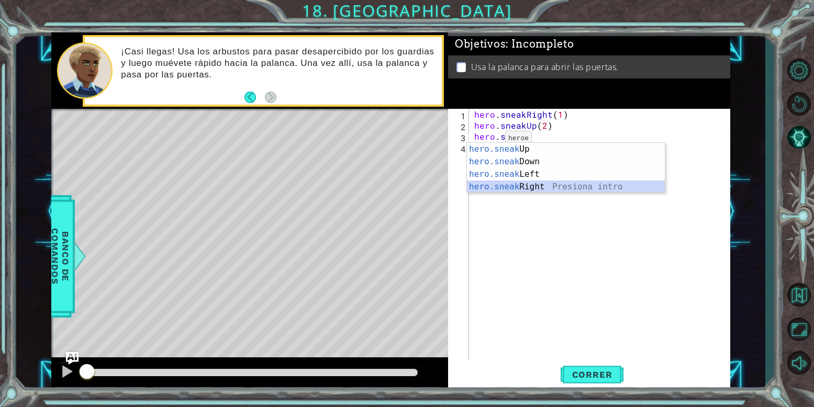
click at [505, 186] on div "hero.sneak Up Presiona intro hero.sneak Down Presiona intro hero.sneak Left Pre…" at bounding box center [566, 180] width 198 height 75
type textarea "hero.sneakRight(1)"
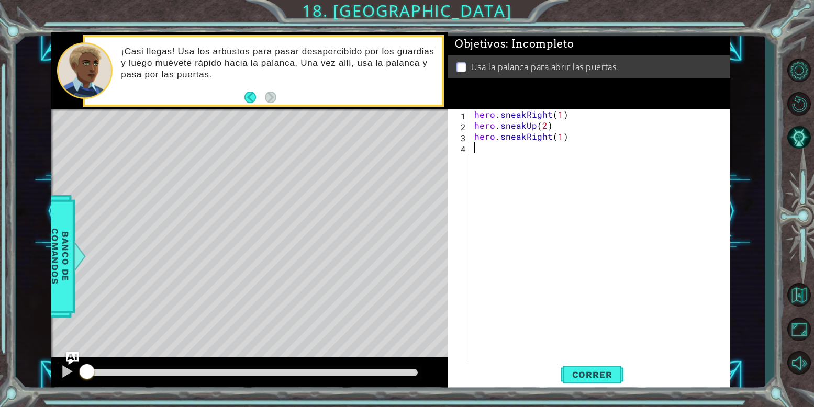
click at [513, 155] on div "hero . sneakRight ( 1 ) hero . sneakUp ( 2 ) hero . sneakRight ( 1 )" at bounding box center [602, 246] width 261 height 275
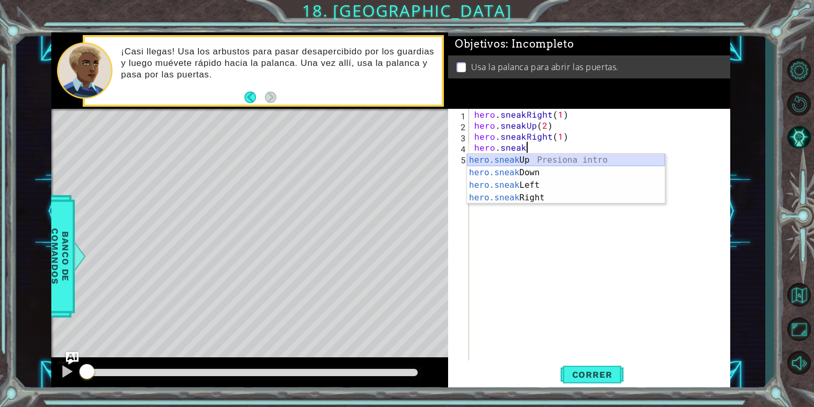
click at [541, 164] on div "hero.sneak Up Presiona intro hero.sneak Down Presiona intro hero.sneak Left Pre…" at bounding box center [566, 191] width 198 height 75
type textarea "hero.sneakUp(1)"
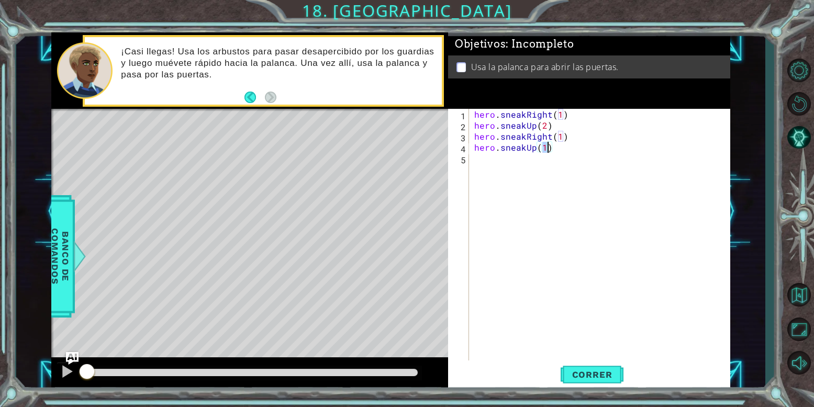
click at [515, 163] on div "hero . sneakRight ( 1 ) hero . sneakUp ( 2 ) hero . sneakRight ( 1 ) hero . sne…" at bounding box center [602, 246] width 261 height 275
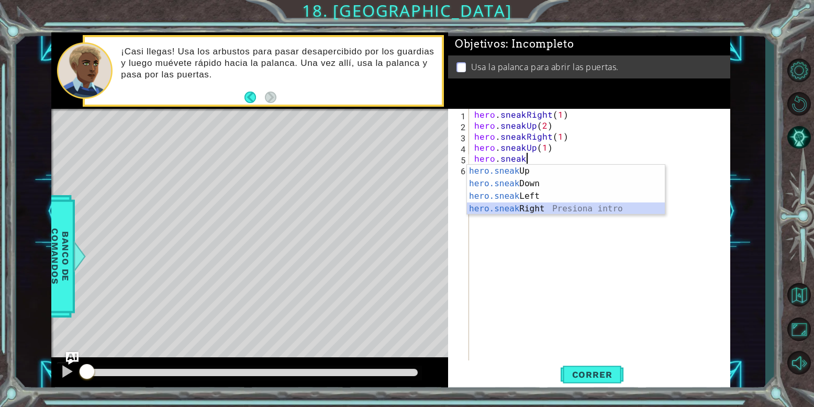
click at [537, 209] on div "hero.sneak Up Presiona intro hero.sneak Down Presiona intro hero.sneak Left Pre…" at bounding box center [566, 202] width 198 height 75
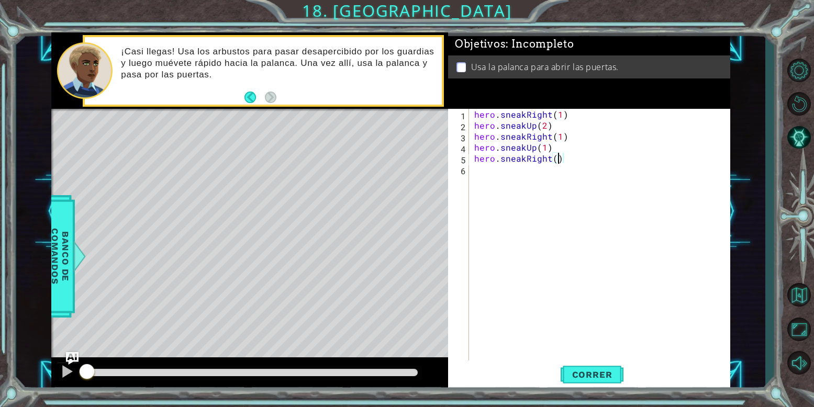
type textarea "hero.sneakRight(2)"
click at [511, 171] on div "hero . sneakRight ( 1 ) hero . sneakUp ( 2 ) hero . sneakRight ( 1 ) hero . sne…" at bounding box center [602, 246] width 261 height 275
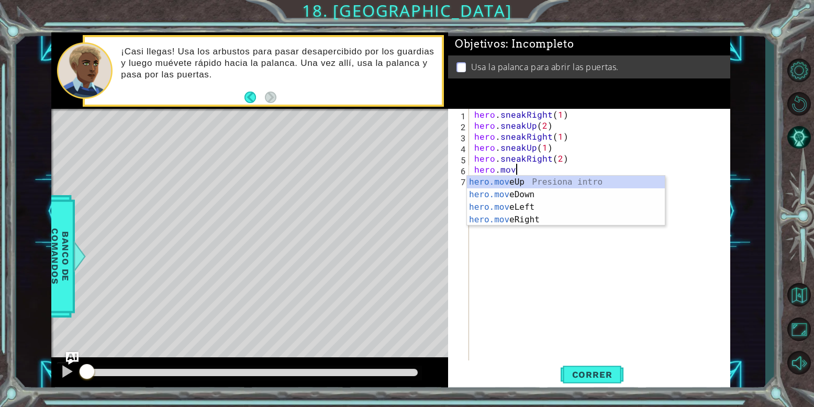
scroll to position [0, 4]
click at [540, 194] on div "hero.move Up Presiona intro hero.move Down Presiona intro hero.move Left Presio…" at bounding box center [566, 213] width 198 height 75
type textarea "hero.moveDown(1)"
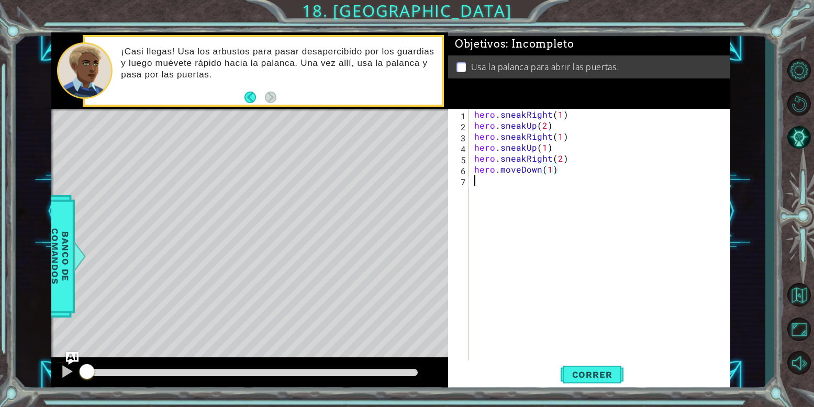
click at [533, 185] on div "hero . sneakRight ( 1 ) hero . sneakUp ( 2 ) hero . sneakRight ( 1 ) hero . sne…" at bounding box center [602, 246] width 261 height 275
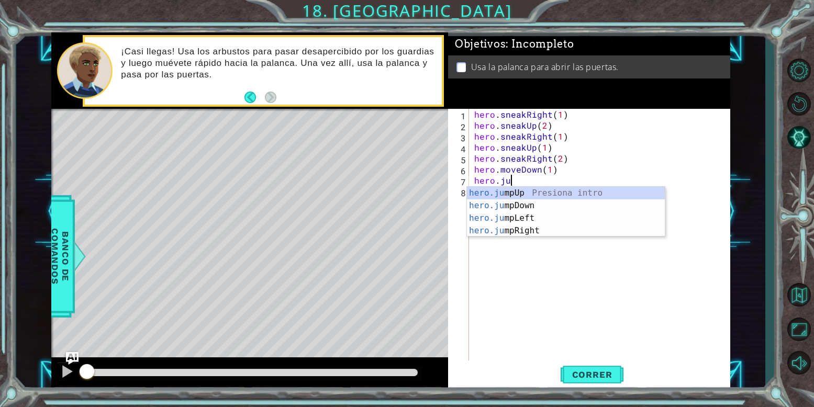
type textarea "hero.jum"
click at [538, 209] on div "hero.jum pUp Presiona intro hero.jum pDown Presiona intro hero.jum pLeft Presio…" at bounding box center [566, 224] width 198 height 75
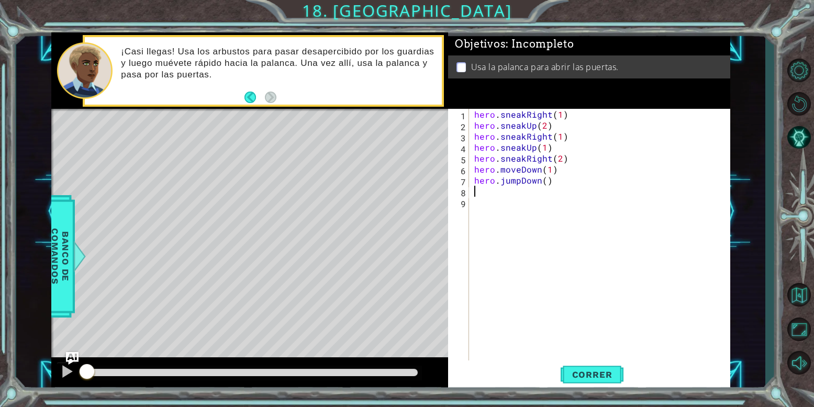
click at [529, 190] on div "hero . sneakRight ( 1 ) hero . sneakUp ( 2 ) hero . sneakRight ( 1 ) hero . sne…" at bounding box center [602, 246] width 261 height 275
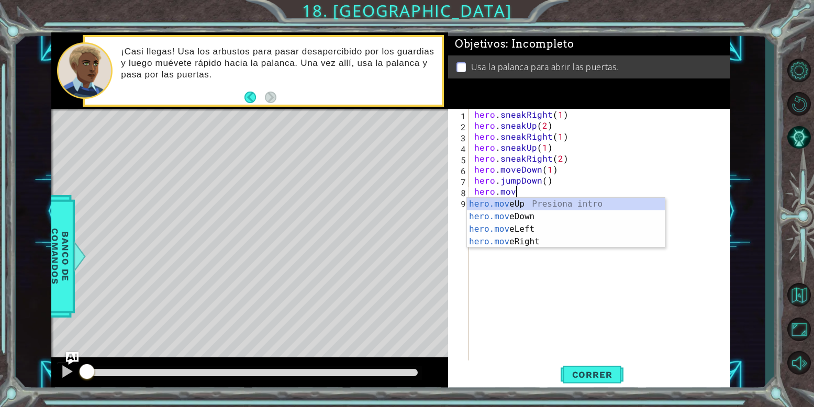
scroll to position [0, 4]
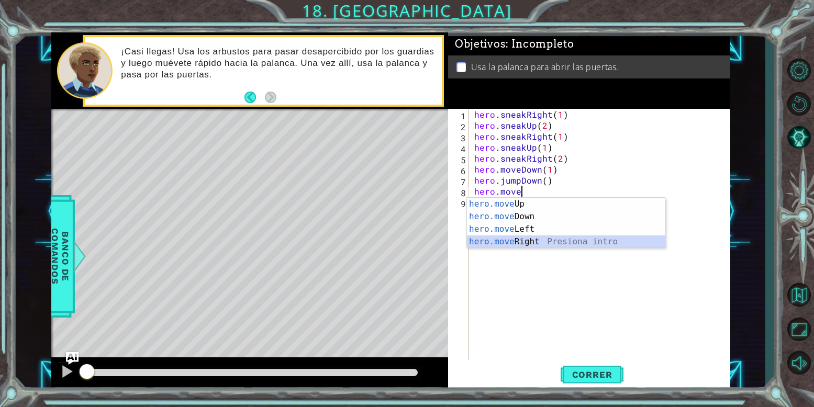
click at [522, 236] on div "hero.move Up Presiona intro hero.move Down Presiona intro hero.move Left Presio…" at bounding box center [566, 235] width 198 height 75
type textarea "hero.moveRight(1)"
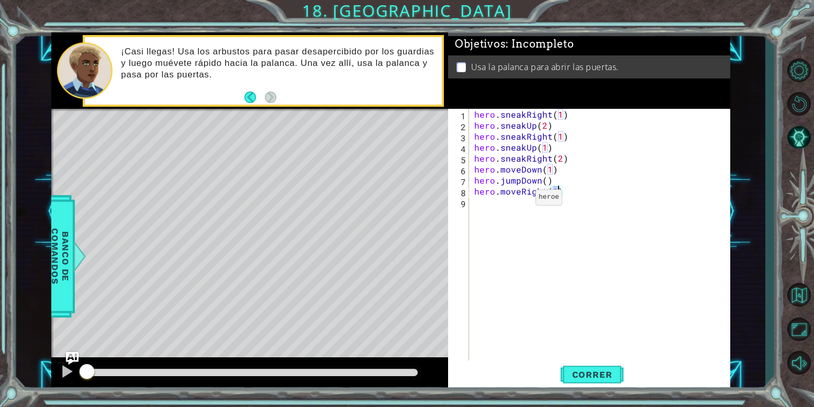
click at [518, 200] on div "hero . sneakRight ( 1 ) hero . sneakUp ( 2 ) hero . sneakRight ( 1 ) hero . sne…" at bounding box center [602, 246] width 261 height 275
click at [557, 194] on div "hero . sneakRight ( 1 ) hero . sneakUp ( 2 ) hero . sneakRight ( 1 ) hero . sne…" at bounding box center [602, 246] width 261 height 275
type textarea "hero.moveRight(2)"
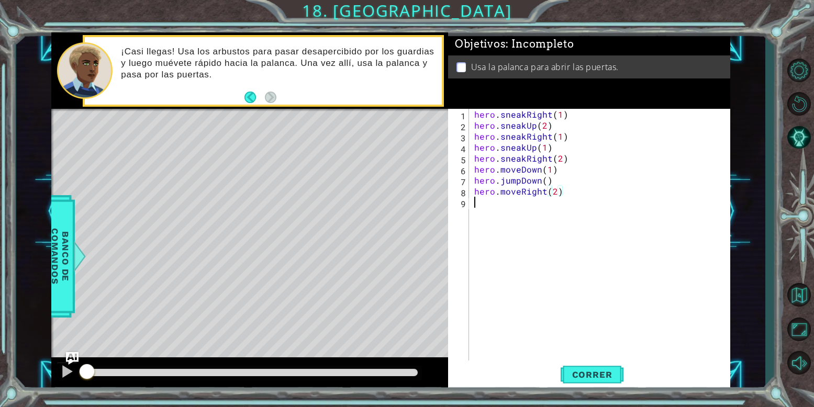
click at [482, 201] on div "hero . sneakRight ( 1 ) hero . sneakUp ( 2 ) hero . sneakRight ( 1 ) hero . sne…" at bounding box center [602, 246] width 261 height 275
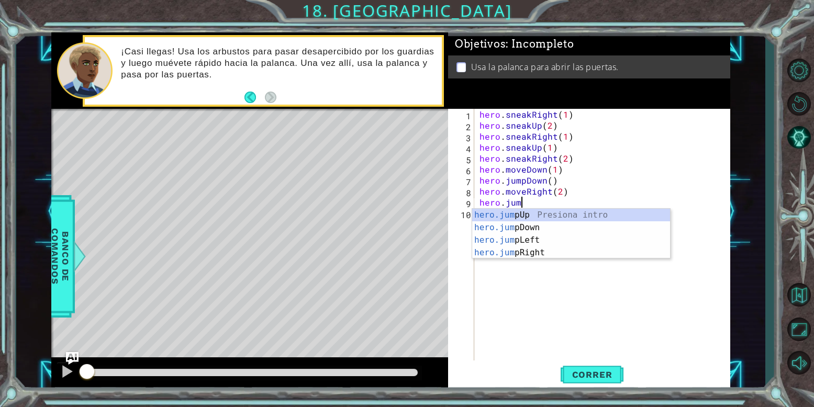
type textarea "hero.jump"
click at [550, 217] on div "hero.jump Up Presiona intro hero.jump Down Presiona intro hero.jump Left Presio…" at bounding box center [571, 246] width 198 height 75
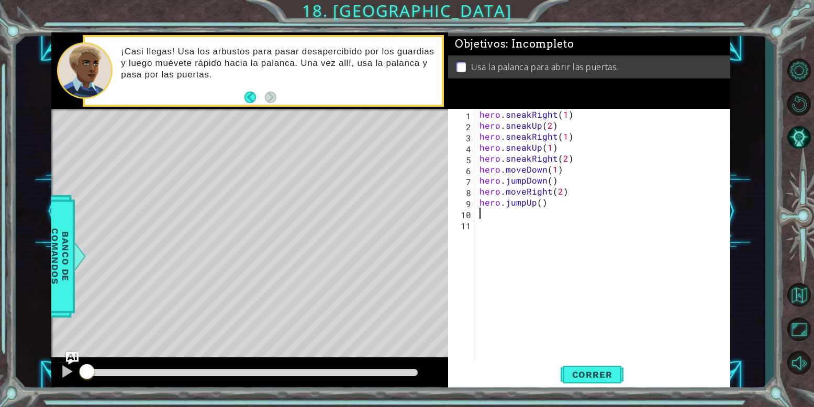
click at [505, 215] on div "hero . sneakRight ( 1 ) hero . sneakUp ( 2 ) hero . sneakRight ( 1 ) hero . sne…" at bounding box center [606, 246] width 256 height 275
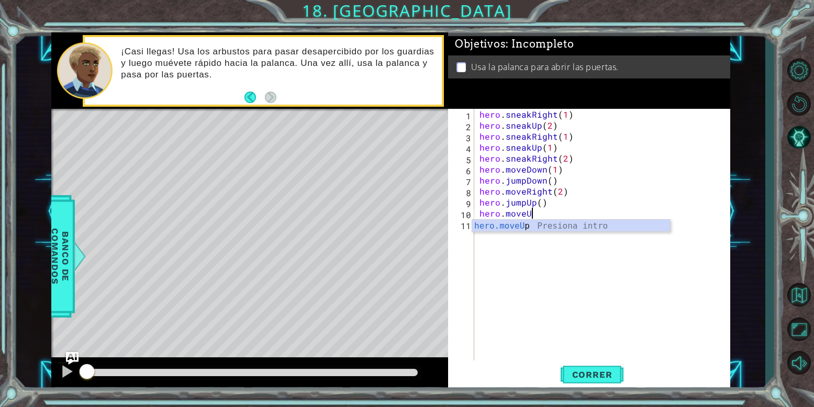
scroll to position [0, 5]
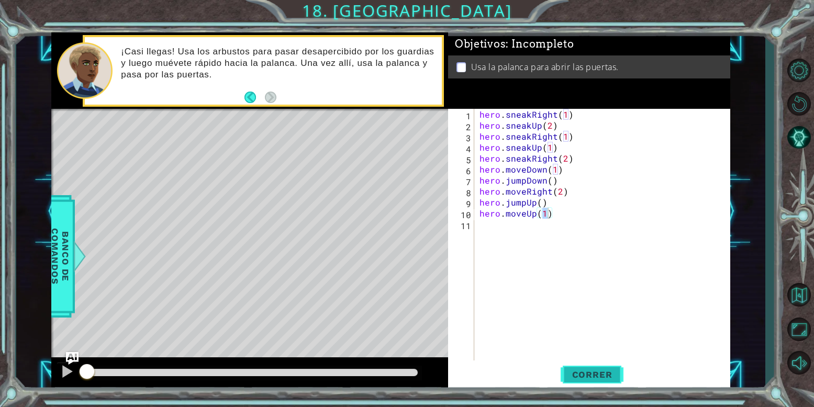
drag, startPoint x: 579, startPoint y: 375, endPoint x: 573, endPoint y: 367, distance: 9.9
click at [573, 367] on button "Correr" at bounding box center [592, 375] width 63 height 28
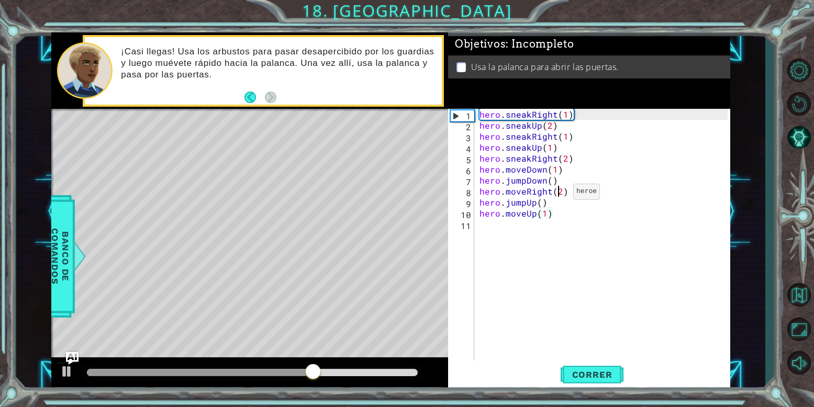
click at [561, 194] on div "hero . sneakRight ( 1 ) hero . sneakUp ( 2 ) hero . sneakRight ( 1 ) hero . sne…" at bounding box center [606, 246] width 256 height 275
click at [593, 185] on div "hero . sneakRight ( 1 ) hero . sneakUp ( 2 ) hero . sneakRight ( 1 ) hero . sne…" at bounding box center [606, 246] width 256 height 275
click at [576, 157] on div "hero . sneakRight ( 1 ) hero . sneakUp ( 2 ) hero . sneakRight ( 1 ) hero . sne…" at bounding box center [606, 246] width 256 height 275
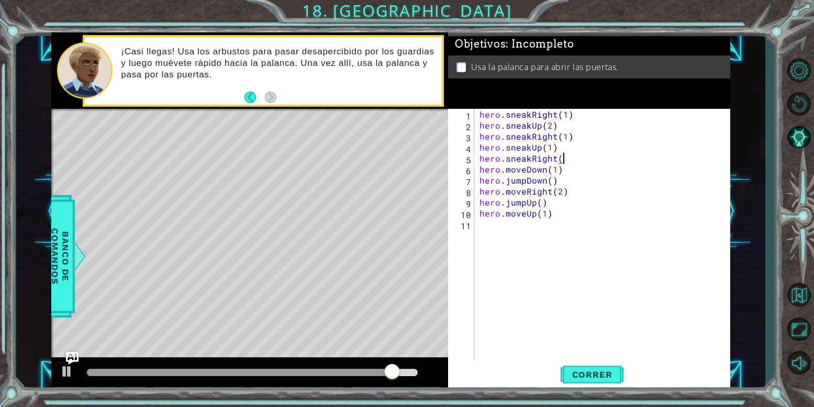
type textarea "hero.sneakRight()"
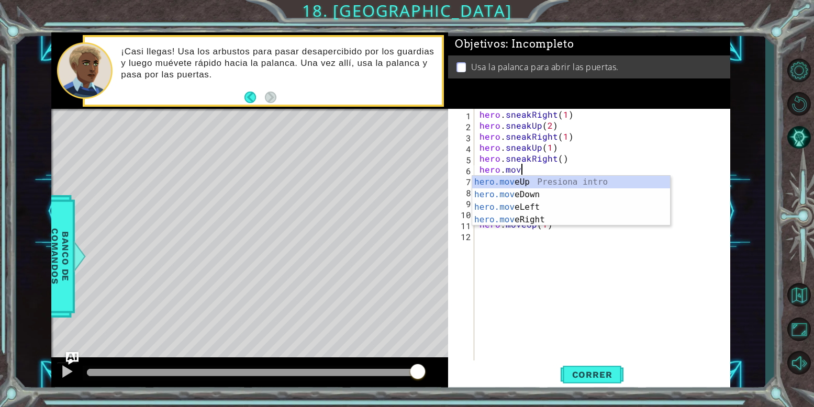
scroll to position [0, 4]
click at [555, 219] on div "hero.move Up Presiona intro hero.move Down Presiona intro hero.move Left Presio…" at bounding box center [571, 213] width 198 height 75
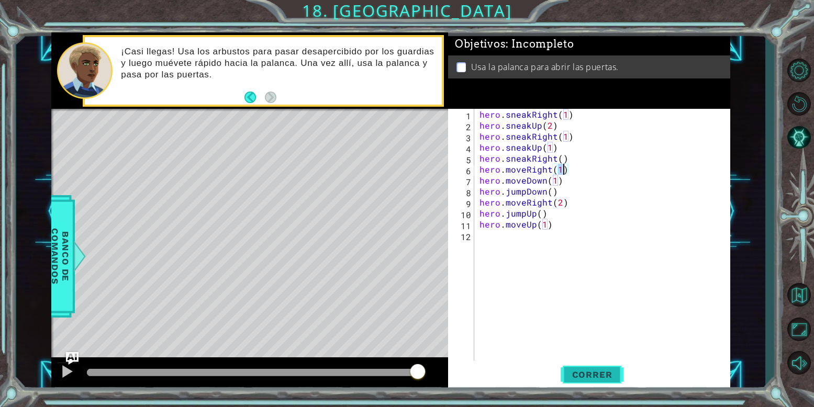
type textarea "hero.moveRight(1)"
click at [581, 372] on span "Correr" at bounding box center [592, 375] width 61 height 10
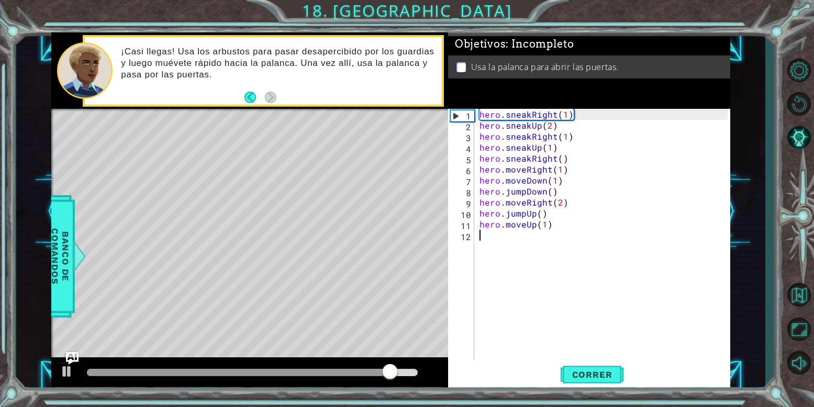
click at [515, 259] on div "hero . sneakRight ( 1 ) hero . sneakUp ( 2 ) hero . sneakRight ( 1 ) hero . sne…" at bounding box center [606, 246] width 256 height 275
click at [516, 259] on div "hero . sneakRight ( 1 ) hero . sneakUp ( 2 ) hero . sneakRight ( 1 ) hero . sne…" at bounding box center [606, 246] width 256 height 275
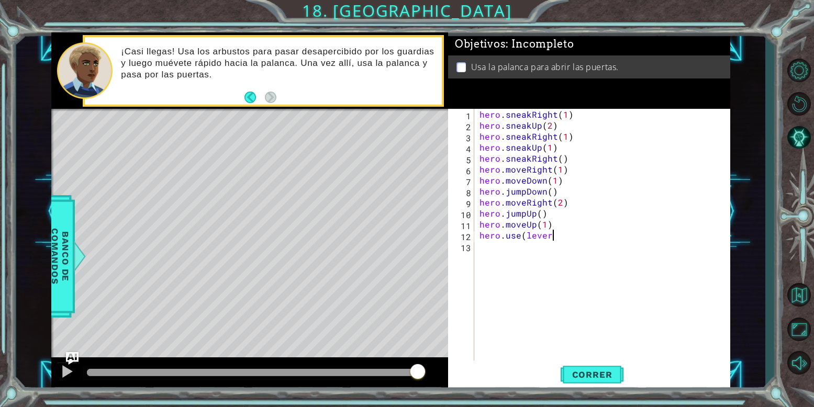
scroll to position [0, 7]
click at [612, 374] on span "Correr" at bounding box center [592, 375] width 61 height 10
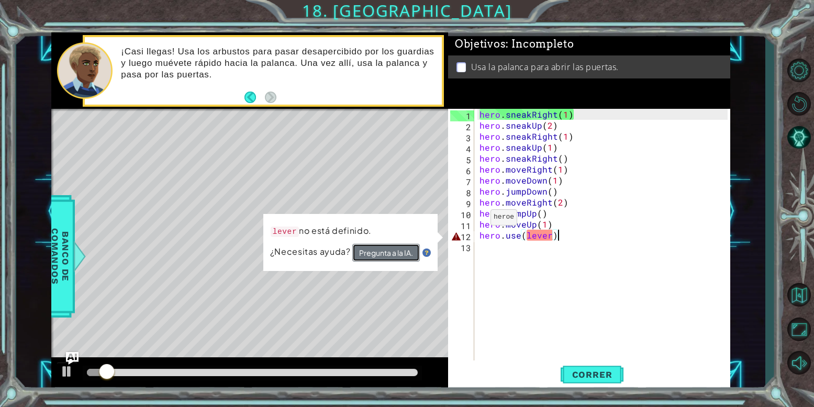
click at [378, 257] on button "Pregunta a la IA." at bounding box center [386, 253] width 68 height 18
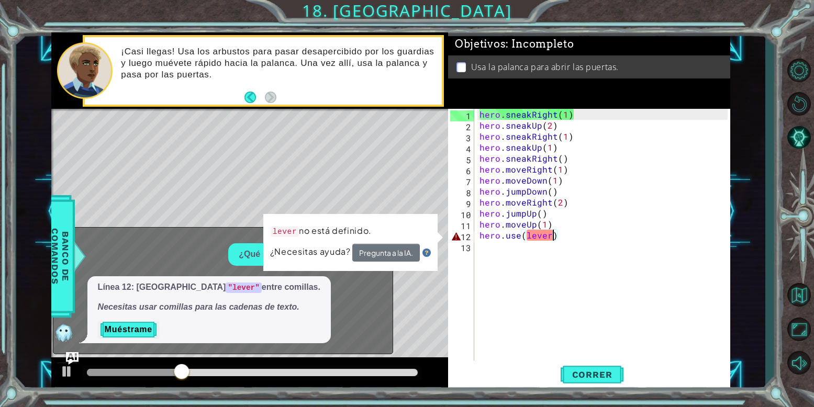
click at [553, 232] on div "hero . sneakRight ( 1 ) hero . sneakUp ( 2 ) hero . sneakRight ( 1 ) hero . sne…" at bounding box center [606, 246] width 256 height 275
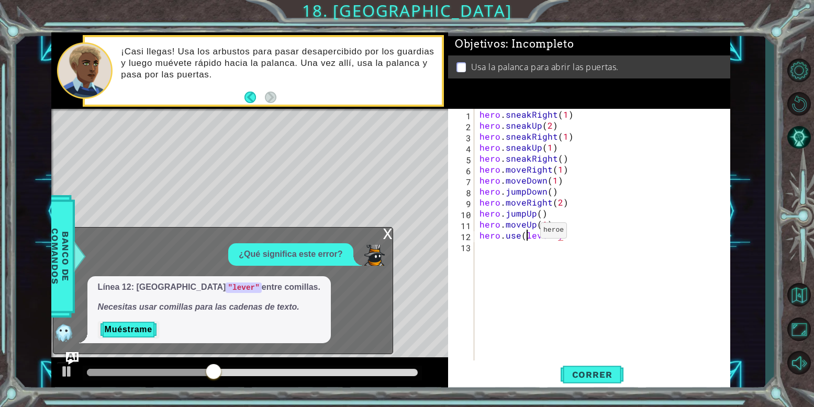
click at [528, 233] on div "hero . sneakRight ( 1 ) hero . sneakUp ( 2 ) hero . sneakRight ( 1 ) hero . sne…" at bounding box center [606, 246] width 256 height 275
type textarea "hero.use("lever")"
click at [589, 368] on button "Correr" at bounding box center [592, 375] width 63 height 28
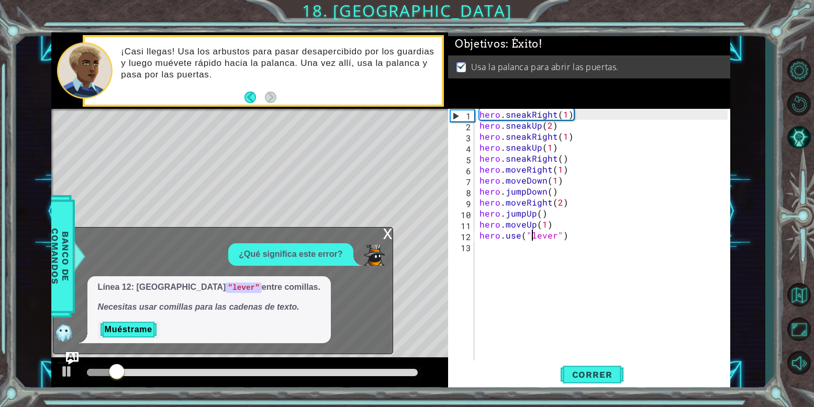
click at [389, 238] on div "x" at bounding box center [387, 233] width 9 height 10
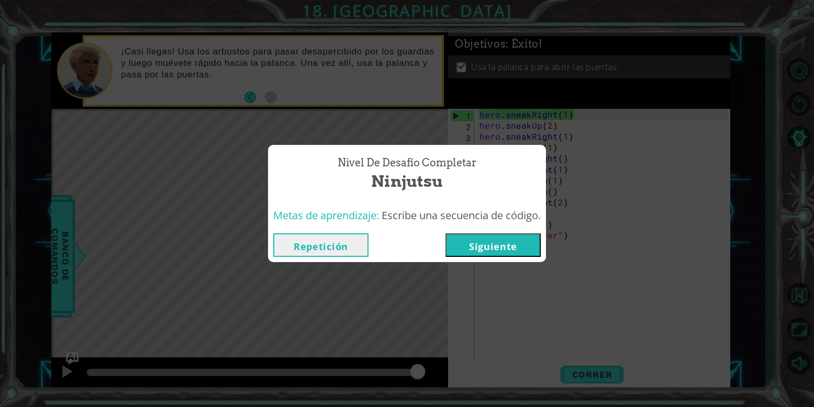
drag, startPoint x: 521, startPoint y: 245, endPoint x: 515, endPoint y: 245, distance: 5.8
click at [515, 245] on button "Siguiente" at bounding box center [493, 246] width 95 height 24
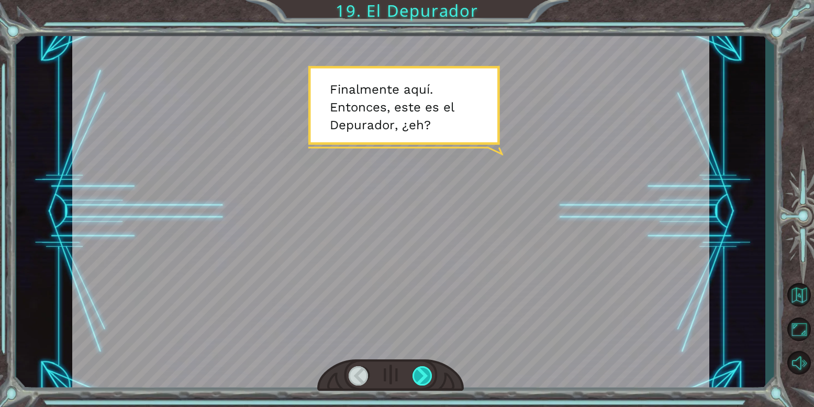
click at [422, 372] on div at bounding box center [423, 376] width 20 height 19
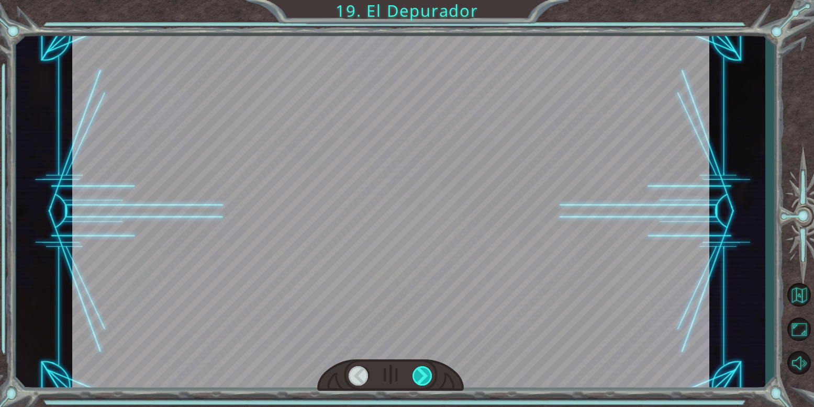
click at [422, 372] on div at bounding box center [423, 376] width 20 height 19
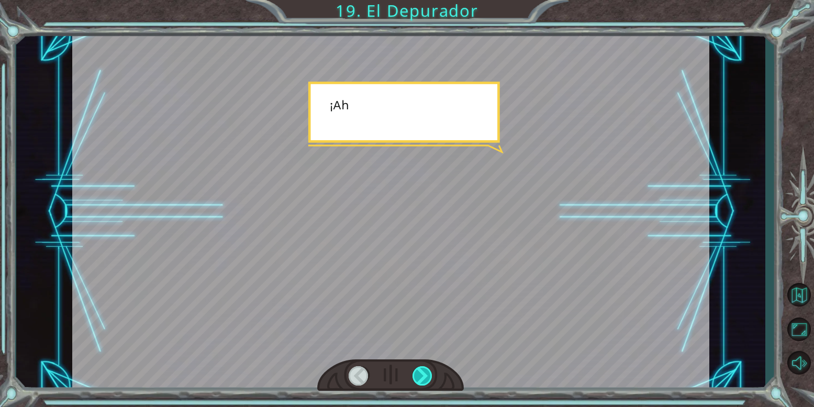
click at [422, 372] on div at bounding box center [423, 376] width 20 height 19
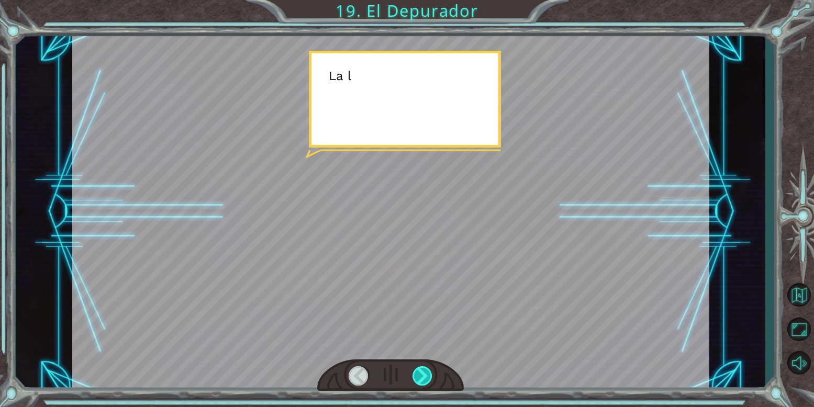
click at [422, 372] on div at bounding box center [423, 376] width 20 height 19
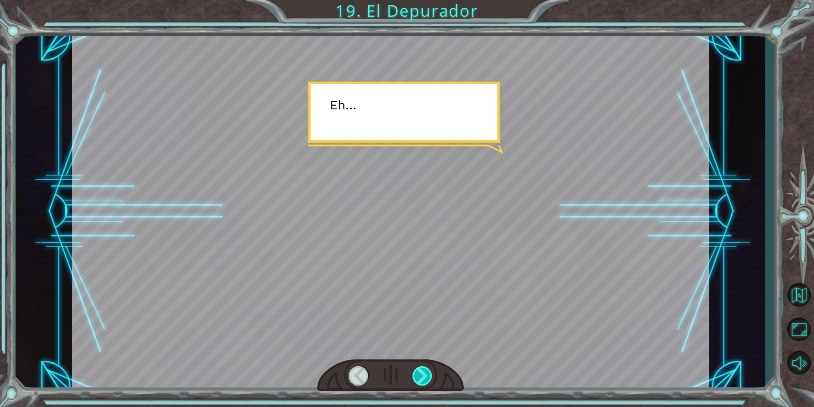
click at [422, 372] on div at bounding box center [423, 376] width 20 height 19
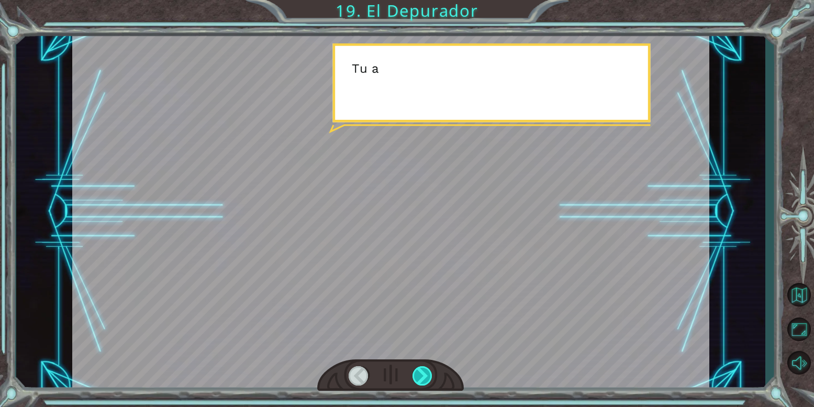
click at [422, 372] on div at bounding box center [423, 376] width 20 height 19
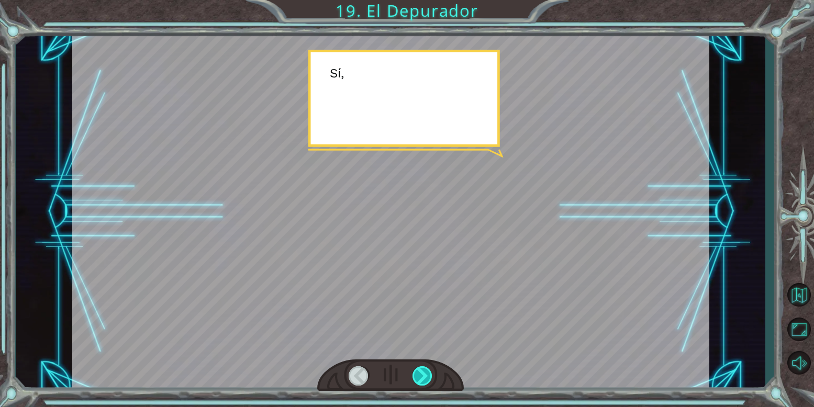
click at [422, 372] on div at bounding box center [423, 376] width 20 height 19
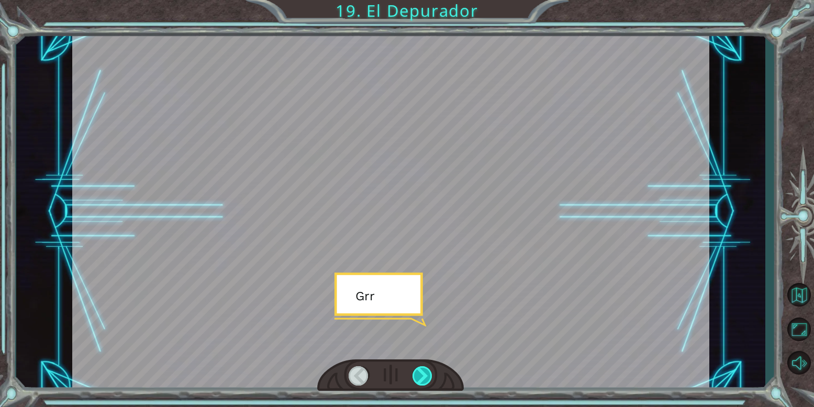
click at [422, 372] on div at bounding box center [423, 376] width 20 height 19
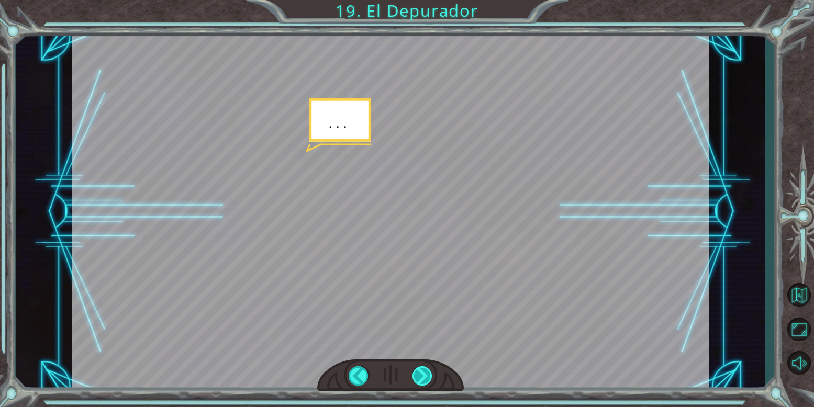
click at [422, 372] on div at bounding box center [423, 376] width 20 height 19
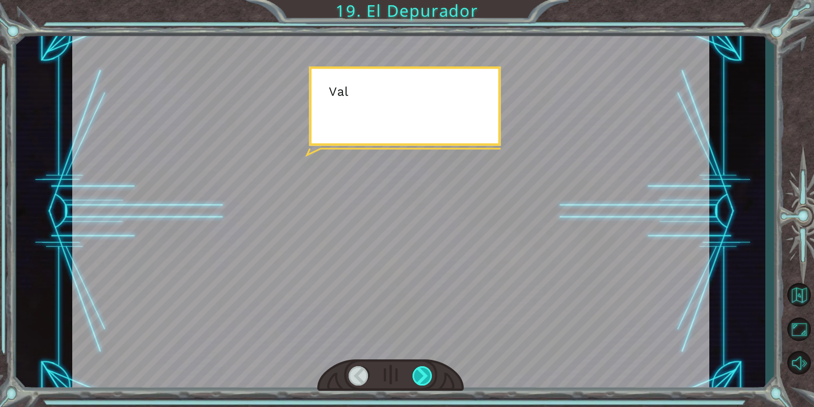
click at [422, 372] on div at bounding box center [423, 376] width 20 height 19
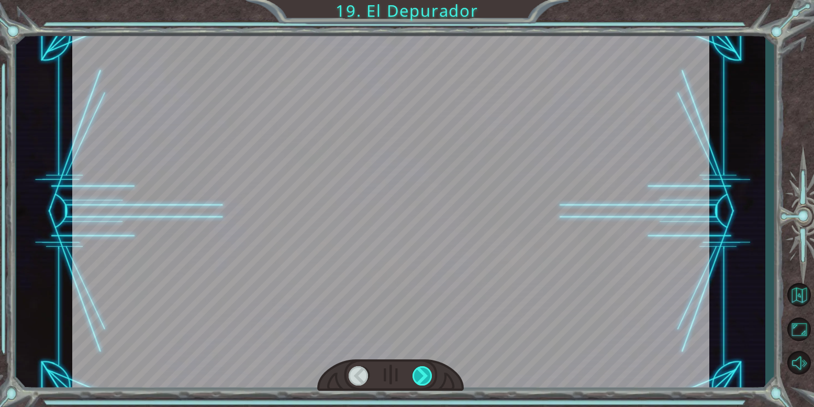
click at [422, 372] on div at bounding box center [423, 376] width 20 height 19
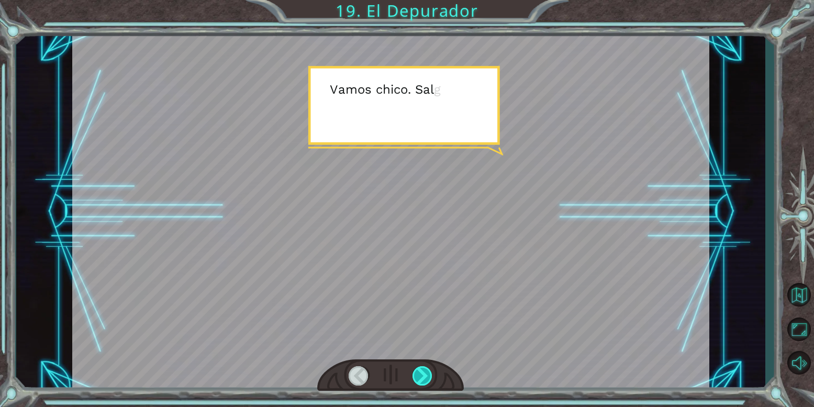
click at [422, 372] on div at bounding box center [423, 376] width 20 height 19
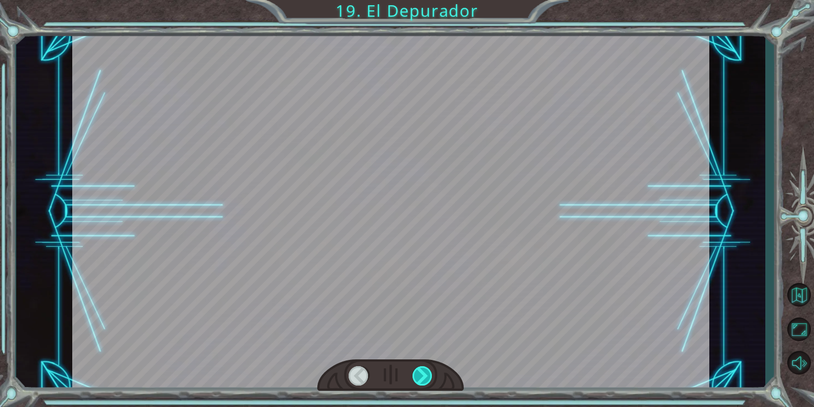
click at [422, 372] on div at bounding box center [423, 376] width 20 height 19
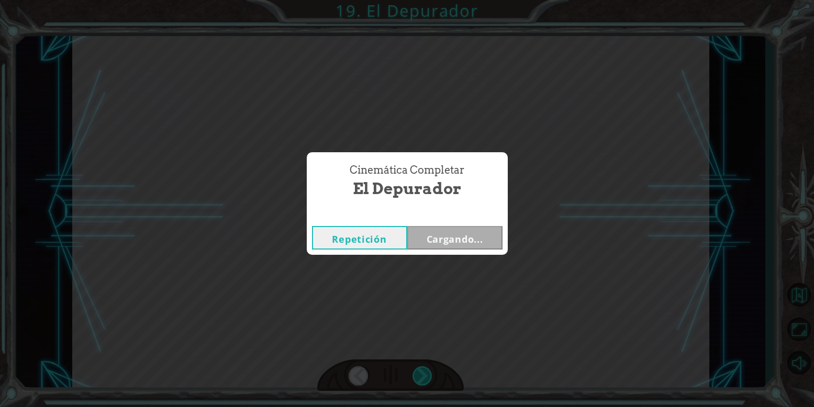
click at [422, 372] on div "Cinemática Completar El Depurador Repetición Cargando..." at bounding box center [407, 203] width 814 height 407
click at [456, 245] on button "Siguiente" at bounding box center [454, 238] width 95 height 24
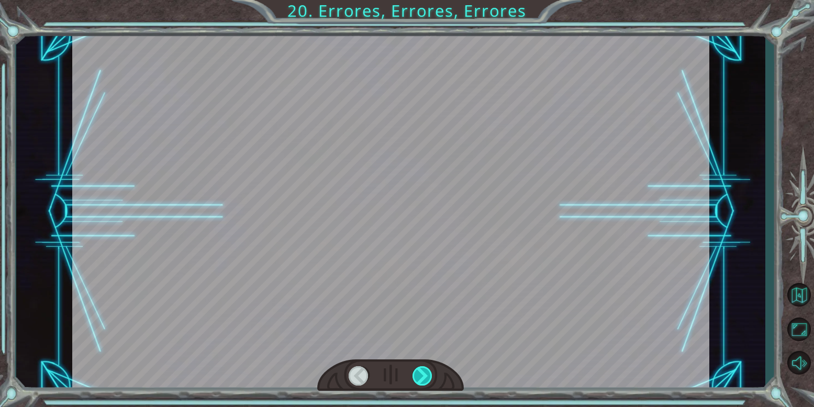
click at [424, 376] on div at bounding box center [423, 376] width 20 height 19
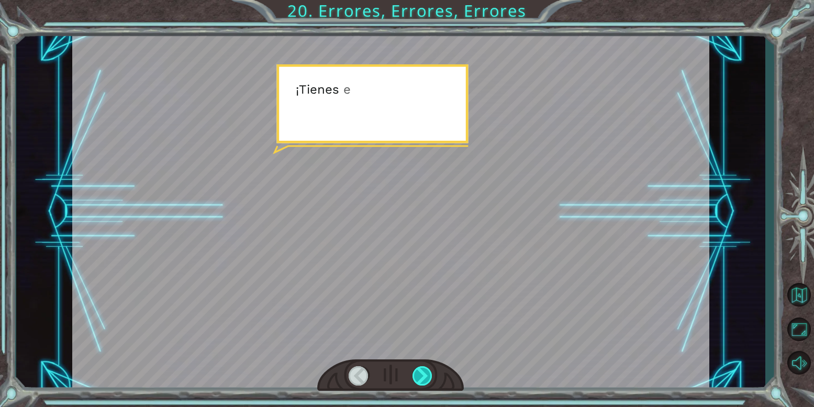
click at [424, 376] on div at bounding box center [423, 376] width 20 height 19
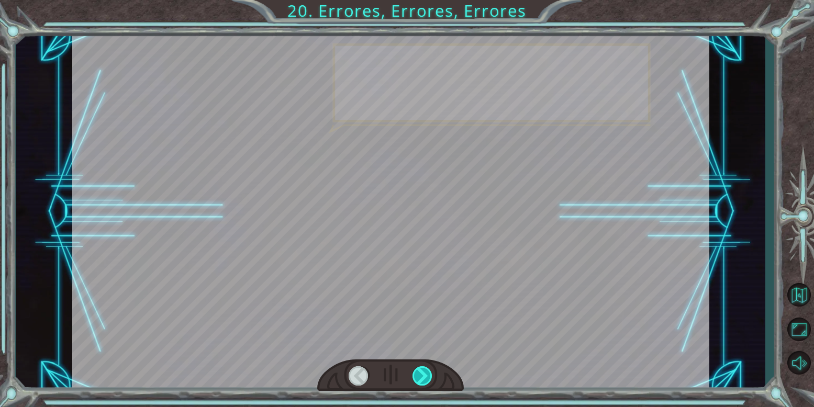
click at [424, 376] on div at bounding box center [423, 376] width 20 height 19
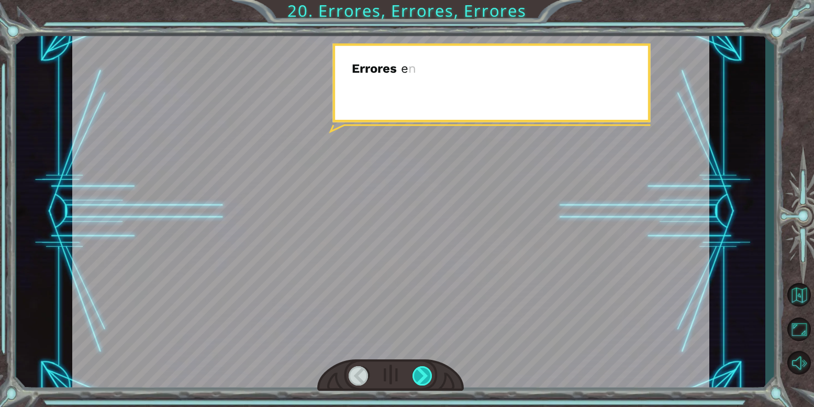
click at [424, 376] on div at bounding box center [423, 376] width 20 height 19
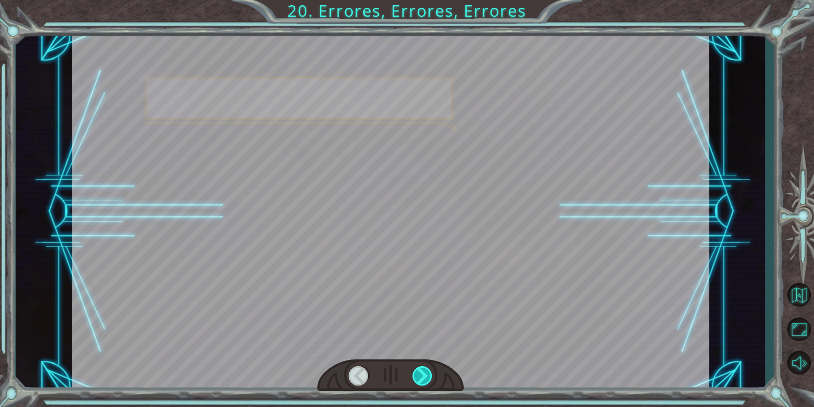
click at [424, 376] on div at bounding box center [423, 376] width 20 height 19
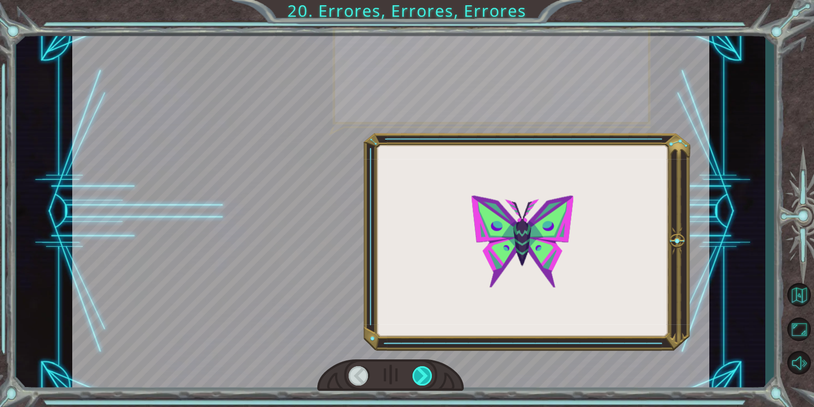
click at [424, 376] on div at bounding box center [423, 376] width 20 height 19
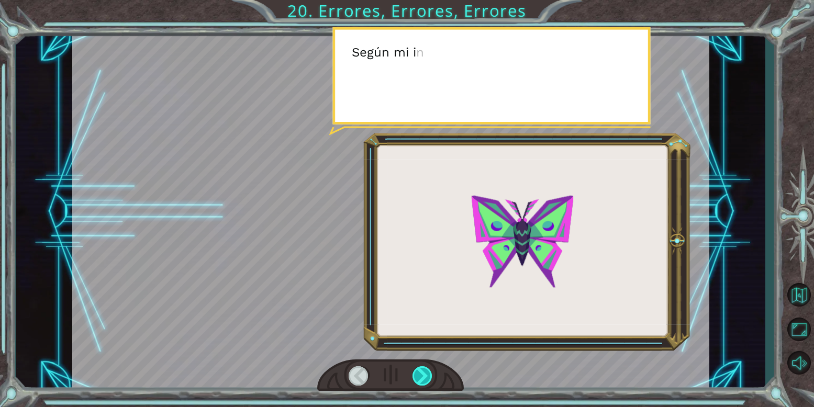
click at [424, 376] on div at bounding box center [423, 376] width 20 height 19
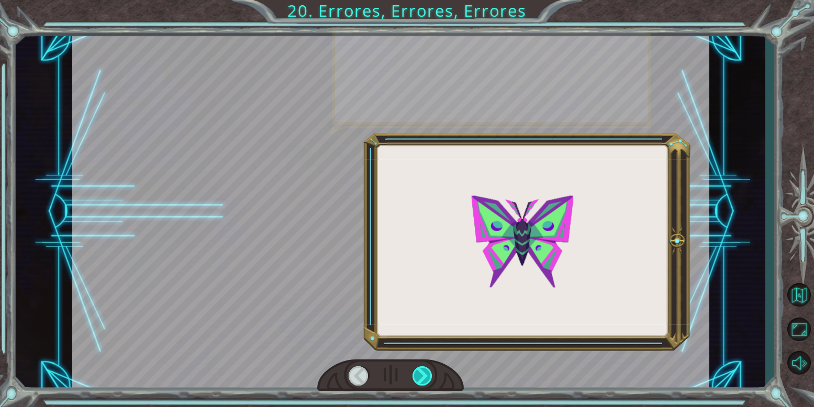
click at [424, 376] on div at bounding box center [423, 376] width 20 height 19
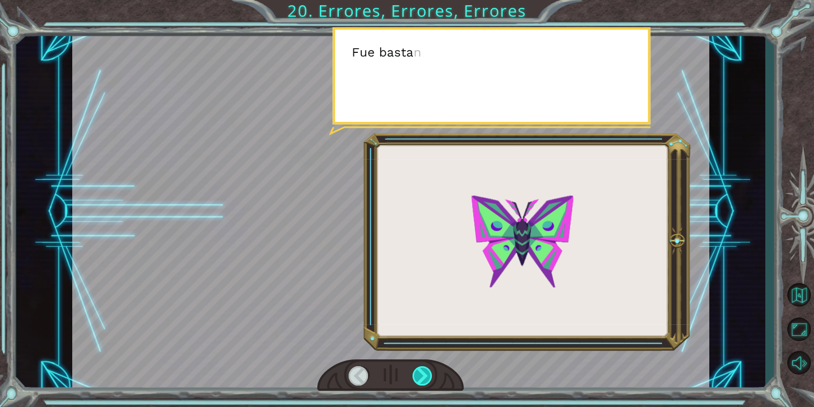
click at [424, 376] on div at bounding box center [423, 376] width 20 height 19
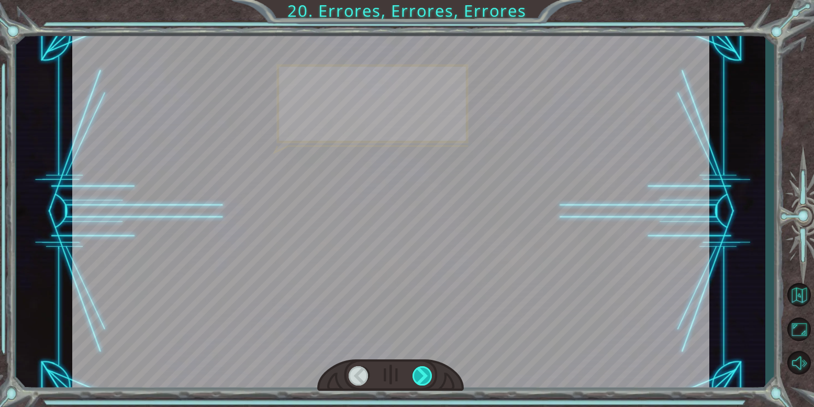
click at [424, 376] on div at bounding box center [423, 376] width 20 height 19
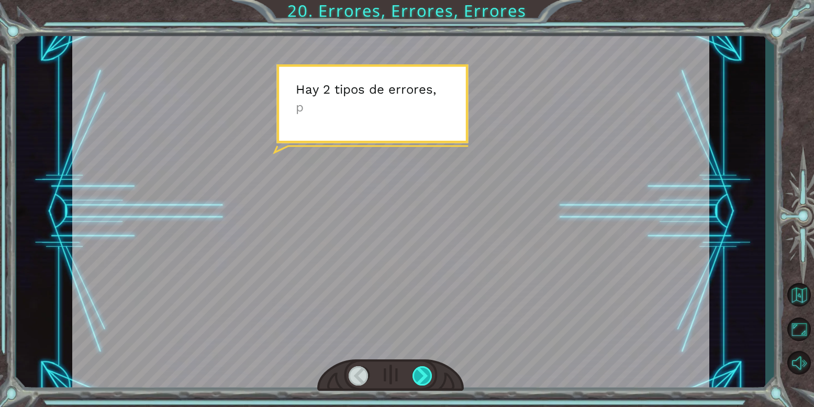
click at [424, 376] on div at bounding box center [423, 376] width 20 height 19
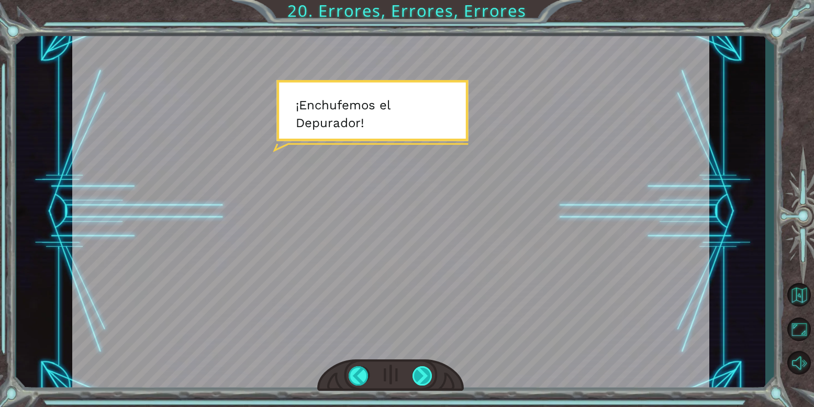
click at [424, 376] on div at bounding box center [423, 376] width 20 height 19
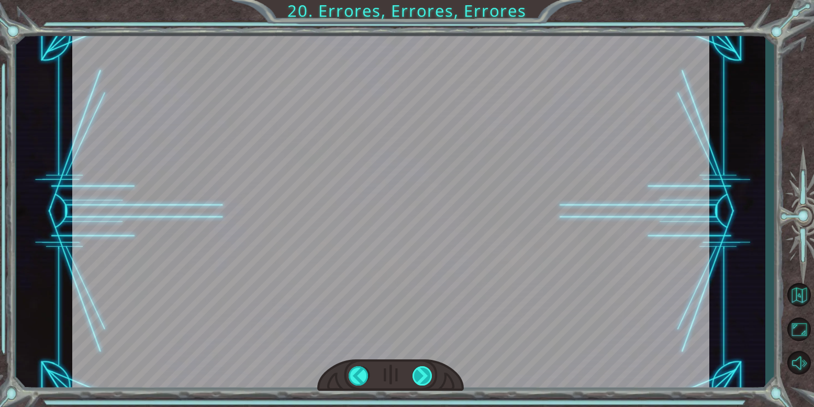
click at [421, 381] on div at bounding box center [423, 376] width 20 height 19
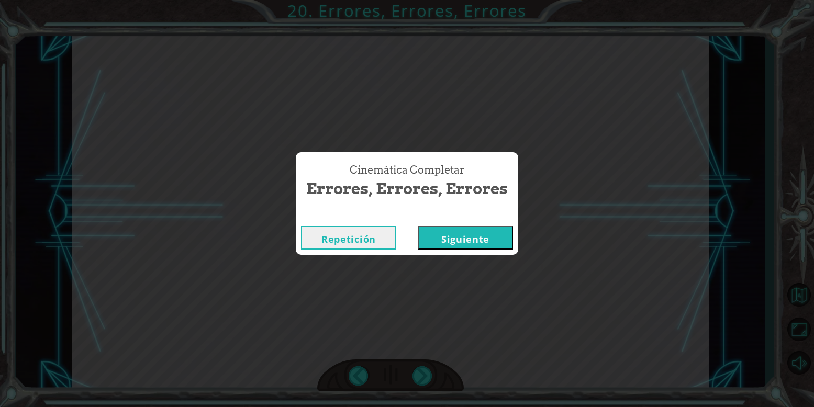
click at [484, 240] on button "Siguiente" at bounding box center [465, 238] width 95 height 24
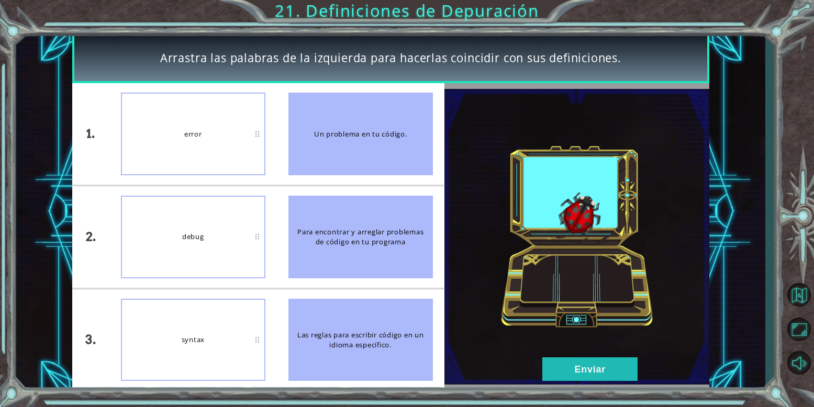
click at [511, 87] on div at bounding box center [577, 237] width 265 height 308
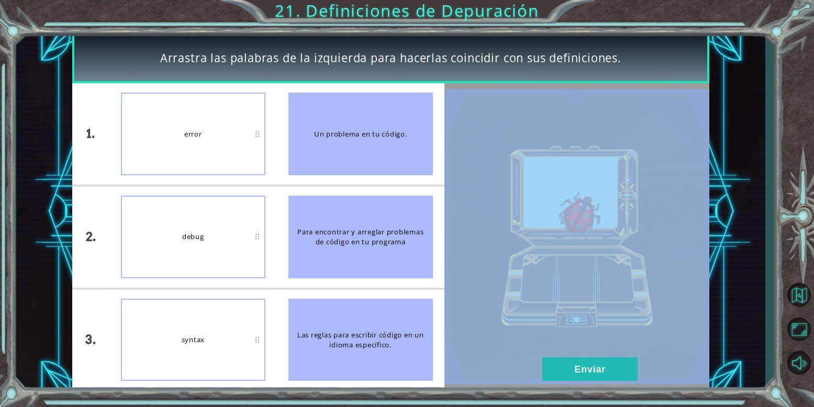
drag, startPoint x: 511, startPoint y: 87, endPoint x: 366, endPoint y: 155, distance: 160.2
click at [366, 155] on div "1. 2. 3. error debug syntax Un problema en tu código. Para encontrar y arreglar…" at bounding box center [390, 237] width 637 height 308
click at [436, 172] on li "Un problema en tu código." at bounding box center [361, 134] width 168 height 102
click at [609, 368] on button "Enviar" at bounding box center [590, 370] width 95 height 24
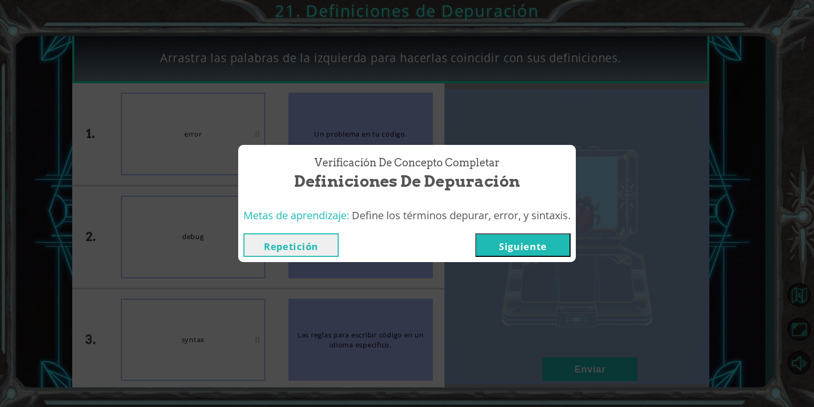
click at [550, 242] on button "Siguiente" at bounding box center [523, 246] width 95 height 24
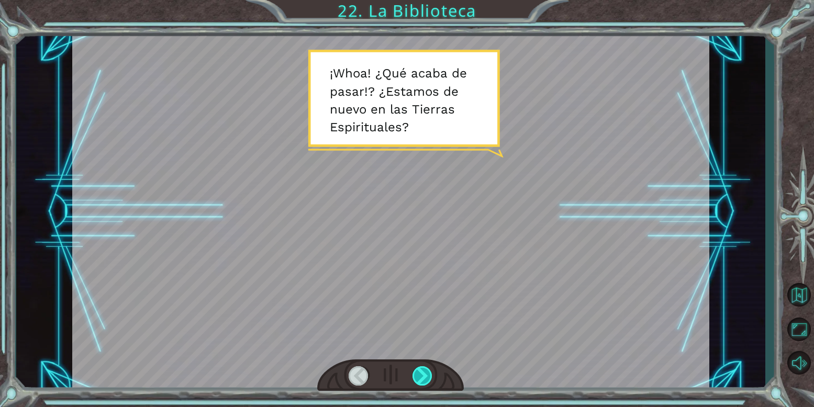
click at [431, 370] on div at bounding box center [423, 376] width 20 height 19
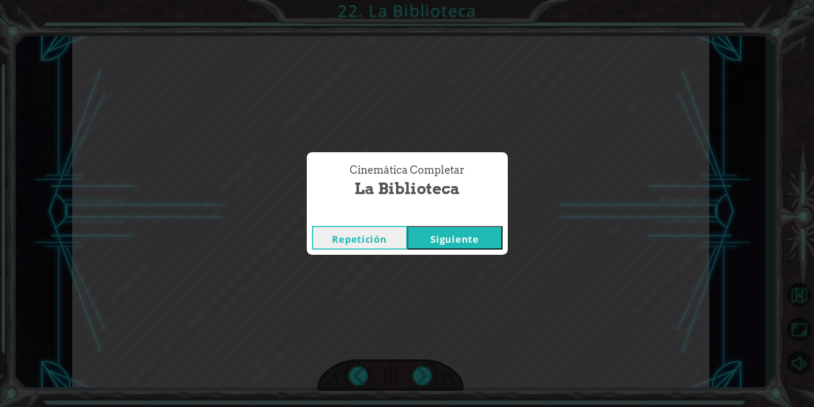
click at [452, 249] on button "Siguiente" at bounding box center [454, 238] width 95 height 24
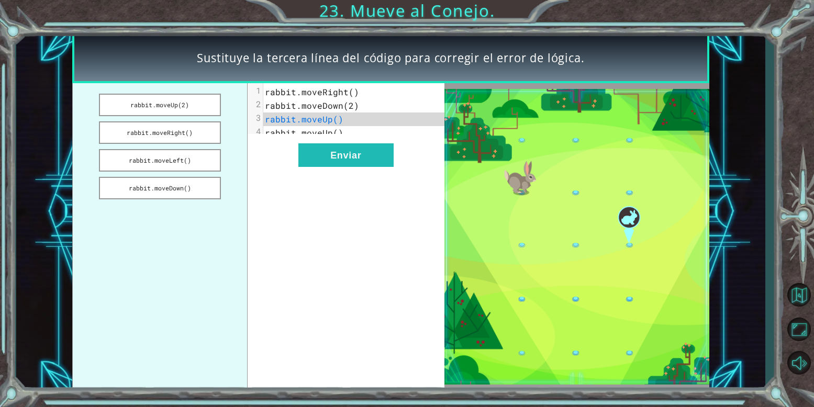
drag, startPoint x: 344, startPoint y: 163, endPoint x: 282, endPoint y: 227, distance: 89.3
click at [282, 227] on div "xxxxxxxxxx 4 1 rabbit.moveRight() 2 rabbit.moveDown(2) 3 rabbit.moveUp() 4 rabb…" at bounding box center [346, 237] width 197 height 308
click at [350, 142] on div "xxxxxxxxxx 4 1 rabbit.moveRight() 2 rabbit.moveDown(2) 3 rabbit.moveUp() 4 rabb…" at bounding box center [346, 237] width 197 height 308
click at [343, 157] on button "Enviar" at bounding box center [346, 155] width 95 height 24
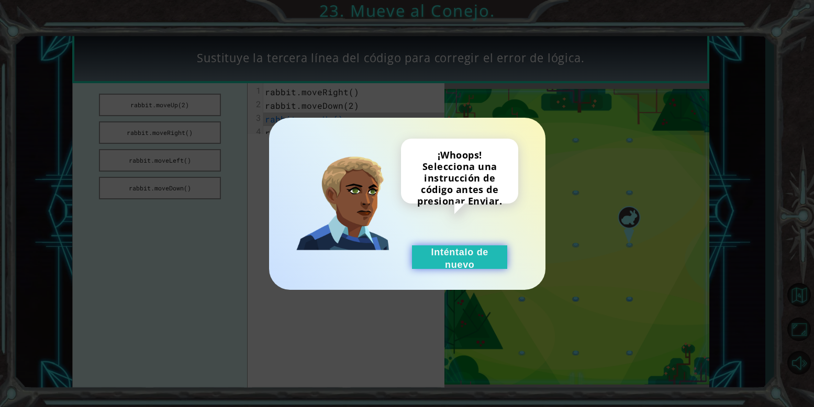
click at [469, 266] on button "Inténtalo de nuevo" at bounding box center [459, 258] width 95 height 24
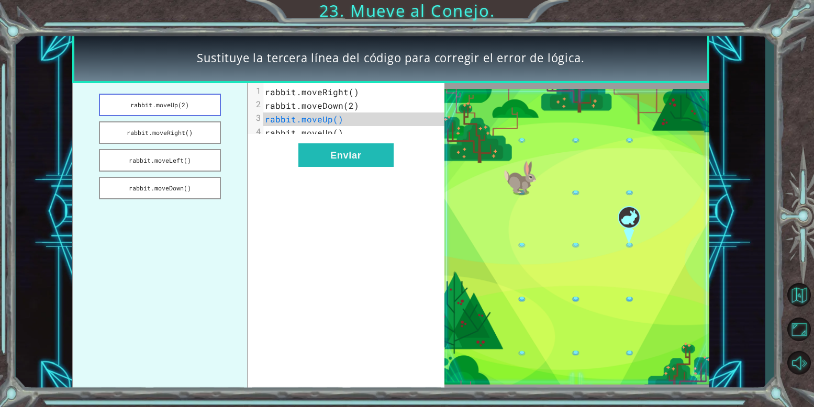
click at [179, 114] on button "rabbit.moveUp(2)" at bounding box center [160, 105] width 122 height 23
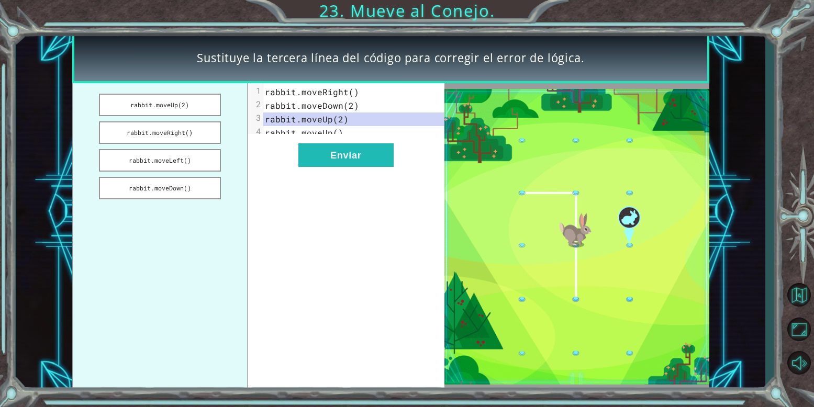
click at [337, 176] on div "xxxxxxxxxx 4 1 rabbit.moveRight() 2 rabbit.moveDown(2) 3 rabbit.moveUp(2) 4 rab…" at bounding box center [346, 237] width 197 height 308
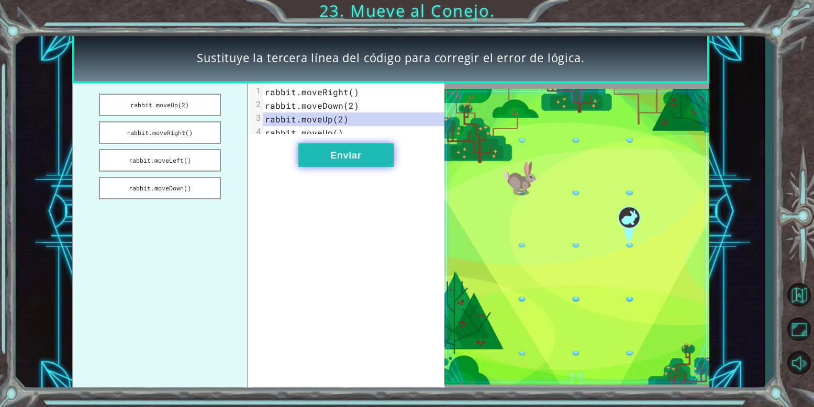
click at [357, 163] on button "Enviar" at bounding box center [346, 155] width 95 height 24
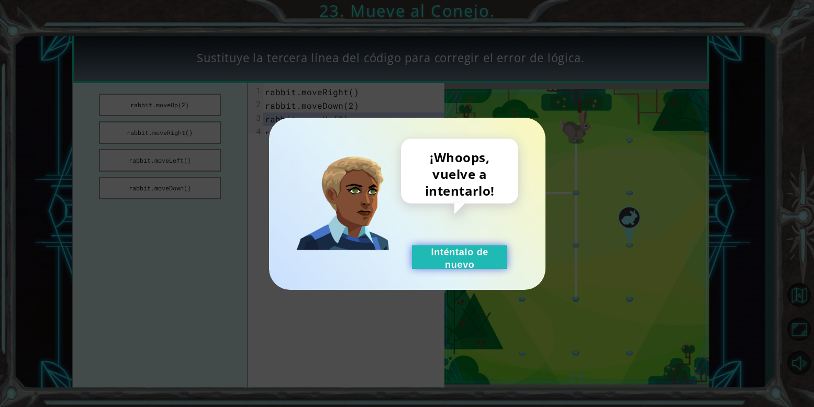
click at [446, 262] on button "Inténtalo de nuevo" at bounding box center [459, 258] width 95 height 24
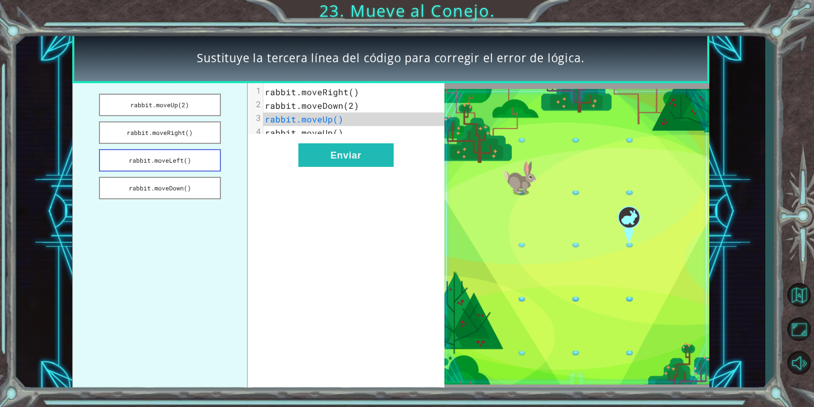
click at [176, 152] on button "rabbit.moveLeft()" at bounding box center [160, 160] width 122 height 23
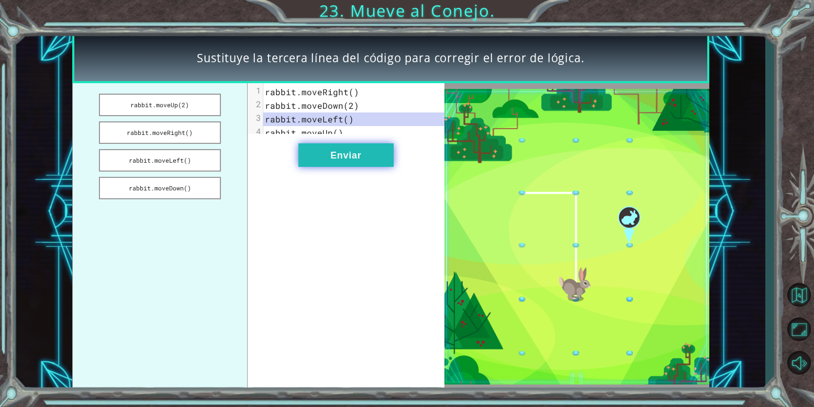
click at [324, 167] on button "Enviar" at bounding box center [346, 155] width 95 height 24
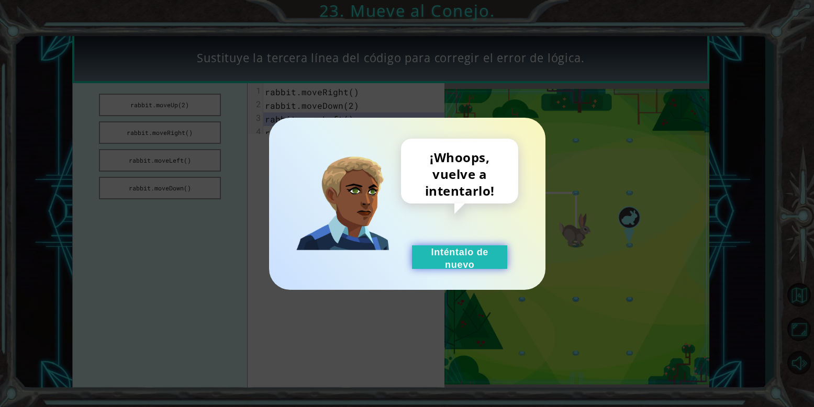
click at [466, 258] on button "Inténtalo de nuevo" at bounding box center [459, 258] width 95 height 24
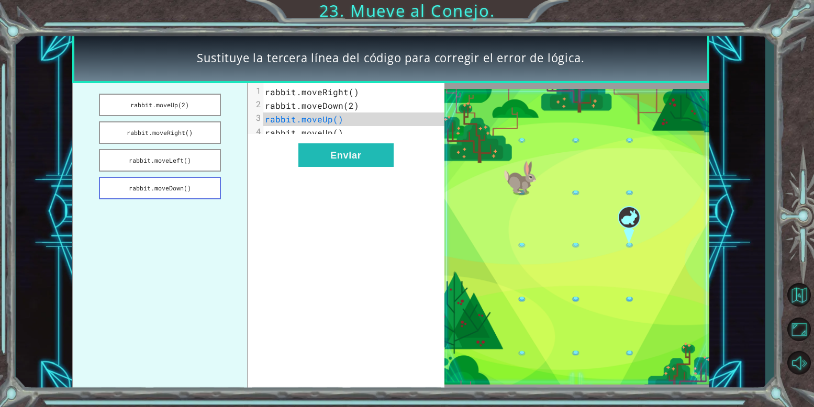
click at [167, 189] on button "rabbit.moveDown()" at bounding box center [160, 188] width 122 height 23
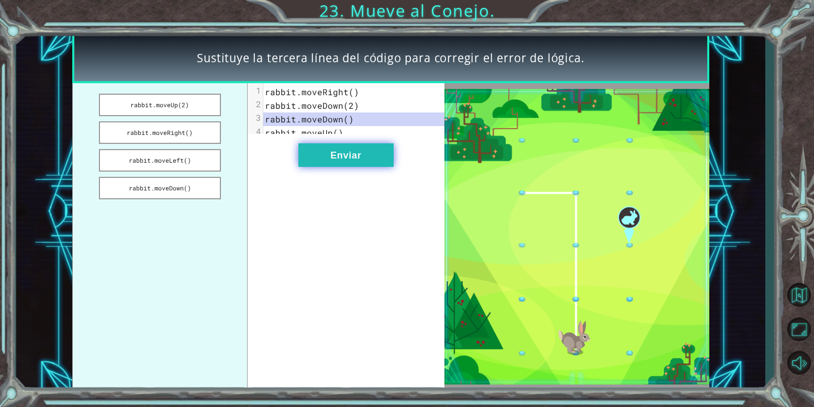
click at [354, 167] on button "Enviar" at bounding box center [346, 155] width 95 height 24
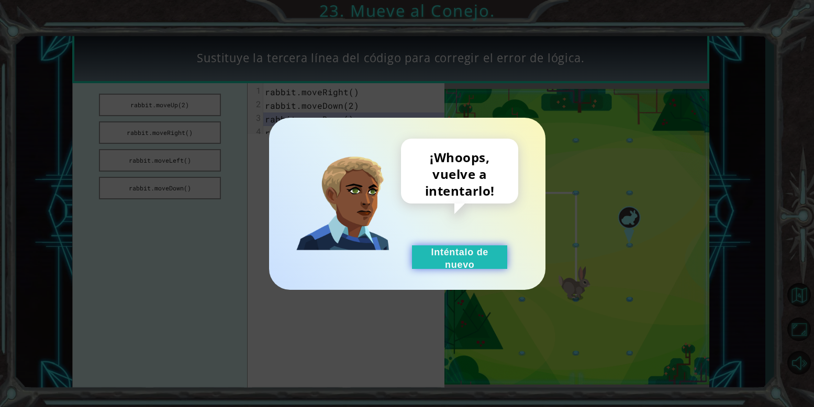
click at [457, 266] on button "Inténtalo de nuevo" at bounding box center [459, 258] width 95 height 24
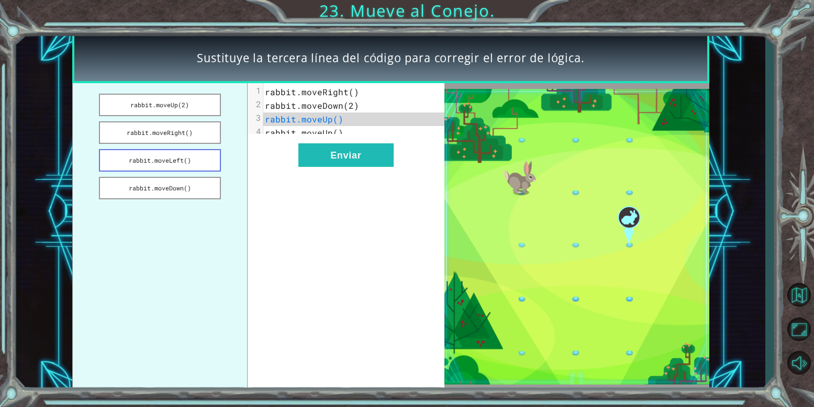
click at [175, 153] on button "rabbit.moveLeft()" at bounding box center [160, 160] width 122 height 23
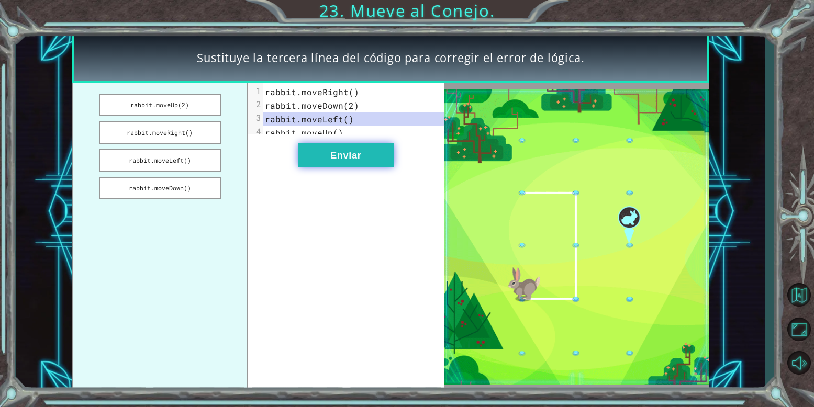
click at [335, 160] on button "Enviar" at bounding box center [346, 155] width 95 height 24
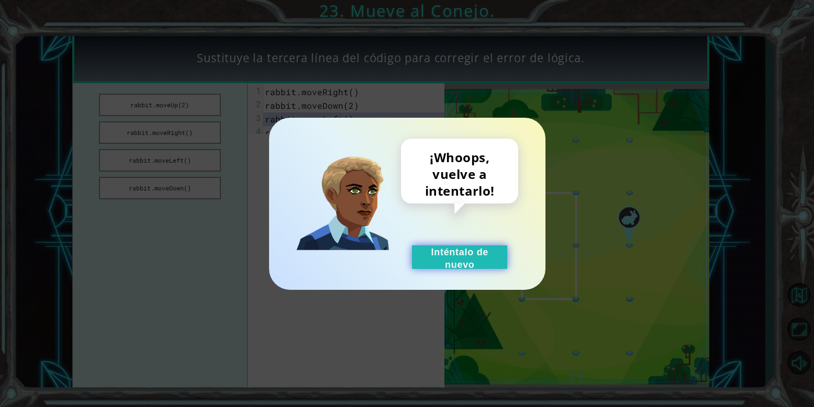
click at [436, 253] on button "Inténtalo de nuevo" at bounding box center [459, 258] width 95 height 24
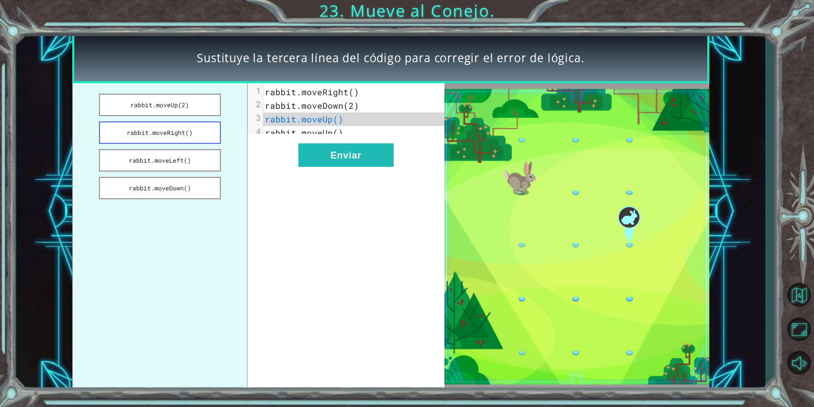
click at [205, 133] on button "rabbit.moveRight()" at bounding box center [160, 133] width 122 height 23
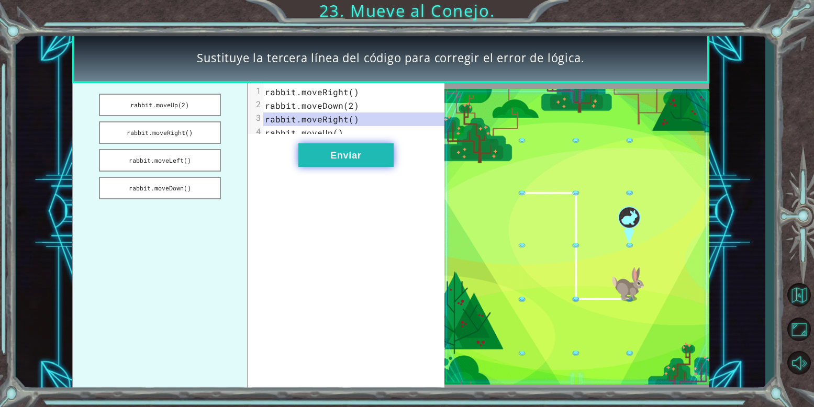
click at [357, 167] on button "Enviar" at bounding box center [346, 155] width 95 height 24
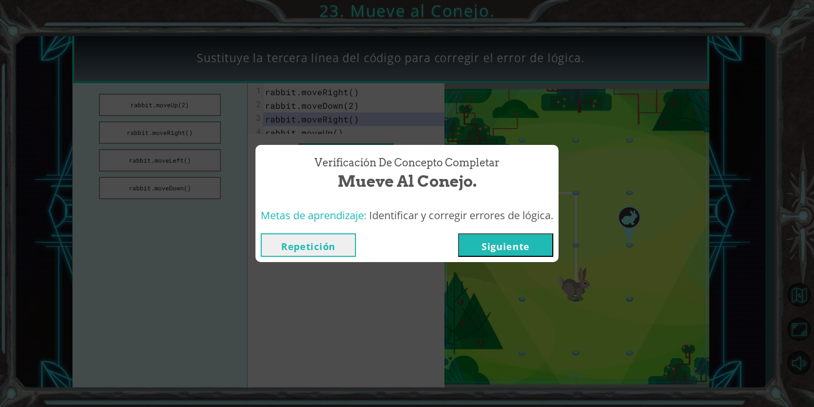
click at [492, 240] on button "Siguiente" at bounding box center [505, 246] width 95 height 24
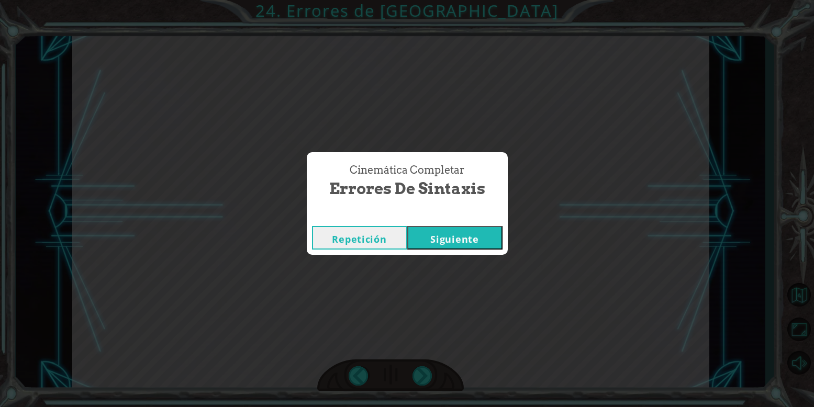
click at [462, 246] on button "Siguiente" at bounding box center [454, 238] width 95 height 24
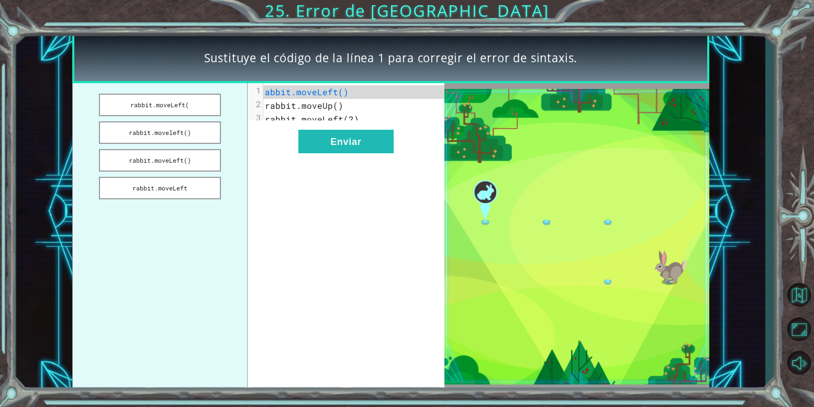
click at [183, 89] on ul "rabbit.moveLeft( rabbit.moveleft() rabbit.moveLeft() rabbit.moveLeft" at bounding box center [159, 237] width 175 height 308
click at [182, 116] on ul "rabbit.moveLeft( rabbit.moveleft() rabbit.moveLeft() rabbit.moveLeft" at bounding box center [159, 237] width 175 height 308
click at [193, 127] on button "rabbit.moveleft()" at bounding box center [160, 133] width 122 height 23
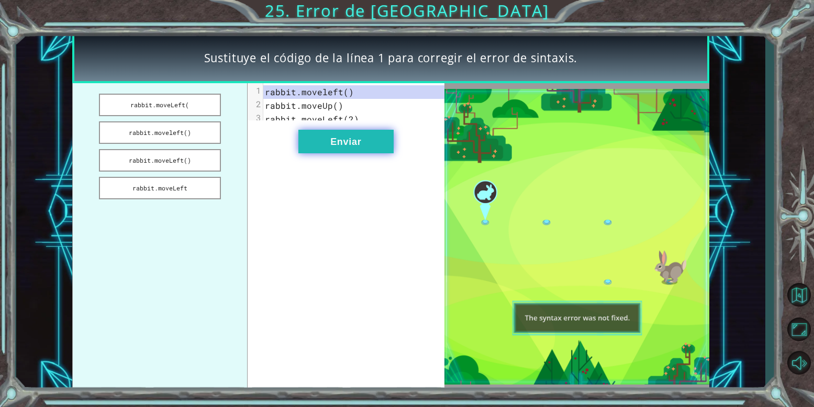
click at [310, 153] on button "Enviar" at bounding box center [346, 142] width 95 height 24
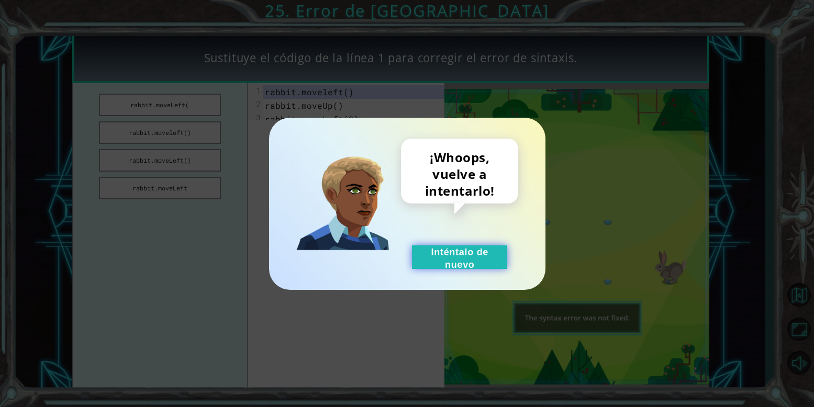
click at [488, 262] on button "Inténtalo de nuevo" at bounding box center [459, 258] width 95 height 24
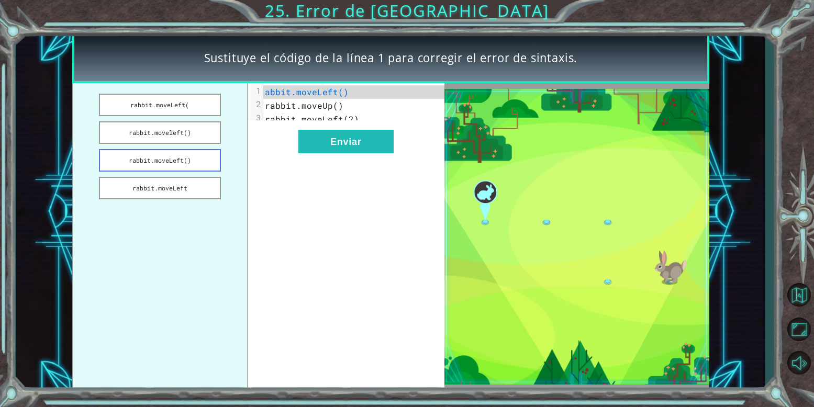
click at [201, 161] on button "rabbit.moveLeft()" at bounding box center [160, 160] width 122 height 23
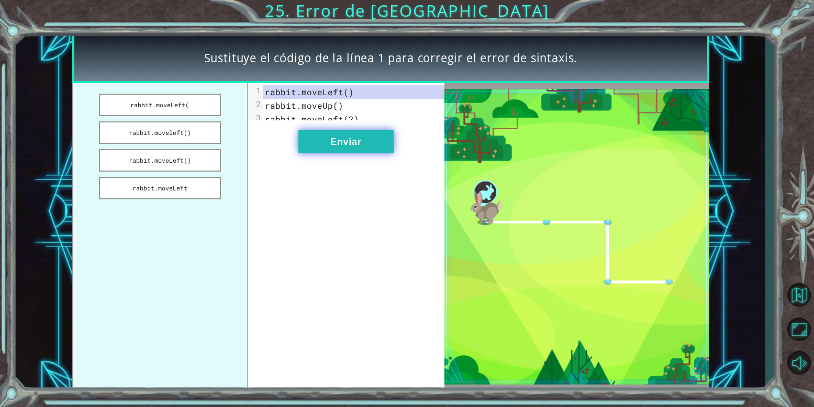
click at [314, 149] on button "Enviar" at bounding box center [346, 142] width 95 height 24
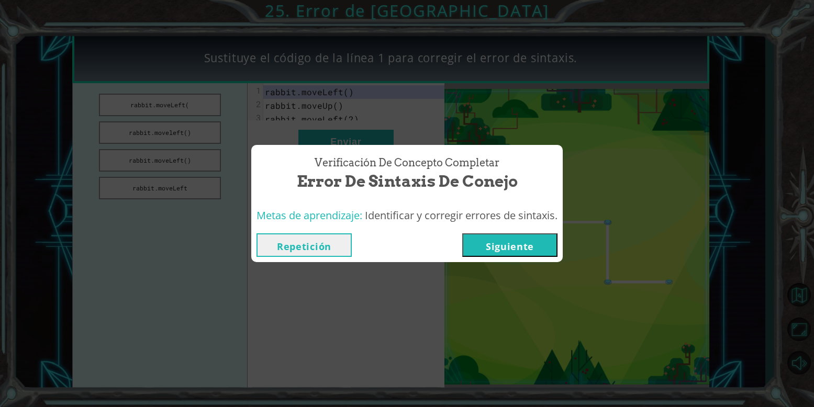
click at [499, 243] on button "Siguiente" at bounding box center [509, 246] width 95 height 24
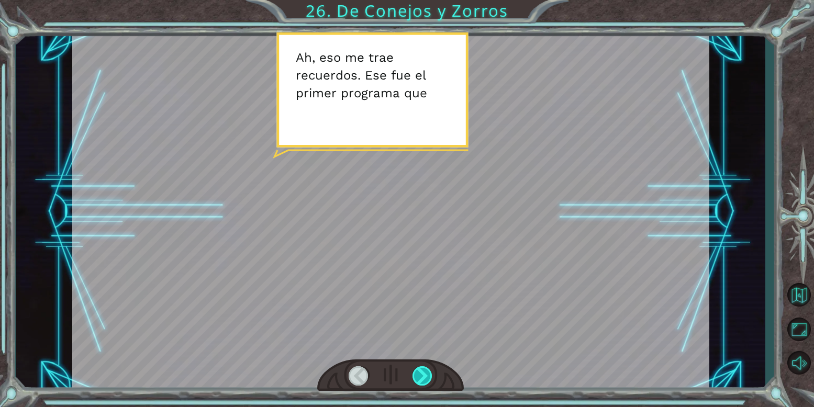
click at [428, 372] on div at bounding box center [423, 376] width 20 height 19
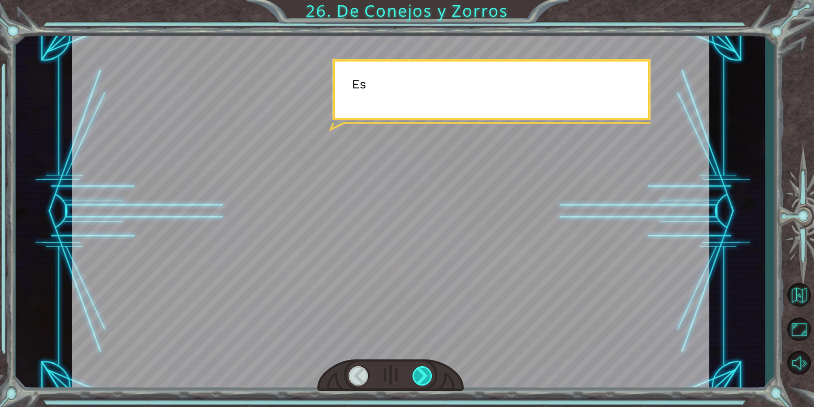
click at [428, 372] on div at bounding box center [423, 376] width 20 height 19
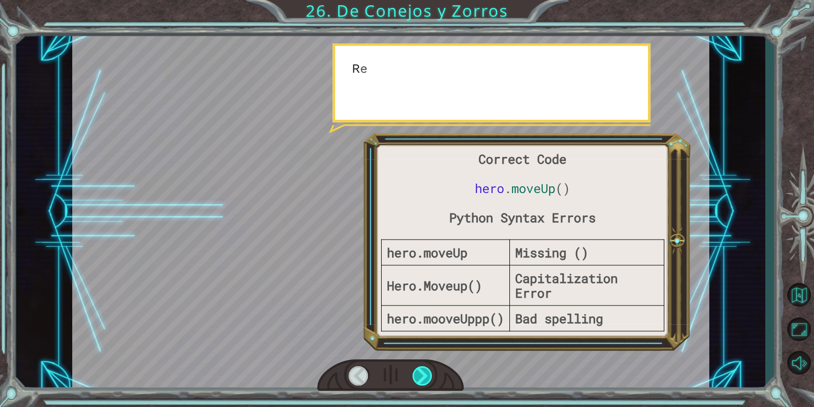
click at [428, 372] on div at bounding box center [423, 376] width 20 height 19
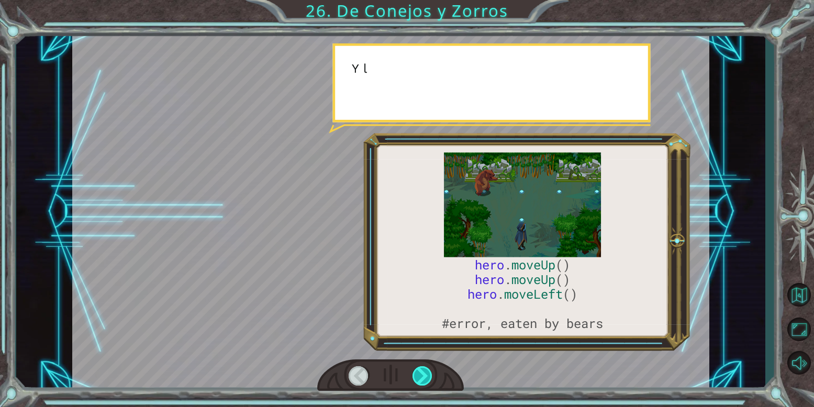
click at [428, 372] on div at bounding box center [423, 376] width 20 height 19
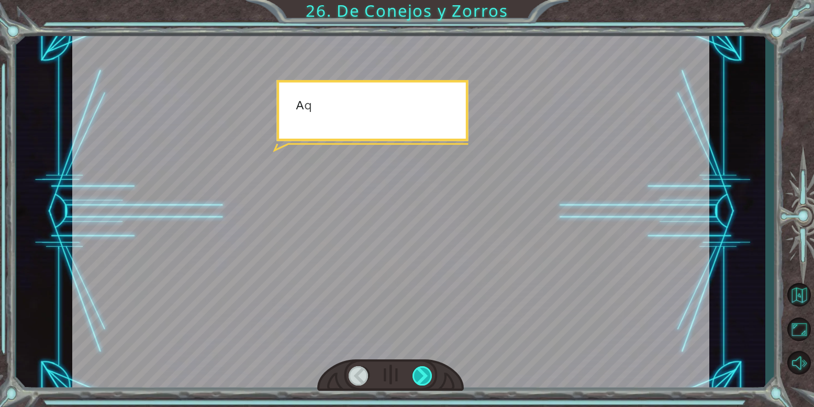
click at [428, 372] on div at bounding box center [423, 376] width 20 height 19
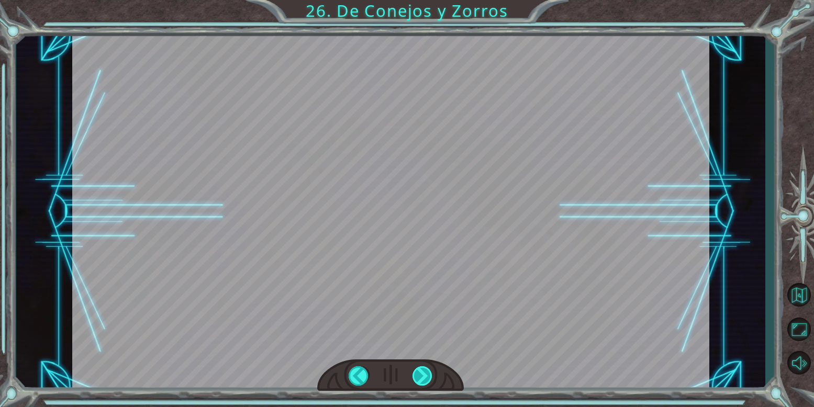
click at [428, 0] on div "hero . moveUp () hero . moveUp () hero . moveLeft () #error, eaten by bears A h…" at bounding box center [407, 0] width 814 height 0
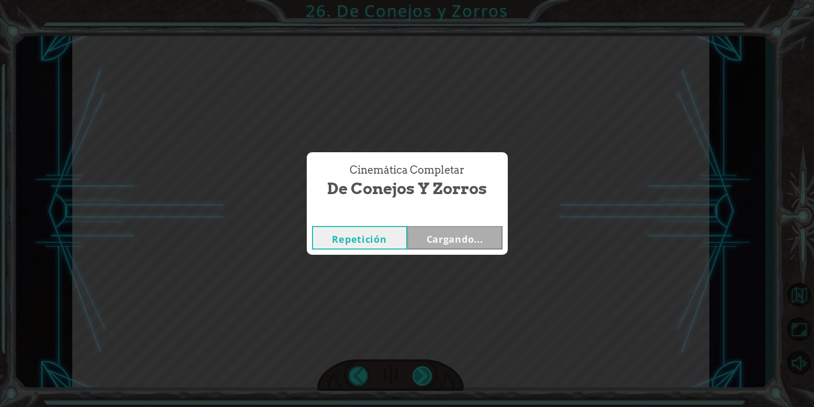
click at [428, 372] on div "Cinemática Completar De Conejos y Zorros Repetición Cargando..." at bounding box center [407, 203] width 814 height 407
click at [457, 243] on button "Siguiente" at bounding box center [454, 238] width 95 height 24
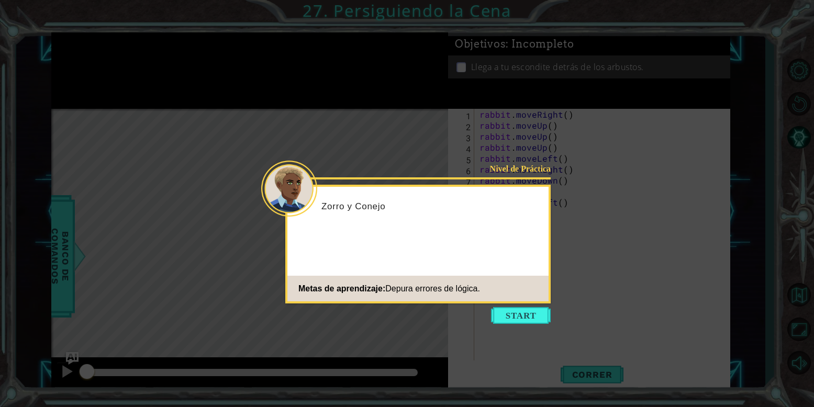
scroll to position [0, 1]
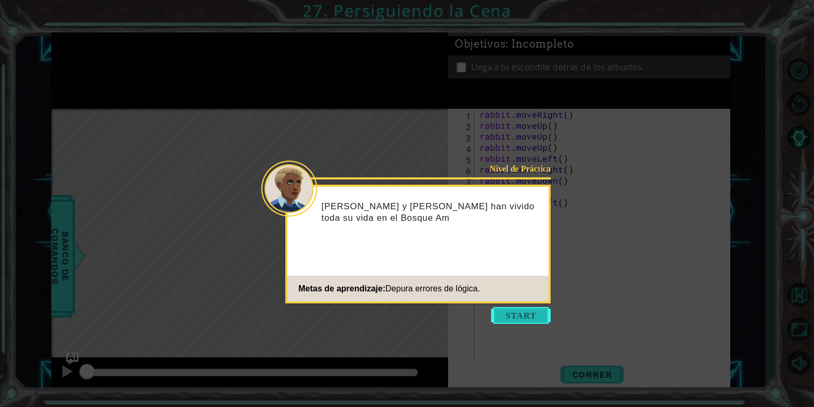
click at [531, 317] on button "Start" at bounding box center [521, 315] width 60 height 17
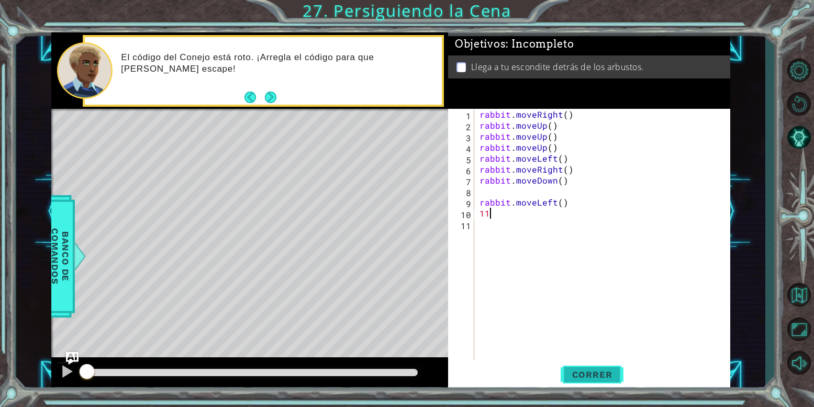
click at [590, 379] on span "Correr" at bounding box center [592, 375] width 61 height 10
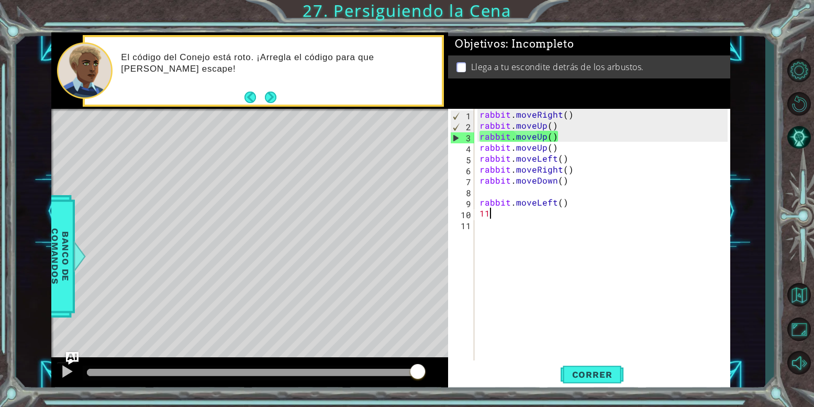
click at [578, 123] on div "rabbit . moveRight ( ) rabbit . moveUp ( ) rabbit . moveUp ( ) rabbit . moveUp …" at bounding box center [606, 246] width 256 height 275
click at [584, 109] on div "Objetivos : Incompleto Llega a tu escondite detrás de los arbustos." at bounding box center [589, 70] width 282 height 76
click at [568, 116] on div "rabbit . moveRight ( ) rabbit . moveUp ( ) rabbit . moveUp ( ) rabbit . moveUp …" at bounding box center [606, 246] width 256 height 275
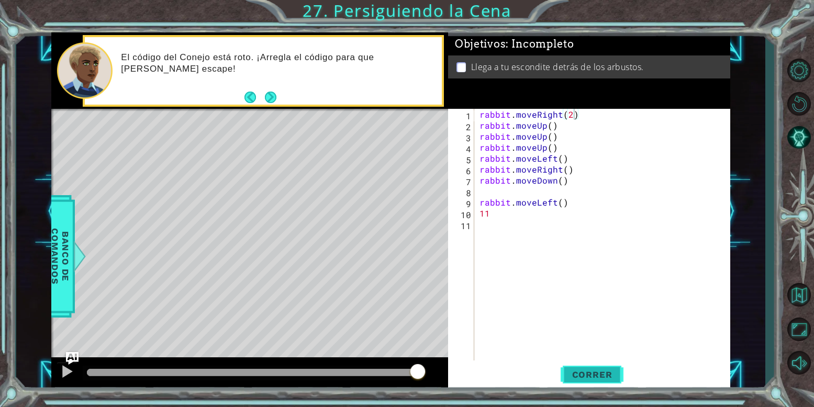
click at [578, 368] on button "Correr" at bounding box center [592, 375] width 63 height 28
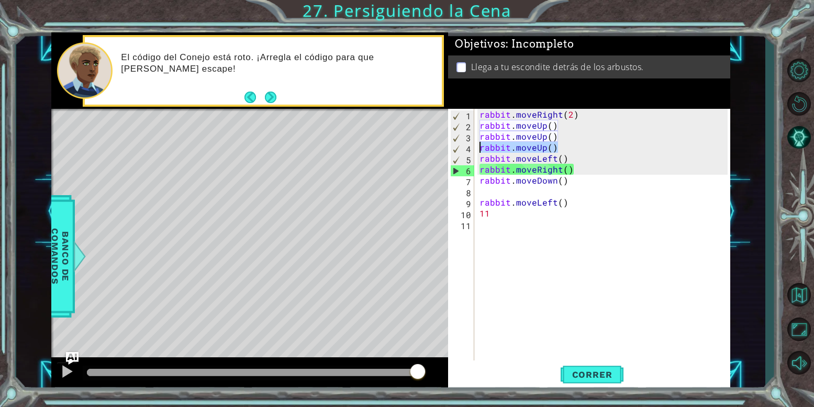
drag, startPoint x: 569, startPoint y: 151, endPoint x: 477, endPoint y: 145, distance: 92.4
click at [477, 145] on div "rabbit.moveRight(2) 1 2 3 4 5 6 7 8 9 10 11 rabbit . moveRight ( 2 ) rabbit . m…" at bounding box center [588, 235] width 280 height 253
type textarea "rabbit.moveUp()"
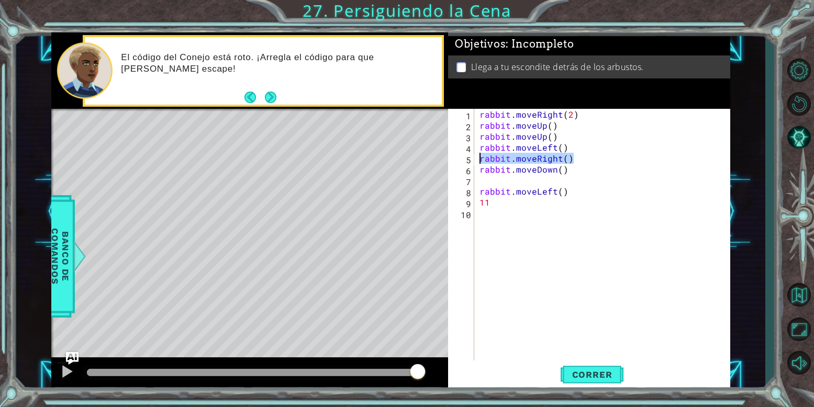
drag, startPoint x: 579, startPoint y: 158, endPoint x: 476, endPoint y: 155, distance: 103.2
click at [476, 155] on div "rabbit.moveUp() 1 2 3 4 5 6 7 8 9 10 rabbit . moveRight ( 2 ) rabbit . moveUp (…" at bounding box center [588, 235] width 280 height 253
type textarea "rabbit.moveRight()"
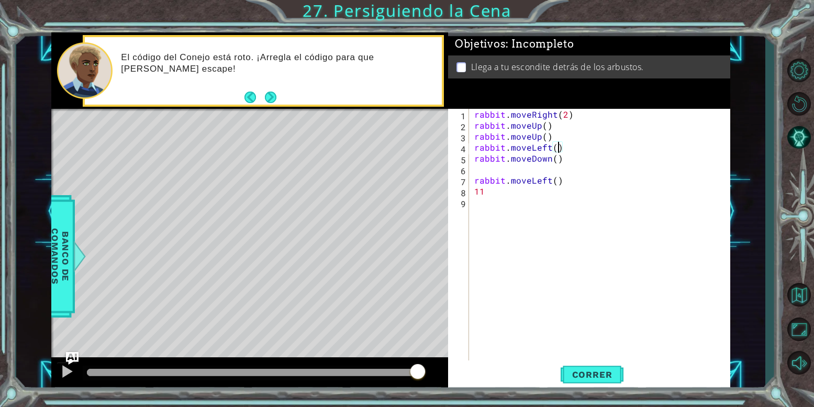
click at [558, 143] on div "rabbit . moveRight ( 2 ) rabbit . moveUp ( ) rabbit . moveUp ( ) rabbit . moveL…" at bounding box center [602, 246] width 261 height 275
click at [572, 160] on div "rabbit . moveRight ( 2 ) rabbit . moveUp ( ) rabbit . moveUp ( ) rabbit . moveL…" at bounding box center [602, 246] width 261 height 275
type textarea "rabbit.moveDown()"
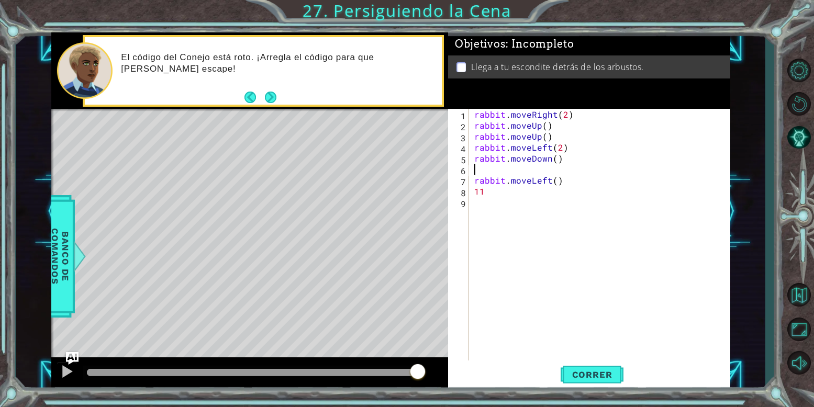
click at [561, 167] on div "rabbit . moveRight ( 2 ) rabbit . moveUp ( ) rabbit . moveUp ( ) rabbit . moveL…" at bounding box center [602, 246] width 261 height 275
type textarea "rabbit.moveDown()"
click at [532, 187] on div "rabbit . moveRight ( 2 ) rabbit . moveUp ( ) rabbit . moveUp ( ) rabbit . moveL…" at bounding box center [602, 246] width 261 height 275
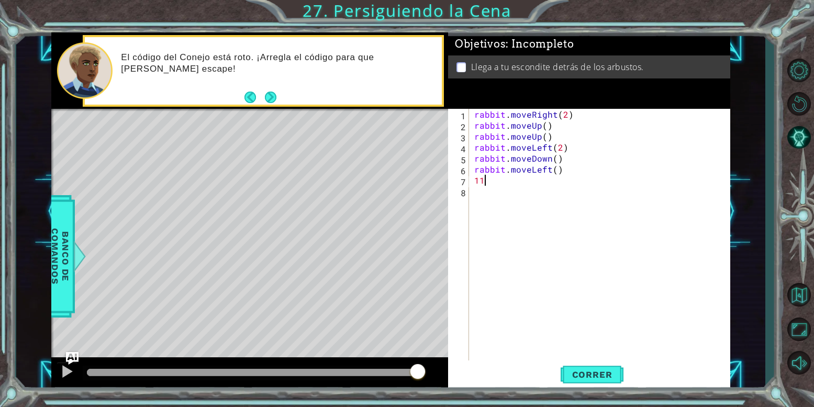
click at [528, 179] on div "rabbit . moveRight ( 2 ) rabbit . moveUp ( ) rabbit . moveUp ( ) rabbit . moveL…" at bounding box center [602, 246] width 261 height 275
type textarea "1"
click at [578, 371] on span "Correr" at bounding box center [592, 375] width 61 height 10
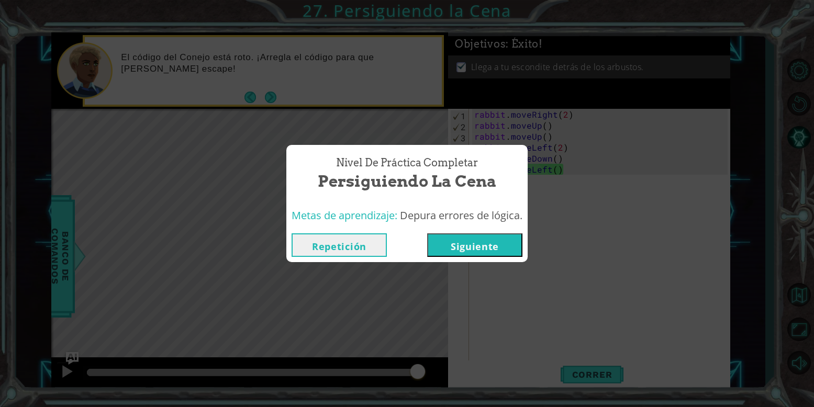
click at [490, 240] on button "Siguiente" at bounding box center [474, 246] width 95 height 24
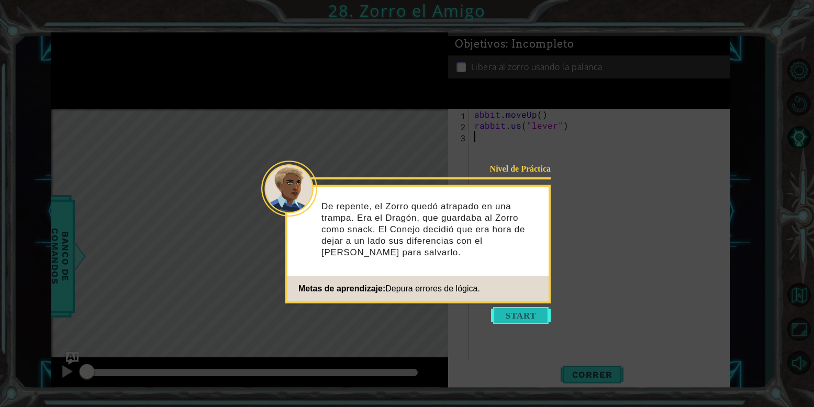
click at [511, 311] on button "Start" at bounding box center [521, 315] width 60 height 17
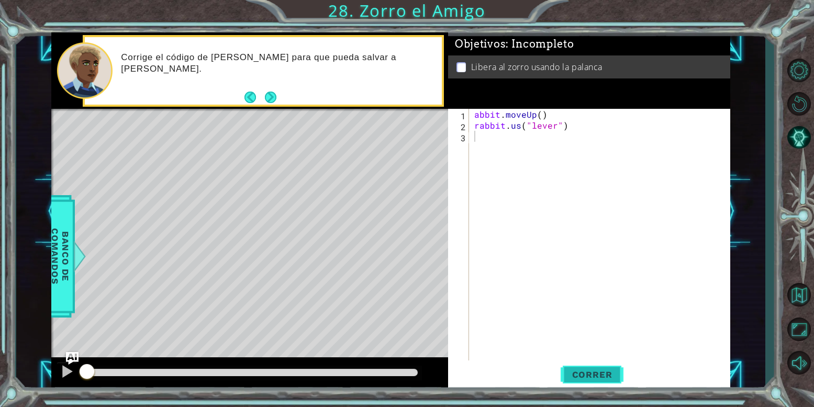
click at [598, 380] on span "Correr" at bounding box center [592, 375] width 61 height 10
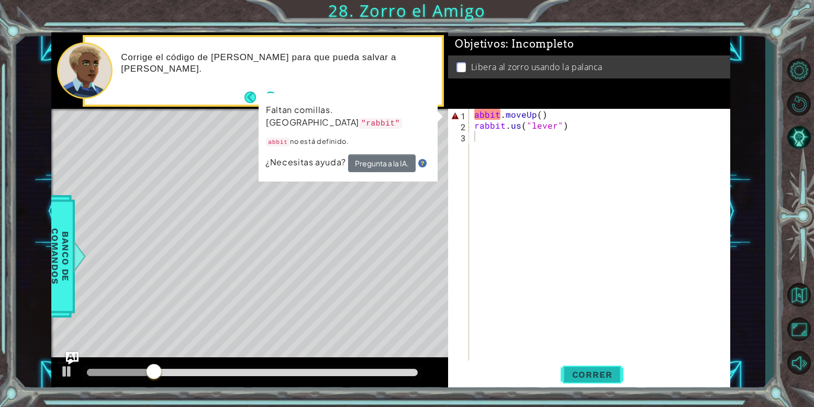
click at [615, 373] on span "Correr" at bounding box center [592, 375] width 61 height 10
click at [471, 112] on div "1 2 3 abbit . moveUp ( ) rabbit . us ( "lever" ) הההההההההההההההההההההההההההההה…" at bounding box center [588, 235] width 280 height 253
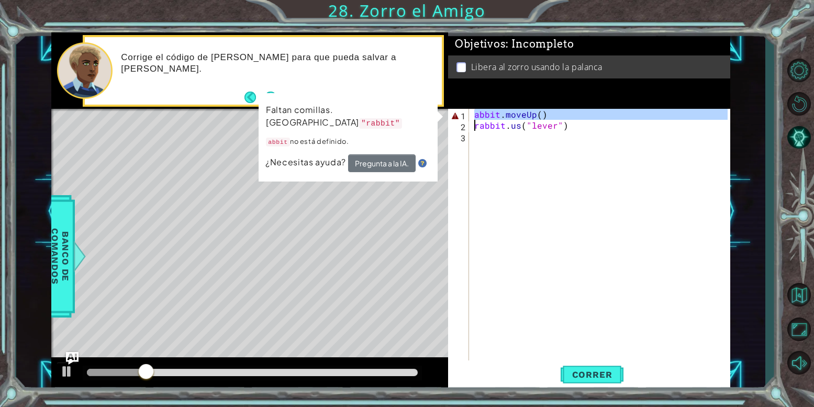
drag, startPoint x: 477, startPoint y: 117, endPoint x: 485, endPoint y: 140, distance: 24.5
click at [485, 140] on div "abbit . moveUp ( ) rabbit . us ( "lever" )" at bounding box center [602, 246] width 261 height 275
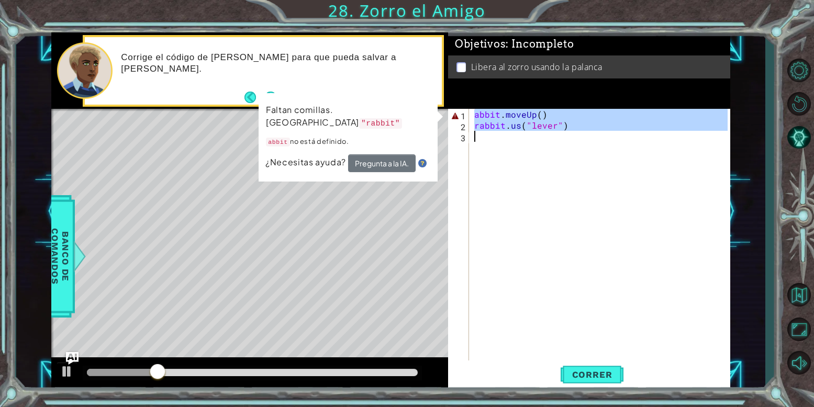
click at [483, 113] on div "abbit . moveUp ( ) rabbit . us ( "lever" )" at bounding box center [600, 235] width 256 height 253
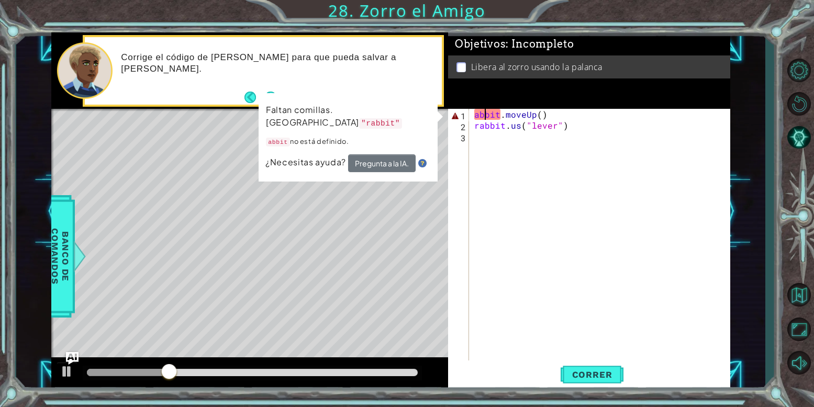
click at [472, 114] on div "abbit . moveUp ( ) rabbit . us ( "lever" )" at bounding box center [602, 246] width 261 height 275
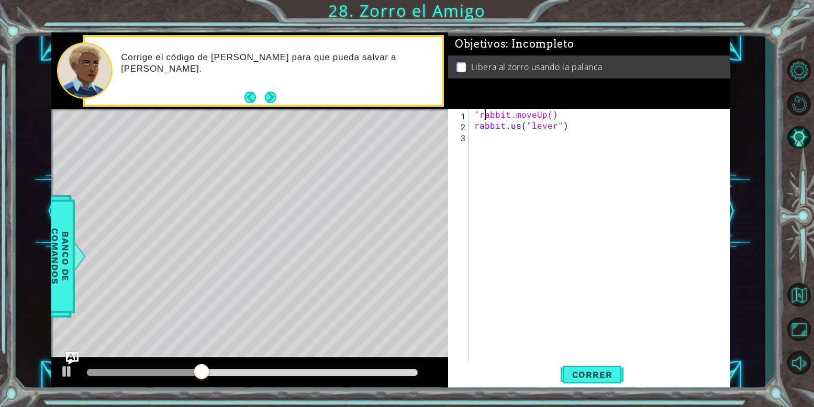
scroll to position [0, 2]
click at [513, 110] on div ""rabbit.moveUp() rabbit . us ( "lever" )" at bounding box center [602, 246] width 261 height 275
click at [577, 370] on span "Correr" at bounding box center [592, 375] width 61 height 10
click at [482, 115] on div ""rabbit.moveUp() rabbit . us ( "lever" )" at bounding box center [602, 246] width 261 height 275
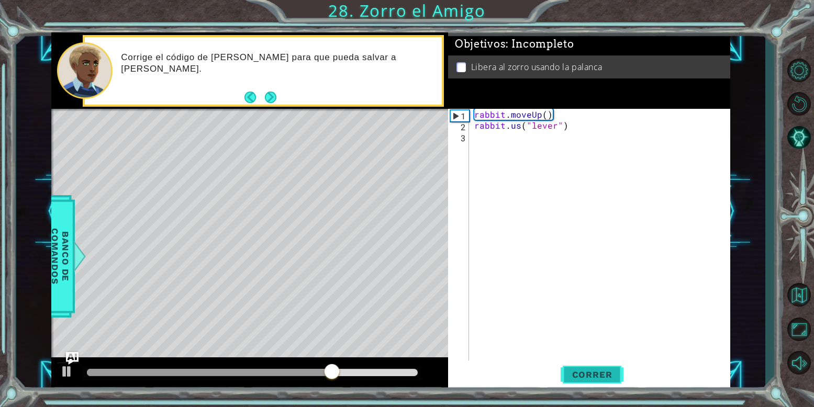
click at [583, 384] on button "Correr" at bounding box center [592, 375] width 63 height 28
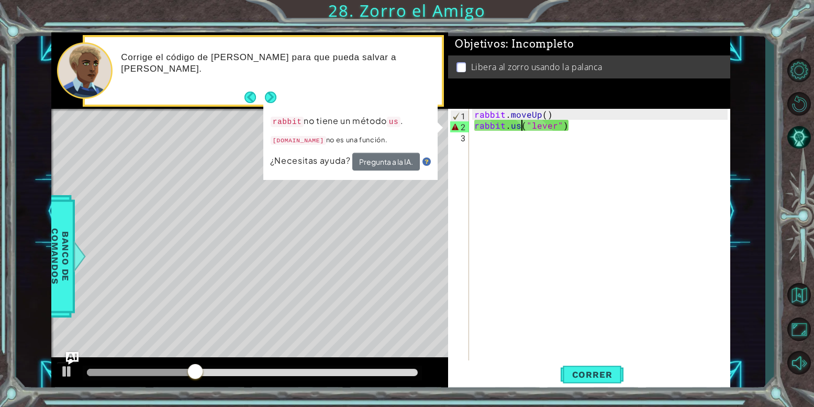
click at [523, 126] on div "rabbit . moveUp ( ) rabbit . us ( "lever" )" at bounding box center [602, 246] width 261 height 275
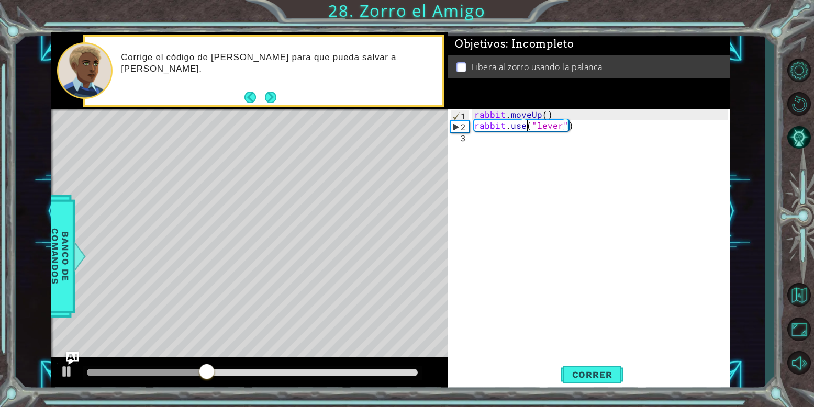
scroll to position [0, 6]
type textarea "rabbit.use("lever")"
click at [596, 375] on span "Correr" at bounding box center [592, 375] width 61 height 10
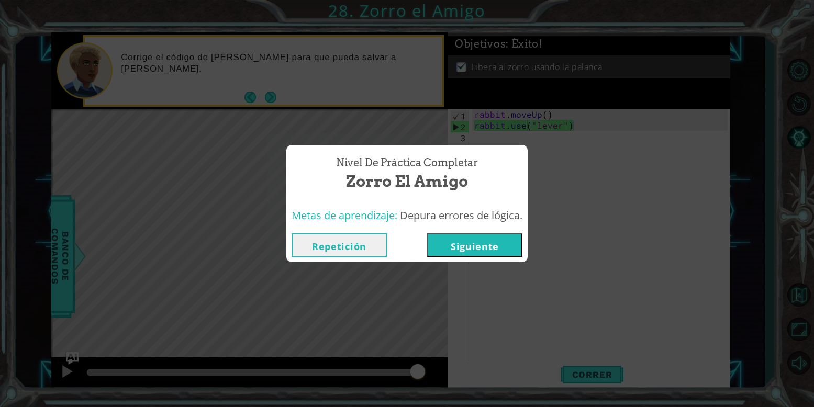
click at [478, 237] on button "Siguiente" at bounding box center [474, 246] width 95 height 24
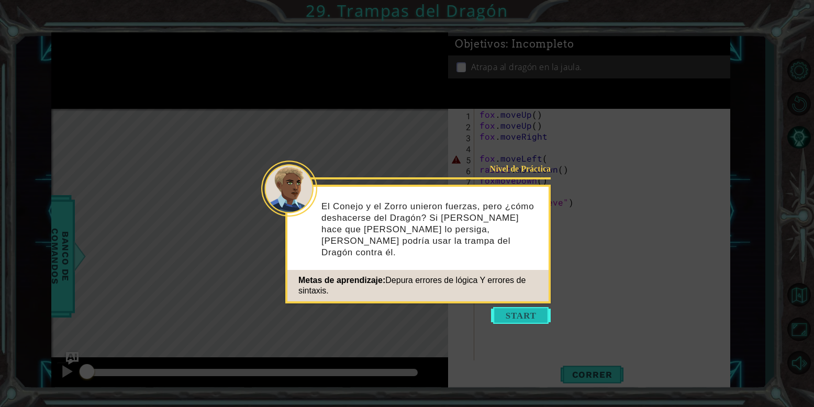
click at [513, 314] on button "Start" at bounding box center [521, 315] width 60 height 17
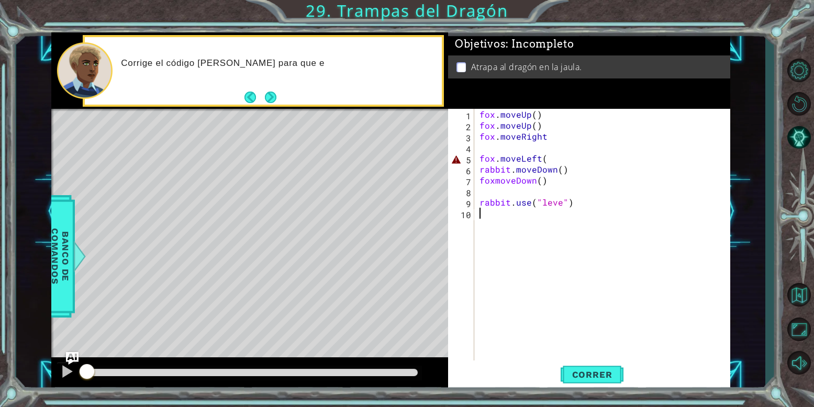
click at [513, 314] on div "fox . moveUp ( ) fox . moveUp ( ) fox . moveRight fox . moveLeft ( rabbit . mov…" at bounding box center [606, 246] width 256 height 275
click at [515, 314] on div "fox . moveUp ( ) fox . moveUp ( ) fox . moveRight fox . moveLeft ( rabbit . mov…" at bounding box center [606, 246] width 256 height 275
click at [518, 309] on div "fox . moveUp ( ) fox . moveUp ( ) fox . moveRight fox . moveLeft ( rabbit . mov…" at bounding box center [606, 246] width 256 height 275
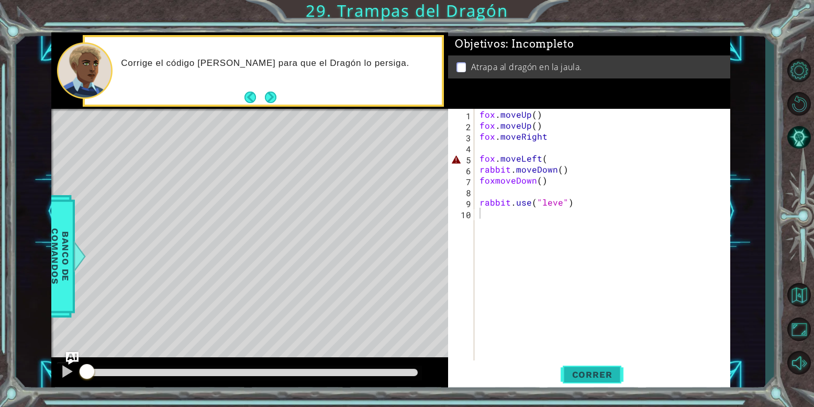
drag, startPoint x: 582, startPoint y: 391, endPoint x: 586, endPoint y: 384, distance: 7.7
click at [586, 384] on div "1 2 3 4 5 6 7 8 9 10 fox . moveUp ( ) fox . moveUp ( ) fox . moveRight fox . mo…" at bounding box center [589, 250] width 282 height 282
click at [586, 384] on button "Correr" at bounding box center [592, 375] width 63 height 28
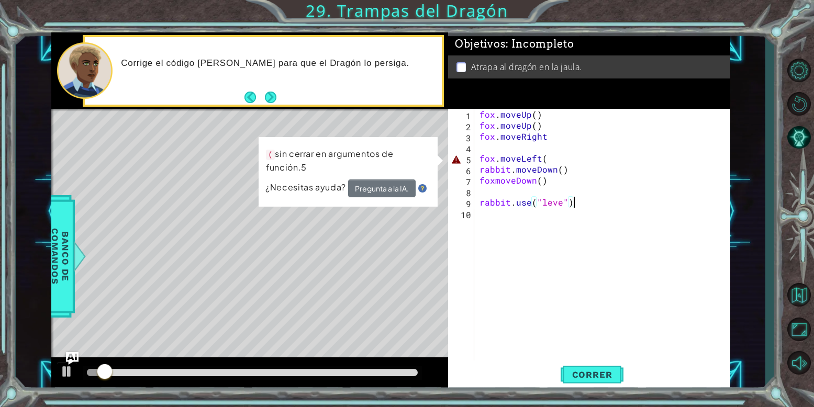
drag, startPoint x: 582, startPoint y: 200, endPoint x: 507, endPoint y: 158, distance: 86.1
click at [507, 158] on div "fox . moveUp ( ) fox . moveUp ( ) fox . moveRight fox . moveLeft ( rabbit . mov…" at bounding box center [606, 246] width 256 height 275
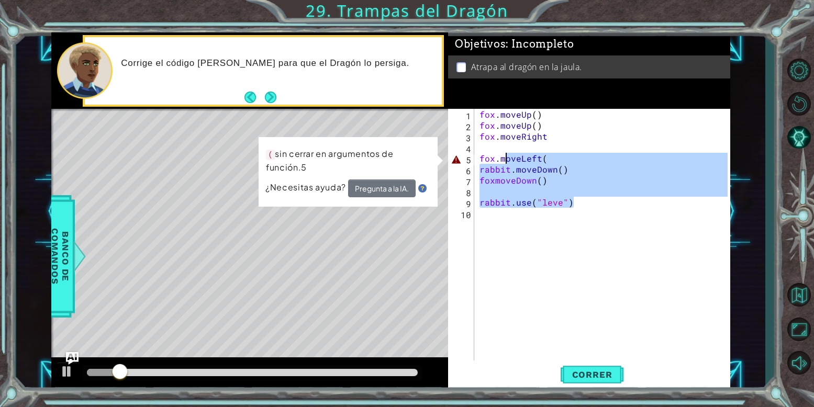
click at [495, 159] on div "fox . moveUp ( ) fox . moveUp ( ) fox . moveRight fox . moveLeft ( rabbit . mov…" at bounding box center [606, 246] width 256 height 275
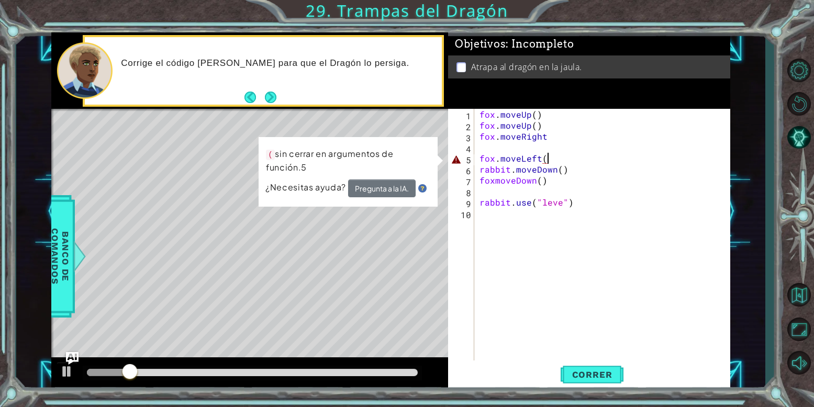
click at [562, 156] on div "fox . moveUp ( ) fox . moveUp ( ) fox . moveRight fox . moveLeft ( rabbit . mov…" at bounding box center [606, 246] width 256 height 275
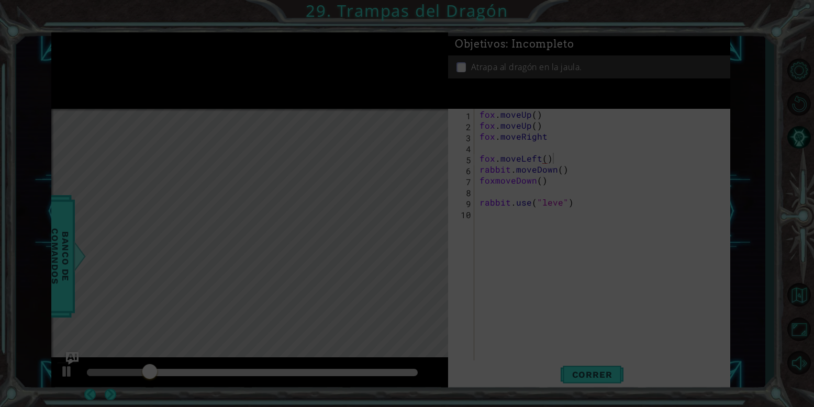
scroll to position [0, 7]
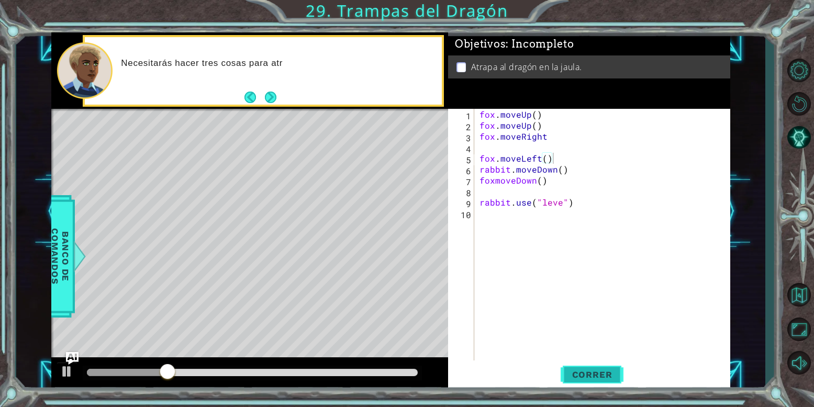
click at [592, 385] on button "Correr" at bounding box center [592, 375] width 63 height 28
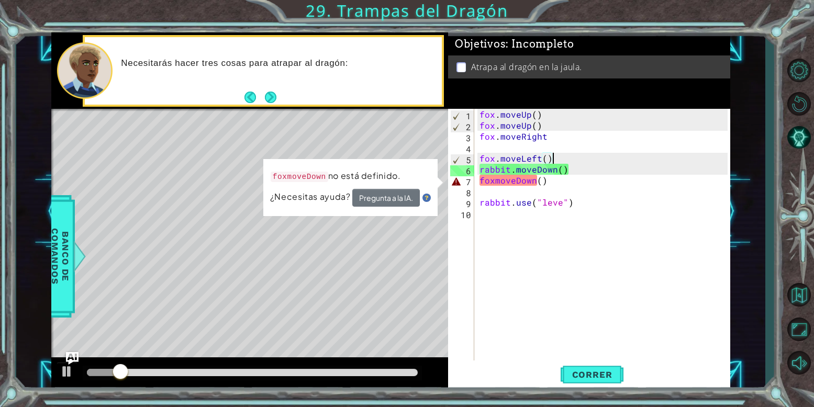
click at [496, 179] on div "fox . moveUp ( ) fox . moveUp ( ) fox . moveRight fox . moveLeft ( ) rabbit . m…" at bounding box center [606, 246] width 256 height 275
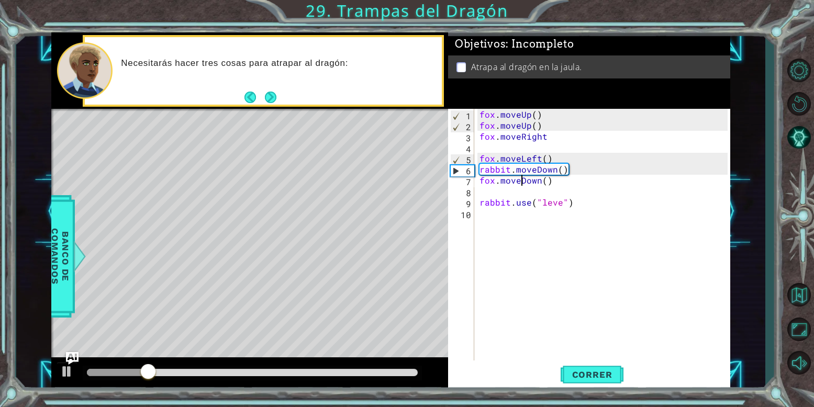
click at [522, 179] on div "fox . moveUp ( ) fox . moveUp ( ) fox . moveRight fox . moveLeft ( ) rabbit . m…" at bounding box center [606, 246] width 256 height 275
type textarea "fox.move.Down()"
click at [593, 371] on span "Correr" at bounding box center [592, 375] width 61 height 10
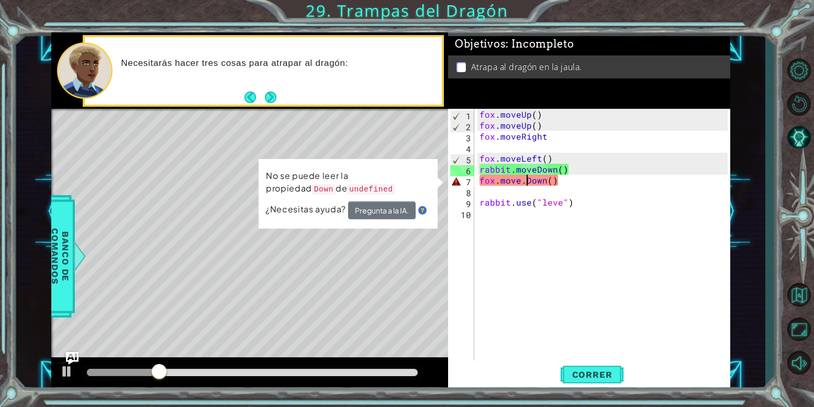
click at [529, 272] on div "fox . moveUp ( ) fox . moveUp ( ) fox . moveRight fox . moveLeft ( ) rabbit . m…" at bounding box center [606, 246] width 256 height 275
click at [524, 181] on div "fox . moveUp ( ) fox . moveUp ( ) fox . moveRight fox . moveLeft ( ) rabbit . m…" at bounding box center [606, 246] width 256 height 275
click at [527, 182] on div "fox . moveUp ( ) fox . moveUp ( ) fox . moveRight fox . moveLeft ( ) rabbit . m…" at bounding box center [606, 246] width 256 height 275
type textarea "fox.moveDown()"
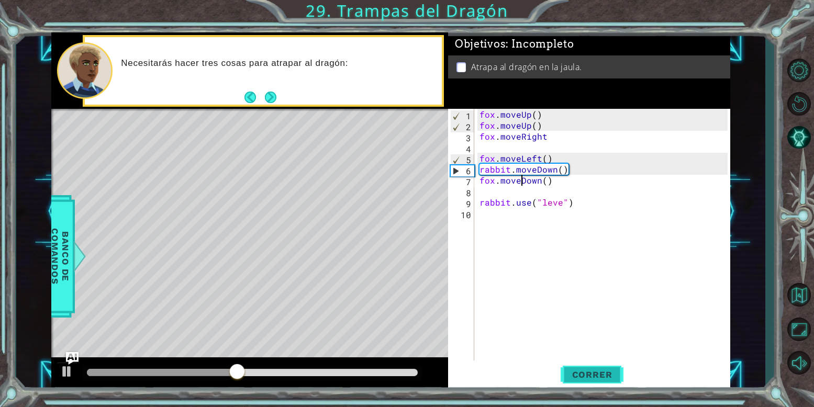
click at [577, 369] on button "Correr" at bounding box center [592, 375] width 63 height 28
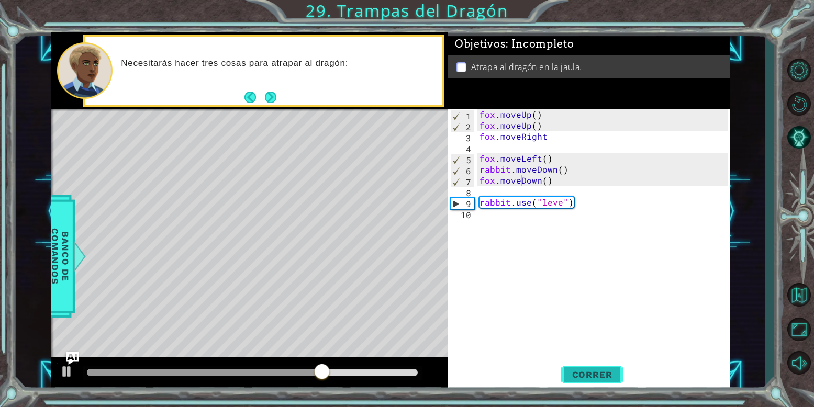
click at [615, 383] on button "Correr" at bounding box center [592, 375] width 63 height 28
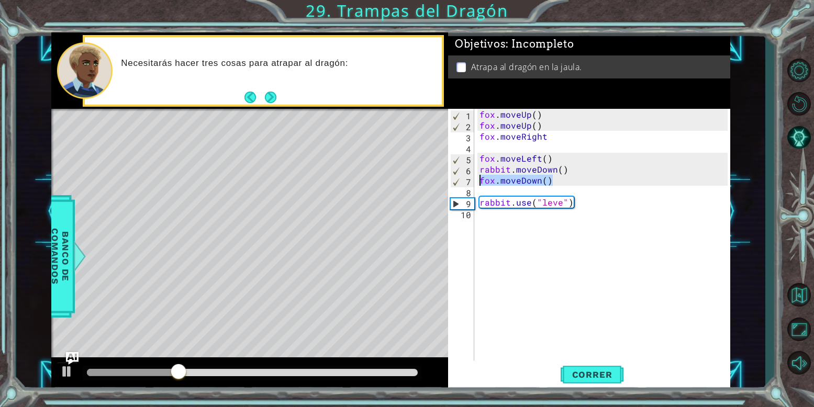
drag, startPoint x: 565, startPoint y: 178, endPoint x: 481, endPoint y: 181, distance: 83.8
click at [481, 181] on div "fox . moveUp ( ) fox . moveUp ( ) fox . moveRight fox . moveLeft ( ) rabbit . m…" at bounding box center [606, 246] width 256 height 275
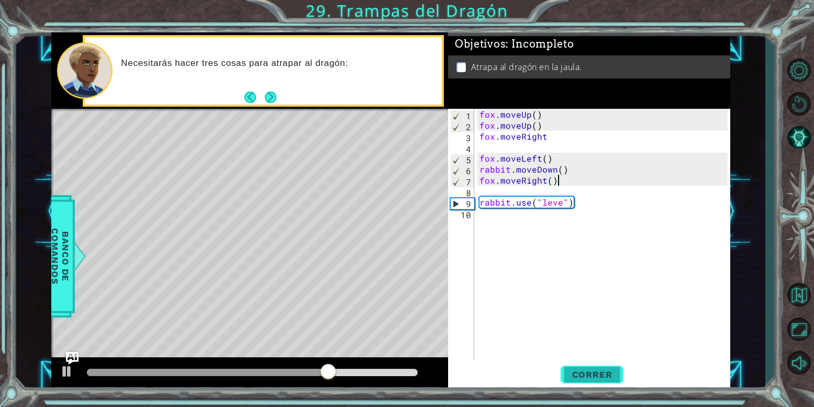
type textarea "fox.moveRight()"
click at [599, 377] on span "Correr" at bounding box center [592, 375] width 61 height 10
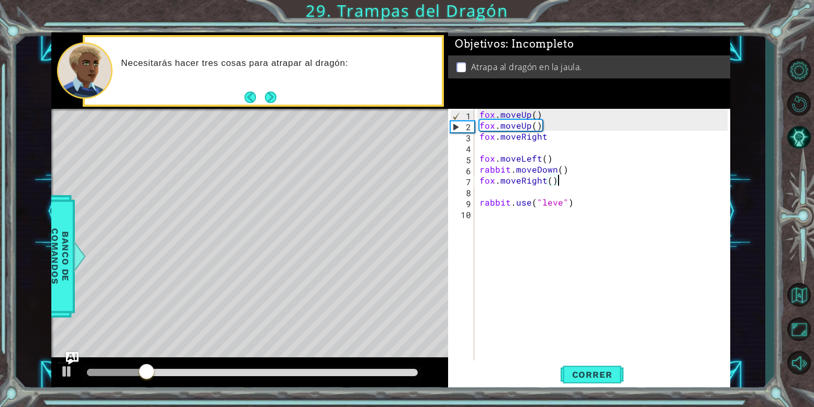
click at [550, 183] on div "fox . moveUp ( ) fox . moveUp ( ) fox . moveRight fox . moveLeft ( ) rabbit . m…" at bounding box center [606, 246] width 256 height 275
click at [553, 183] on div "fox . moveUp ( ) fox . moveUp ( ) fox . moveRight fox . moveLeft ( ) rabbit . m…" at bounding box center [606, 246] width 256 height 275
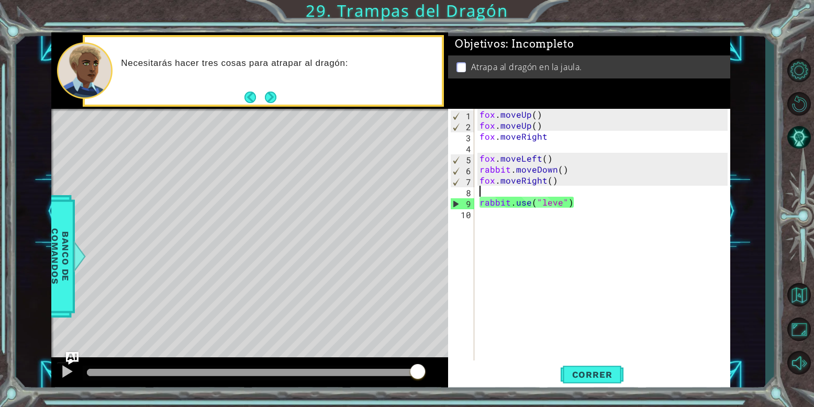
click at [483, 187] on div "fox . moveUp ( ) fox . moveUp ( ) fox . moveRight fox . moveLeft ( ) rabbit . m…" at bounding box center [606, 246] width 256 height 275
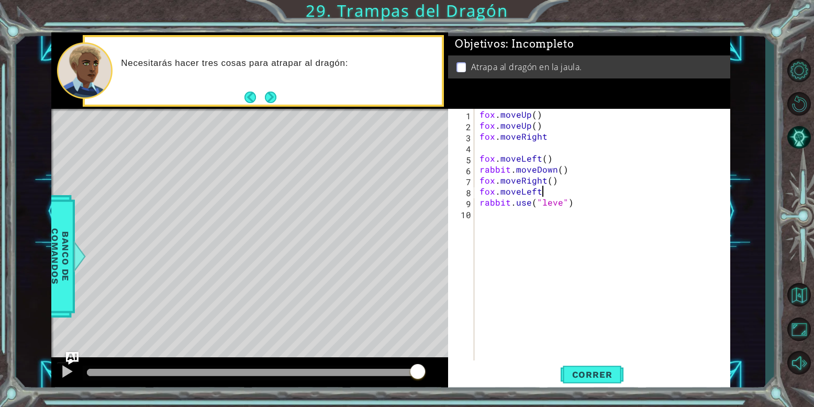
scroll to position [0, 6]
type textarea "fox.moveLeft()"
click at [580, 169] on div "fox . moveUp ( ) fox . moveUp ( ) fox . moveRight fox . moveLeft ( ) rabbit . m…" at bounding box center [606, 246] width 256 height 275
type textarea "rabbit.moveDown()"
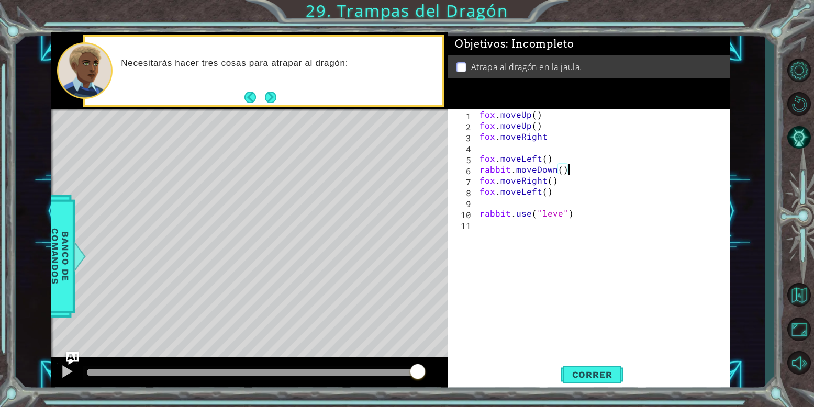
click at [503, 204] on div "fox . moveUp ( ) fox . moveUp ( ) fox . moveRight fox . moveLeft ( ) rabbit . m…" at bounding box center [606, 246] width 256 height 275
type textarea "fox.moveDown(2)"
drag, startPoint x: 613, startPoint y: 372, endPoint x: 621, endPoint y: 374, distance: 7.8
click at [621, 374] on span "Correr" at bounding box center [592, 375] width 61 height 10
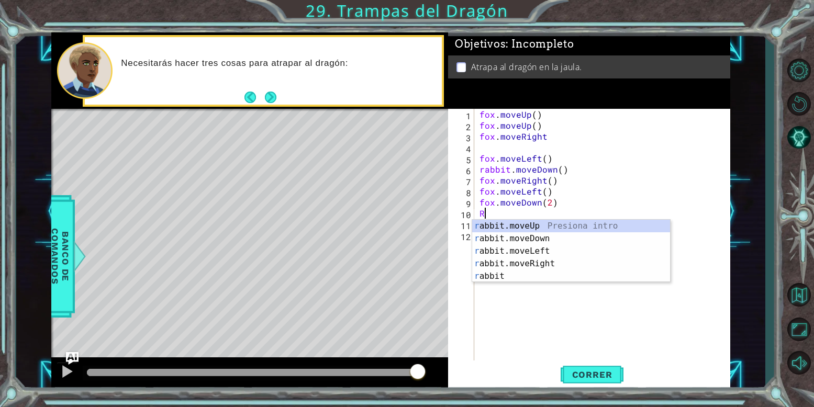
scroll to position [0, 1]
click at [542, 229] on div "ra bbit.moveUp Presiona intro ra bbit.moveDown Presiona intro ra bbit.moveLeft …" at bounding box center [571, 264] width 198 height 88
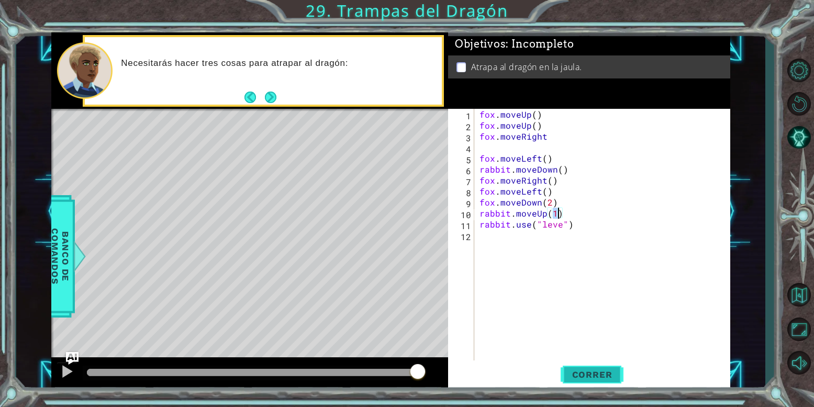
click at [578, 378] on span "Correr" at bounding box center [592, 375] width 61 height 10
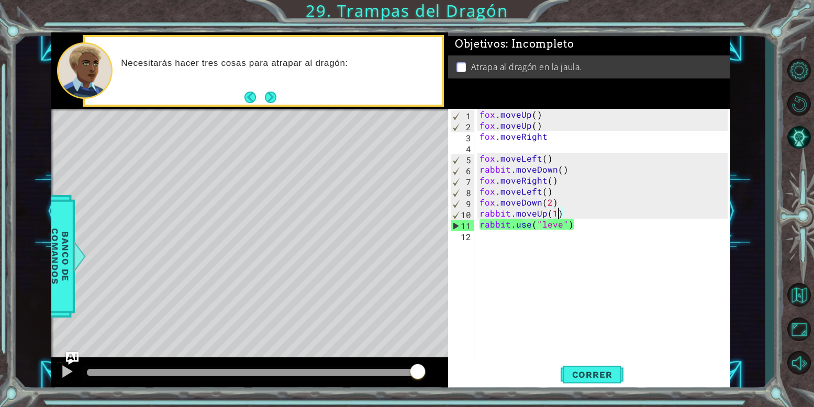
click at [567, 194] on div "fox . moveUp ( ) fox . moveUp ( ) fox . moveRight fox . moveLeft ( ) rabbit . m…" at bounding box center [606, 246] width 256 height 275
click at [558, 203] on div "fox . moveUp ( ) fox . moveUp ( ) fox . moveRight fox . moveLeft ( ) rabbit . m…" at bounding box center [606, 246] width 256 height 275
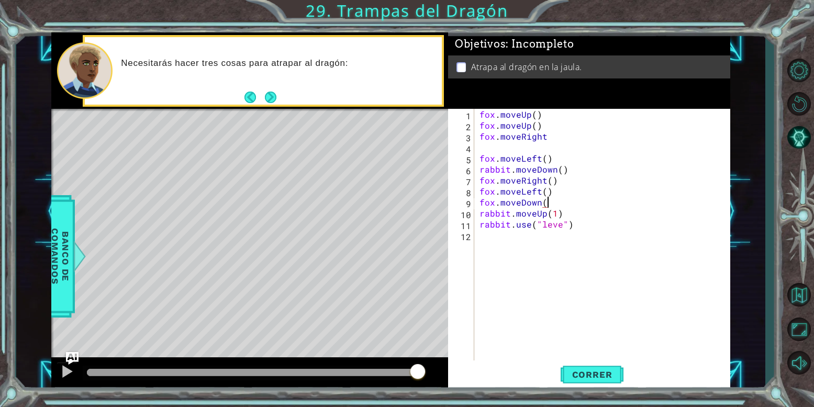
scroll to position [0, 7]
drag, startPoint x: 558, startPoint y: 205, endPoint x: 478, endPoint y: 199, distance: 80.4
click at [478, 199] on div "fox . moveUp ( ) fox . moveUp ( ) fox . moveRight fox . moveLeft ( ) rabbit . m…" at bounding box center [606, 246] width 256 height 275
type textarea "fox.moveDown()"
click at [568, 204] on div "fox . moveUp ( ) fox . moveUp ( ) fox . moveRight fox . moveLeft ( ) rabbit . m…" at bounding box center [603, 235] width 250 height 253
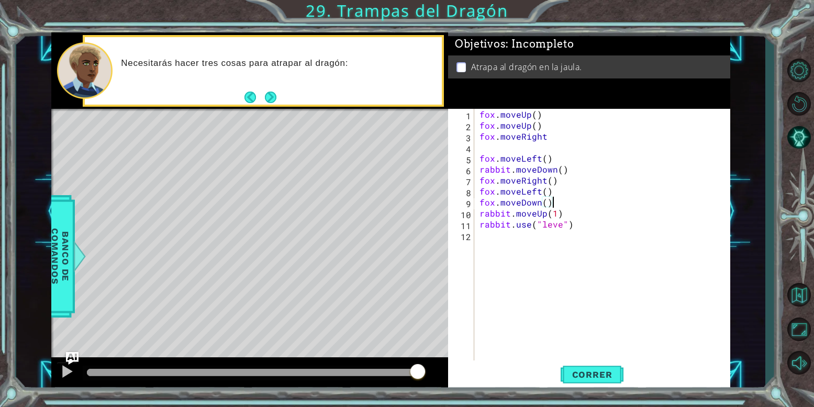
scroll to position [0, 0]
click at [479, 226] on div "fox . moveUp ( ) fox . moveUp ( ) fox . moveRight fox . moveLeft ( ) rabbit . m…" at bounding box center [606, 246] width 256 height 275
type textarea "rabbit.moveUp(1)"
click at [577, 210] on div "fox . moveUp ( ) fox . moveUp ( ) fox . moveRight fox . moveLeft ( ) rabbit . m…" at bounding box center [606, 246] width 256 height 275
paste textarea "fox.moveDown()"
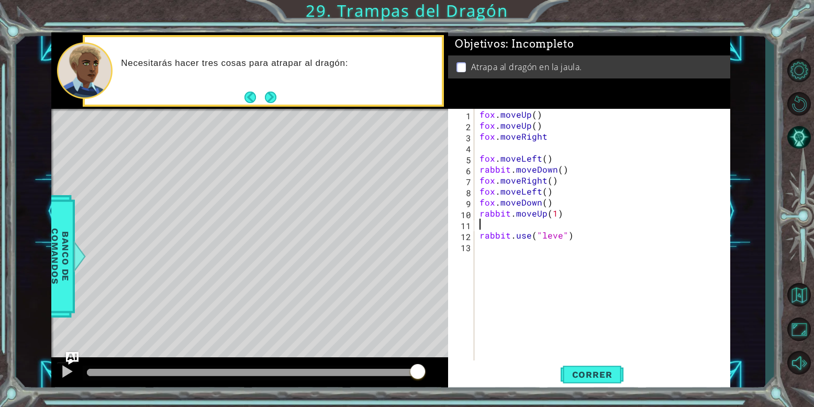
type textarea "fox.moveDown()"
click at [605, 372] on span "Correr" at bounding box center [592, 375] width 61 height 10
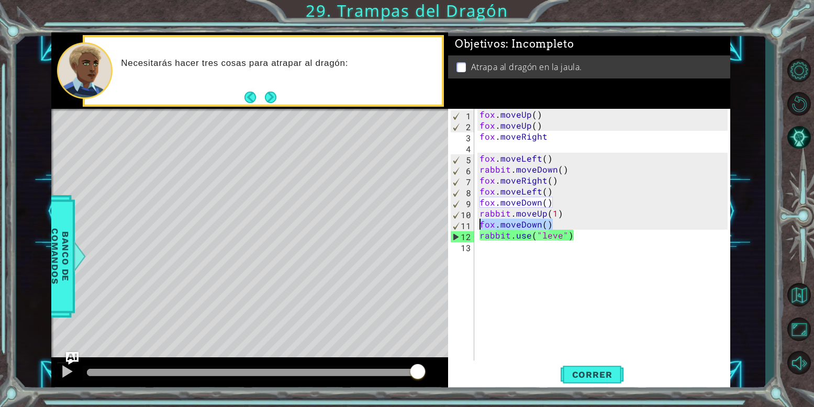
drag, startPoint x: 553, startPoint y: 224, endPoint x: 470, endPoint y: 227, distance: 82.3
click at [470, 227] on div "fox.moveDown() 1 2 3 4 5 6 7 8 9 10 11 12 13 fox . moveUp ( ) fox . moveUp ( ) …" at bounding box center [588, 235] width 280 height 253
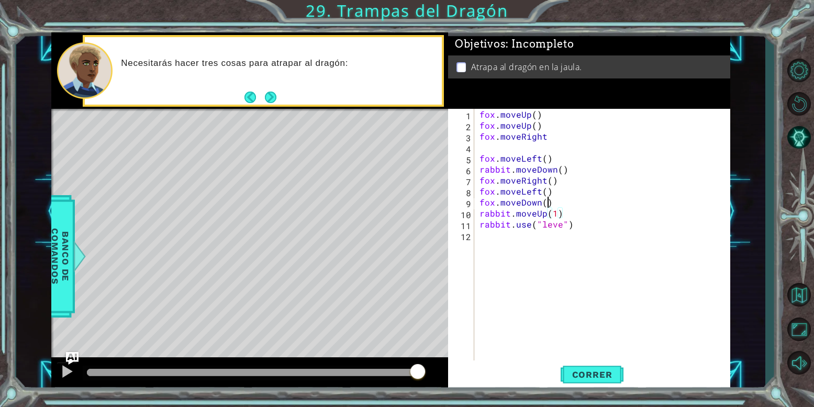
click at [549, 204] on div "fox . moveUp ( ) fox . moveUp ( ) fox . moveRight fox . moveLeft ( ) rabbit . m…" at bounding box center [606, 246] width 256 height 275
type textarea "fox.moveDown(2)"
click at [484, 147] on div "fox . moveUp ( ) fox . moveUp ( ) fox . moveRight fox . moveLeft ( ) rabbit . m…" at bounding box center [606, 246] width 256 height 275
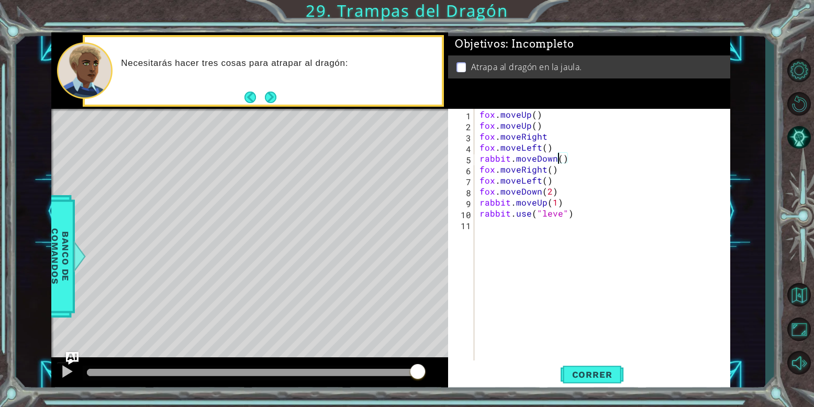
click at [558, 157] on div "fox . moveUp ( ) fox . moveUp ( ) fox . moveRight fox . moveLeft ( ) rabbit . m…" at bounding box center [606, 246] width 256 height 275
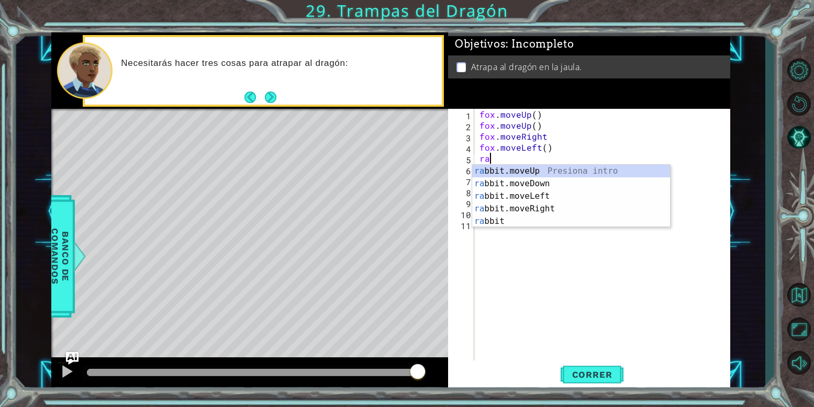
type textarea "r"
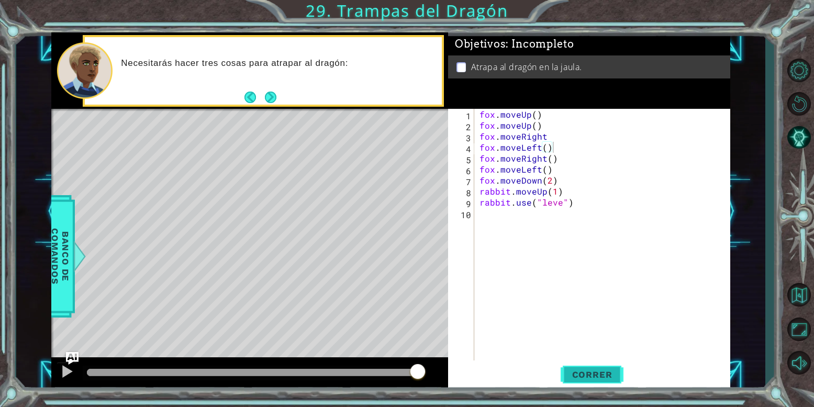
click at [582, 370] on span "Correr" at bounding box center [592, 375] width 61 height 10
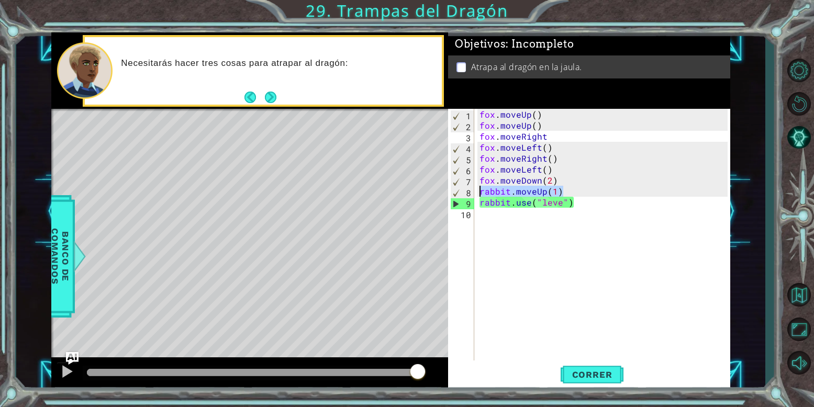
drag, startPoint x: 593, startPoint y: 187, endPoint x: 469, endPoint y: 188, distance: 123.6
click at [469, 188] on div "fox.moveLeft() 1 2 3 4 5 6 7 8 9 10 fox . moveUp ( ) fox . moveUp ( ) fox . mov…" at bounding box center [588, 235] width 280 height 253
type textarea "rabbit.moveUp(1)"
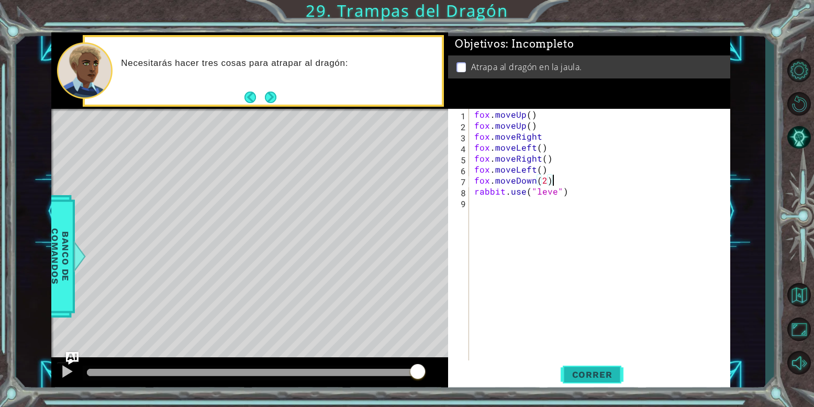
click at [588, 374] on span "Correr" at bounding box center [592, 375] width 61 height 10
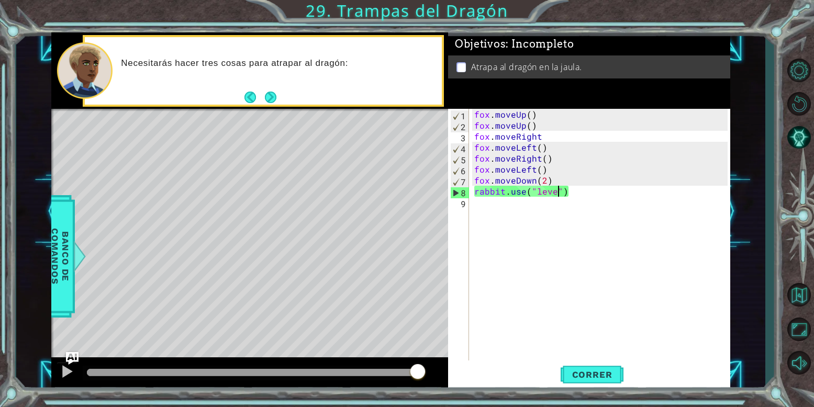
click at [558, 192] on div "fox . moveUp ( ) fox . moveUp ( ) fox . moveRight fox . moveLeft ( ) fox . move…" at bounding box center [602, 246] width 261 height 275
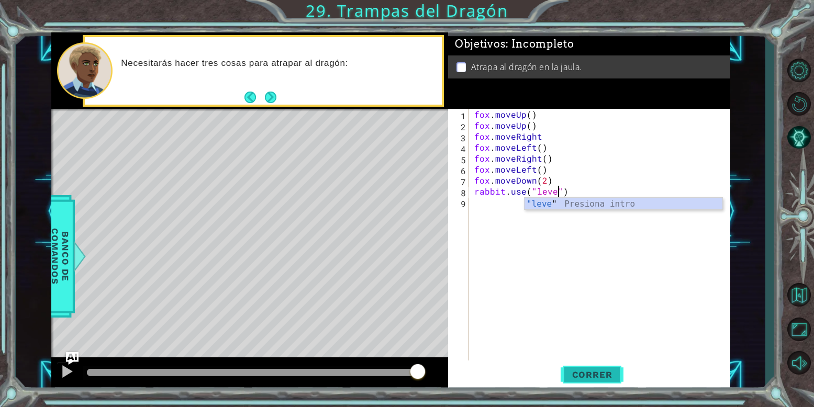
scroll to position [0, 9]
type textarea "rabbit.use("lever")"
click at [584, 366] on button "Correr" at bounding box center [592, 375] width 63 height 28
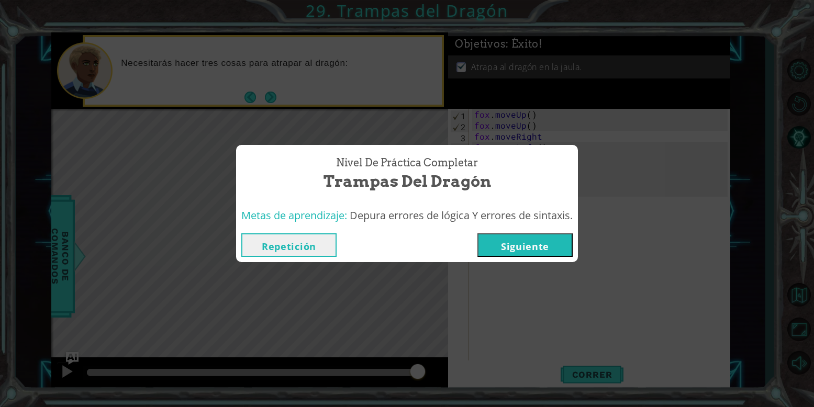
click at [544, 250] on button "Siguiente" at bounding box center [525, 246] width 95 height 24
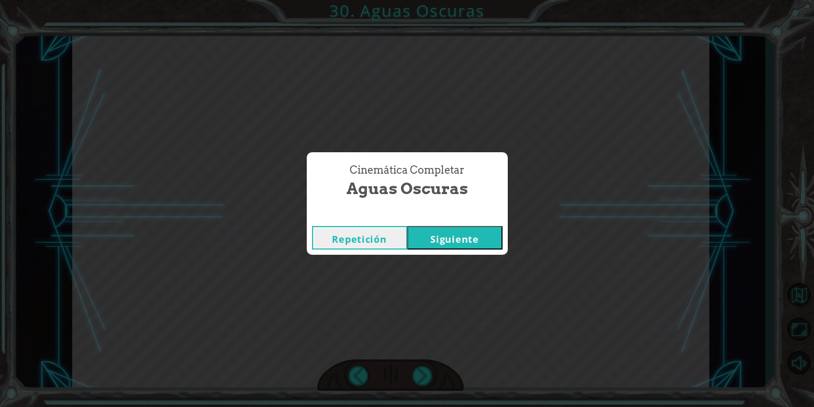
click at [461, 253] on div "Repetición [GEOGRAPHIC_DATA]" at bounding box center [407, 238] width 201 height 34
click at [466, 240] on button "Siguiente" at bounding box center [454, 238] width 95 height 24
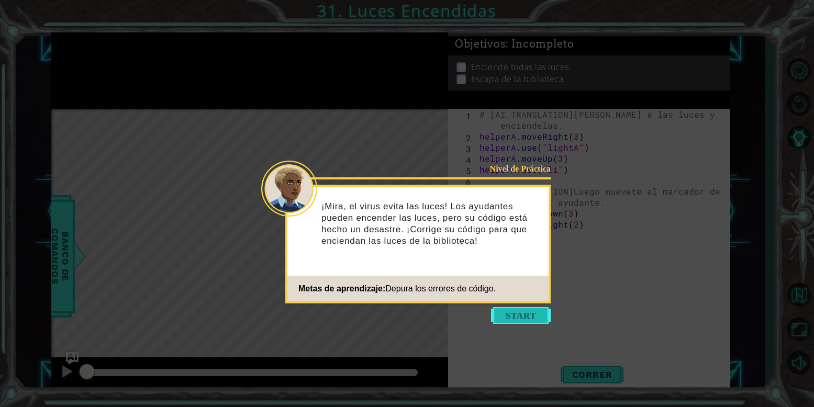
click at [535, 316] on button "Start" at bounding box center [521, 315] width 60 height 17
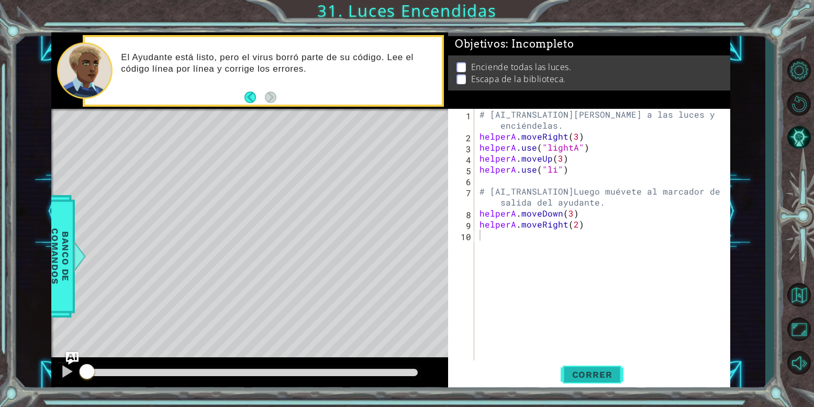
click at [589, 374] on span "Correr" at bounding box center [592, 375] width 61 height 10
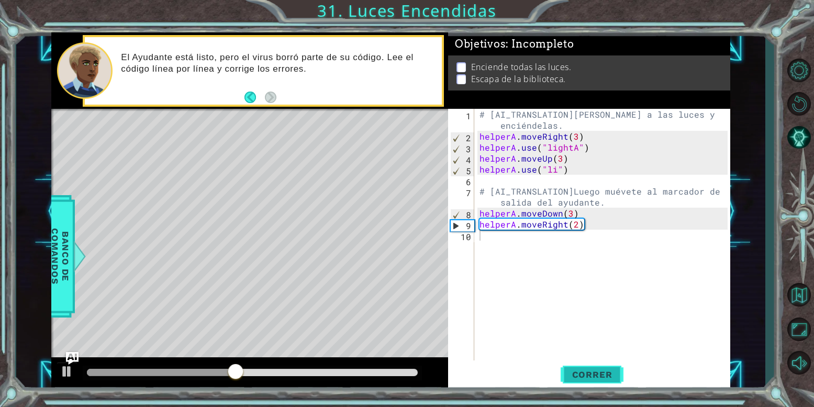
click at [587, 372] on span "Correr" at bounding box center [592, 375] width 61 height 10
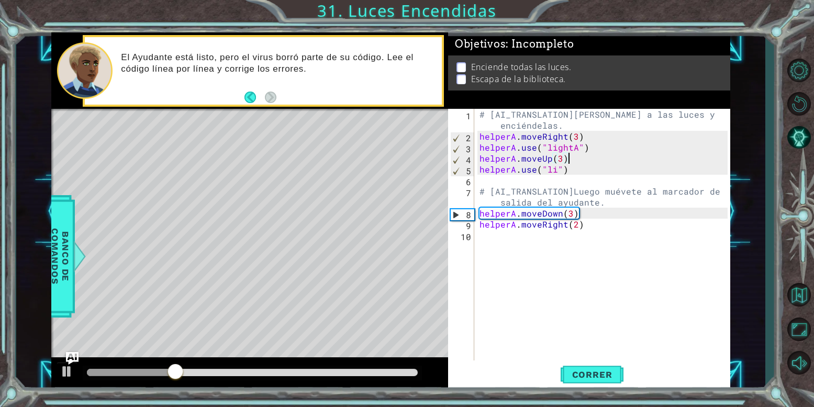
click at [576, 157] on div "# [AI_TRANSLATION]Muévete a las luces y enciéndelas. helperA . moveRight ( 3 ) …" at bounding box center [606, 252] width 256 height 286
type textarea "helperA.moveUp(3)"
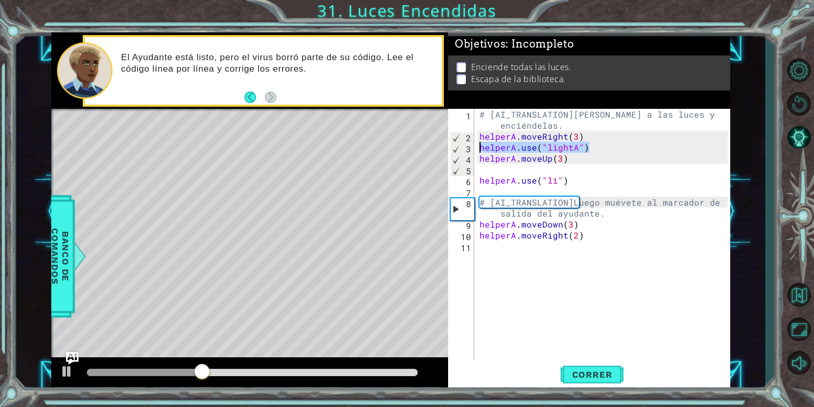
drag, startPoint x: 602, startPoint y: 147, endPoint x: 478, endPoint y: 147, distance: 124.6
click at [478, 147] on div "# [AI_TRANSLATION]Muévete a las luces y enciéndelas. helperA . moveRight ( 3 ) …" at bounding box center [606, 252] width 256 height 286
type textarea "helperA.use("lightA")"
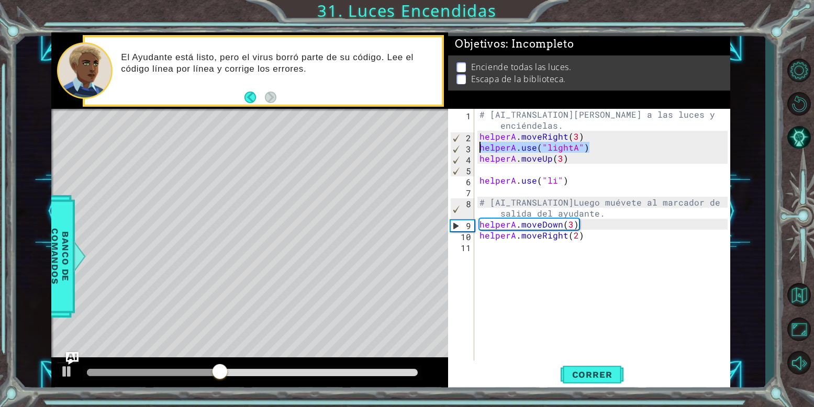
click at [481, 172] on div "# [AI_TRANSLATION]Muévete a las luces y enciéndelas. helperA . moveRight ( 3 ) …" at bounding box center [606, 252] width 256 height 286
paste textarea "helperA.use("lightA")"
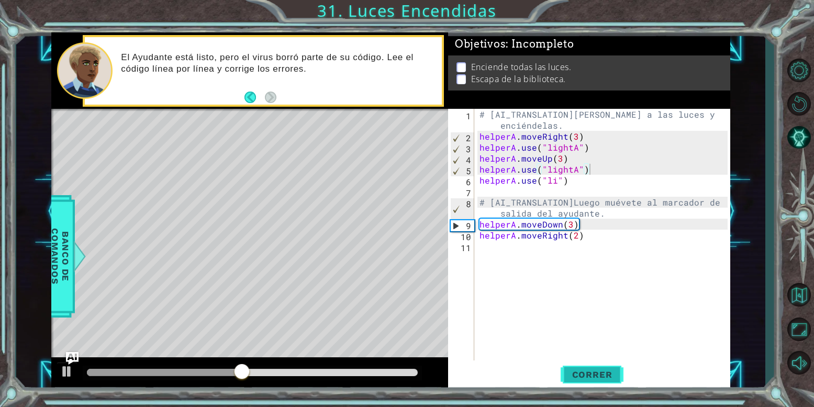
click at [597, 361] on button "Correr" at bounding box center [592, 375] width 63 height 28
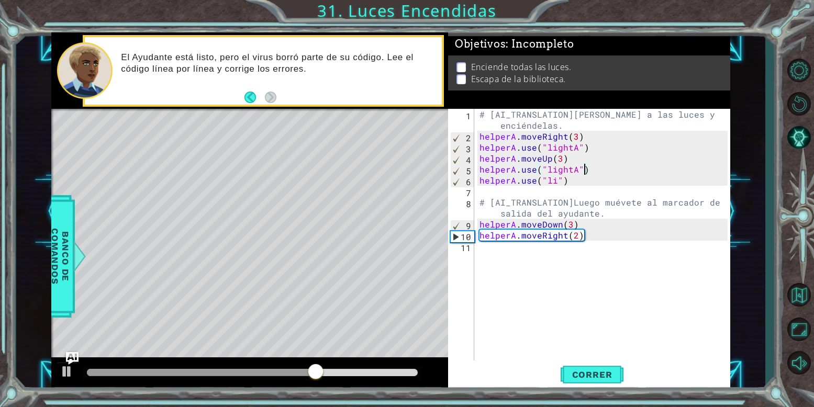
click at [582, 172] on div "# [AI_TRANSLATION]Muévete a las luces y enciéndelas. helperA . moveRight ( 3 ) …" at bounding box center [606, 252] width 256 height 286
click at [579, 172] on div "# [AI_TRANSLATION]Muévete a las luces y enciéndelas. helperA . moveRight ( 3 ) …" at bounding box center [606, 252] width 256 height 286
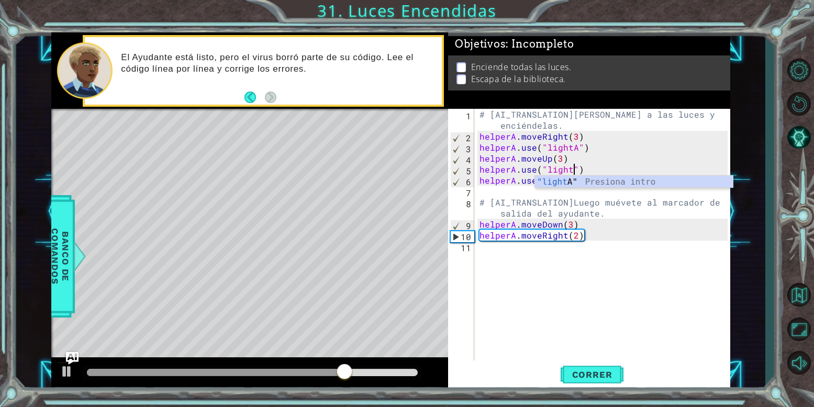
scroll to position [0, 10]
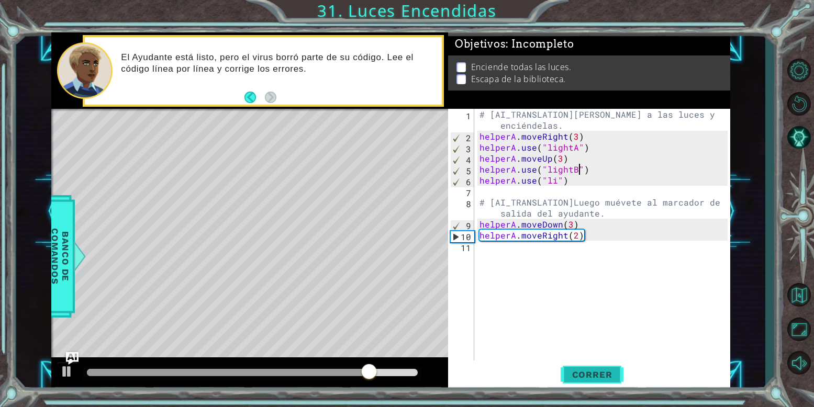
click at [603, 381] on button "Correr" at bounding box center [592, 375] width 63 height 28
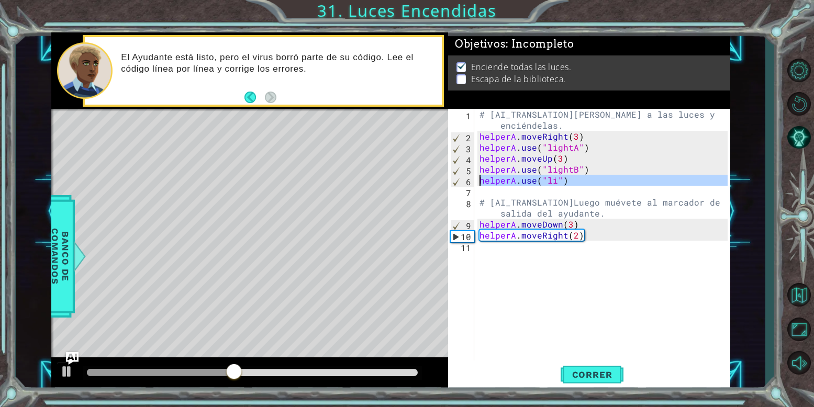
drag, startPoint x: 588, startPoint y: 187, endPoint x: 480, endPoint y: 180, distance: 108.6
click at [480, 180] on div "# [AI_TRANSLATION]Muévete a las luces y enciéndelas. helperA . moveRight ( 3 ) …" at bounding box center [606, 252] width 256 height 286
type textarea "helperA.use("li")"
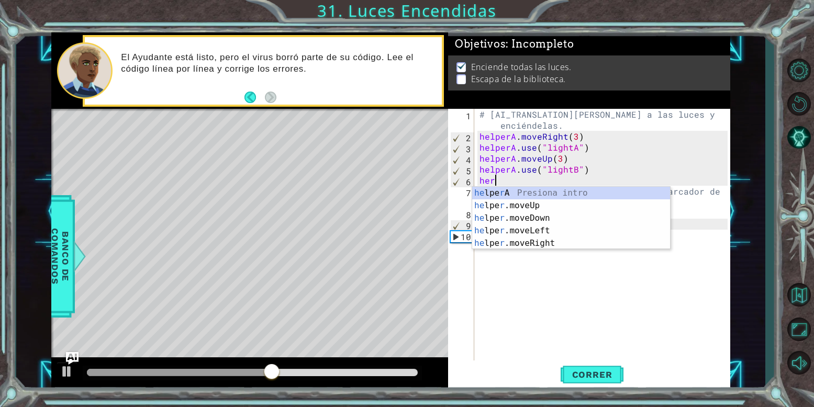
scroll to position [0, 1]
click at [551, 239] on div "he lpe r A Presiona intro he lpe r .moveUp Presiona intro he lpe r .moveDown Pr…" at bounding box center [571, 231] width 198 height 88
type textarea "helper.moveRight(1)"
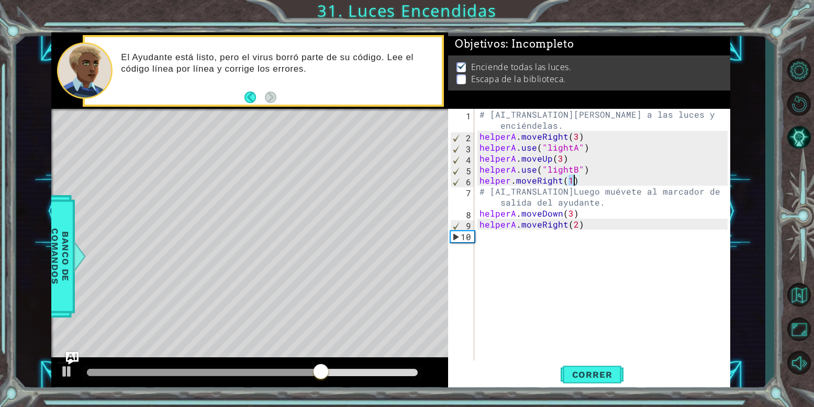
click at [604, 181] on div "# [AI_TRANSLATION]Muévete a las luces y enciéndelas. helperA . moveRight ( 3 ) …" at bounding box center [606, 252] width 256 height 286
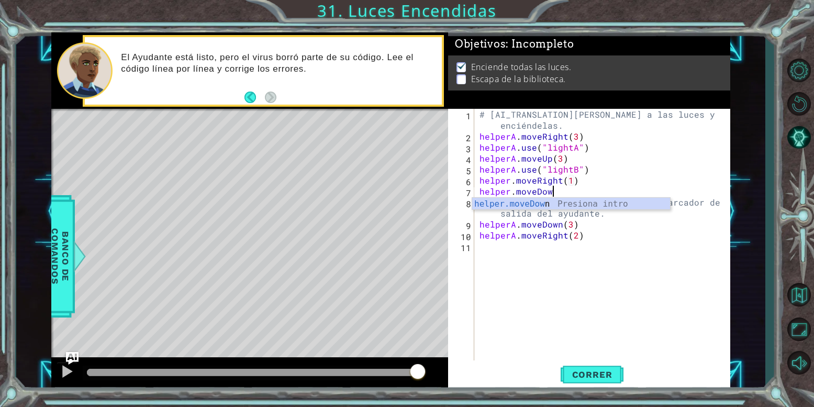
scroll to position [0, 7]
type textarea "helper.moveDown()"
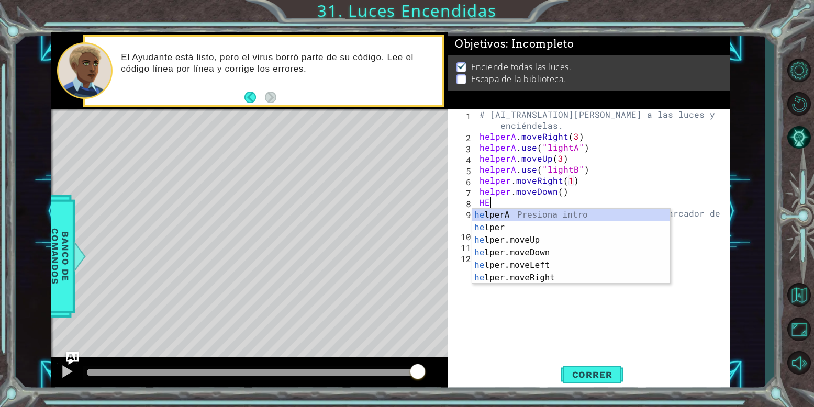
scroll to position [0, 0]
type textarea "H"
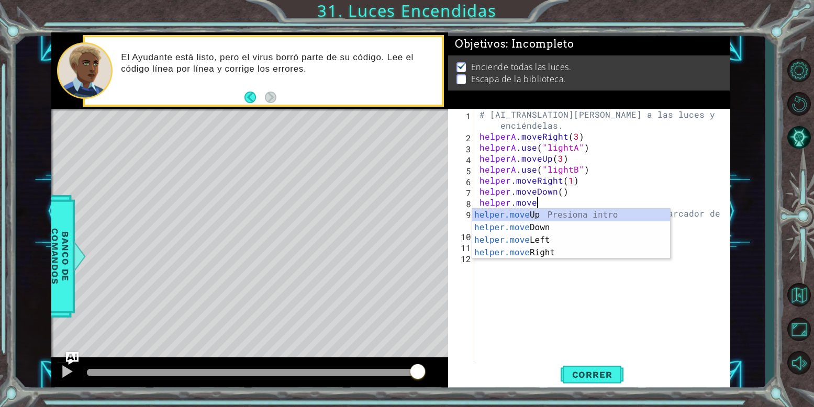
scroll to position [0, 5]
click at [555, 248] on div "helper.move Up Presiona intro helper.move Down Presiona intro helper.move Left …" at bounding box center [571, 246] width 198 height 75
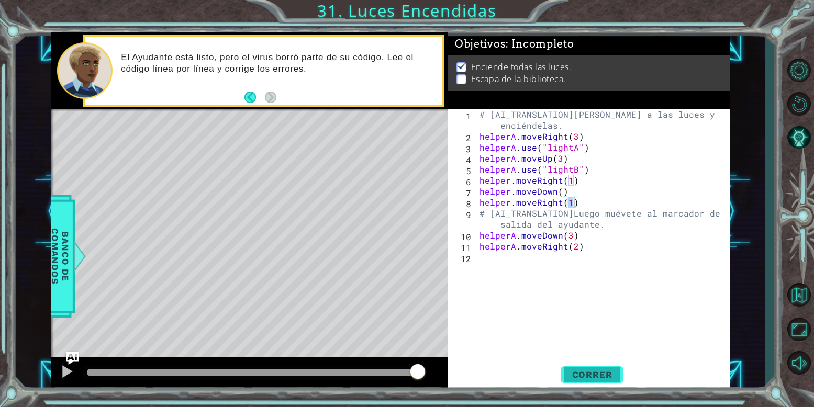
click at [589, 385] on button "Correr" at bounding box center [592, 375] width 63 height 28
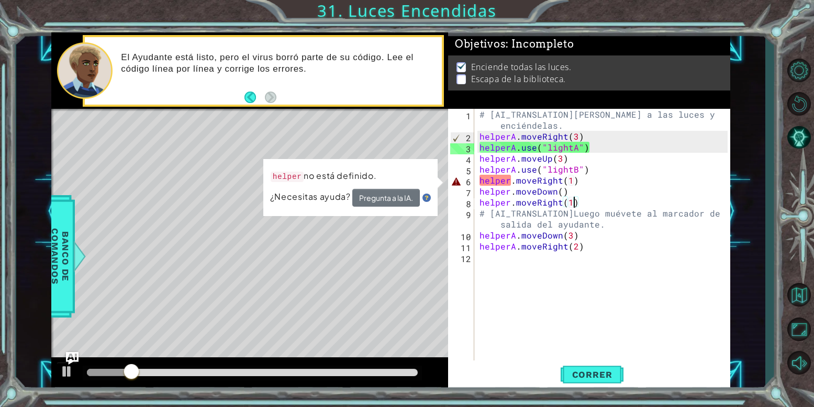
click at [512, 179] on div "# [AI_TRANSLATION]Muévete a las luces y enciéndelas. helperA . moveRight ( 3 ) …" at bounding box center [606, 252] width 256 height 286
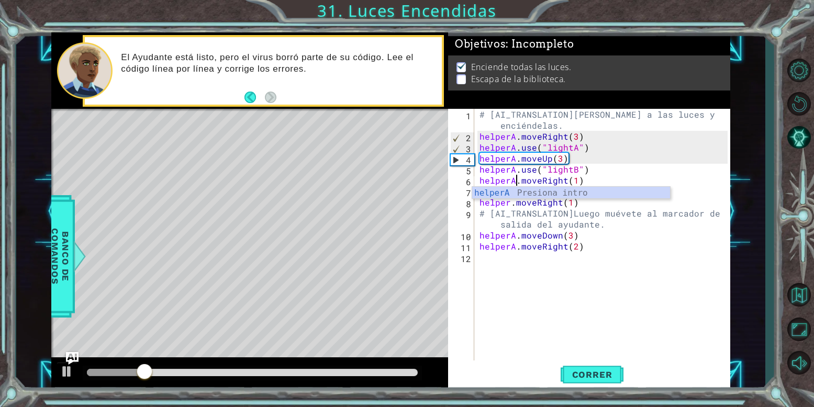
scroll to position [0, 4]
click at [591, 376] on span "Correr" at bounding box center [592, 375] width 61 height 10
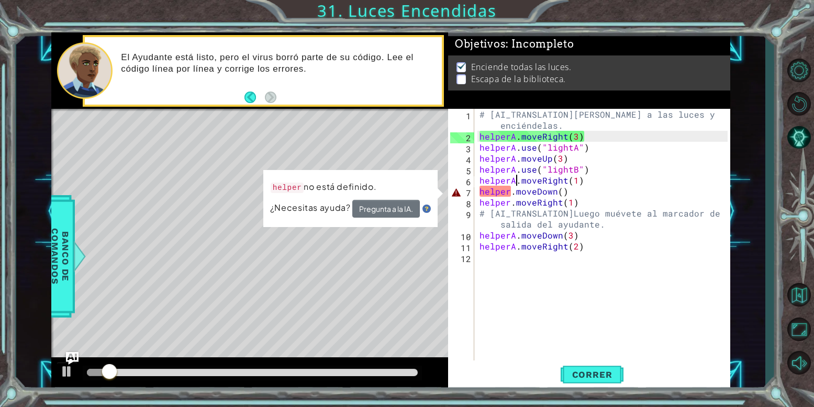
click at [513, 197] on div "# [AI_TRANSLATION]Muévete a las luces y enciéndelas. helperA . moveRight ( 3 ) …" at bounding box center [606, 252] width 256 height 286
click at [510, 189] on div "# [AI_TRANSLATION]Muévete a las luces y enciéndelas. helperA . moveRight ( 3 ) …" at bounding box center [606, 252] width 256 height 286
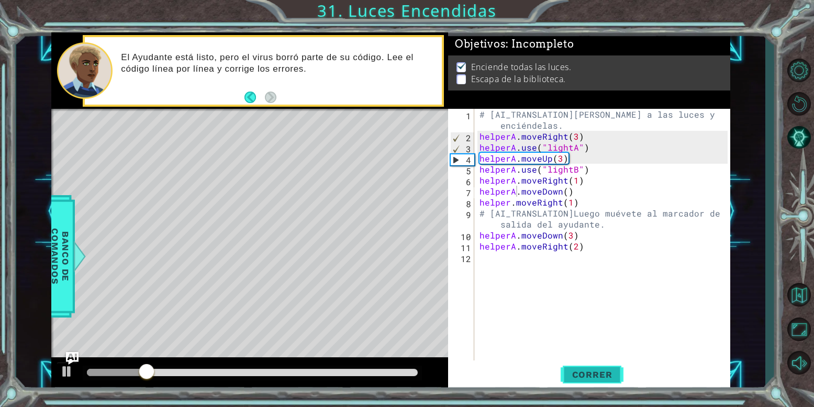
click at [594, 376] on span "Correr" at bounding box center [592, 375] width 61 height 10
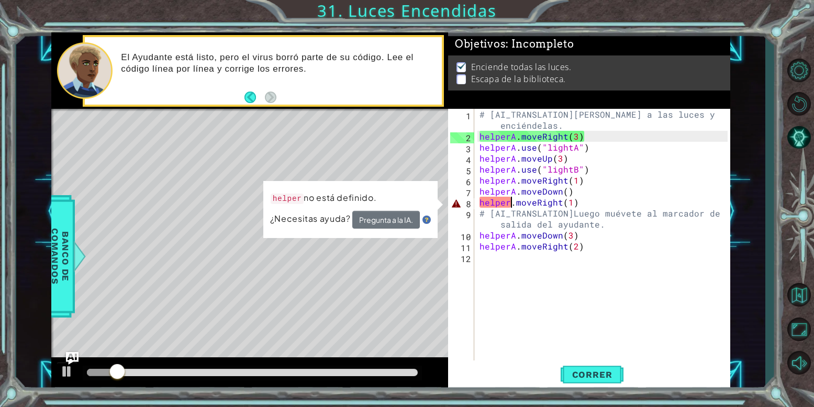
click at [511, 203] on div "# [AI_TRANSLATION]Muévete a las luces y enciéndelas. helperA . moveRight ( 3 ) …" at bounding box center [606, 252] width 256 height 286
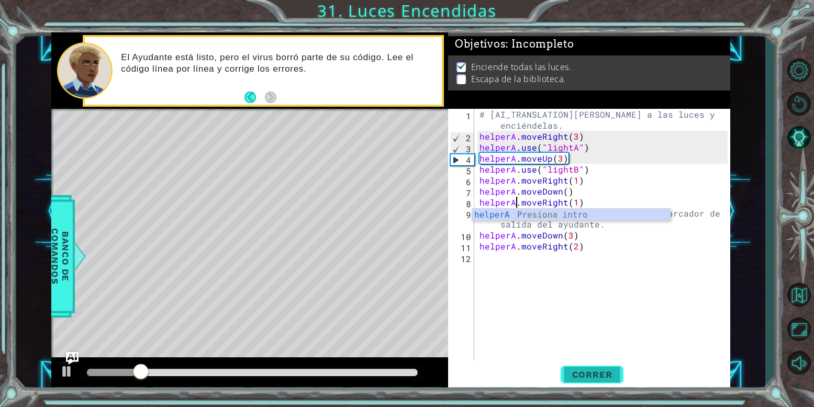
type textarea "helperA.moveRight(1)"
click at [596, 370] on span "Correr" at bounding box center [592, 375] width 61 height 10
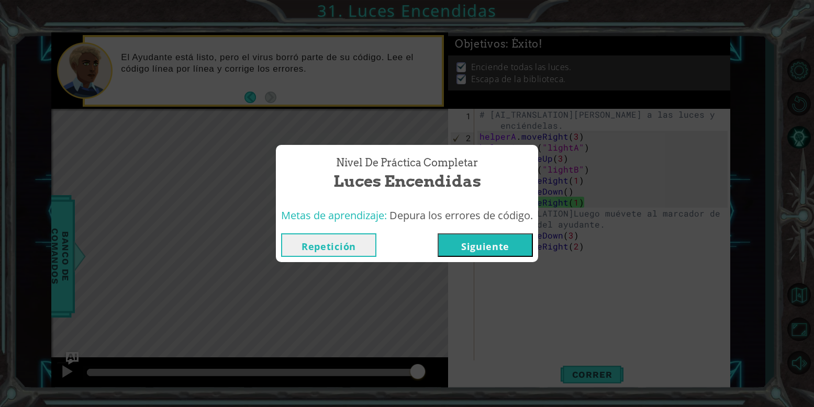
click at [471, 247] on button "Siguiente" at bounding box center [485, 246] width 95 height 24
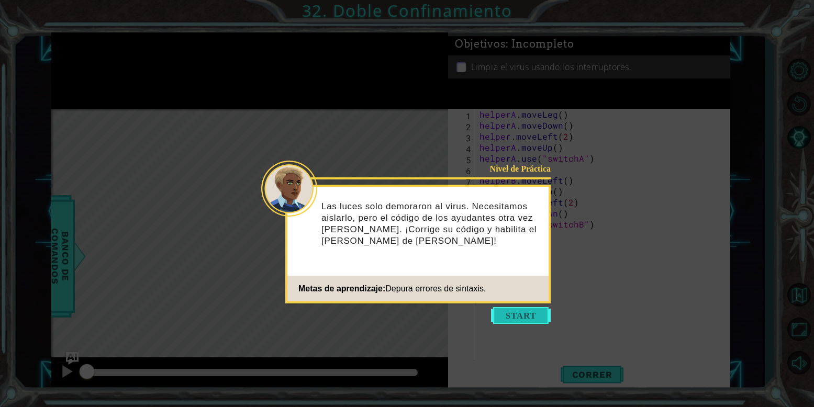
click at [506, 321] on button "Start" at bounding box center [521, 315] width 60 height 17
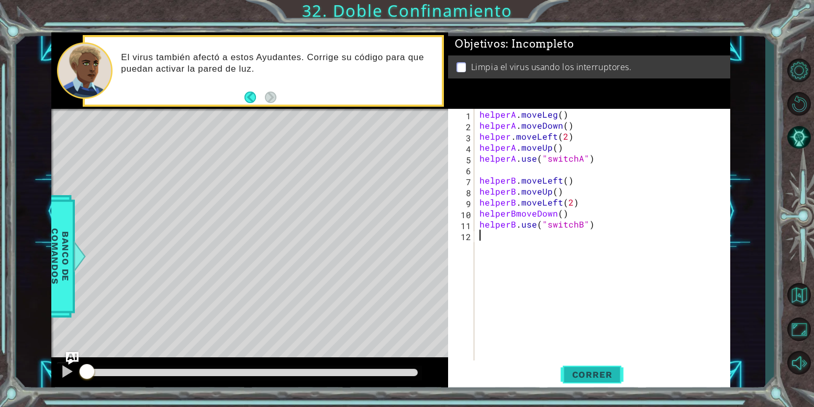
click at [597, 363] on button "Correr" at bounding box center [592, 375] width 63 height 28
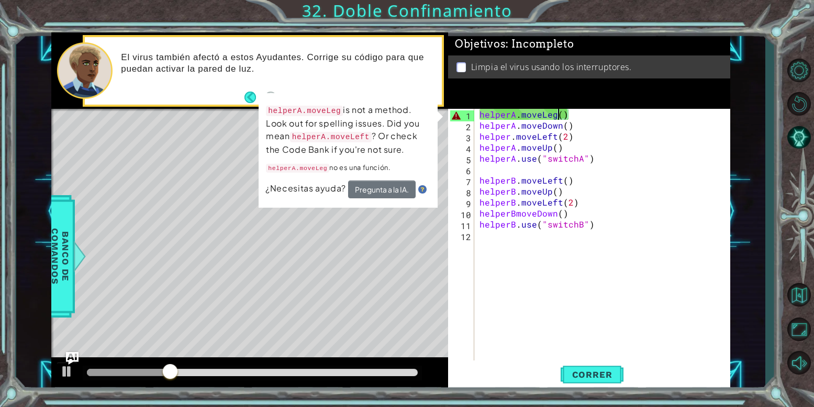
click at [557, 113] on div "helperA . moveLeg ( ) helperA . moveDown ( ) helper . moveLeft ( 2 ) helperA . …" at bounding box center [606, 246] width 256 height 275
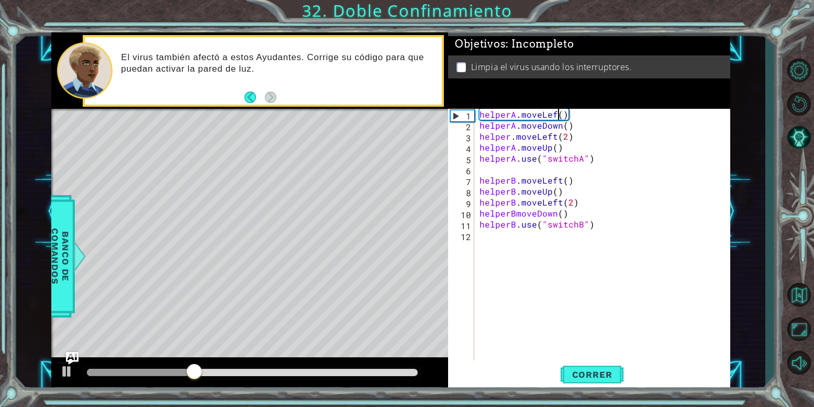
scroll to position [0, 9]
click at [586, 372] on span "Correr" at bounding box center [592, 375] width 61 height 10
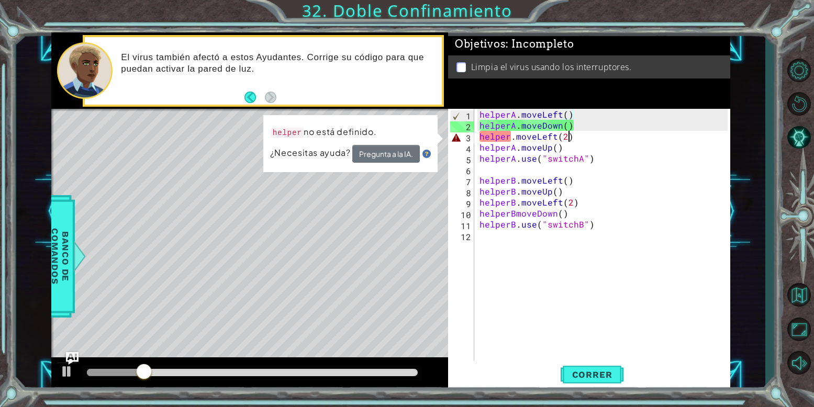
click at [568, 139] on div "helperA . moveLeft ( ) helperA . moveDown ( ) helper . moveLeft ( 2 ) helperA .…" at bounding box center [606, 246] width 256 height 275
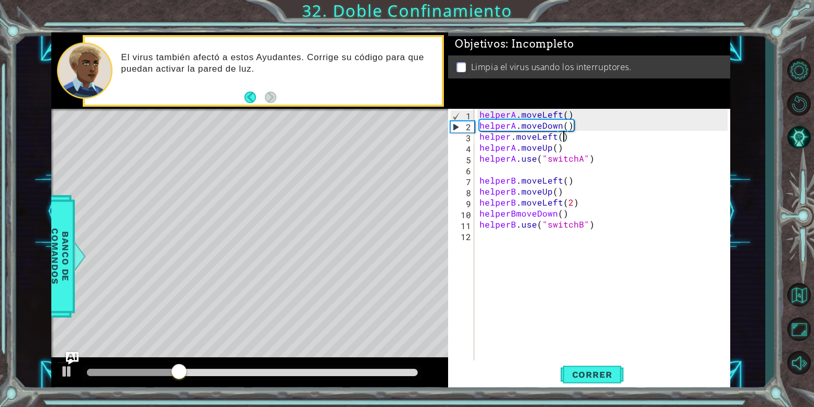
scroll to position [0, 8]
drag, startPoint x: 558, startPoint y: 132, endPoint x: 575, endPoint y: 134, distance: 16.9
click at [575, 134] on div "helperA . moveLeft ( ) helperA . moveDown ( ) helper . moveLeft ( ) helperA . m…" at bounding box center [606, 246] width 256 height 275
click at [554, 129] on div "helperA . moveLeft ( ) helperA . moveDown ( ) helper . moveLeft ( ) helperA . m…" at bounding box center [606, 246] width 256 height 275
click at [565, 368] on button "Correr" at bounding box center [592, 375] width 63 height 28
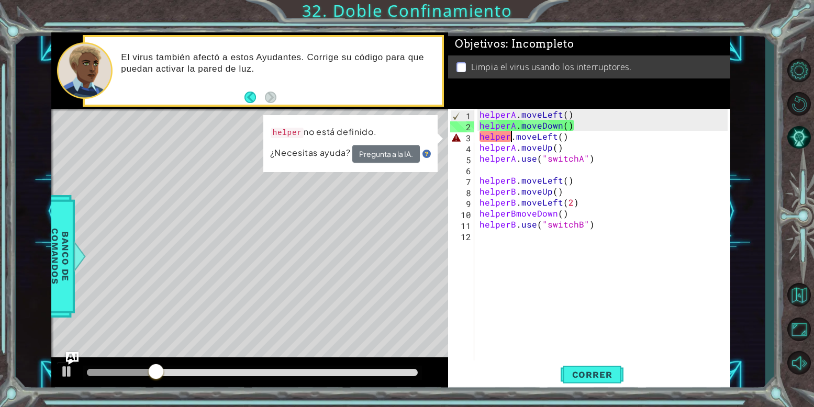
click at [512, 139] on div "helperA . moveLeft ( ) helperA . moveDown ( ) helper . moveLeft ( ) helperA . m…" at bounding box center [606, 246] width 256 height 275
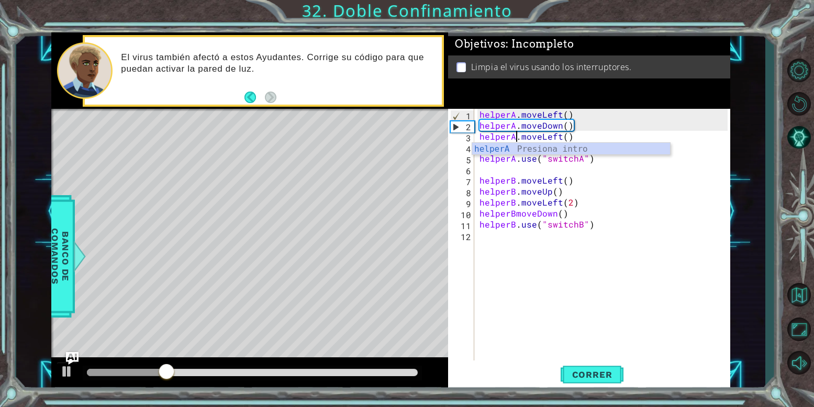
scroll to position [0, 4]
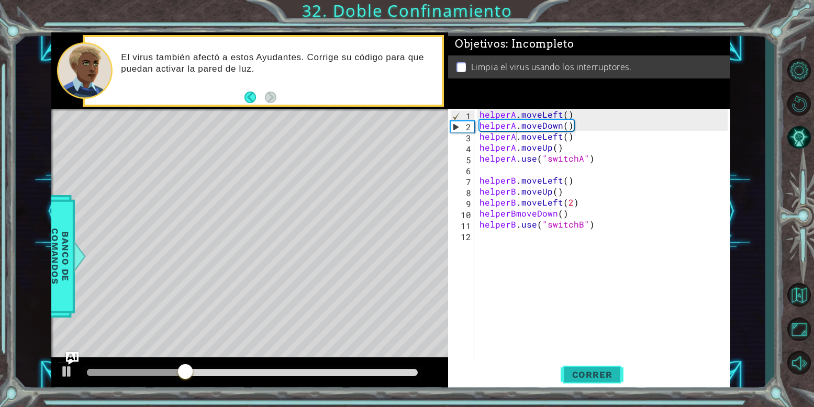
click at [606, 376] on span "Correr" at bounding box center [592, 375] width 61 height 10
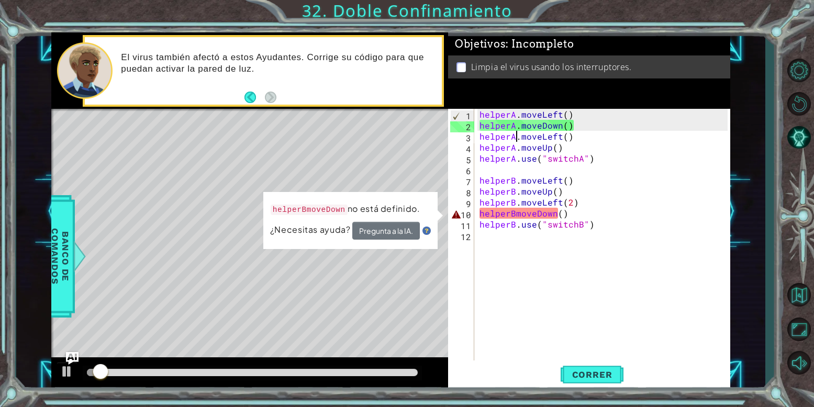
click at [570, 124] on div "helperA . moveLeft ( ) helperA . moveDown ( ) helperA . moveLeft ( ) helperA . …" at bounding box center [606, 246] width 256 height 275
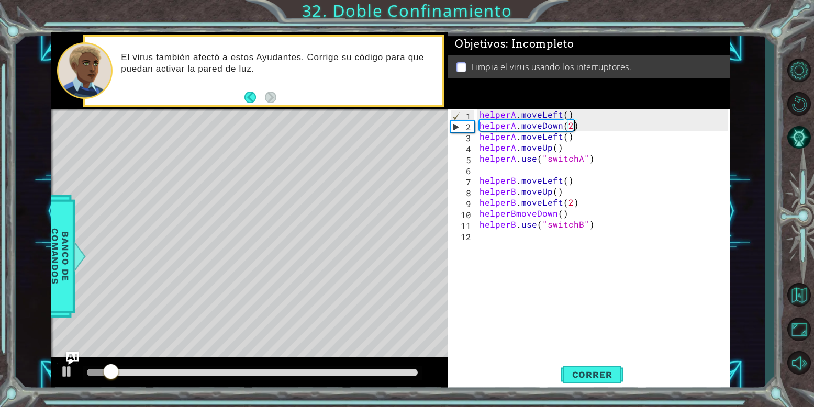
scroll to position [0, 9]
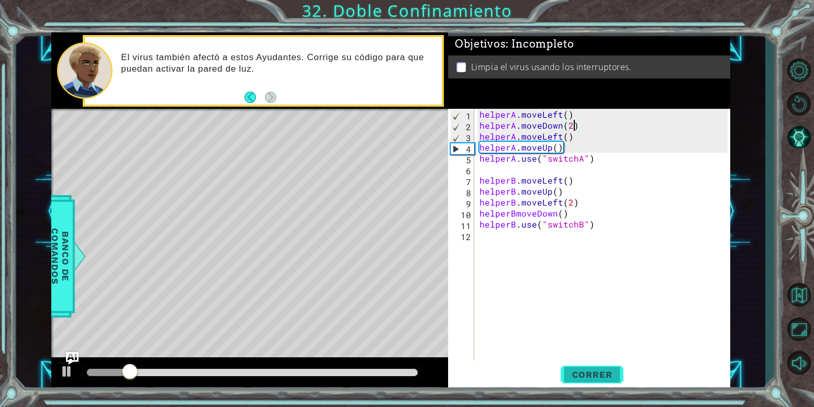
click at [577, 368] on button "Correr" at bounding box center [592, 375] width 63 height 28
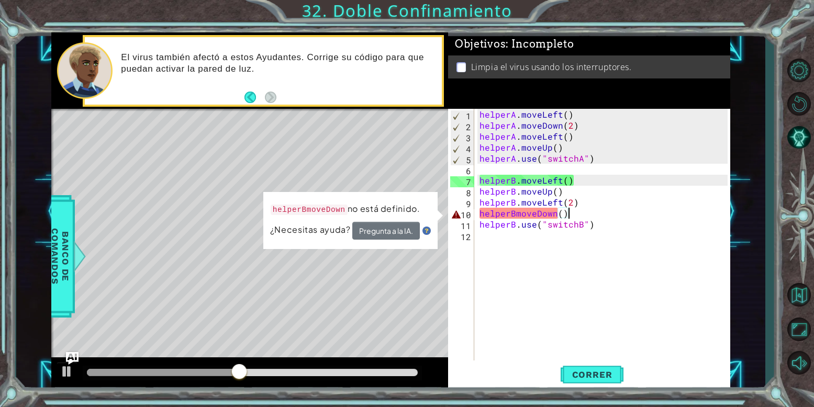
click at [568, 216] on div "helperA . moveLeft ( ) helperA . moveDown ( 2 ) helperA . moveLeft ( ) helperA …" at bounding box center [606, 246] width 256 height 275
click at [517, 213] on div "helperA . moveLeft ( ) helperA . moveDown ( 2 ) helperA . moveLeft ( ) helperA …" at bounding box center [606, 246] width 256 height 275
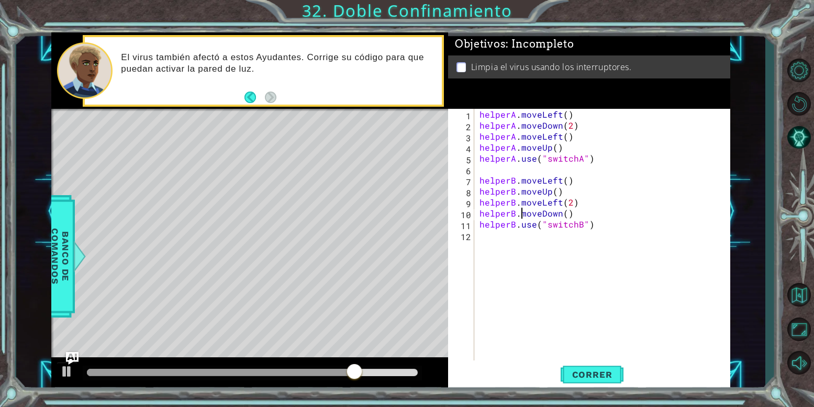
click at [575, 123] on div "helperA . moveLeft ( ) helperA . moveDown ( 2 ) helperA . moveLeft ( ) helperA …" at bounding box center [606, 246] width 256 height 275
click at [569, 137] on div "helperA . moveLeft ( ) helperA . moveDown ( ) helperA . moveLeft ( ) helperA . …" at bounding box center [606, 246] width 256 height 275
type textarea "helperA.moveLeft(2)"
click at [592, 382] on button "Correr" at bounding box center [592, 375] width 63 height 28
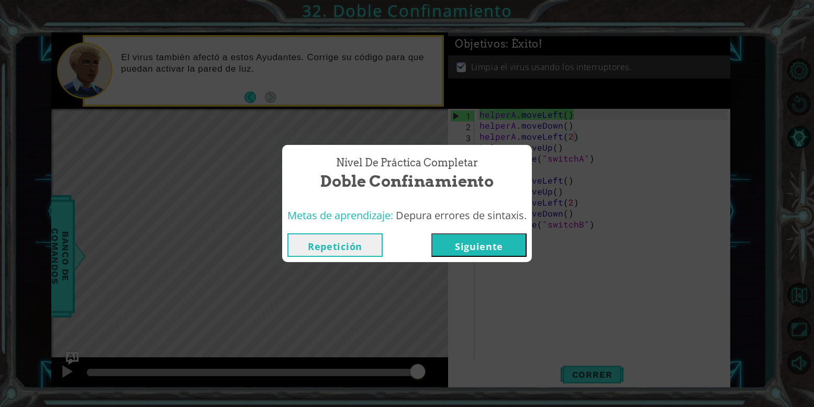
click at [464, 252] on button "Siguiente" at bounding box center [479, 246] width 95 height 24
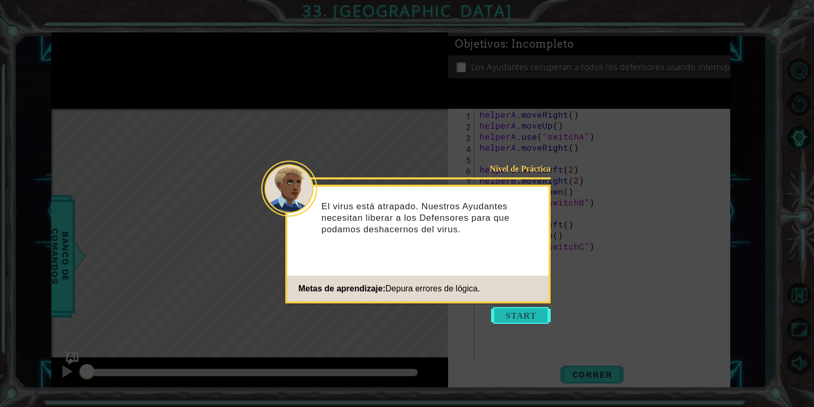
click at [526, 313] on button "Start" at bounding box center [521, 315] width 60 height 17
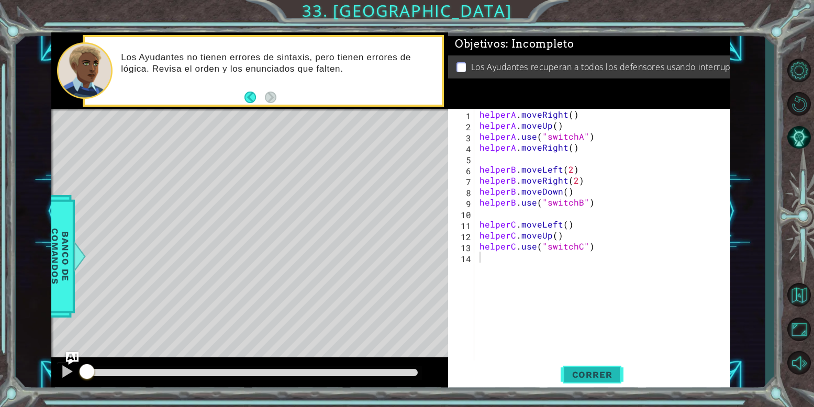
click at [585, 366] on button "Correr" at bounding box center [592, 375] width 63 height 28
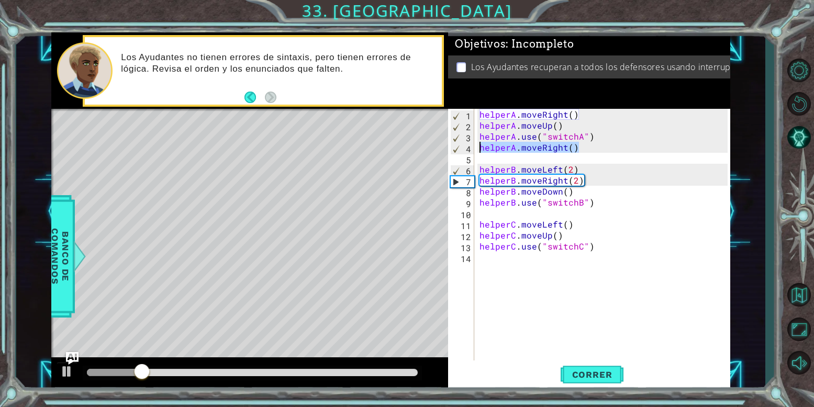
drag, startPoint x: 595, startPoint y: 150, endPoint x: 479, endPoint y: 149, distance: 116.8
click at [479, 149] on div "helperA . moveRight ( ) helperA . moveUp ( ) helperA . use ( "switchA" ) helper…" at bounding box center [606, 246] width 256 height 275
click at [580, 127] on div "helperA . moveRight ( ) helperA . moveUp ( ) helperA . use ( "switchA" ) helper…" at bounding box center [606, 246] width 256 height 275
type textarea "helperA.moveUp()"
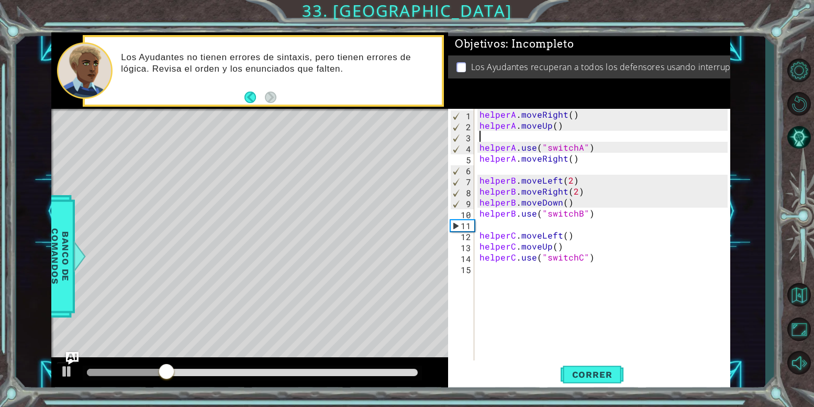
paste textarea "helperA.moveRight()"
type textarea "helperA.moveRight()"
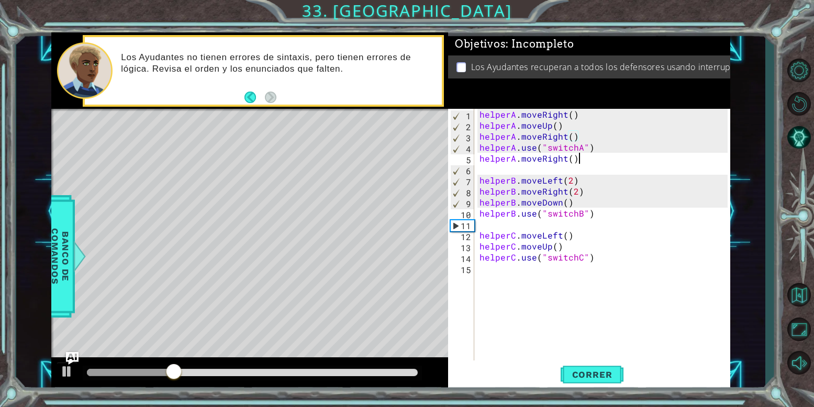
click at [590, 160] on div "helperA . moveRight ( ) helperA . moveUp ( ) helperA . moveRight ( ) helperA . …" at bounding box center [606, 246] width 256 height 275
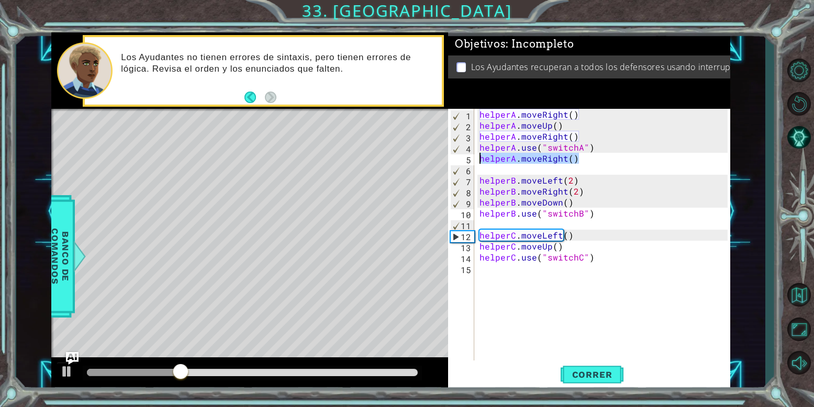
drag, startPoint x: 590, startPoint y: 160, endPoint x: 477, endPoint y: 160, distance: 113.1
click at [477, 160] on div "helperA.moveRight() 1 2 3 4 5 6 7 8 9 10 11 12 13 14 15 helperA . moveRight ( )…" at bounding box center [588, 235] width 280 height 253
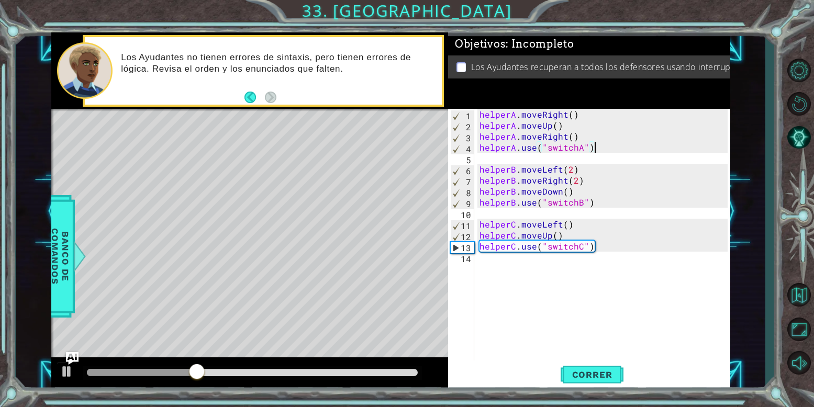
drag, startPoint x: 477, startPoint y: 160, endPoint x: 558, endPoint y: 242, distance: 115.9
click at [542, 226] on div "helperA.use("switchA") 1 2 3 4 5 6 7 8 9 10 11 12 13 14 helperA . moveRight ( )…" at bounding box center [588, 235] width 280 height 253
click at [573, 366] on button "Correr" at bounding box center [592, 375] width 63 height 28
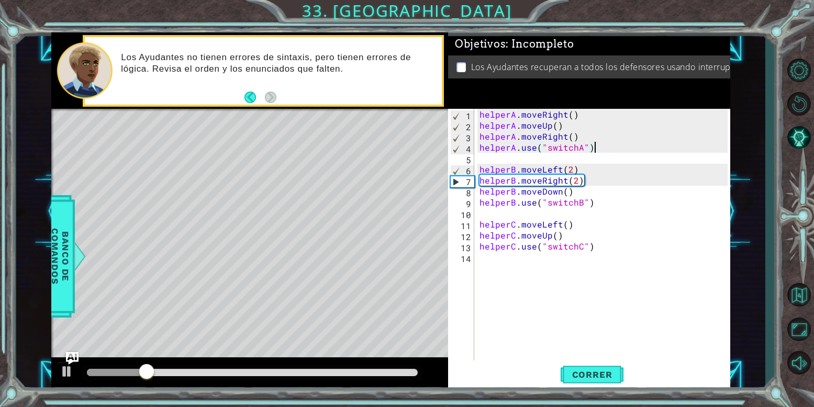
click at [568, 181] on div "helperA . moveRight ( ) helperA . moveUp ( ) helperA . moveRight ( ) helperA . …" at bounding box center [606, 246] width 256 height 275
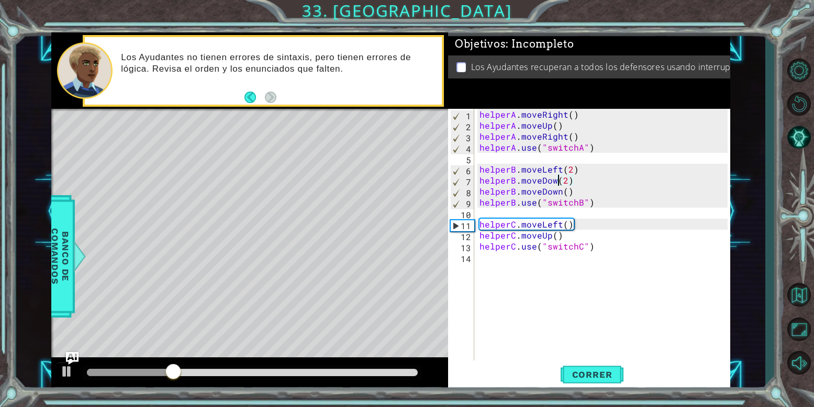
scroll to position [0, 9]
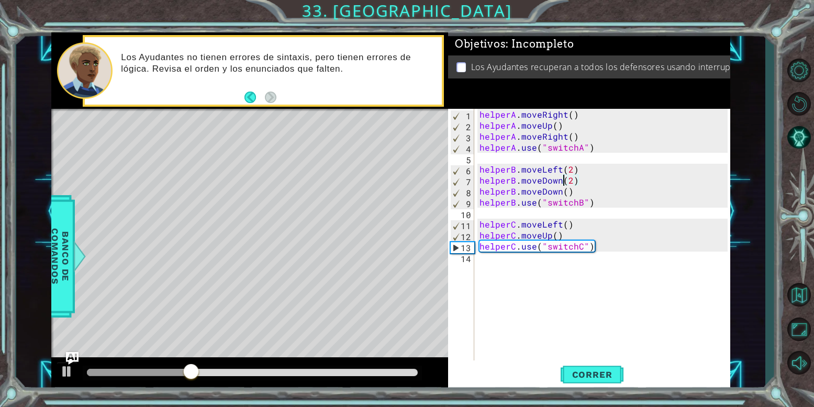
click at [579, 180] on div "helperA . moveRight ( ) helperA . moveUp ( ) helperA . moveRight ( ) helperA . …" at bounding box center [606, 246] width 256 height 275
drag, startPoint x: 577, startPoint y: 194, endPoint x: 465, endPoint y: 192, distance: 112.1
click at [465, 192] on div "helperB.moveDown(1) 1 2 3 4 5 6 7 8 9 10 11 12 13 14 helperA . moveRight ( ) he…" at bounding box center [588, 235] width 280 height 253
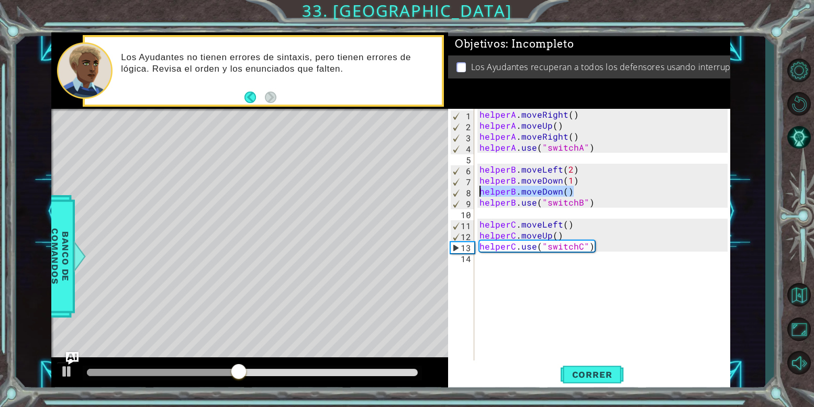
click at [590, 199] on div "helperA . moveRight ( ) helperA . moveUp ( ) helperA . moveRight ( ) helperA . …" at bounding box center [606, 246] width 256 height 275
click at [559, 187] on div "helperA . moveRight ( ) helperA . moveUp ( ) helperA . moveRight ( ) helperA . …" at bounding box center [606, 246] width 256 height 275
click at [565, 192] on div "helperA . moveRight ( ) helperA . moveUp ( ) helperA . moveRight ( ) helperA . …" at bounding box center [606, 246] width 256 height 275
click at [576, 198] on div "helperA . moveRight ( ) helperA . moveUp ( ) helperA . moveRight ( ) helperA . …" at bounding box center [606, 246] width 256 height 275
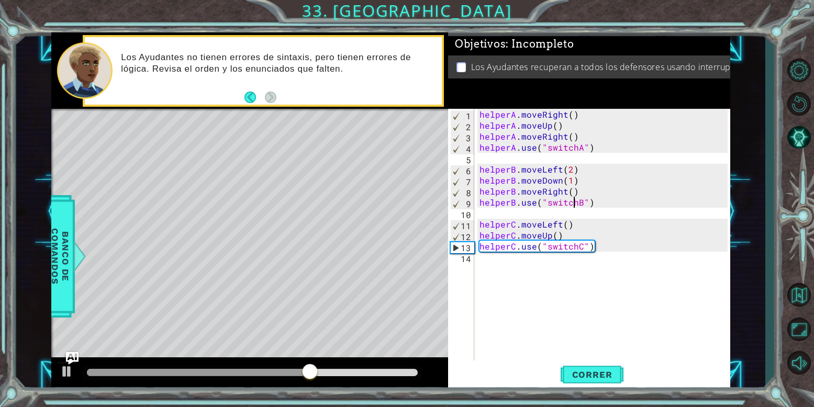
click at [572, 193] on div "helperA . moveRight ( ) helperA . moveUp ( ) helperA . moveRight ( ) helperA . …" at bounding box center [606, 246] width 256 height 275
click at [584, 368] on button "Correr" at bounding box center [592, 375] width 63 height 28
click at [577, 235] on div "helperA . moveRight ( ) helperA . moveUp ( ) helperA . moveRight ( ) helperA . …" at bounding box center [606, 246] width 256 height 275
type textarea "helperC.moveUp()"
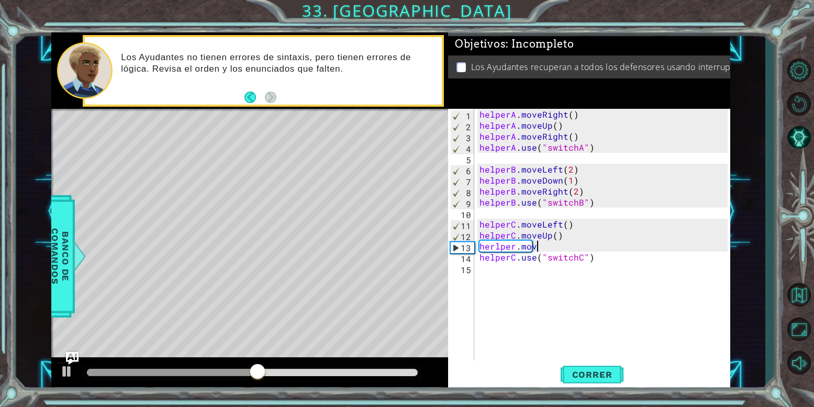
scroll to position [0, 6]
type textarea "herlper.moveRigt"
click at [590, 372] on span "Correr" at bounding box center [592, 375] width 61 height 10
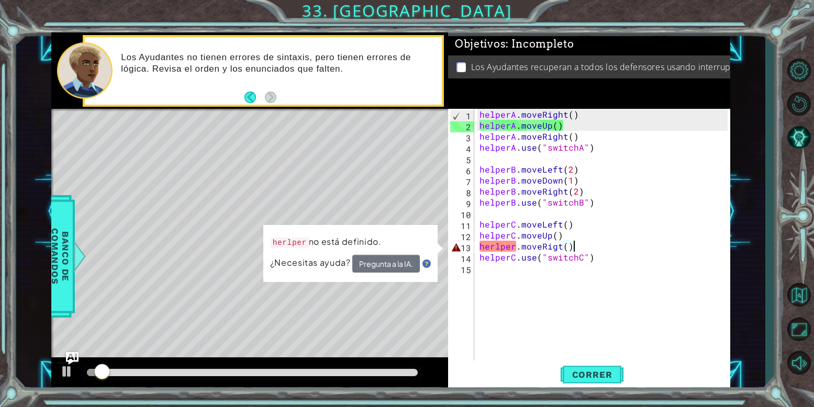
click at [517, 248] on div "helperA . moveRight ( ) helperA . moveUp ( ) helperA . moveRight ( ) helperA . …" at bounding box center [606, 246] width 256 height 275
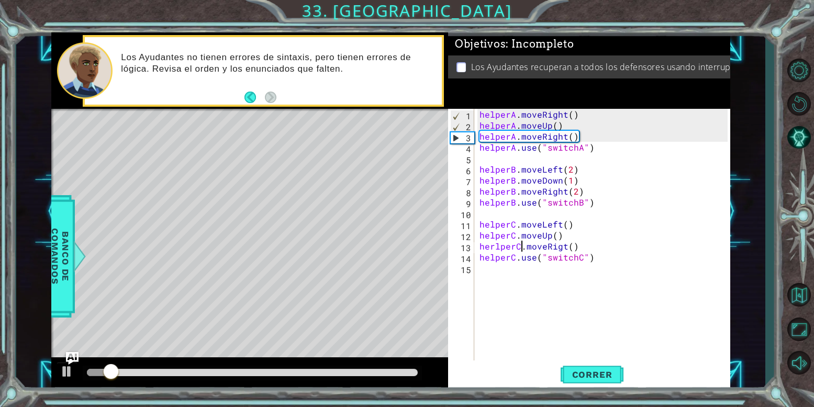
scroll to position [0, 5]
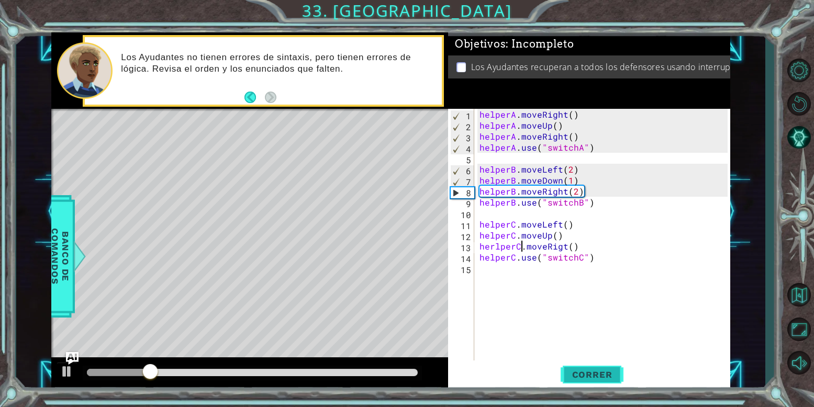
click at [588, 370] on span "Correr" at bounding box center [592, 375] width 61 height 10
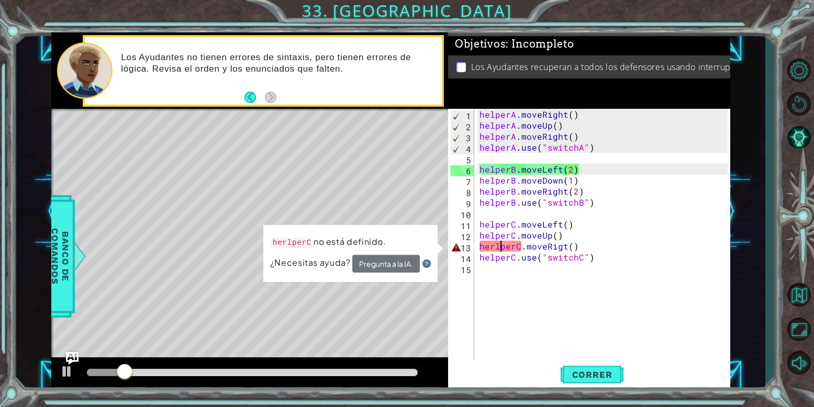
click at [499, 246] on div "helperA . moveRight ( ) helperA . moveUp ( ) helperA . moveRight ( ) helperA . …" at bounding box center [606, 246] width 256 height 275
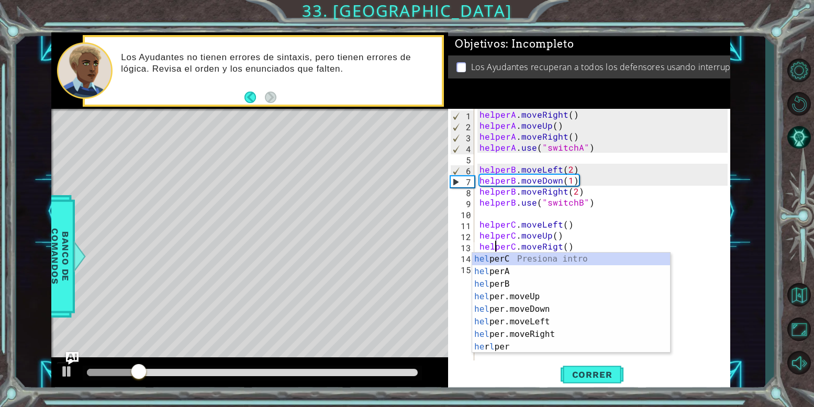
scroll to position [0, 3]
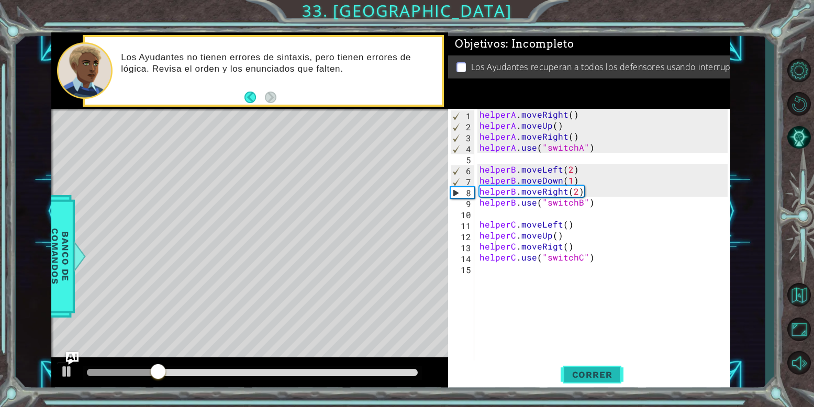
click at [587, 367] on button "Correr" at bounding box center [592, 375] width 63 height 28
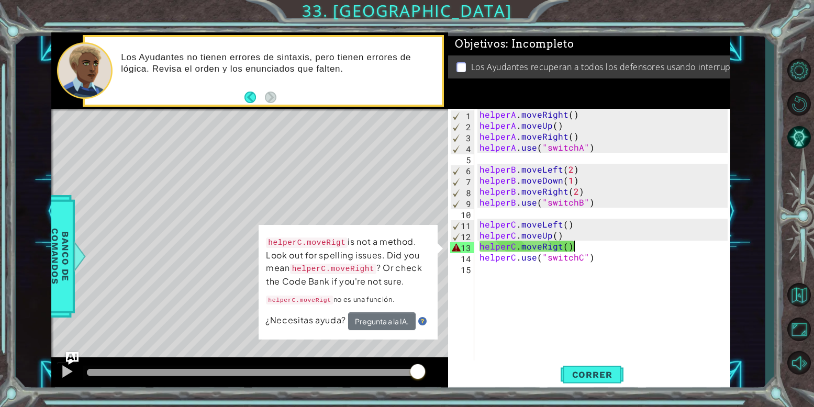
click at [605, 246] on div "helperA . moveRight ( ) helperA . moveUp ( ) helperA . moveRight ( ) helperA . …" at bounding box center [606, 246] width 256 height 275
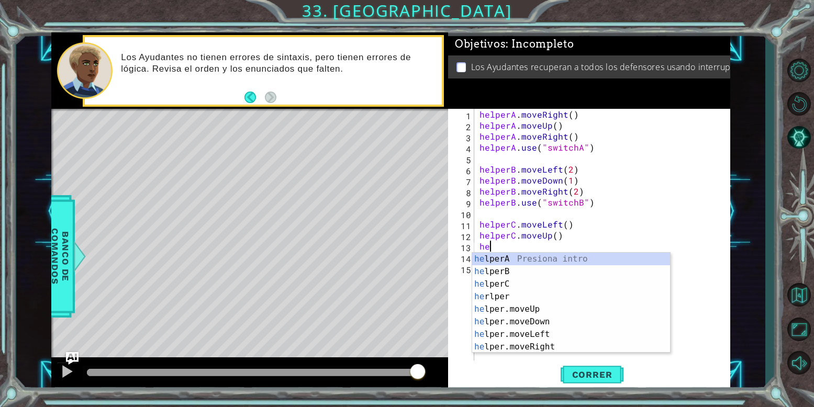
scroll to position [0, 0]
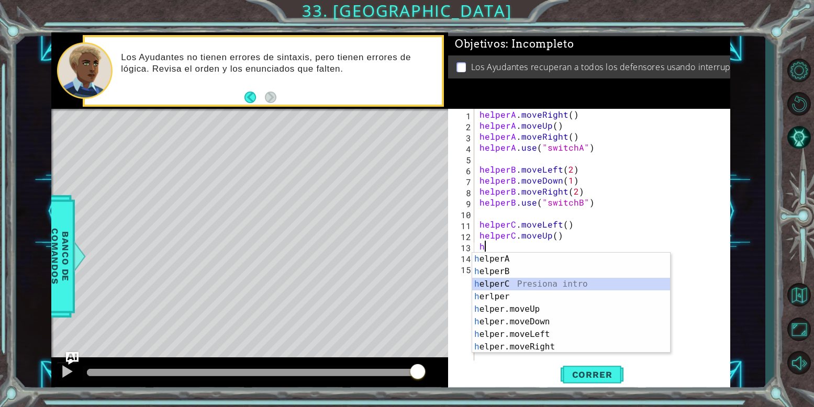
click at [552, 282] on div "h elperA Presiona intro h elperB Presiona intro h elperC Presiona intro h erlpe…" at bounding box center [571, 316] width 198 height 126
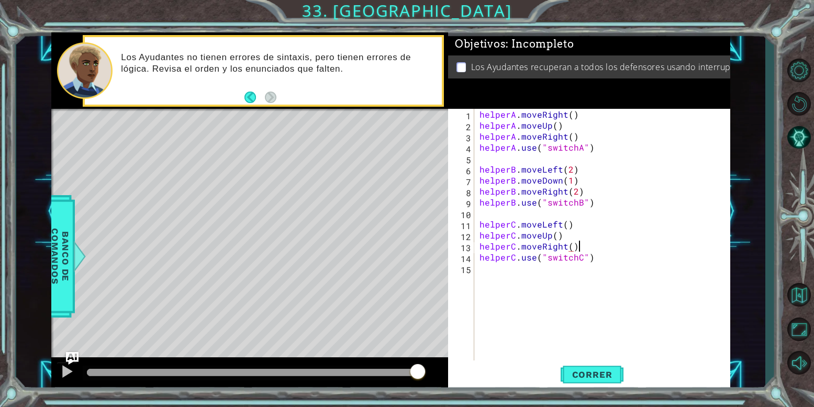
scroll to position [0, 9]
type textarea "helperC.moveRight()"
click at [588, 371] on span "Correr" at bounding box center [592, 375] width 61 height 10
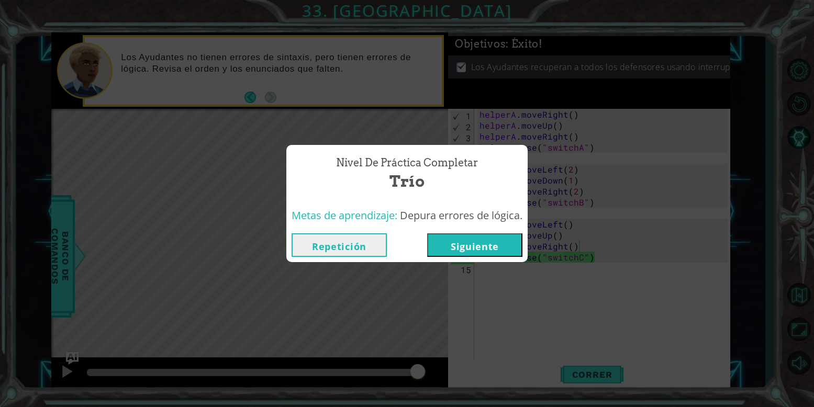
click at [443, 241] on button "Siguiente" at bounding box center [474, 246] width 95 height 24
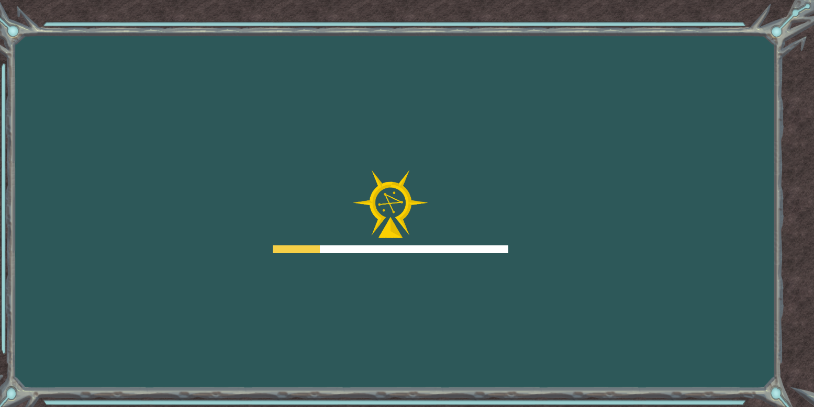
click at [443, 241] on div at bounding box center [391, 212] width 236 height 84
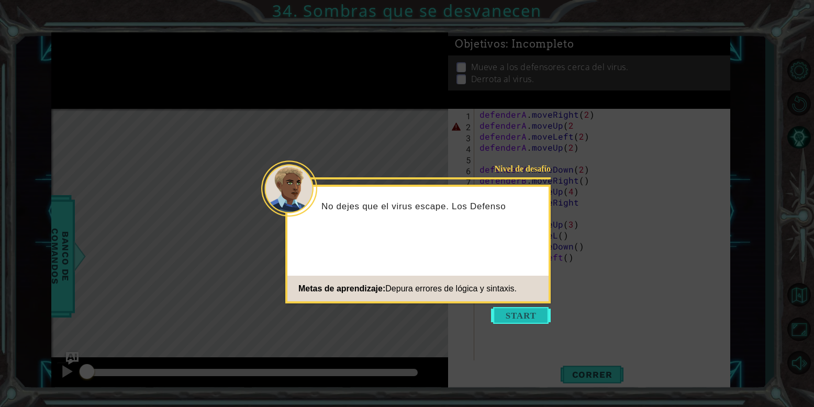
click at [509, 312] on button "Start" at bounding box center [521, 315] width 60 height 17
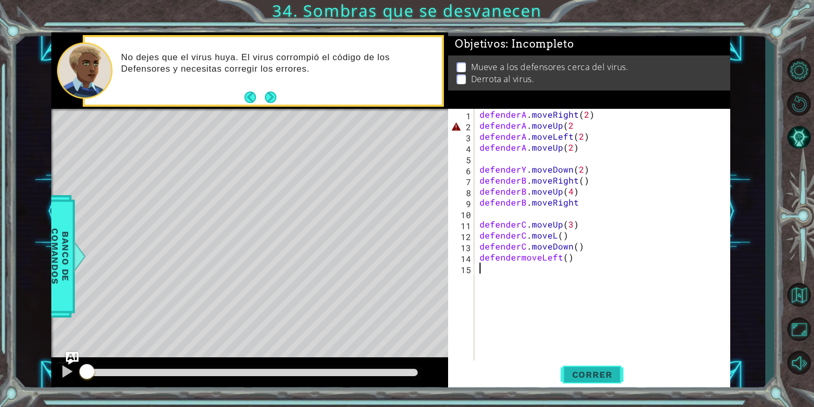
click at [578, 370] on span "Correr" at bounding box center [592, 375] width 61 height 10
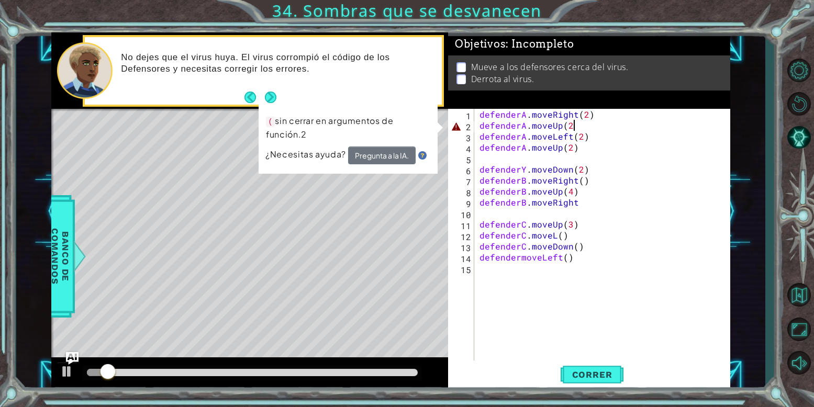
click at [573, 126] on div "defenderA . moveRight ( 2 ) defenderA . moveUp ( 2 defenderA . moveLeft ( 2 ) d…" at bounding box center [606, 246] width 256 height 275
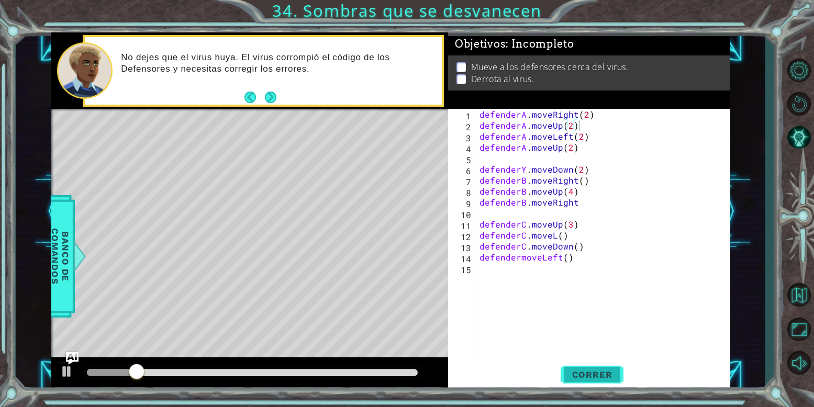
click at [587, 374] on span "Correr" at bounding box center [592, 375] width 61 height 10
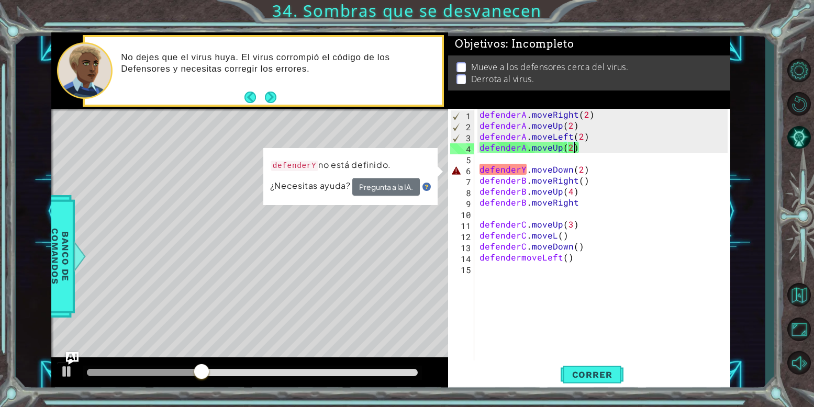
click at [572, 147] on div "defenderA . moveRight ( 2 ) defenderA . moveUp ( 2 ) defenderA . moveLeft ( 2 )…" at bounding box center [606, 246] width 256 height 275
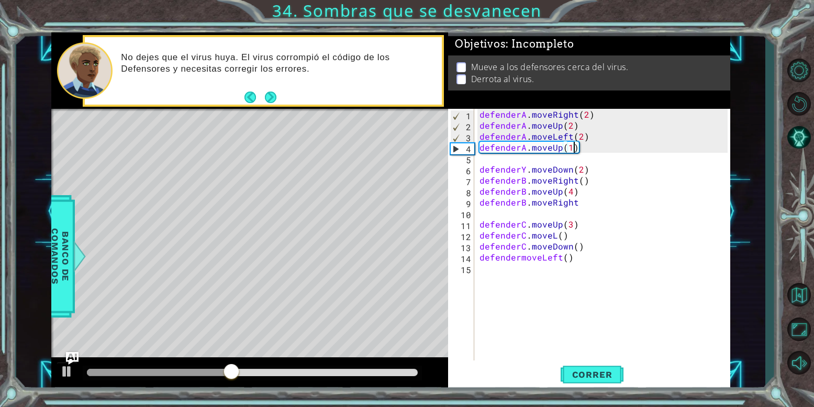
click at [525, 169] on div "defenderA . moveRight ( 2 ) defenderA . moveUp ( 2 ) defenderA . moveLeft ( 2 )…" at bounding box center [606, 246] width 256 height 275
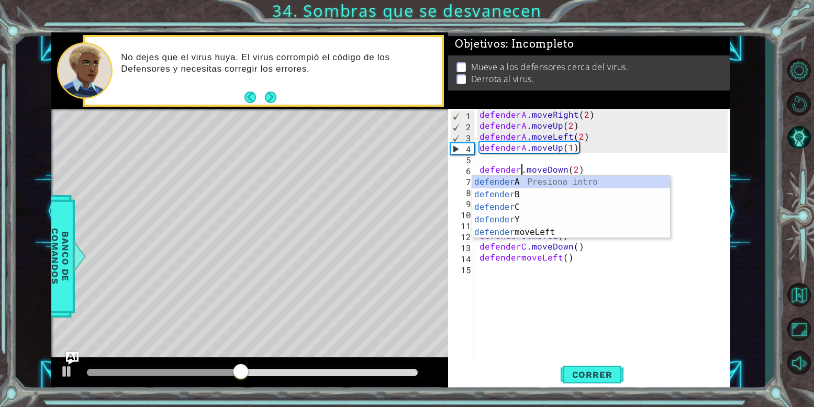
scroll to position [0, 5]
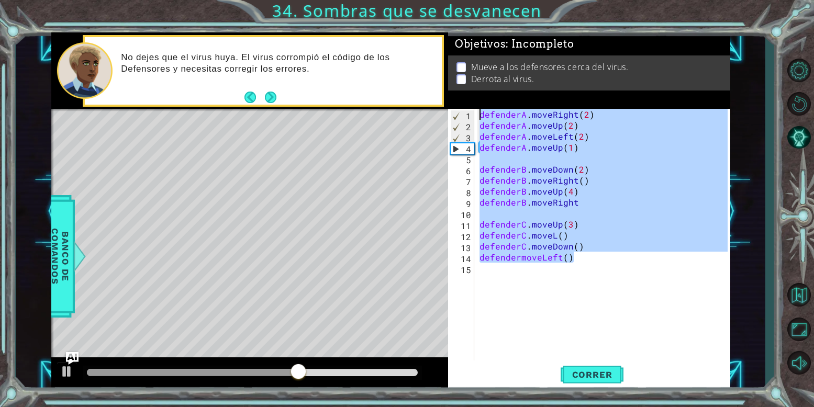
drag, startPoint x: 614, startPoint y: 261, endPoint x: 681, endPoint y: 92, distance: 182.6
click at [801, 0] on html "1 ההההההההההההההההההההההההההההההההההההההההההההההההההההההההההההההההההההההההההההה…" at bounding box center [407, 203] width 814 height 407
type textarea "defenderA.moveRight(2) defenderA.moveUp(2)"
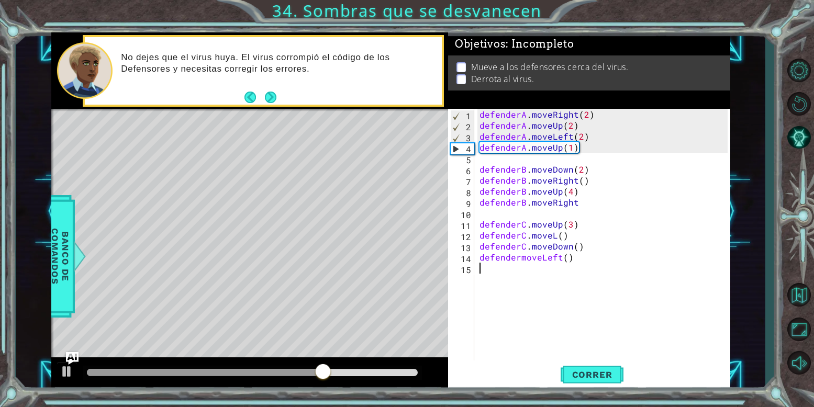
click at [597, 294] on div "defenderA . moveRight ( 2 ) defenderA . moveUp ( 2 ) defenderA . moveLeft ( 2 )…" at bounding box center [606, 246] width 256 height 275
click at [589, 375] on span "Correr" at bounding box center [592, 375] width 61 height 10
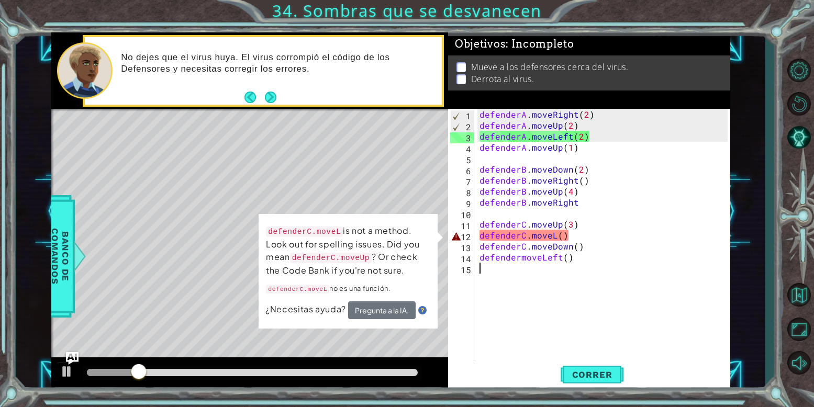
click at [524, 231] on div "defenderA . moveRight ( 2 ) defenderA . moveUp ( 2 ) defenderA . moveLeft ( 2 )…" at bounding box center [606, 246] width 256 height 275
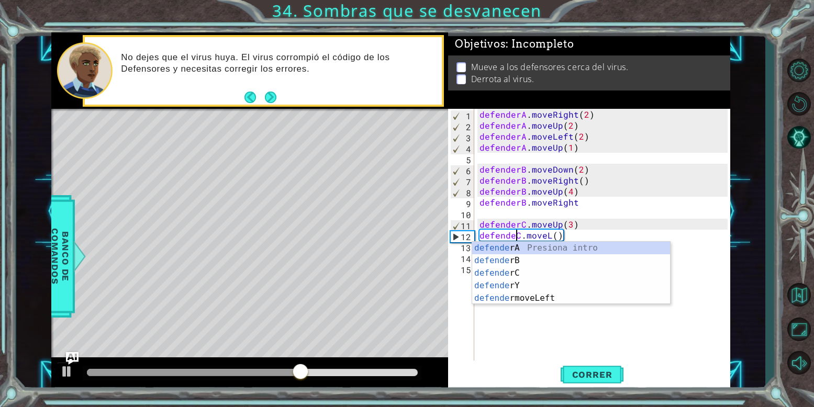
scroll to position [0, 5]
click at [559, 234] on div "defenderA . moveRight ( 2 ) defenderA . moveUp ( 2 ) defenderA . moveLeft ( 2 )…" at bounding box center [606, 246] width 256 height 275
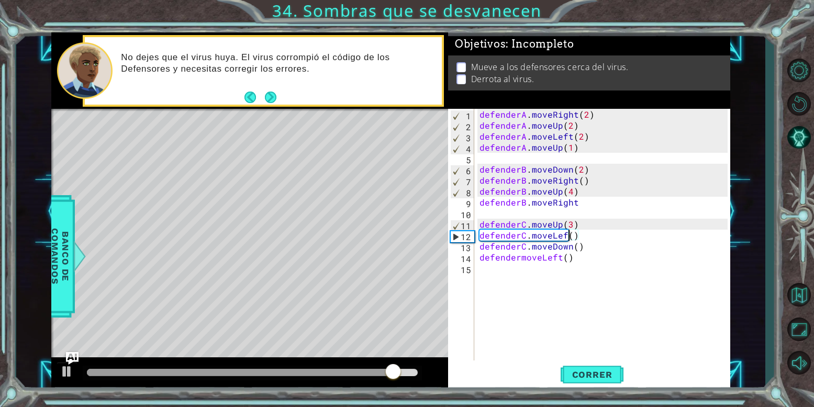
scroll to position [0, 10]
click at [585, 195] on div "defenderA . moveRight ( 2 ) defenderA . moveUp ( 2 ) defenderA . moveLeft ( 2 )…" at bounding box center [606, 246] width 256 height 275
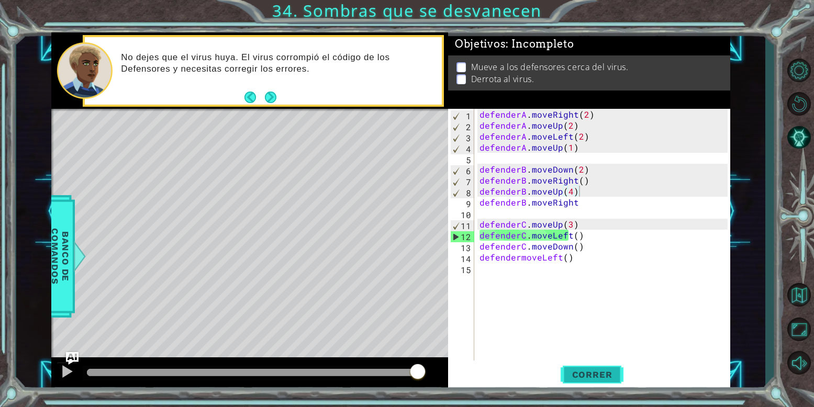
click at [592, 370] on span "Correr" at bounding box center [592, 375] width 61 height 10
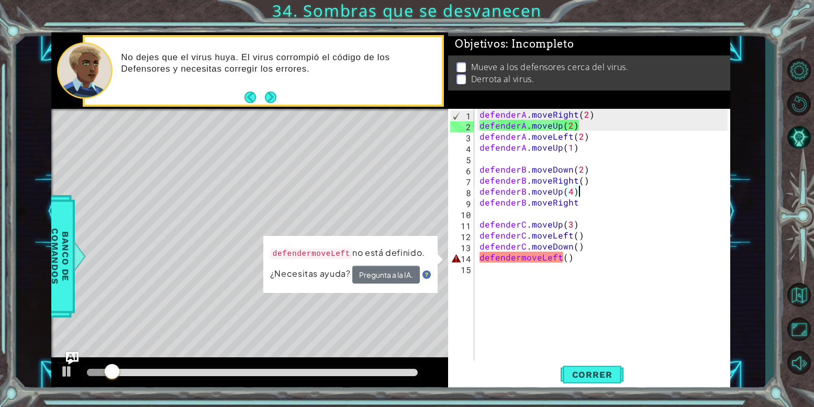
click at [515, 259] on div "defenderA . moveRight ( 2 ) defenderA . moveUp ( 2 ) defenderA . moveLeft ( 2 )…" at bounding box center [606, 246] width 256 height 275
click at [521, 257] on div "defenderA . moveRight ( 2 ) defenderA . moveUp ( 2 ) defenderA . moveLeft ( 2 )…" at bounding box center [606, 246] width 256 height 275
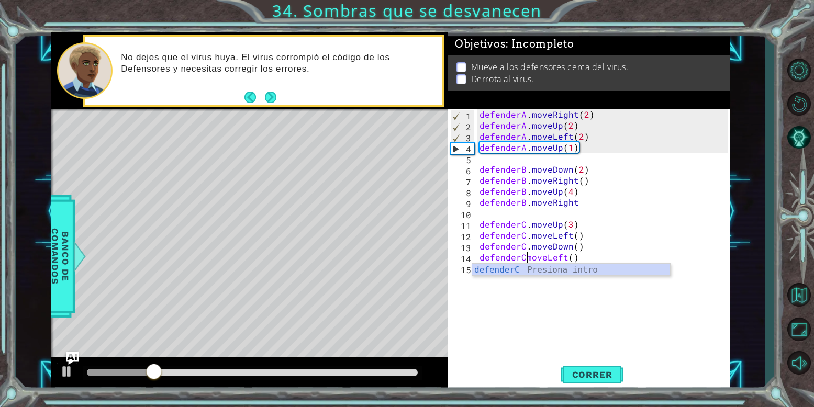
scroll to position [0, 6]
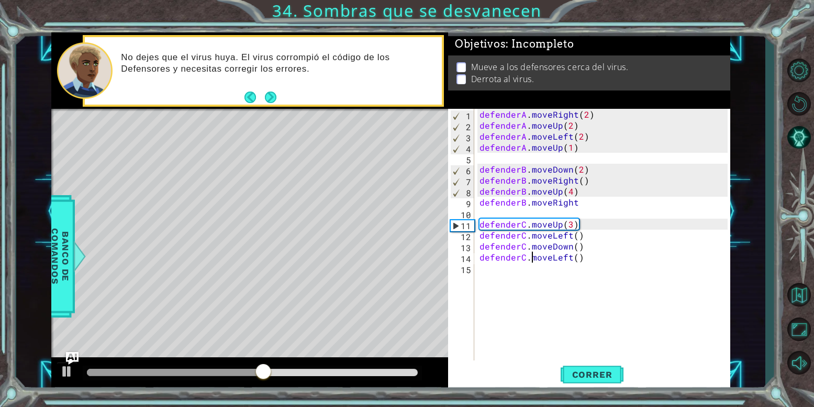
click at [587, 204] on div "defenderA . moveRight ( 2 ) defenderA . moveUp ( 2 ) defenderA . moveLeft ( 2 )…" at bounding box center [606, 246] width 256 height 275
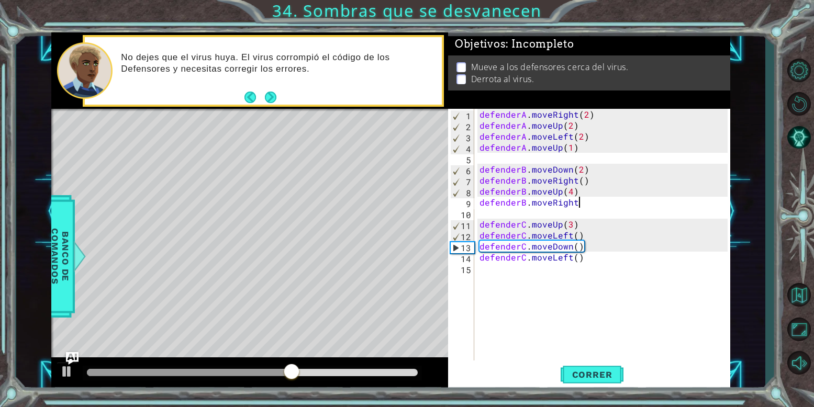
scroll to position [0, 10]
click at [589, 258] on div "defenderA . moveRight ( 2 ) defenderA . moveUp ( 2 ) defenderA . moveLeft ( 2 )…" at bounding box center [606, 246] width 256 height 275
type textarea "defenderC.moveLeft()"
click at [595, 379] on span "Correr" at bounding box center [592, 375] width 61 height 10
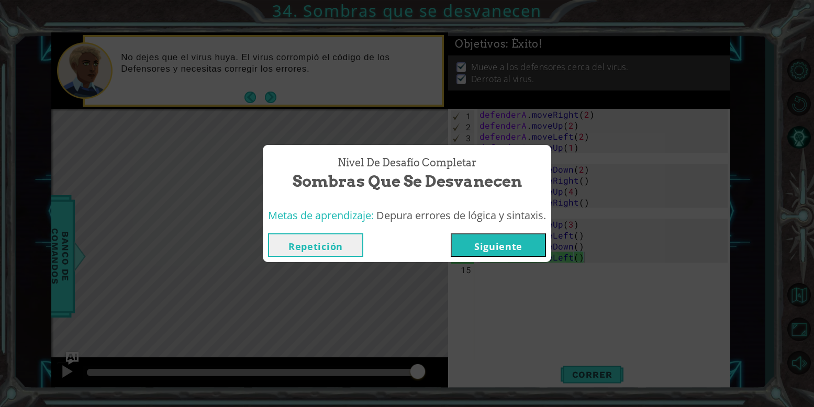
click at [489, 241] on button "Siguiente" at bounding box center [498, 246] width 95 height 24
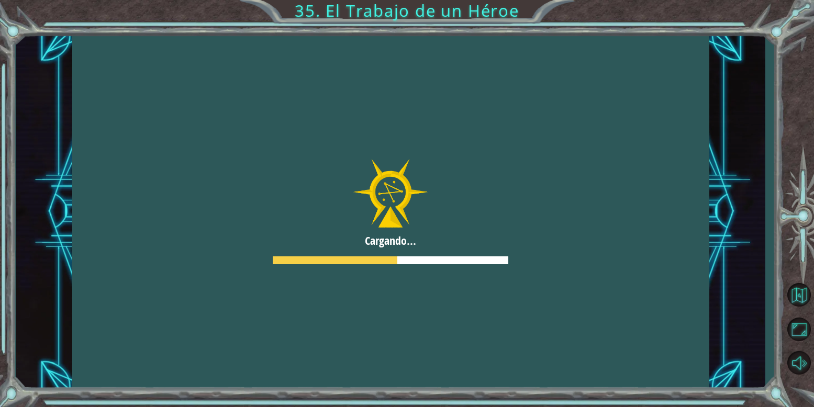
drag, startPoint x: 537, startPoint y: 148, endPoint x: 340, endPoint y: 158, distance: 197.7
click at [340, 158] on div at bounding box center [391, 211] width 638 height 359
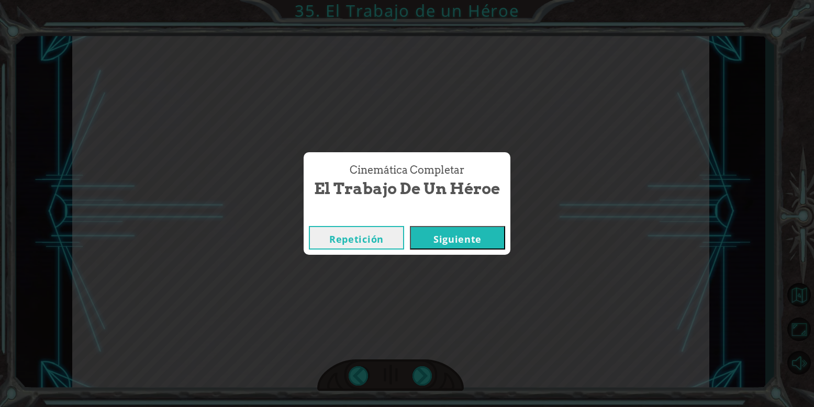
click at [472, 237] on button "Siguiente" at bounding box center [457, 238] width 95 height 24
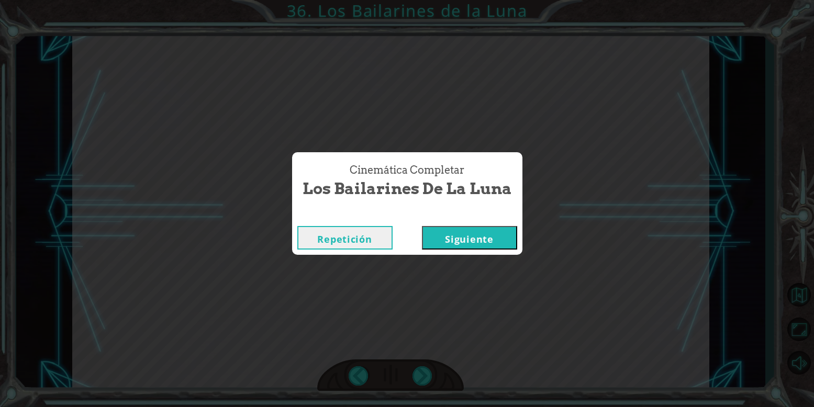
click at [494, 243] on button "Siguiente" at bounding box center [469, 238] width 95 height 24
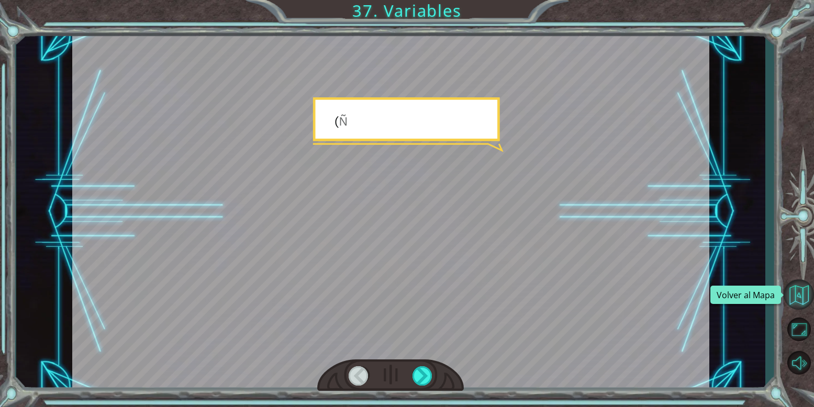
click at [790, 285] on button "Volver al Mapa" at bounding box center [799, 295] width 30 height 30
